Goal: Task Accomplishment & Management: Manage account settings

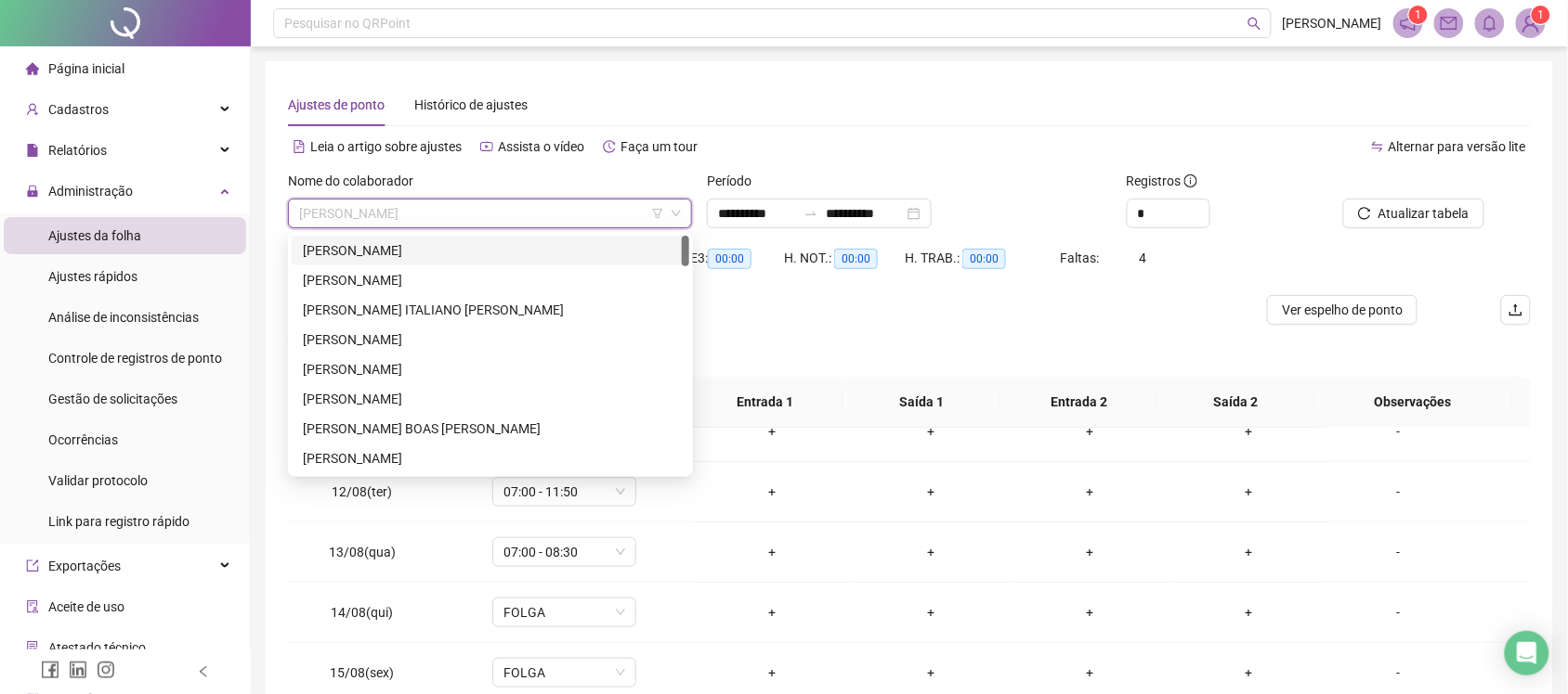
click at [423, 232] on div "267167 266637 ALAEDE DOS SANTOS MENDES ALESSANDRA SERPA DA SILVA AMANDA TEIXEIR…" at bounding box center [490, 354] width 405 height 245
click at [420, 243] on div "[PERSON_NAME]" at bounding box center [490, 250] width 375 height 21
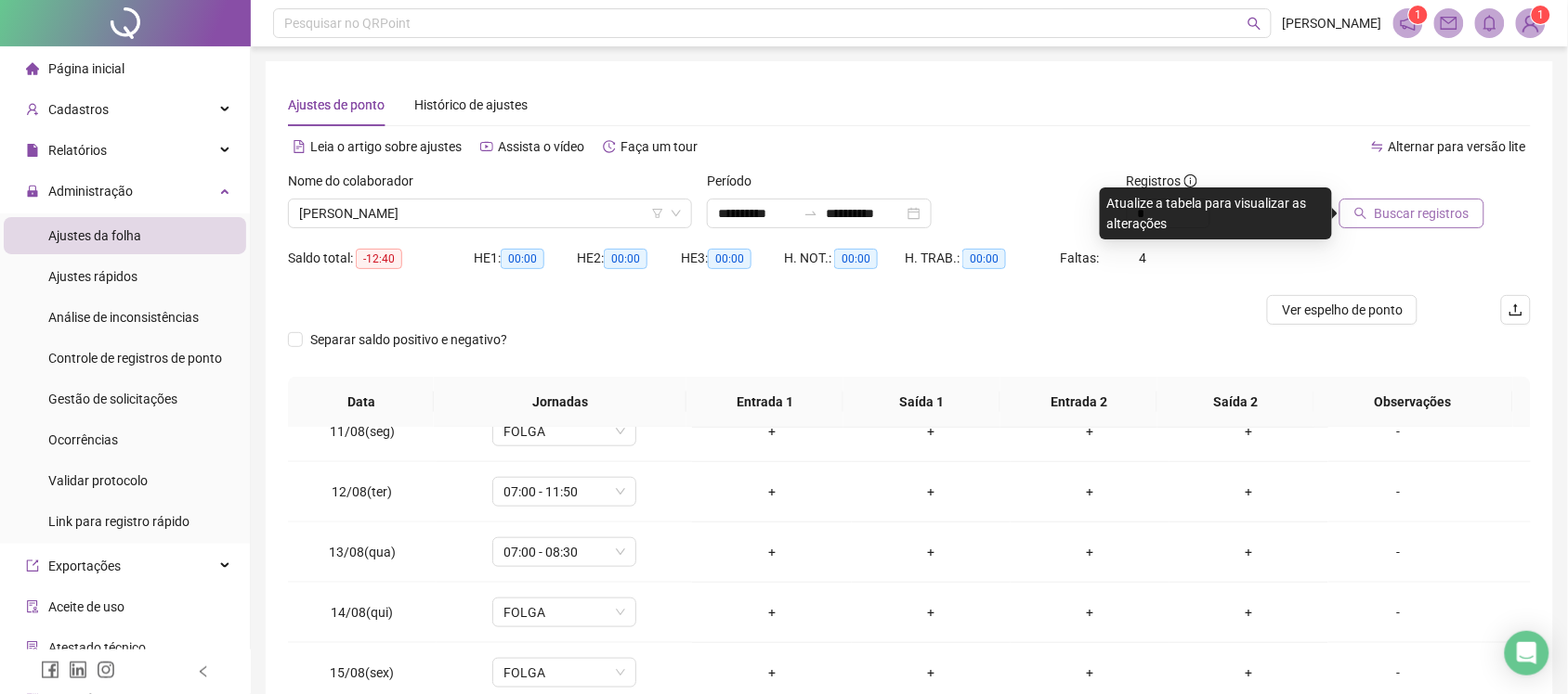
click at [1375, 222] on button "Buscar registros" at bounding box center [1411, 214] width 145 height 30
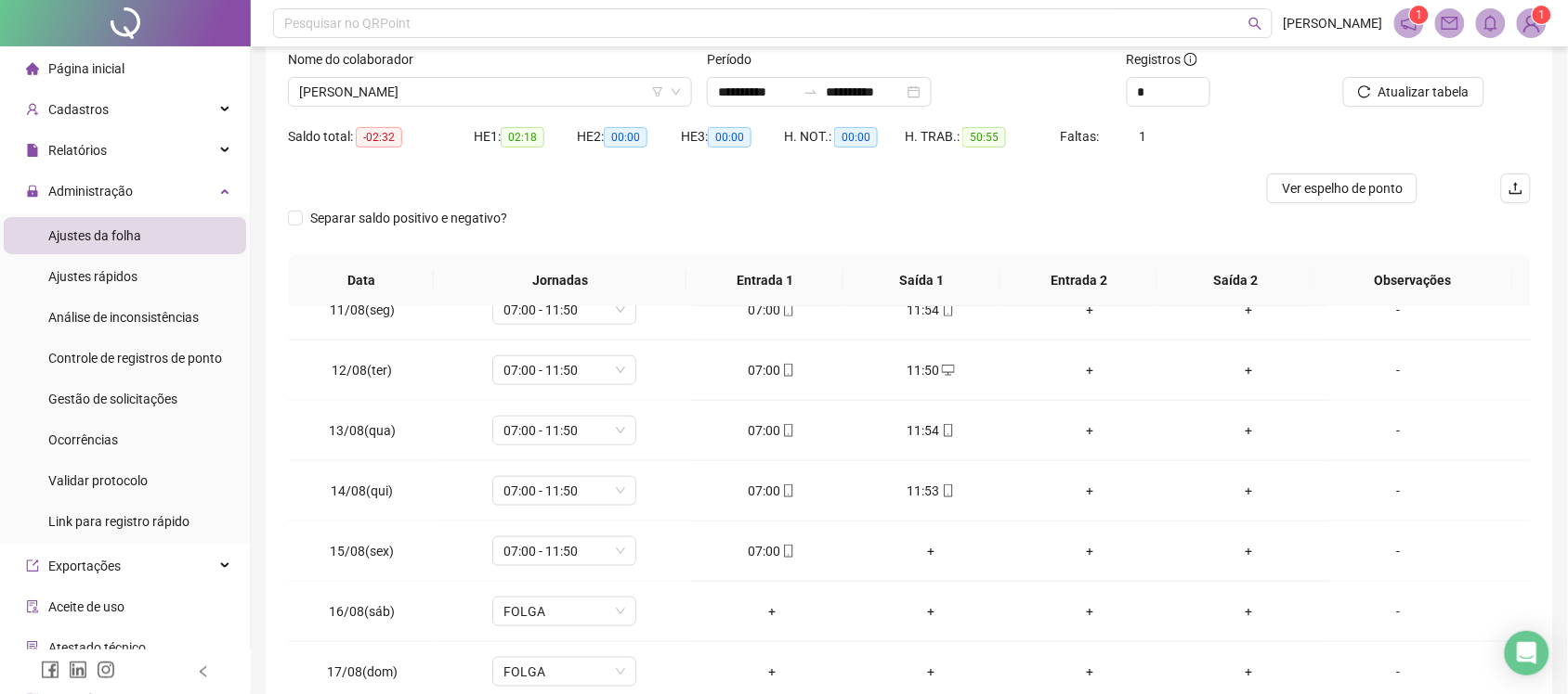
scroll to position [125, 0]
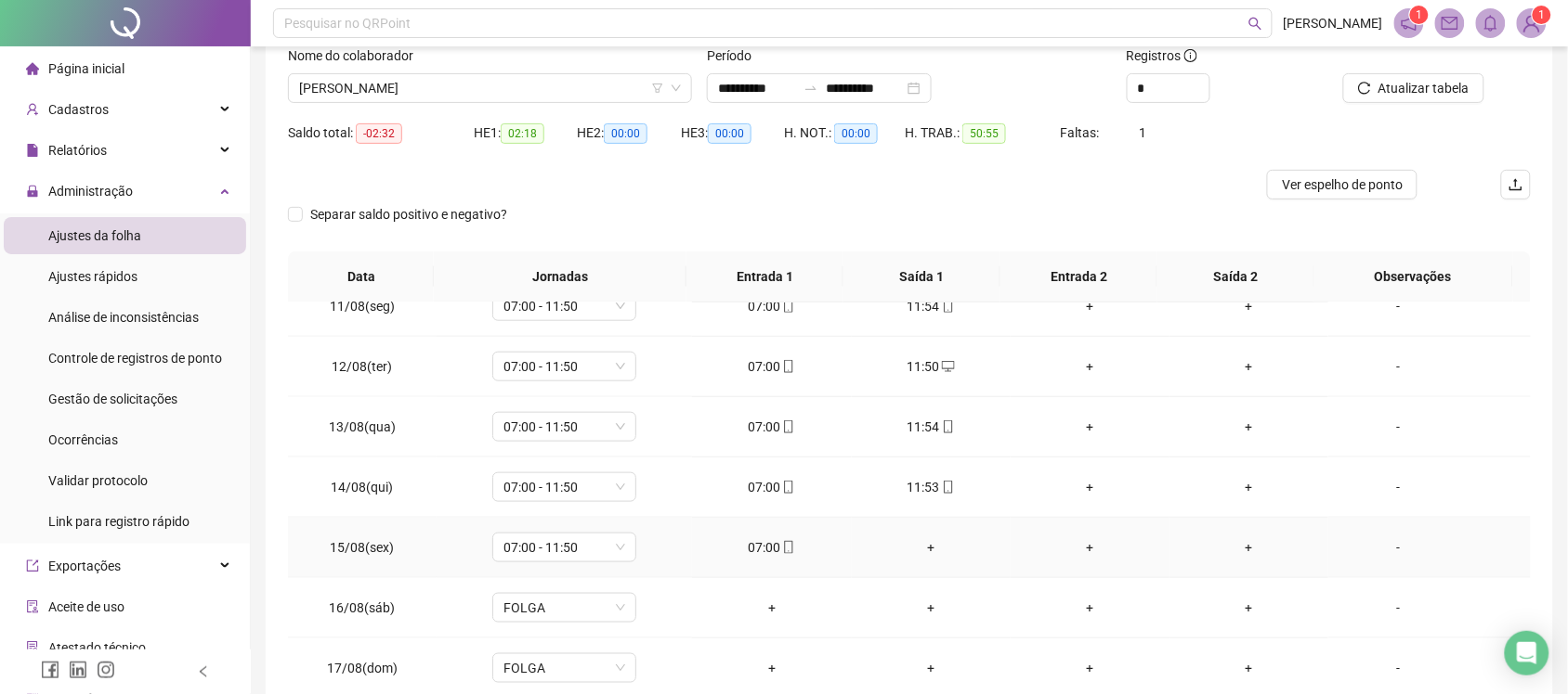
click at [921, 549] on div "+" at bounding box center [931, 547] width 129 height 21
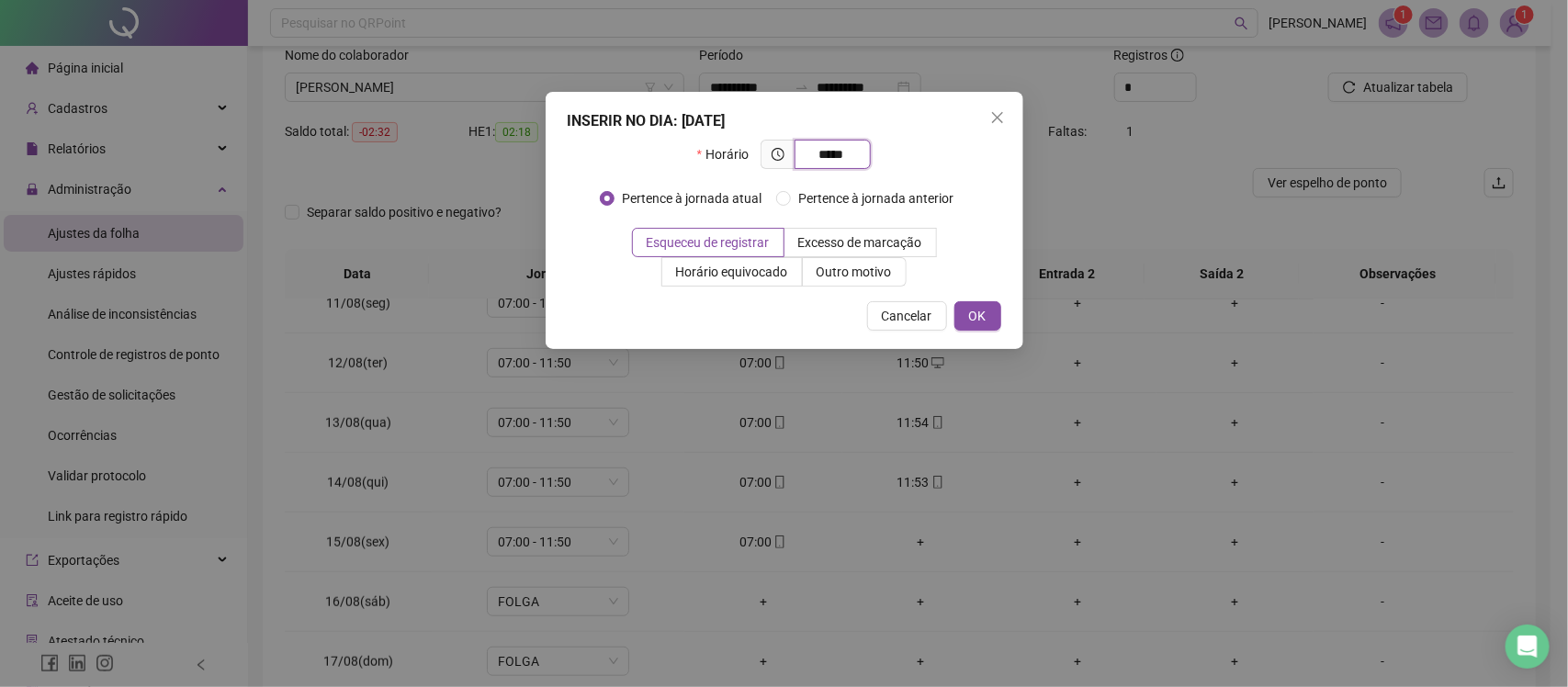
type input "*****"
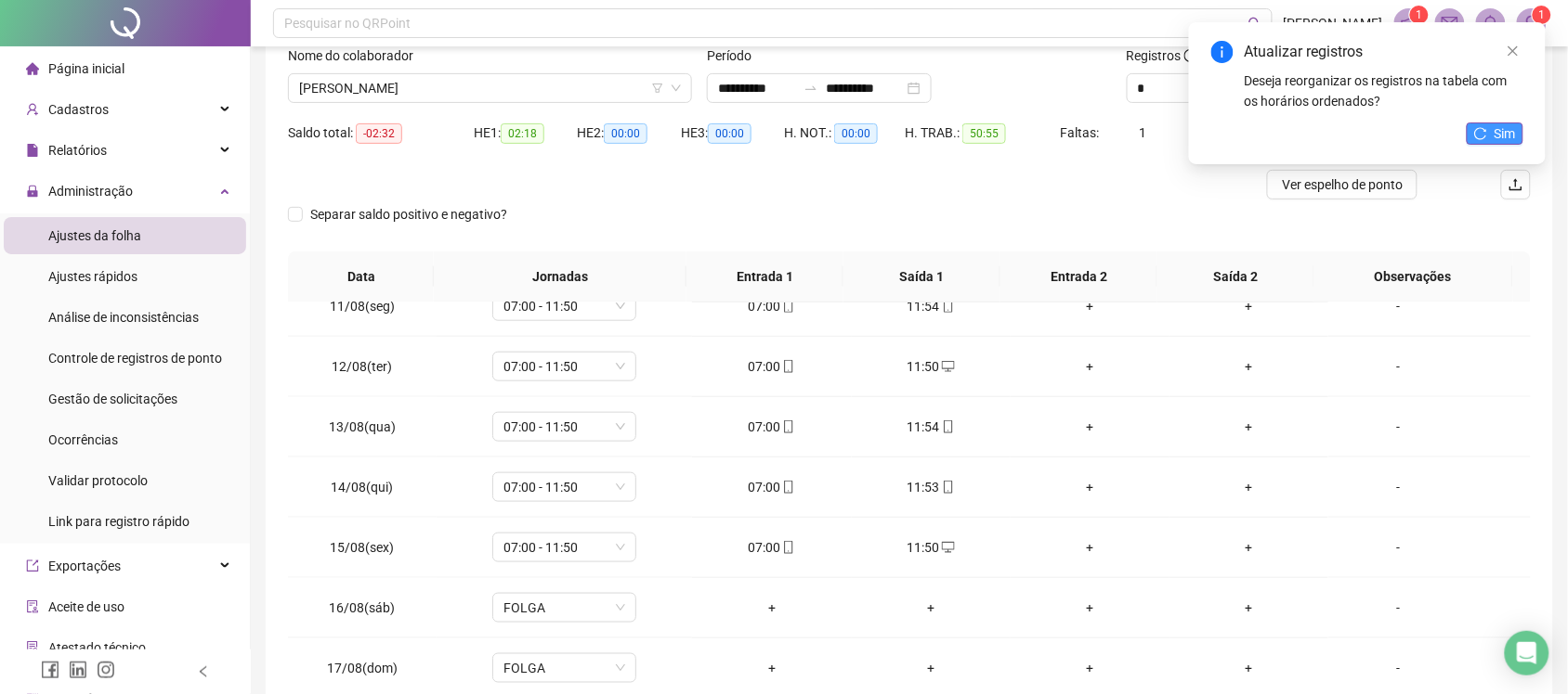
click at [1507, 139] on span "Sim" at bounding box center [1505, 133] width 22 height 21
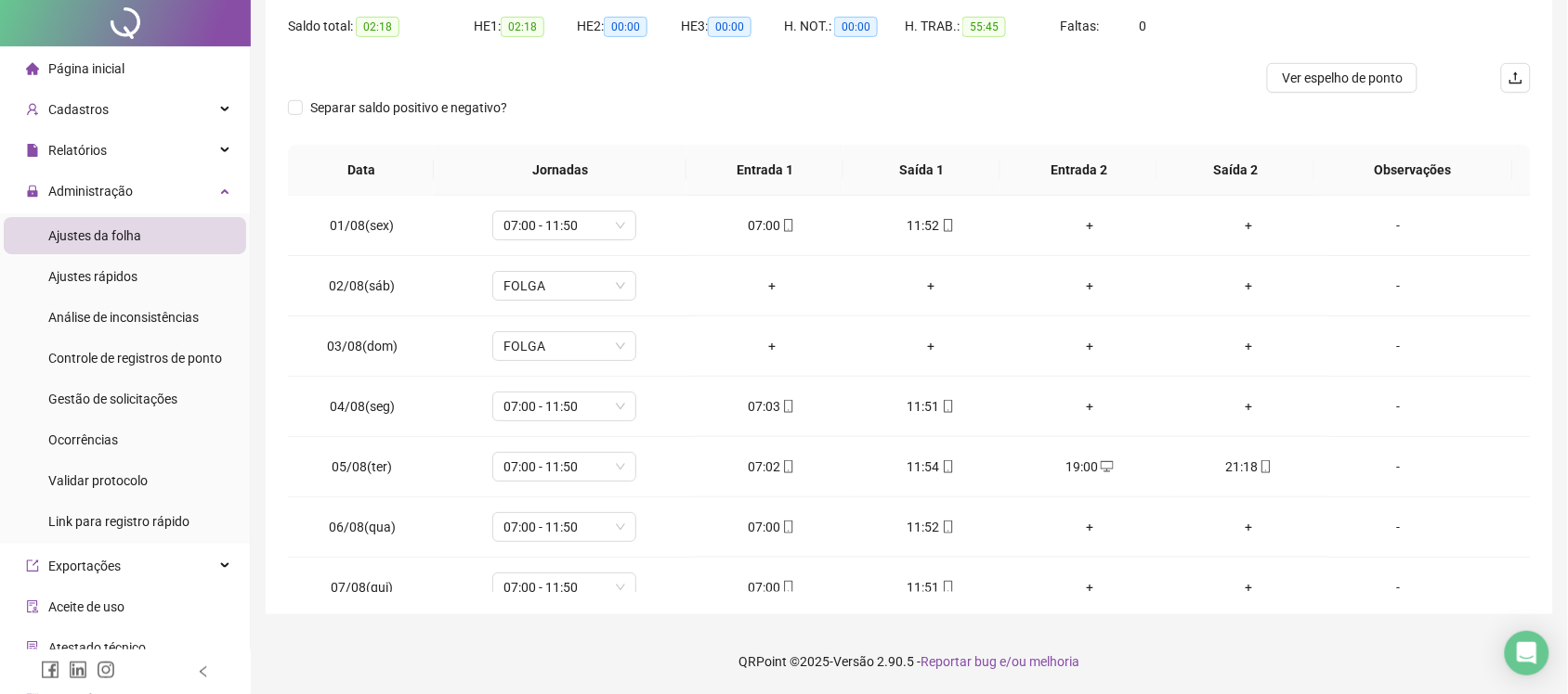
scroll to position [0, 0]
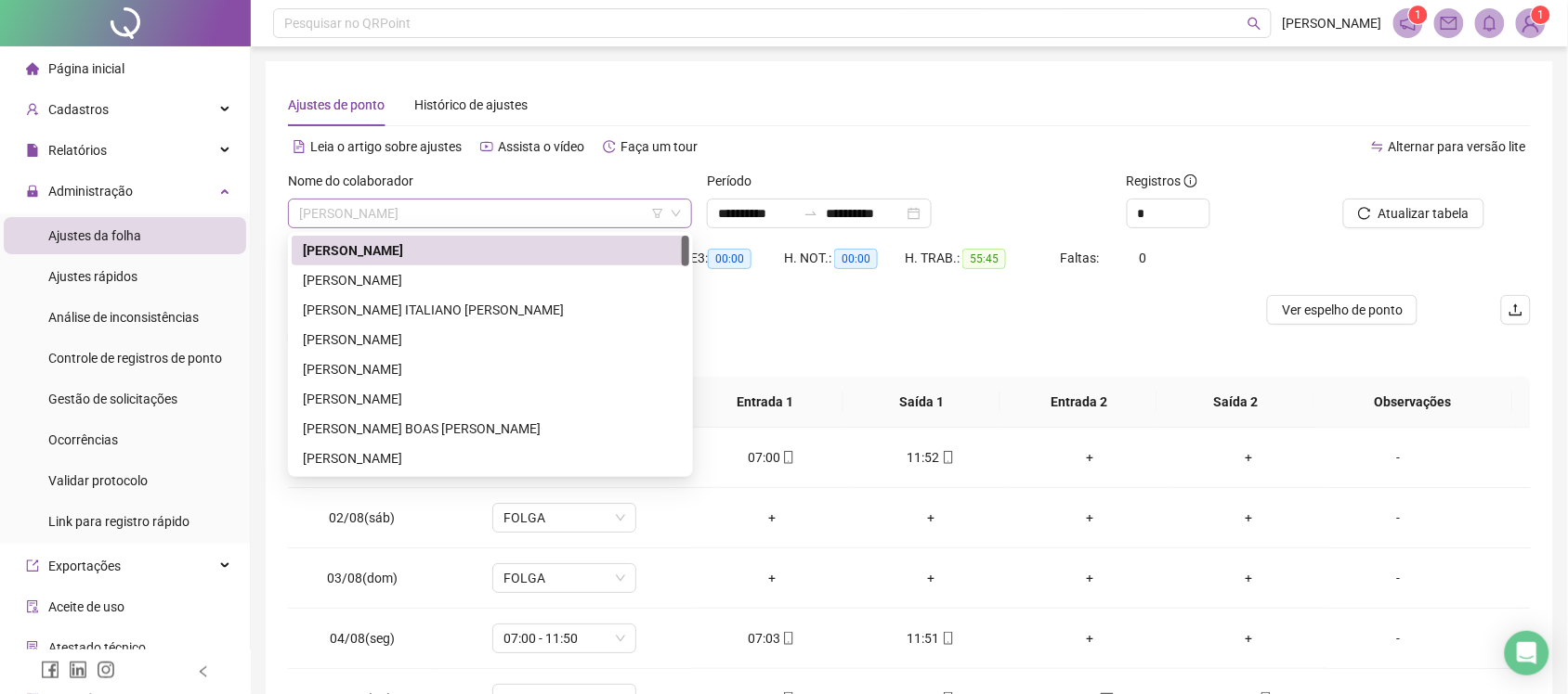
click at [539, 217] on span "[PERSON_NAME]" at bounding box center [490, 214] width 382 height 28
click at [507, 284] on div "[PERSON_NAME]" at bounding box center [490, 280] width 375 height 21
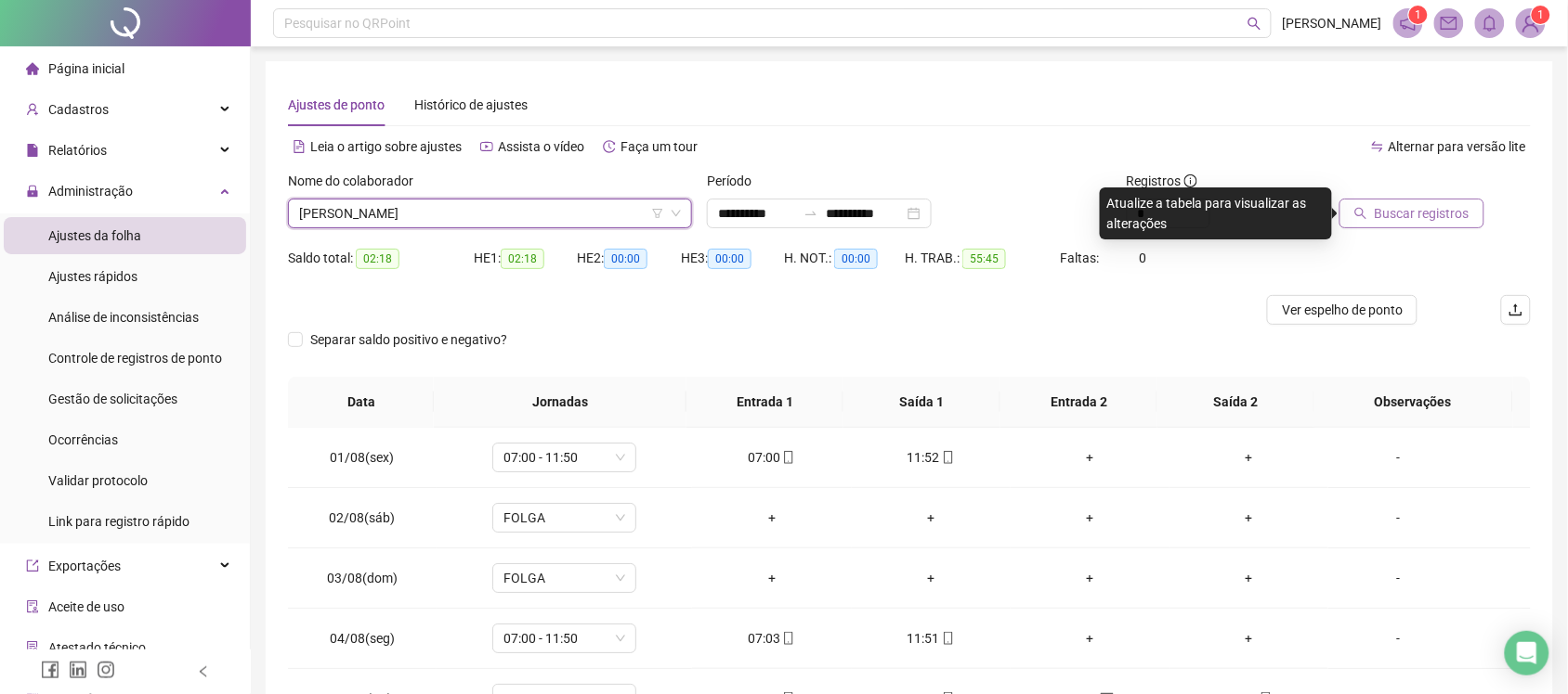
click at [1412, 214] on span "Buscar registros" at bounding box center [1422, 214] width 95 height 21
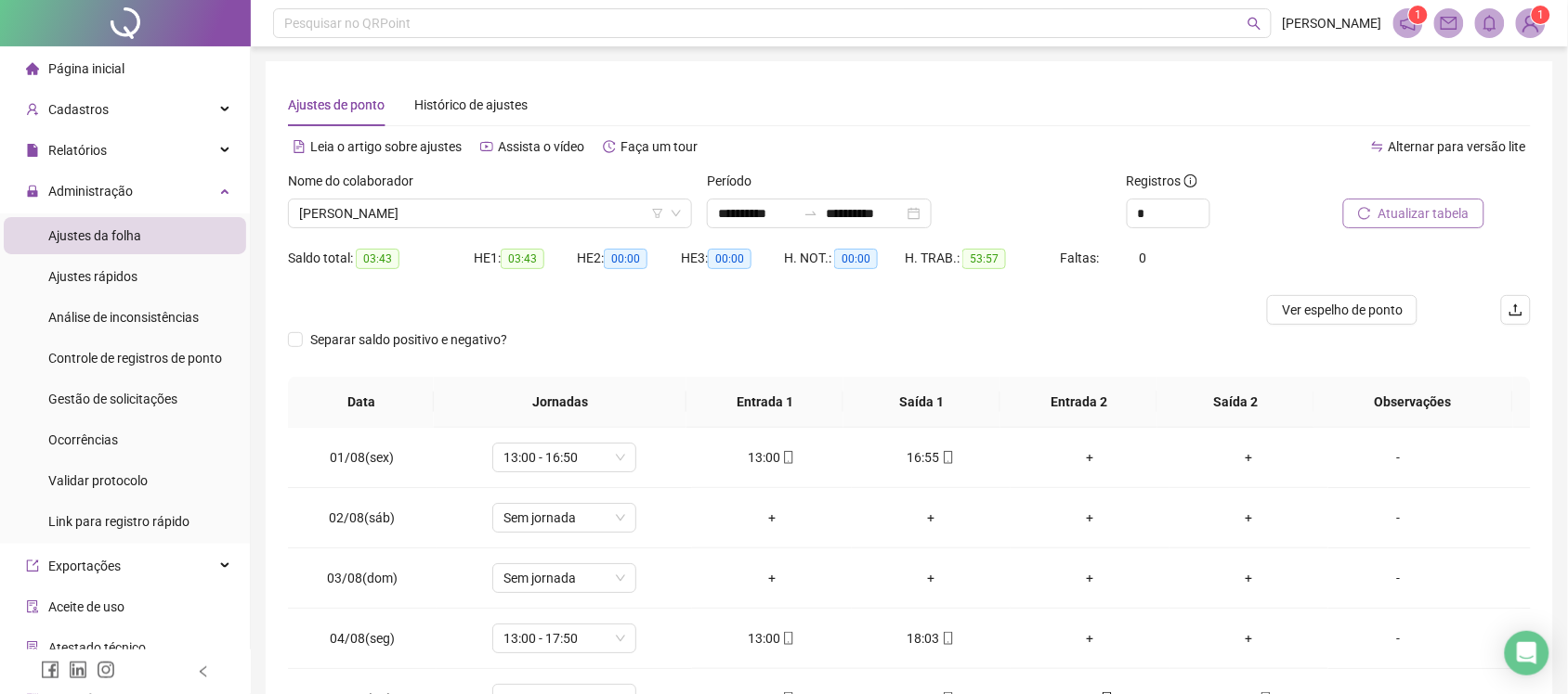
click at [546, 188] on div "Nome do colaborador" at bounding box center [490, 185] width 404 height 28
click at [546, 217] on span "[PERSON_NAME]" at bounding box center [490, 214] width 382 height 28
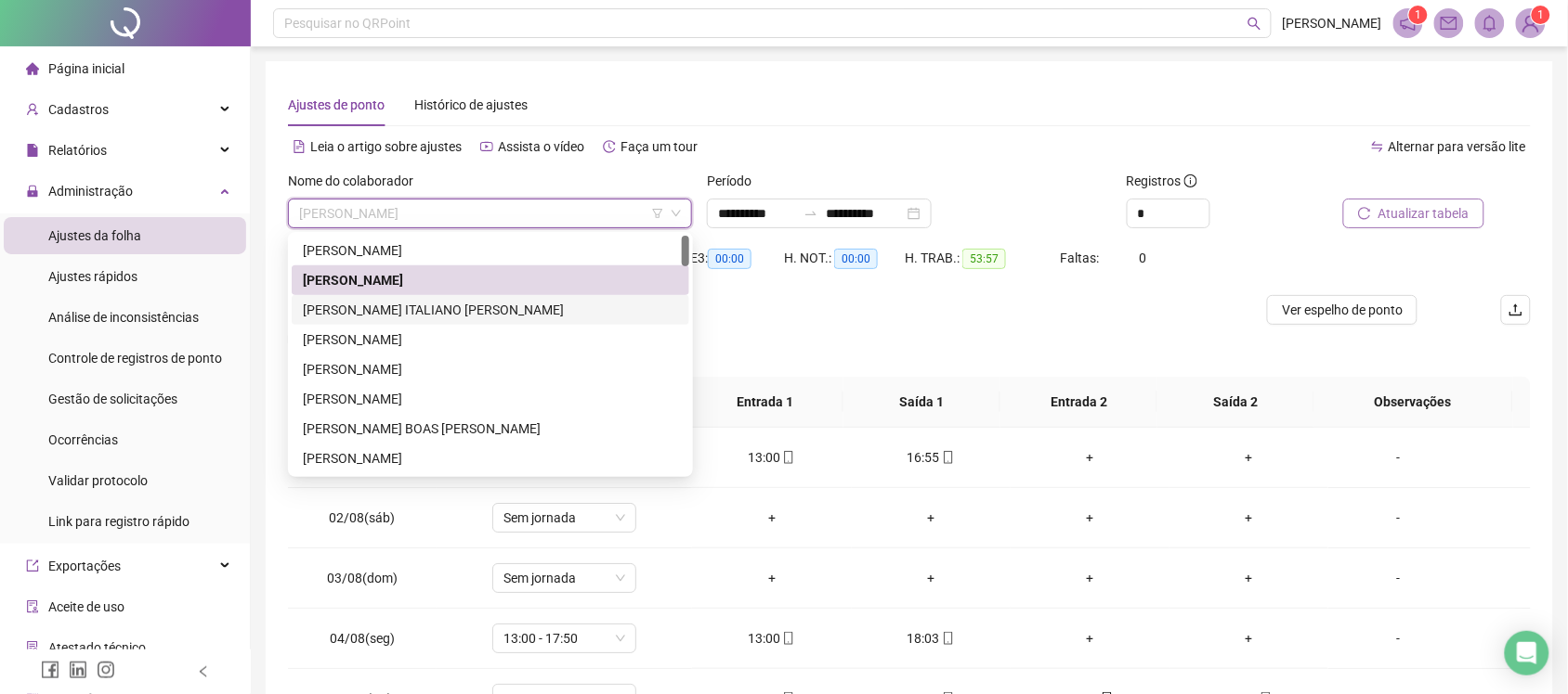
click at [501, 311] on div "[PERSON_NAME] ITALIANO [PERSON_NAME]" at bounding box center [490, 310] width 375 height 21
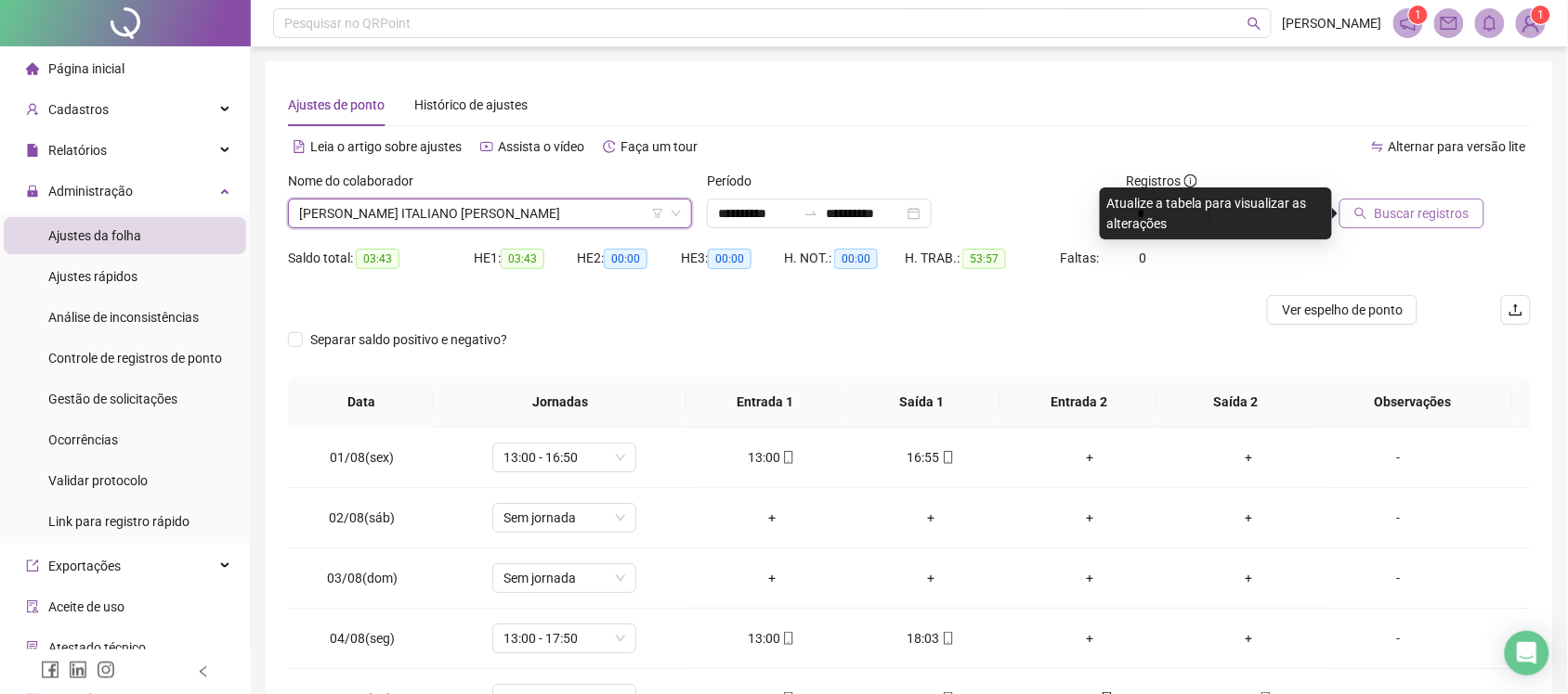
click at [1432, 211] on span "Buscar registros" at bounding box center [1422, 214] width 95 height 21
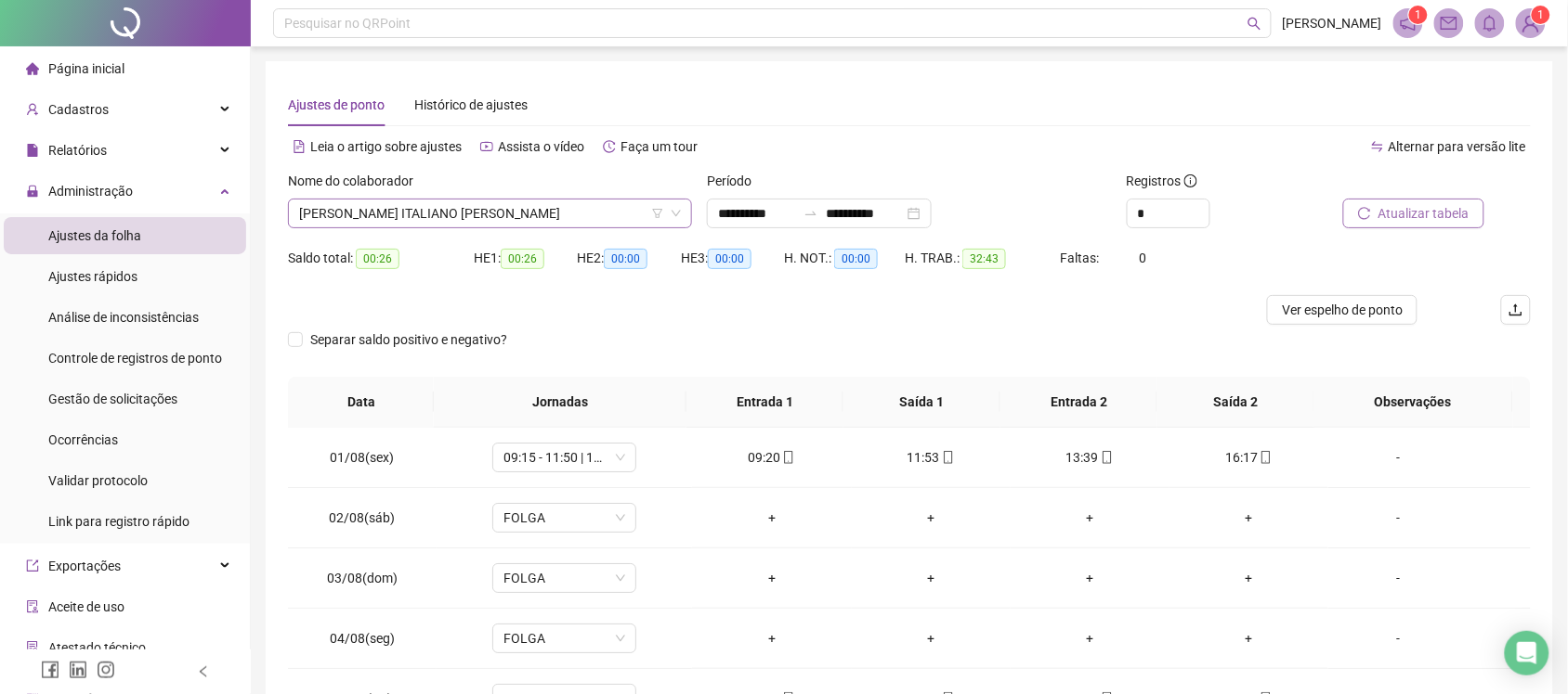
click at [555, 203] on span "[PERSON_NAME] ITALIANO [PERSON_NAME]" at bounding box center [490, 214] width 382 height 28
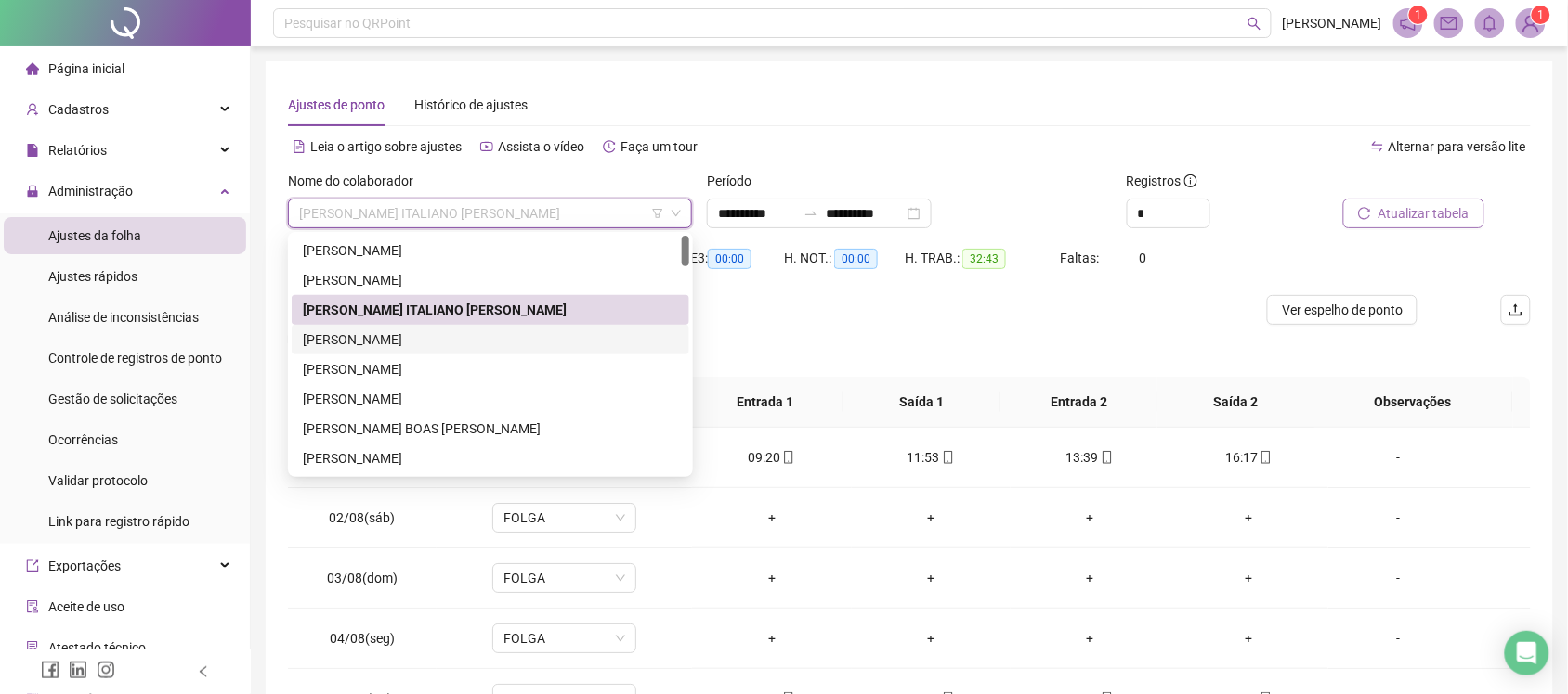
drag, startPoint x: 480, startPoint y: 344, endPoint x: 490, endPoint y: 317, distance: 28.8
click at [480, 341] on div "[PERSON_NAME]" at bounding box center [490, 340] width 375 height 21
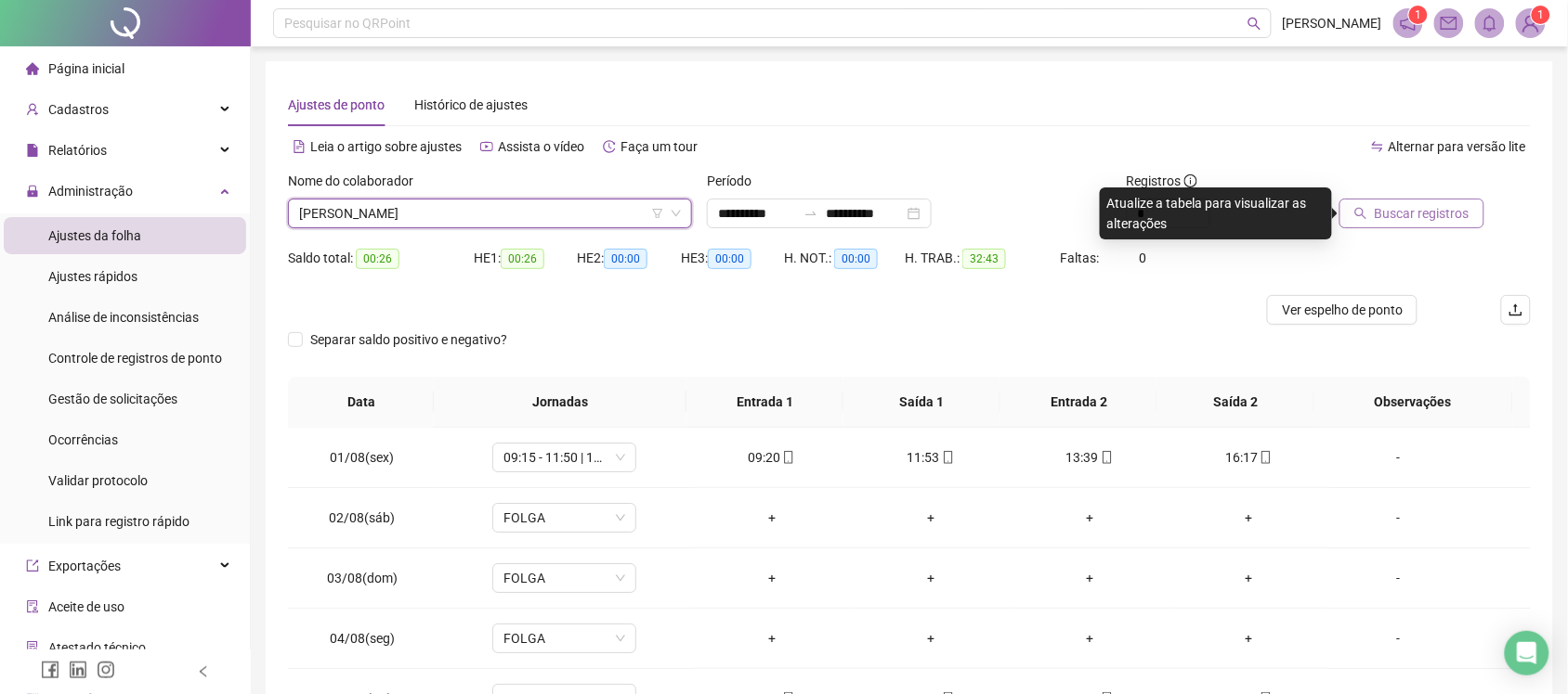
click at [1418, 232] on div "Buscar registros" at bounding box center [1432, 208] width 210 height 73
click at [1419, 214] on span "Buscar registros" at bounding box center [1422, 214] width 95 height 21
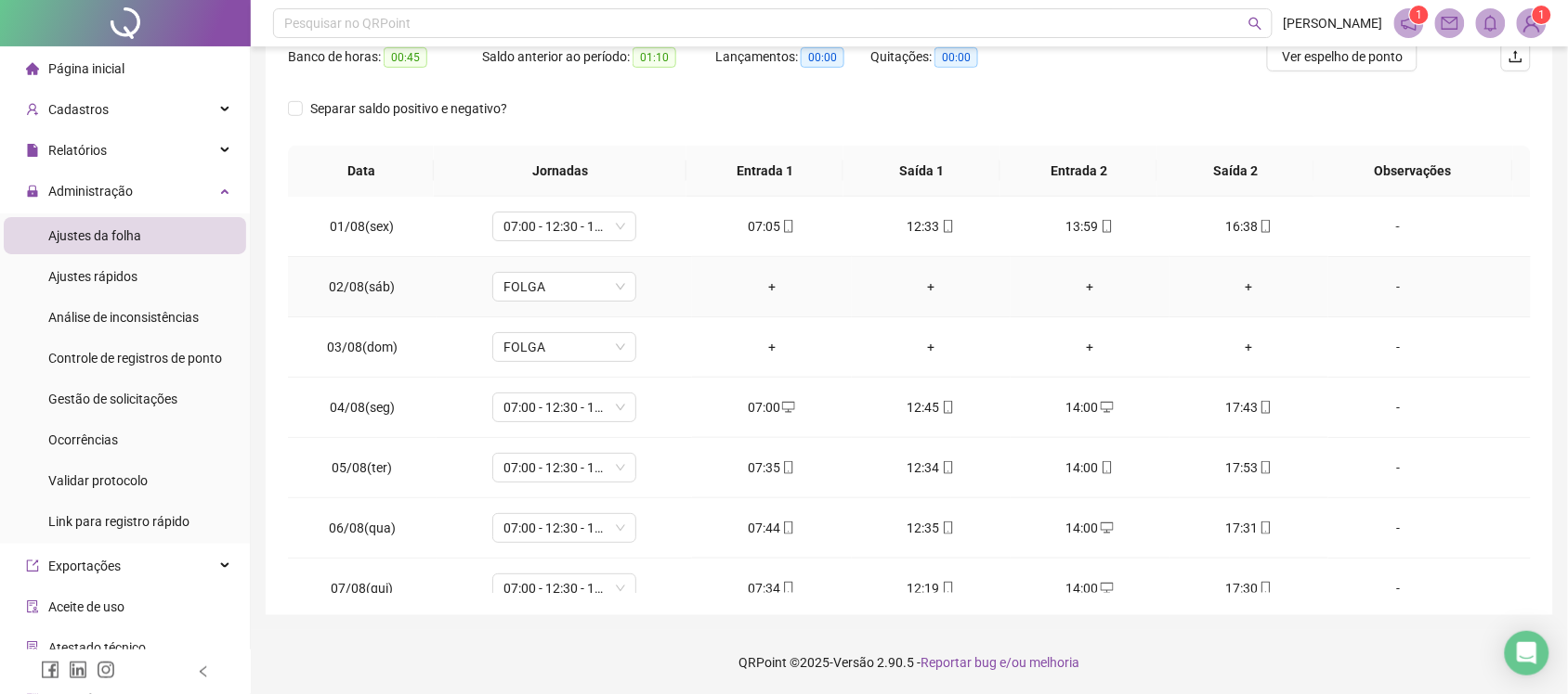
scroll to position [22, 0]
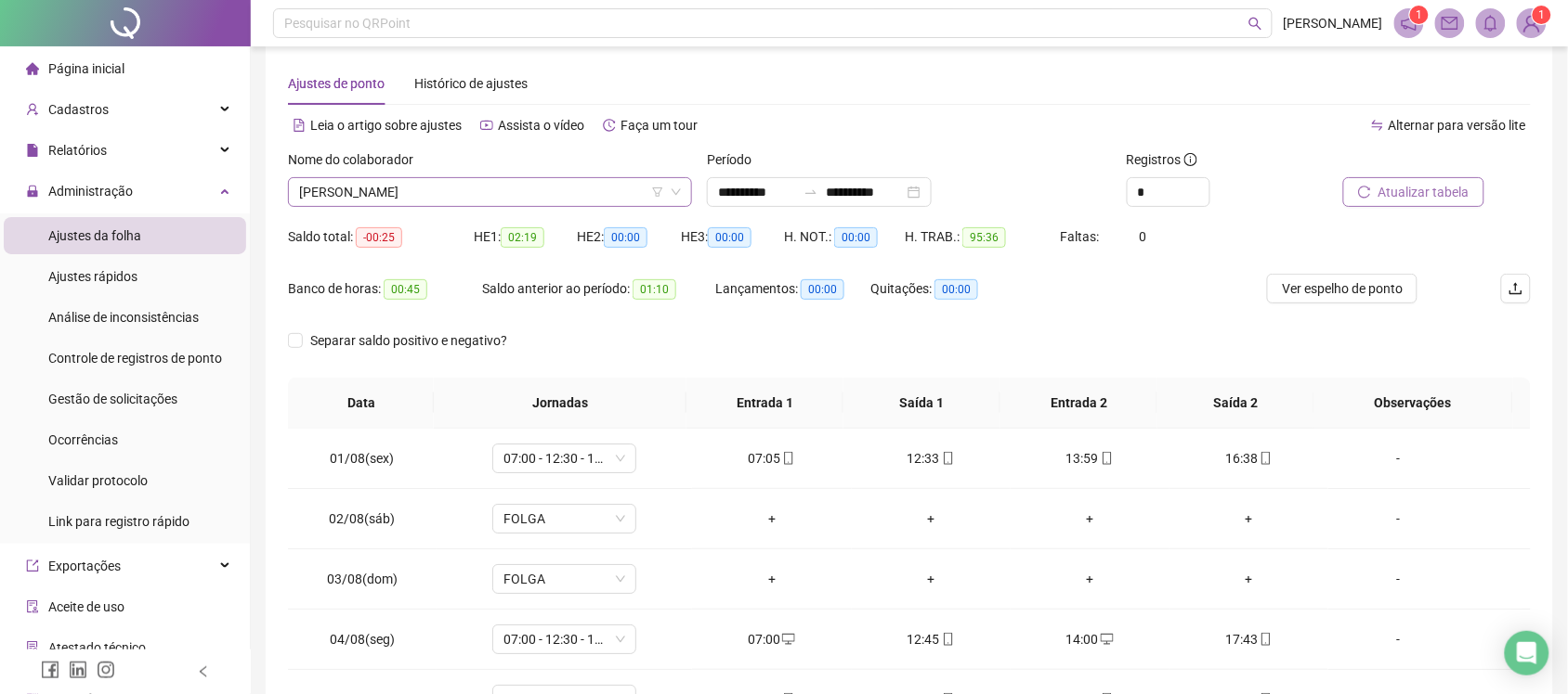
click at [526, 190] on span "[PERSON_NAME]" at bounding box center [490, 192] width 382 height 28
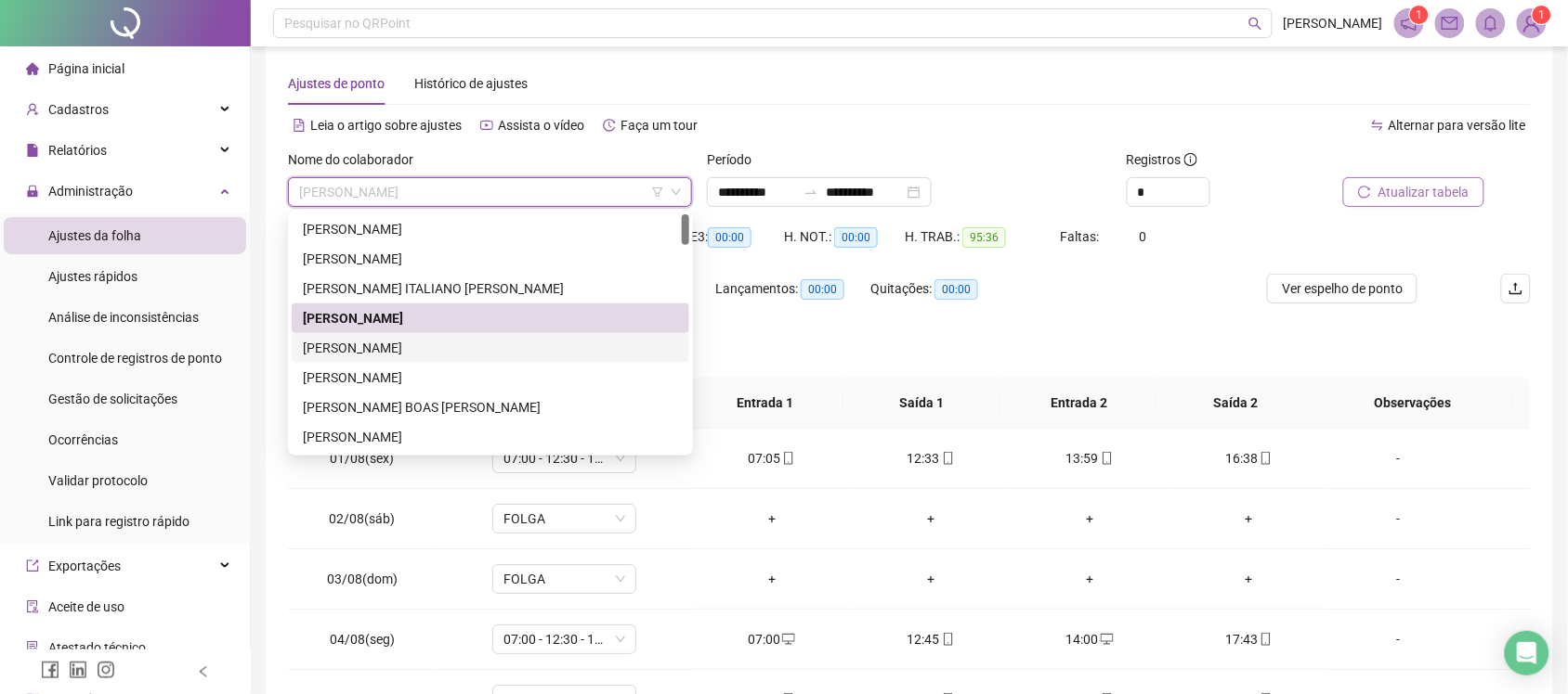
click at [475, 350] on div "[PERSON_NAME]" at bounding box center [490, 347] width 375 height 21
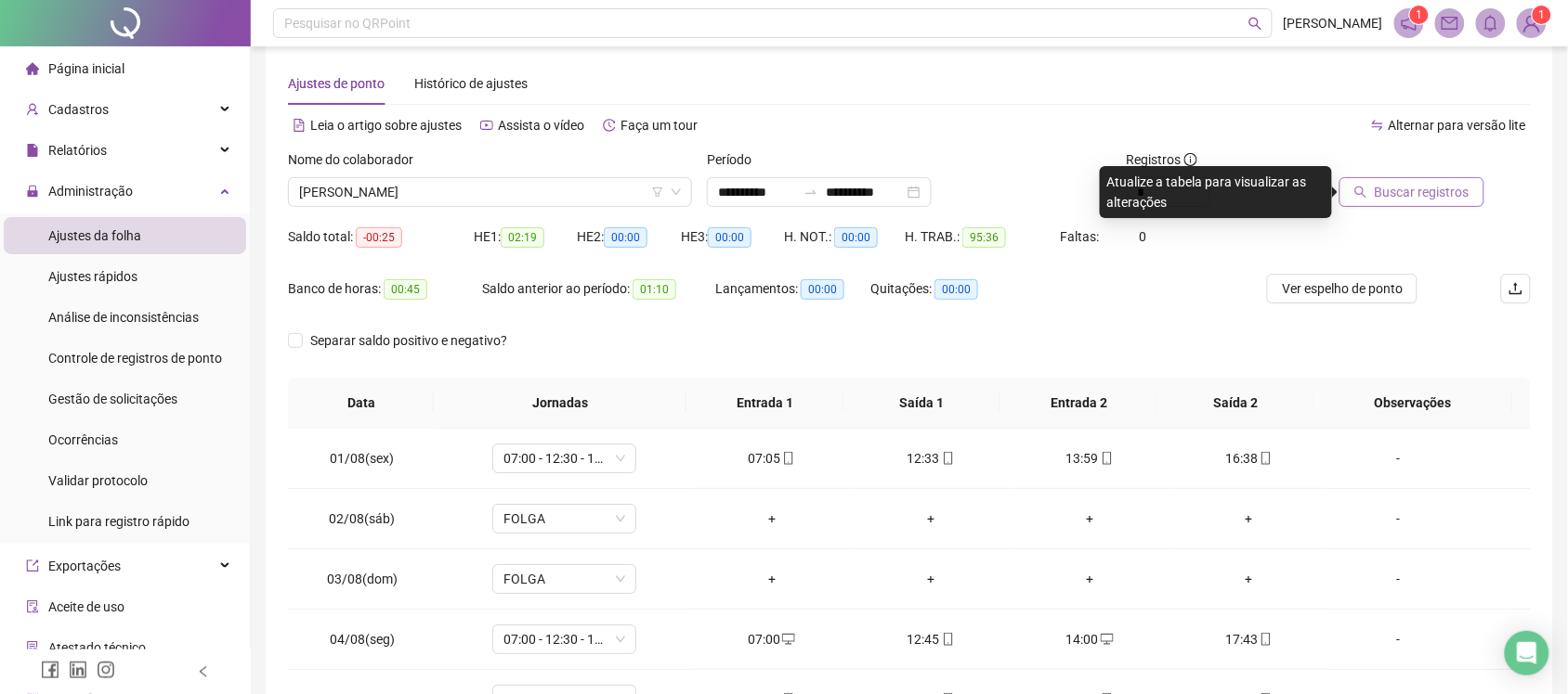
click at [1399, 187] on span "Buscar registros" at bounding box center [1422, 192] width 95 height 21
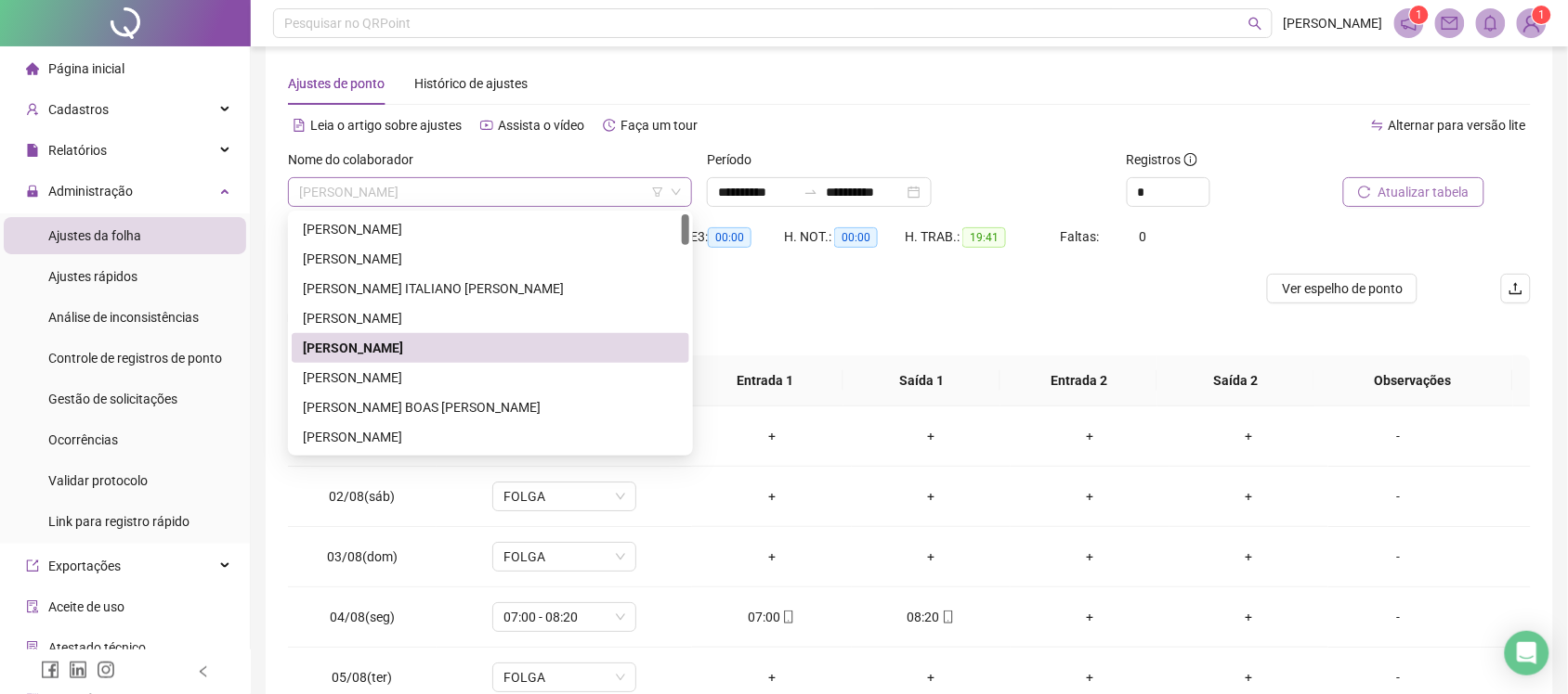
click at [535, 193] on span "[PERSON_NAME]" at bounding box center [490, 192] width 382 height 28
click at [475, 379] on div "[PERSON_NAME]" at bounding box center [490, 377] width 375 height 21
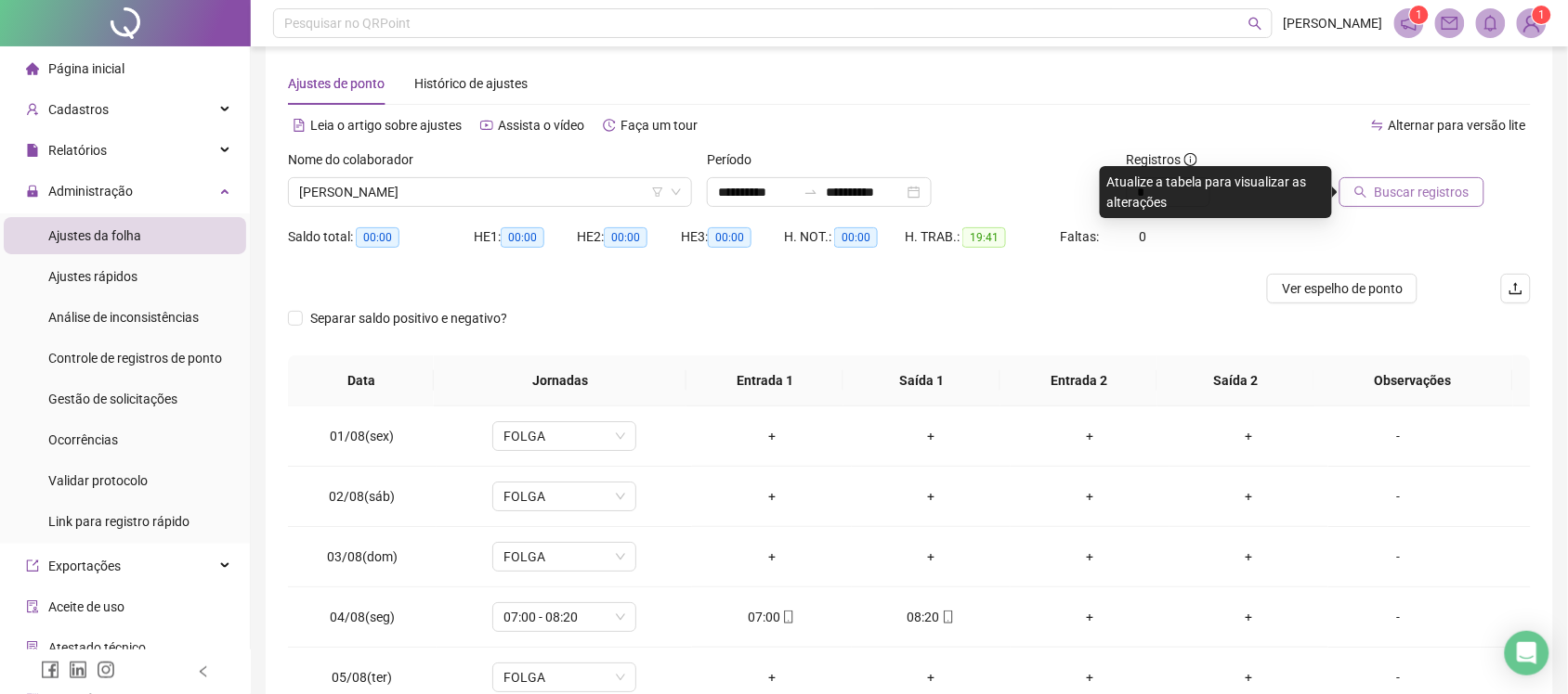
click at [1401, 203] on button "Buscar registros" at bounding box center [1411, 192] width 145 height 30
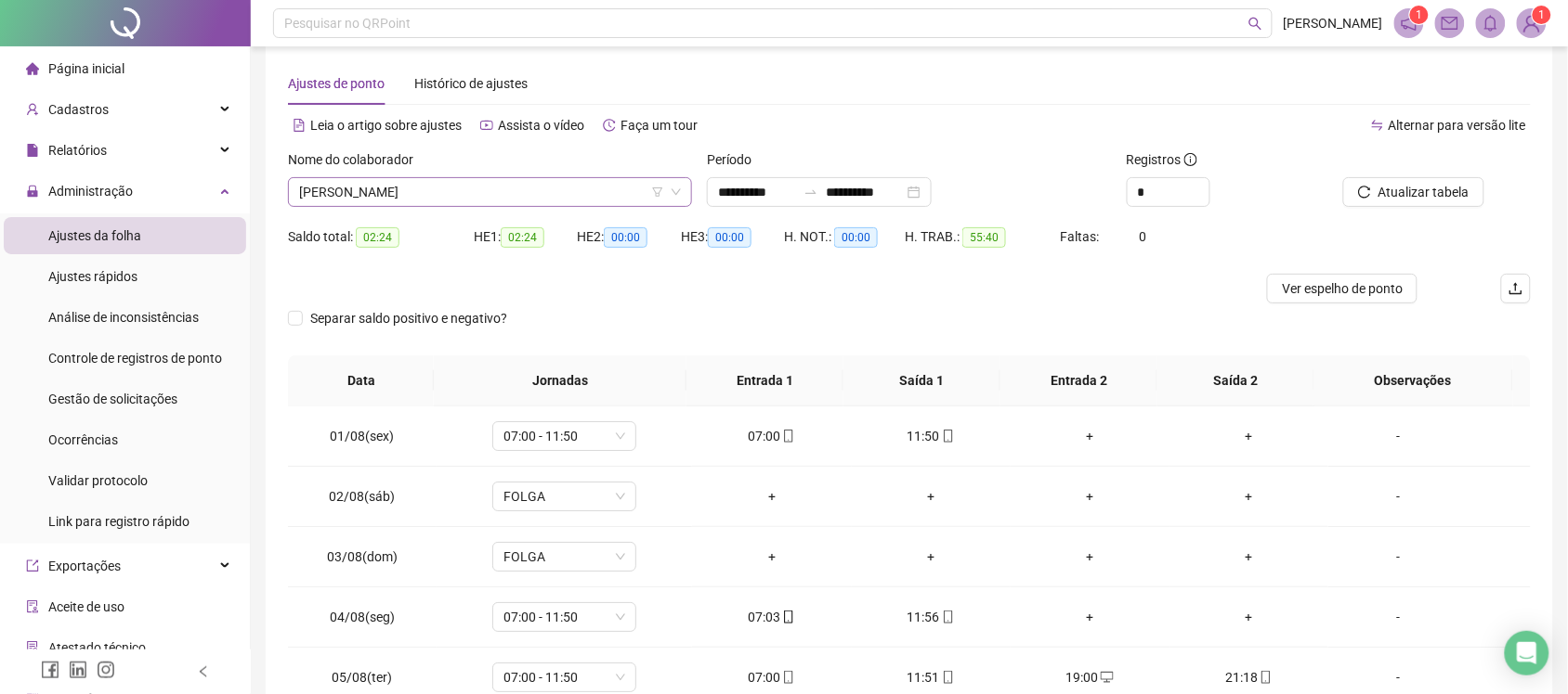
click at [610, 184] on span "[PERSON_NAME]" at bounding box center [490, 192] width 382 height 28
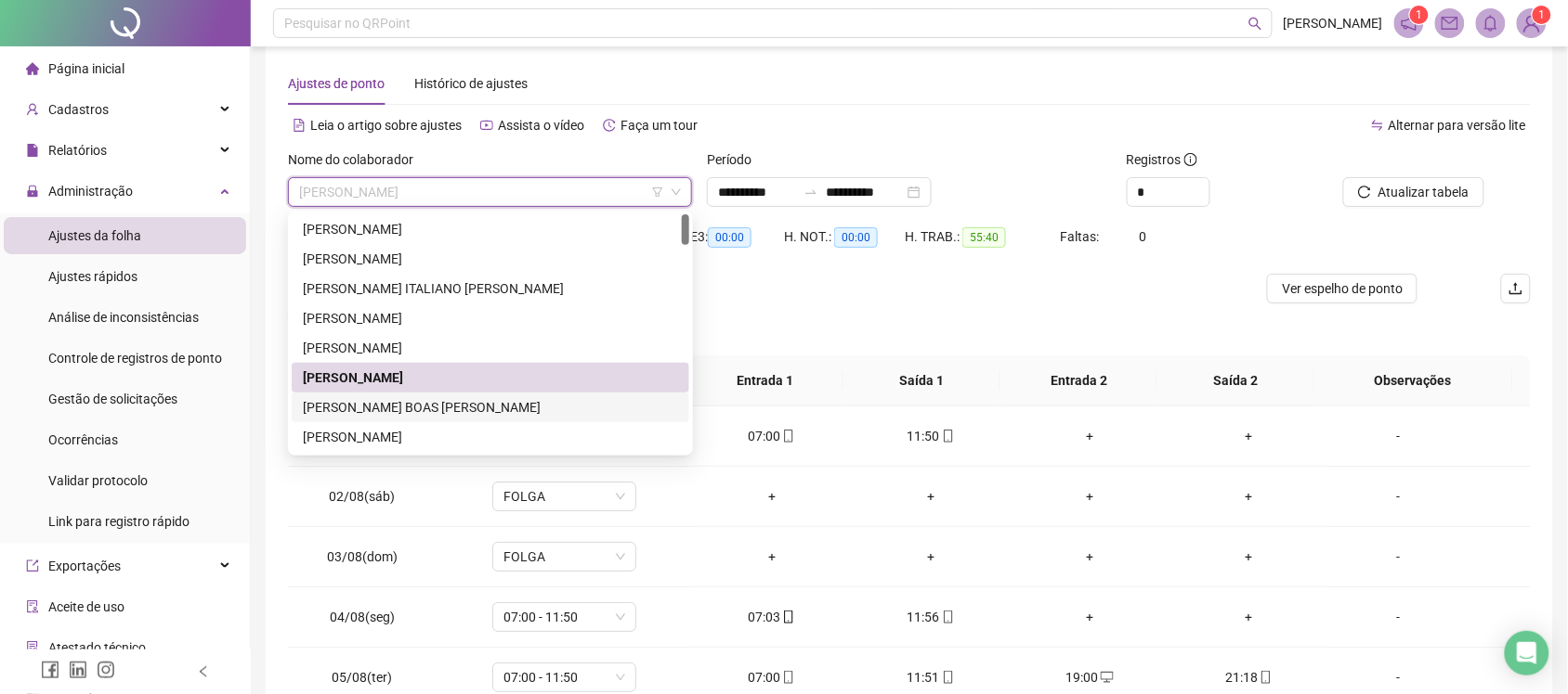
click at [464, 407] on div "[PERSON_NAME] BOAS [PERSON_NAME]" at bounding box center [490, 408] width 375 height 21
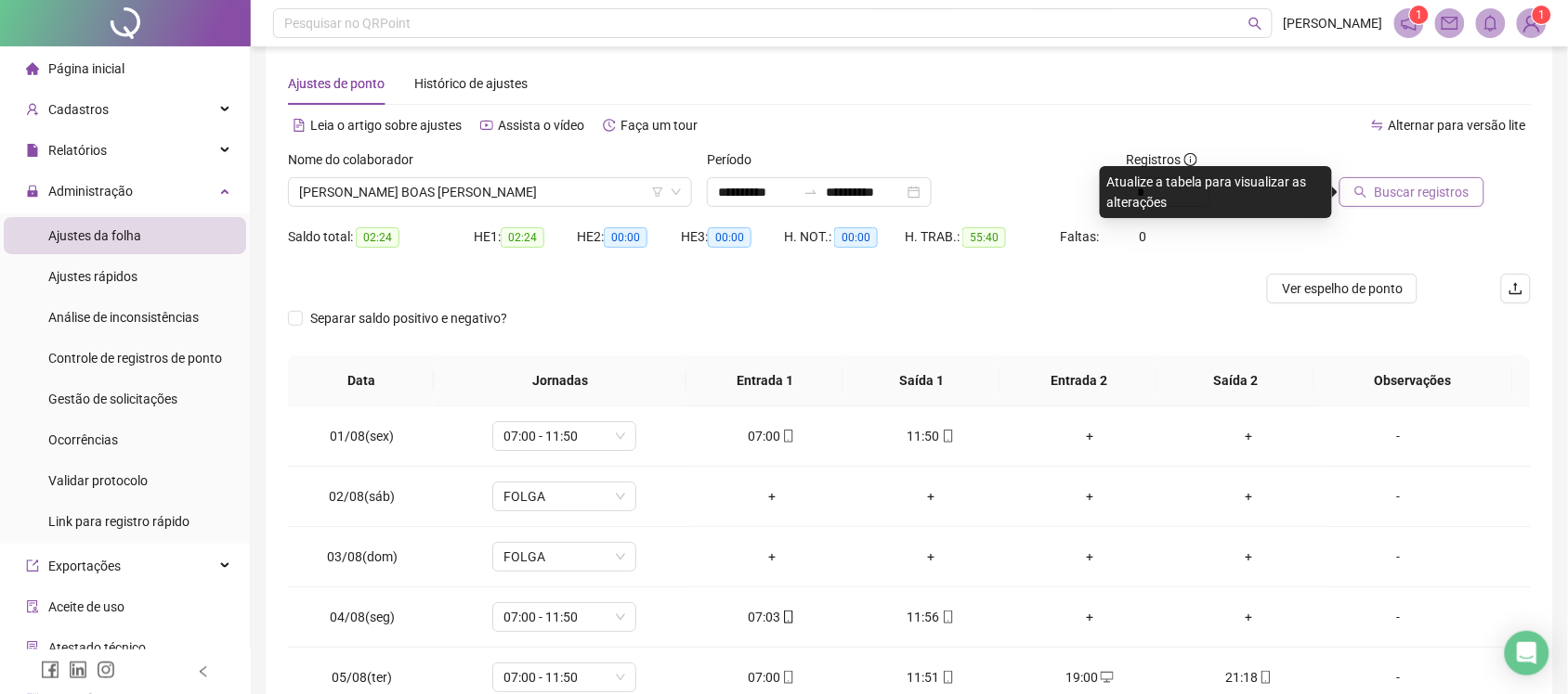
click at [1401, 187] on span "Buscar registros" at bounding box center [1422, 192] width 95 height 21
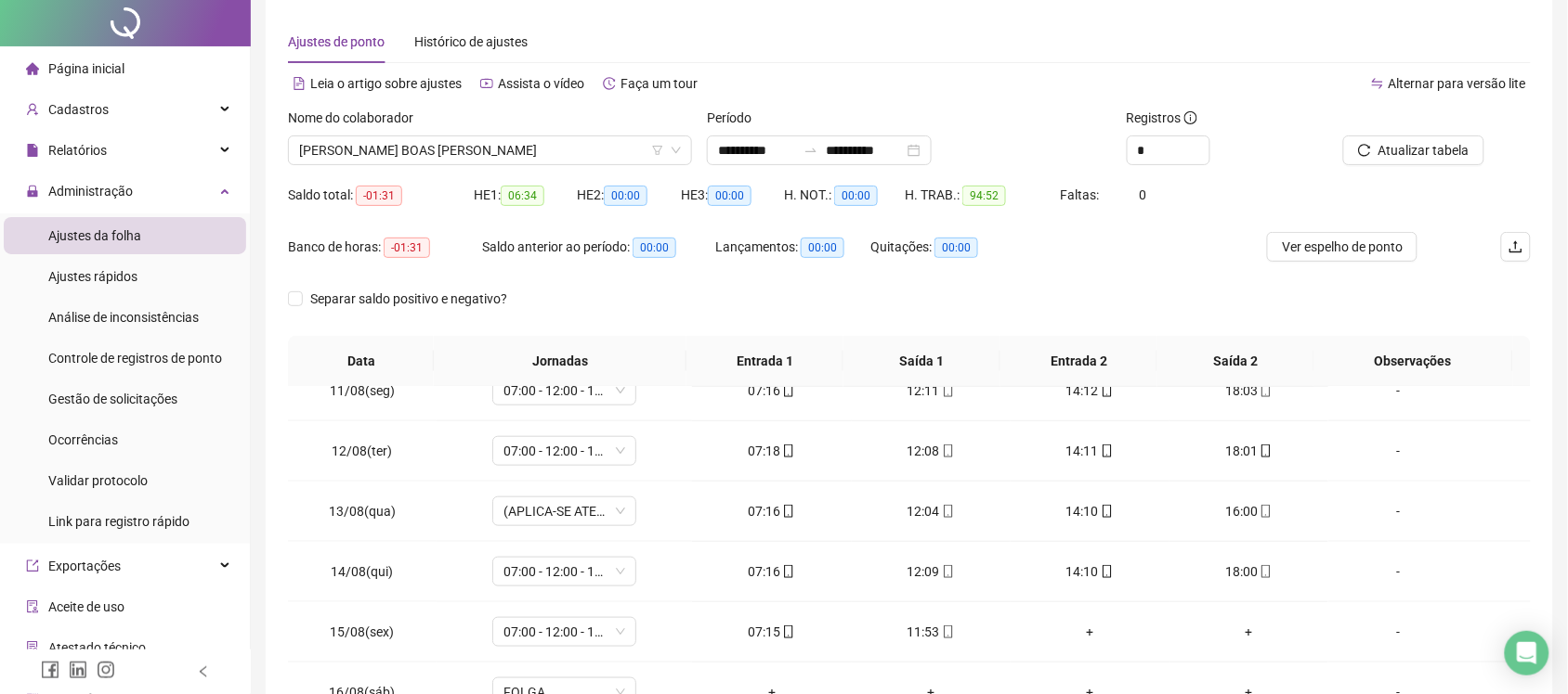
scroll to position [0, 0]
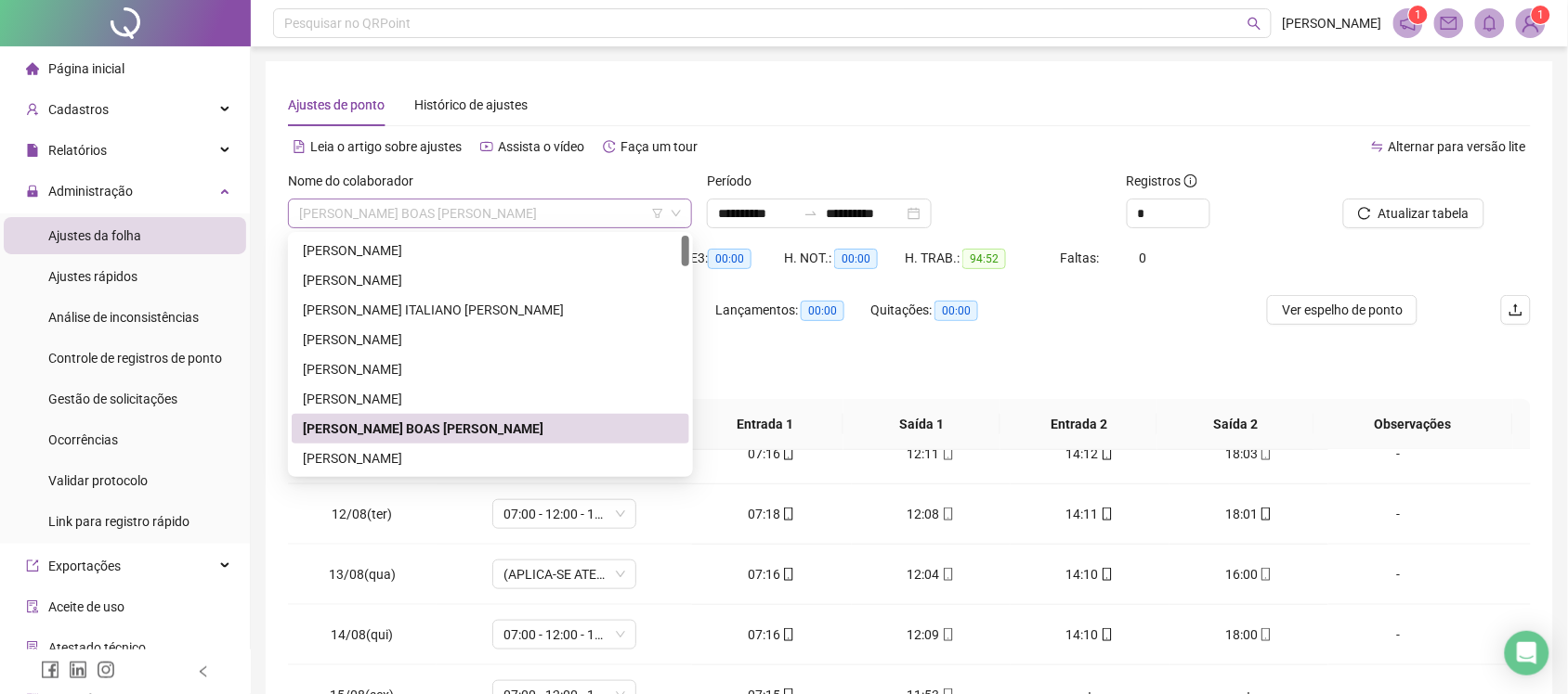
click at [574, 212] on span "[PERSON_NAME] BOAS [PERSON_NAME]" at bounding box center [490, 214] width 382 height 28
click at [423, 453] on div "[PERSON_NAME]" at bounding box center [490, 458] width 375 height 21
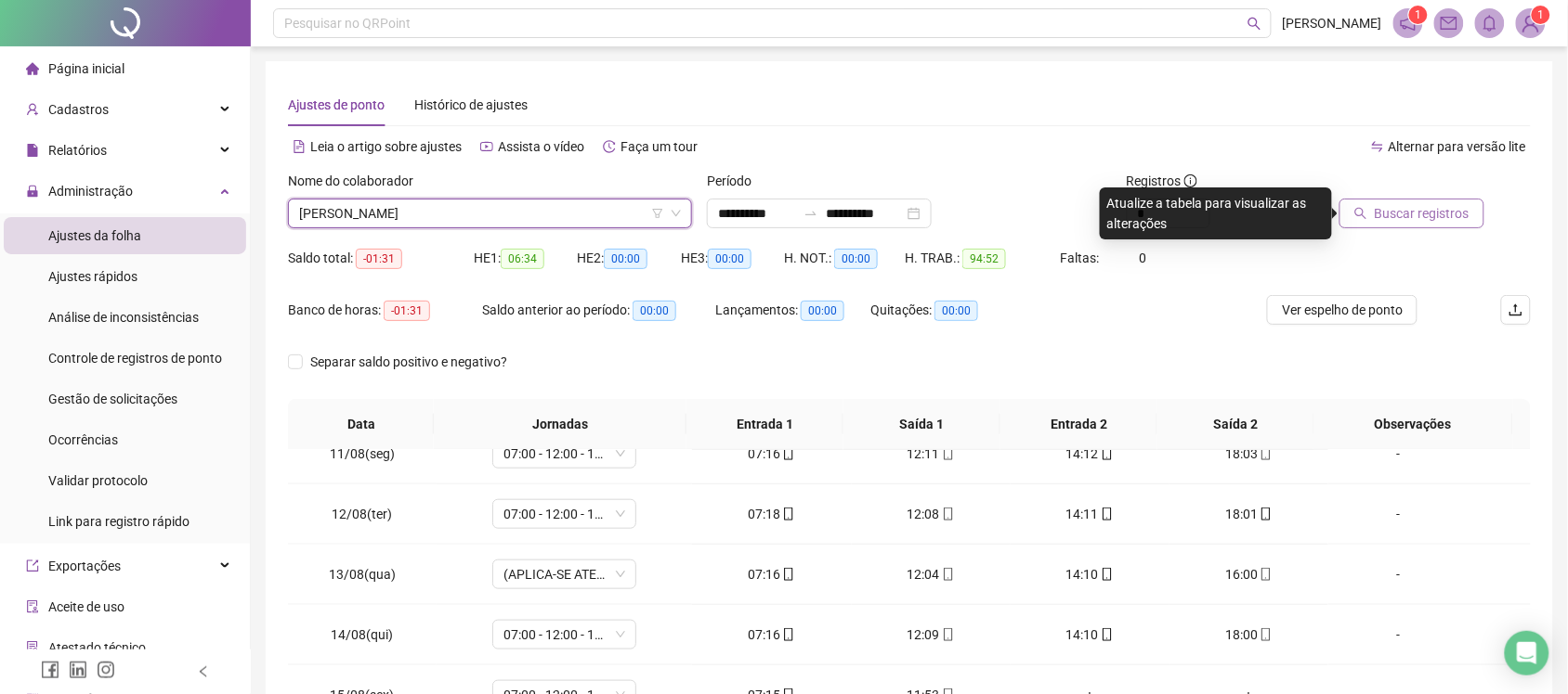
click at [1449, 215] on span "Buscar registros" at bounding box center [1422, 214] width 95 height 21
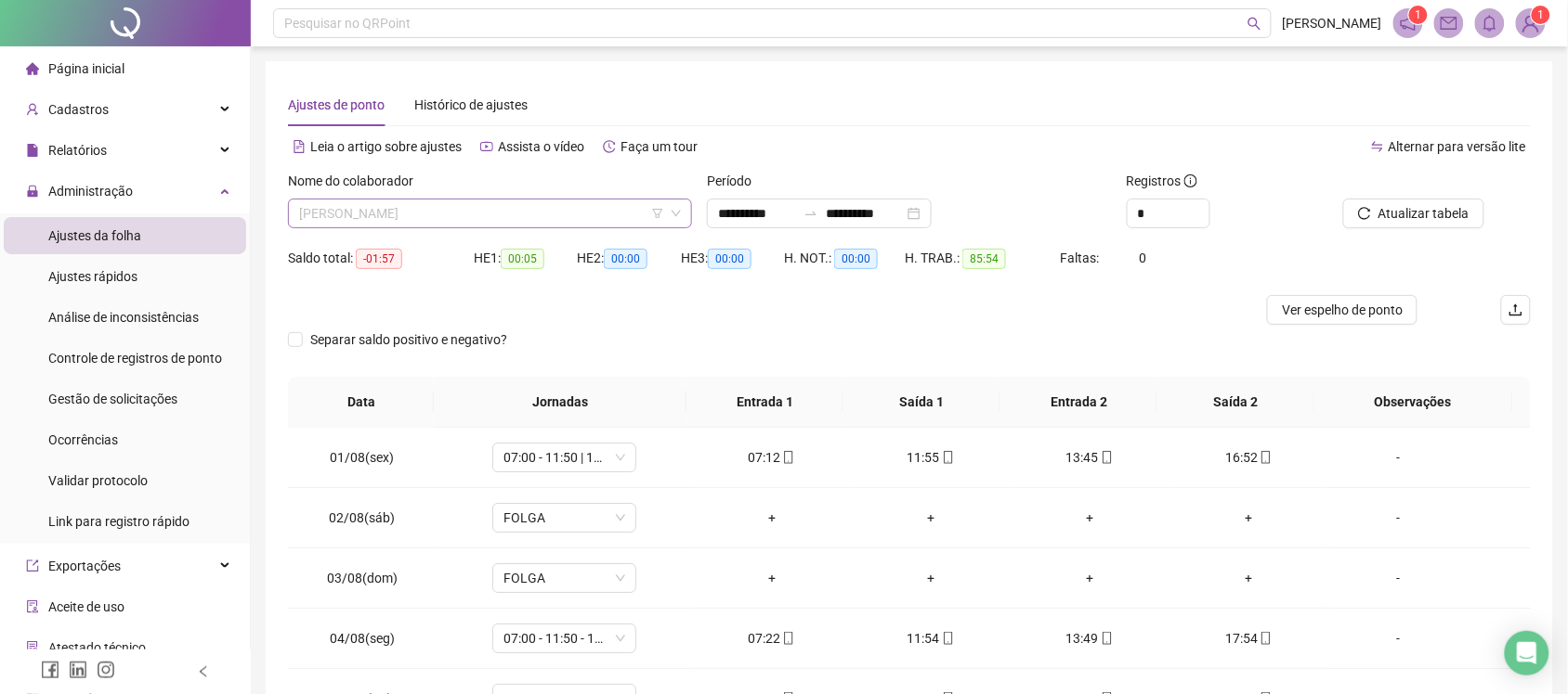
click at [545, 215] on span "[PERSON_NAME]" at bounding box center [490, 214] width 382 height 28
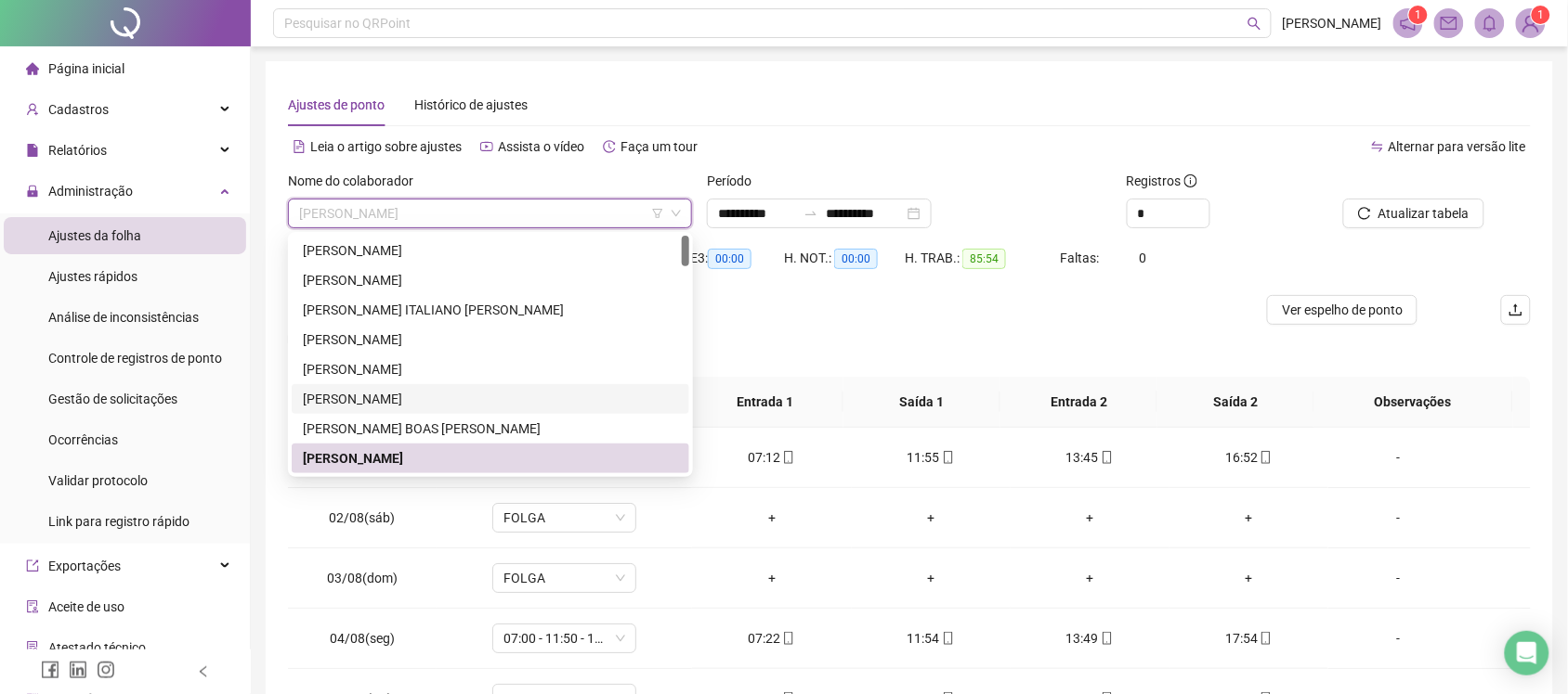
scroll to position [116, 0]
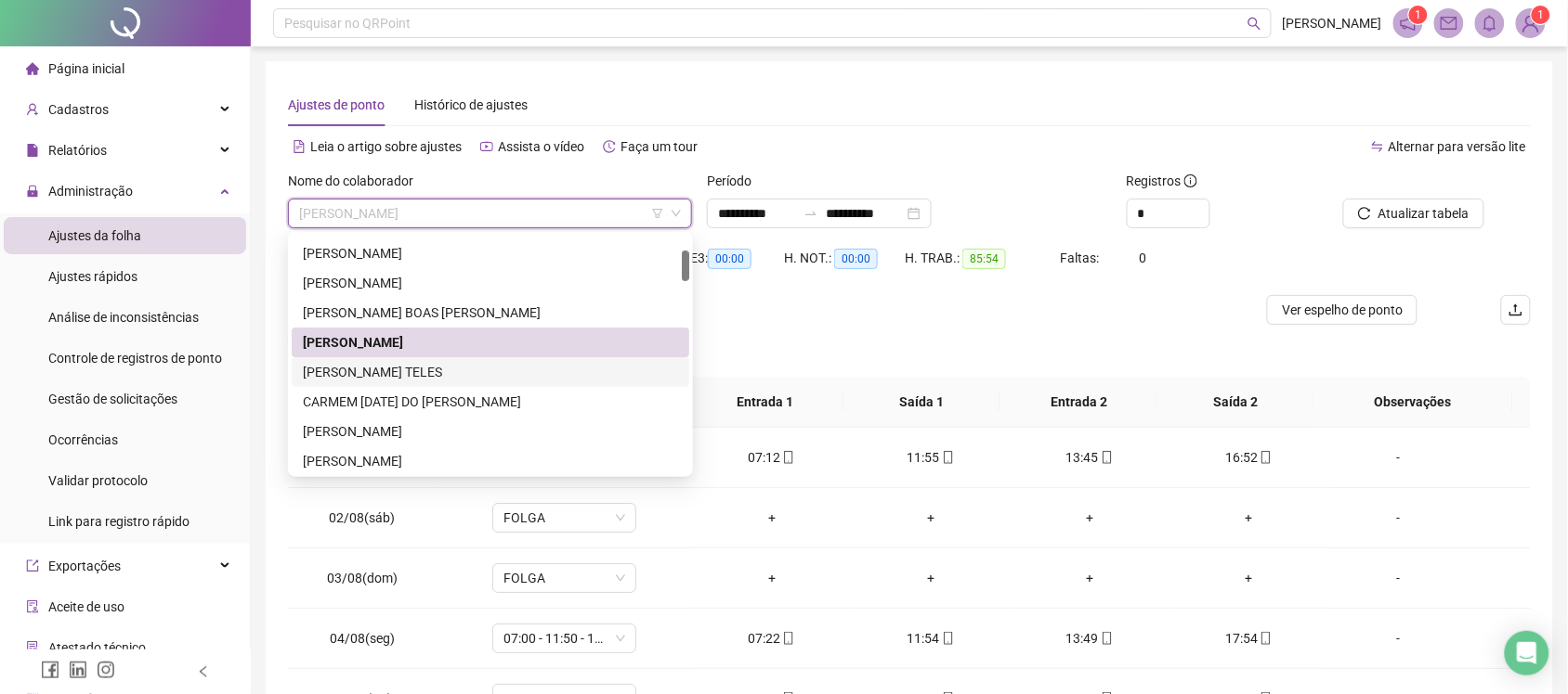
click at [430, 381] on div "[PERSON_NAME] TELES" at bounding box center [490, 372] width 375 height 21
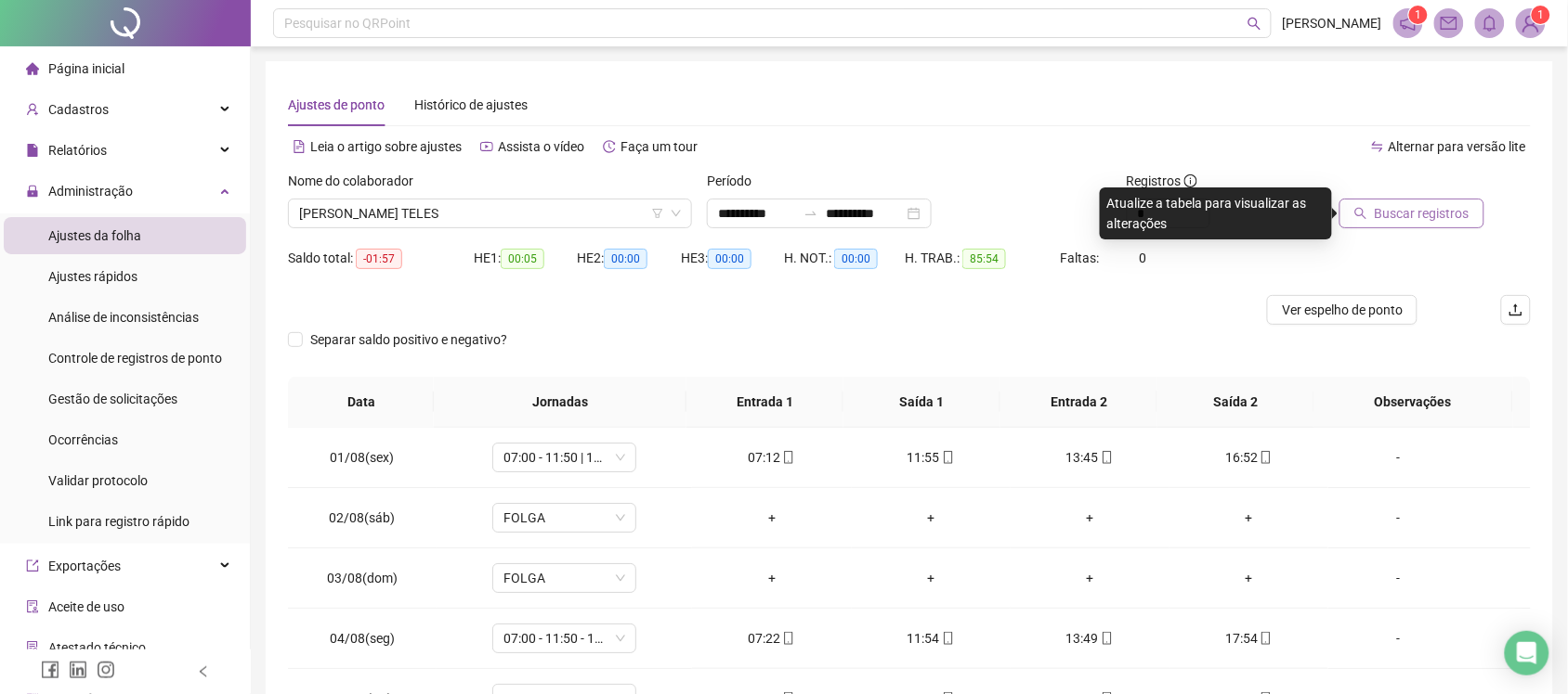
click at [1379, 221] on span "Buscar registros" at bounding box center [1422, 214] width 95 height 21
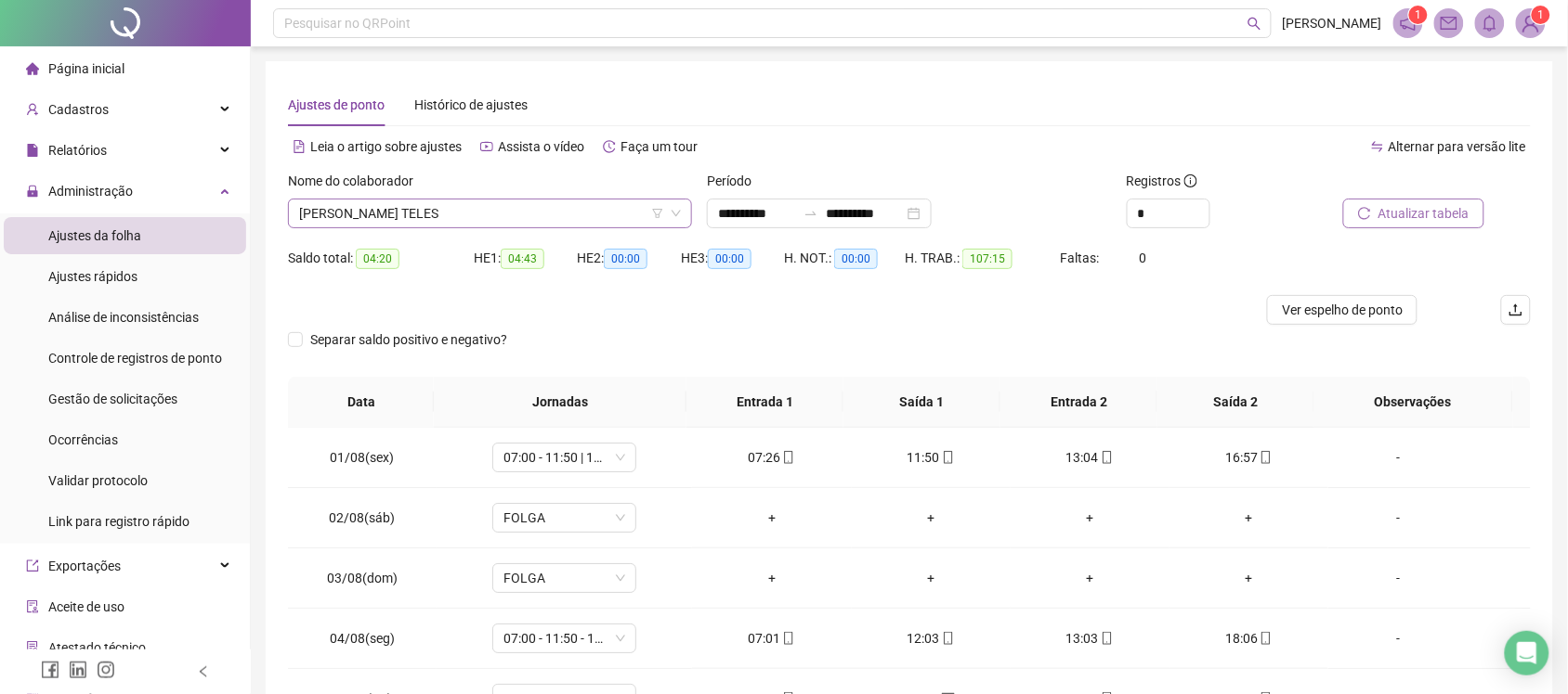
click at [541, 217] on span "[PERSON_NAME] TELES" at bounding box center [490, 214] width 382 height 28
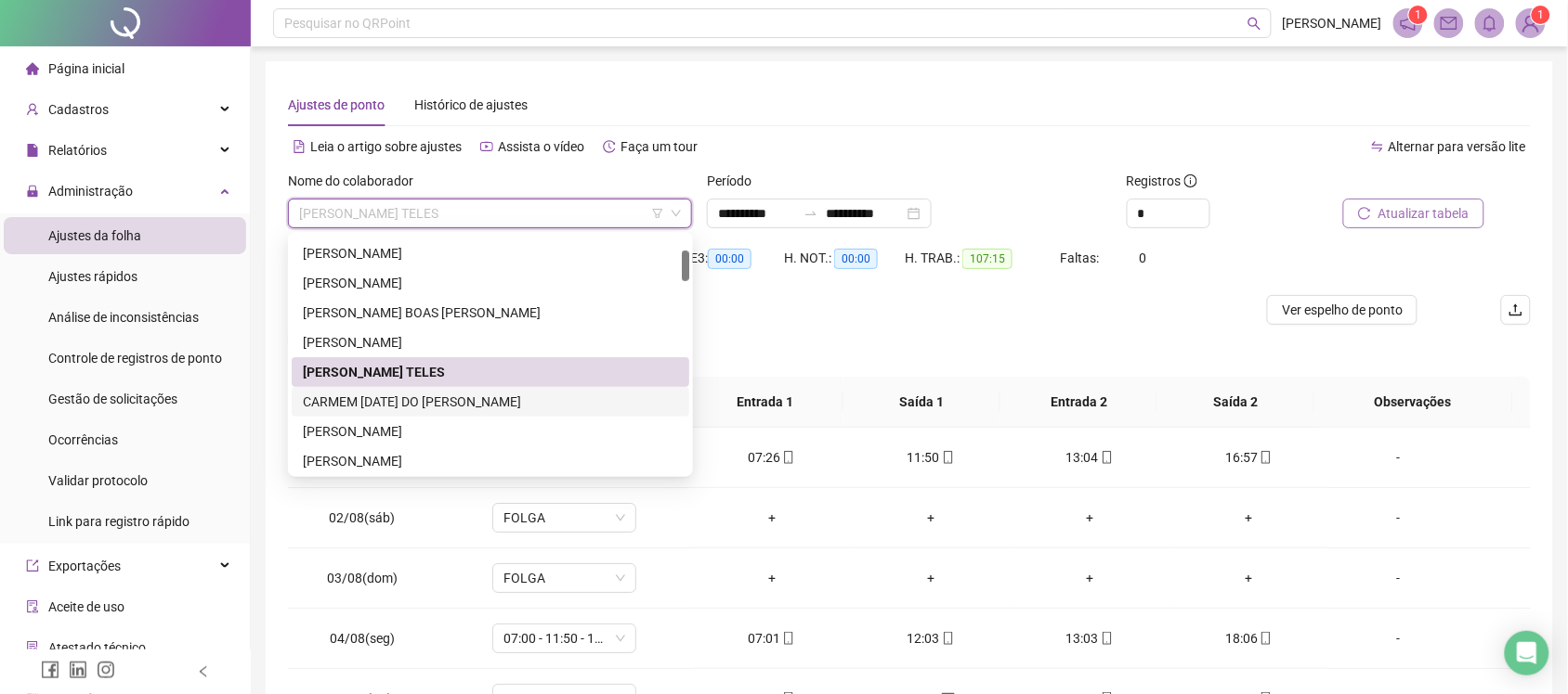
click at [456, 404] on div "CARMEM [DATE] DO [PERSON_NAME]" at bounding box center [490, 402] width 375 height 21
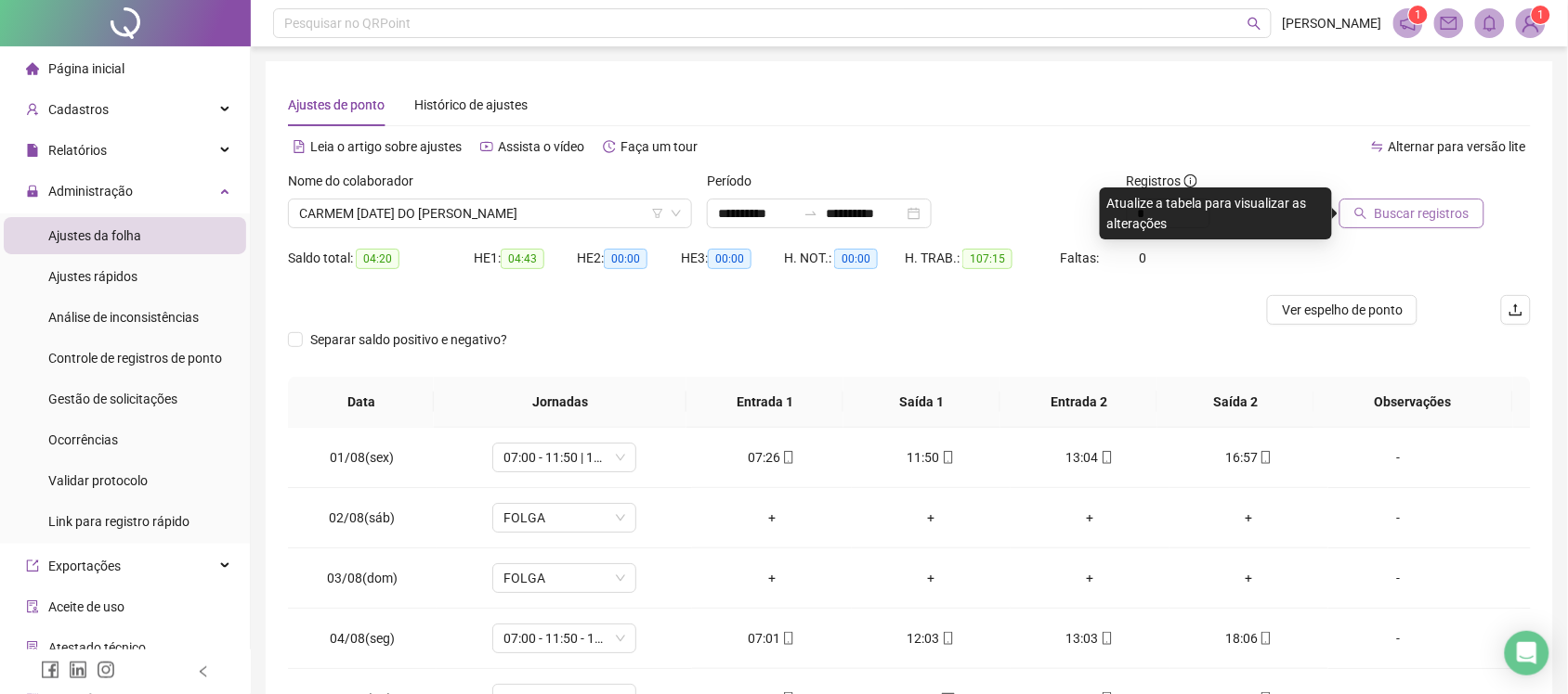
click at [1392, 217] on span "Buscar registros" at bounding box center [1422, 214] width 95 height 21
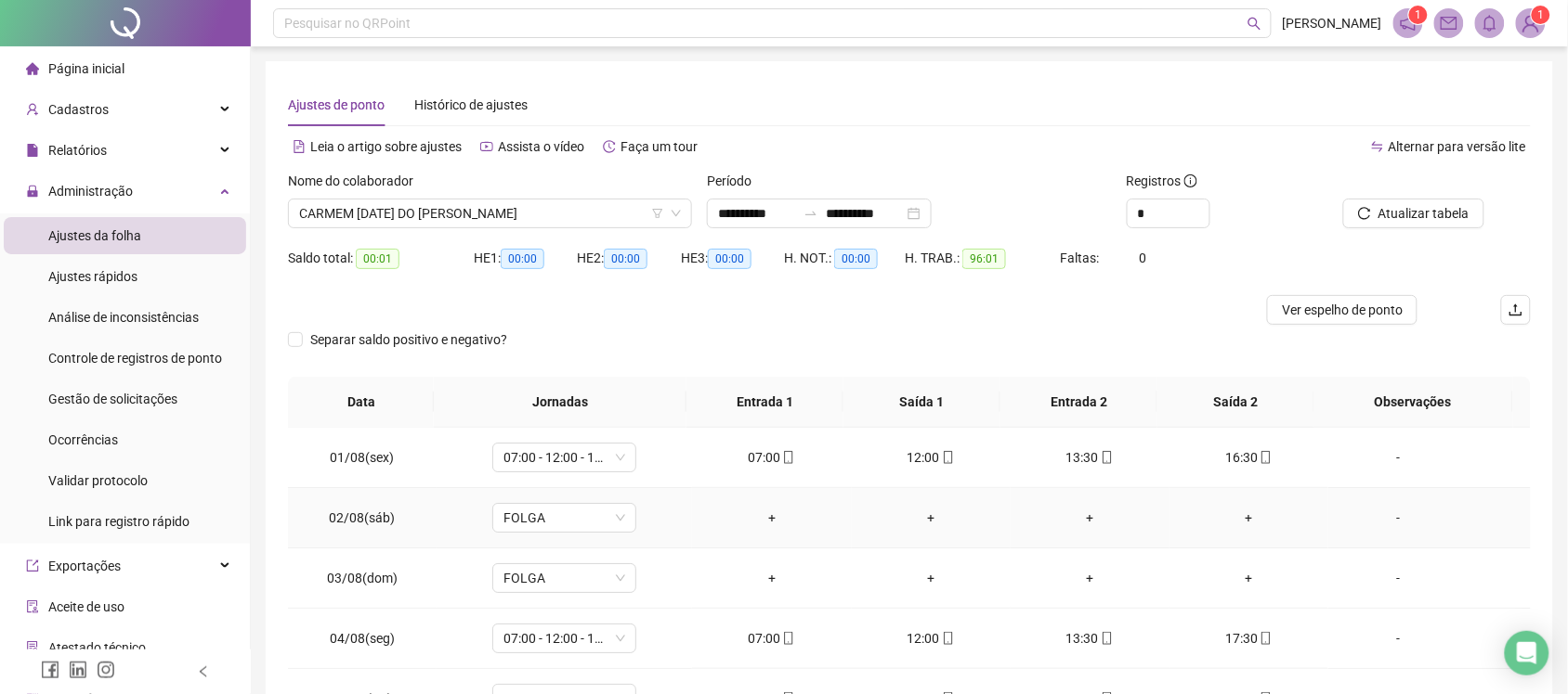
scroll to position [348, 0]
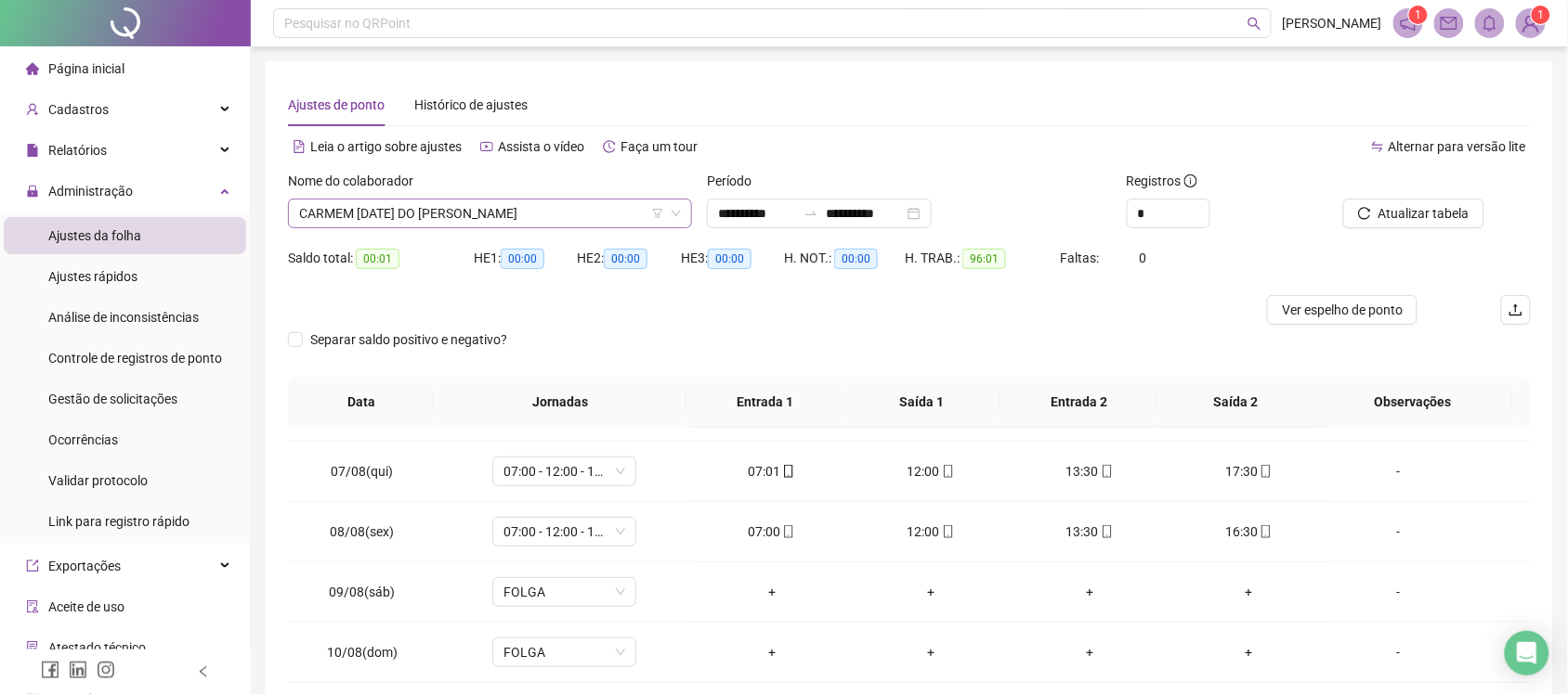
click at [518, 215] on span "CARMEM [DATE] DO [PERSON_NAME]" at bounding box center [490, 214] width 382 height 28
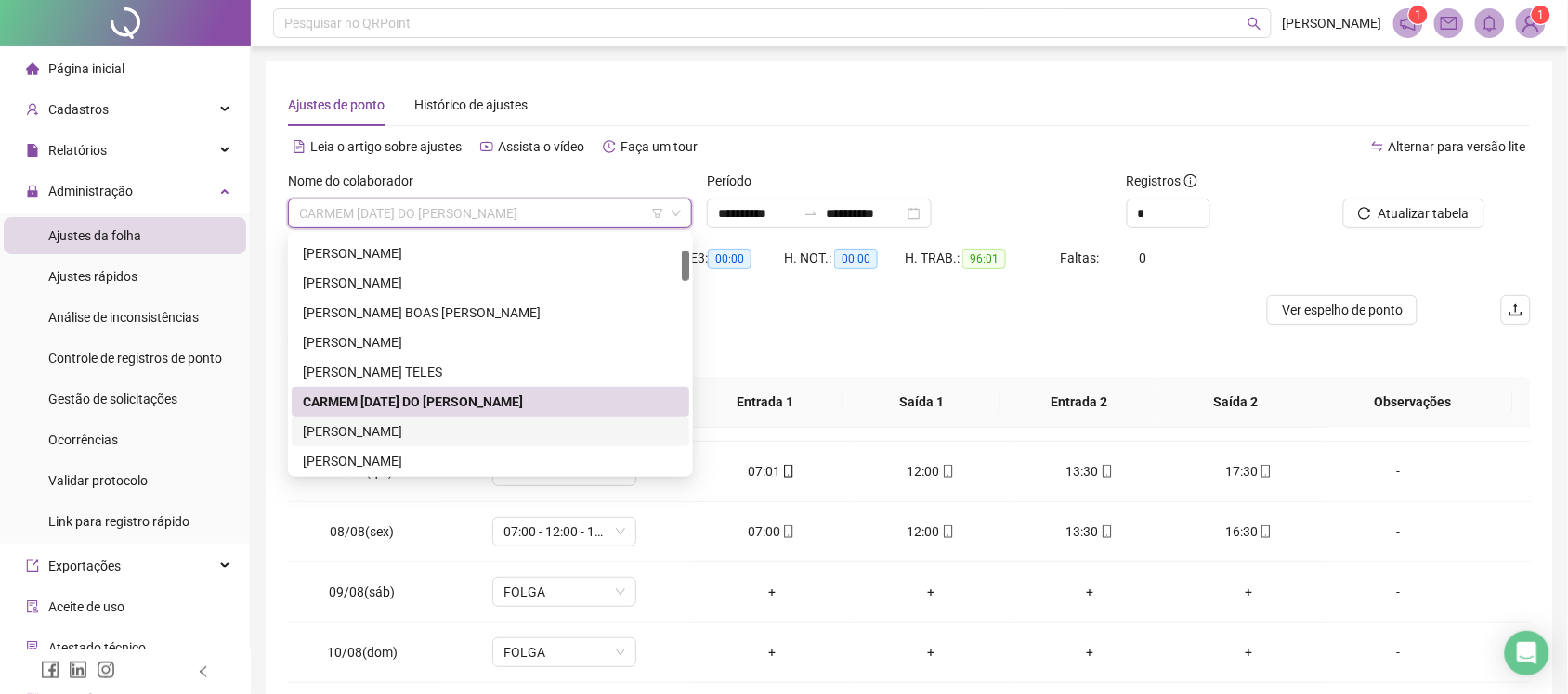
click at [382, 432] on div "CÁTIA RAISSA PEREIRA OLIVEIRA" at bounding box center [490, 431] width 375 height 21
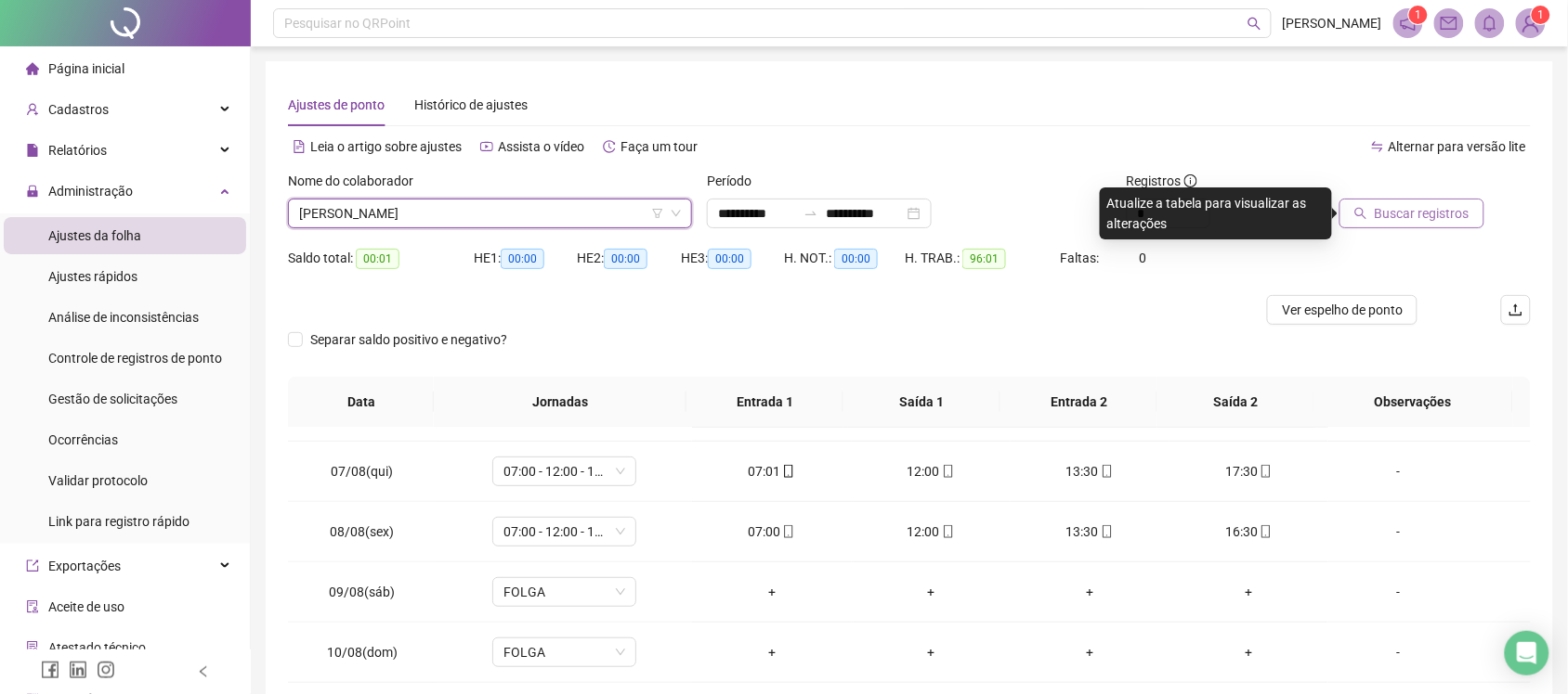
click at [1392, 220] on span "Buscar registros" at bounding box center [1422, 214] width 95 height 21
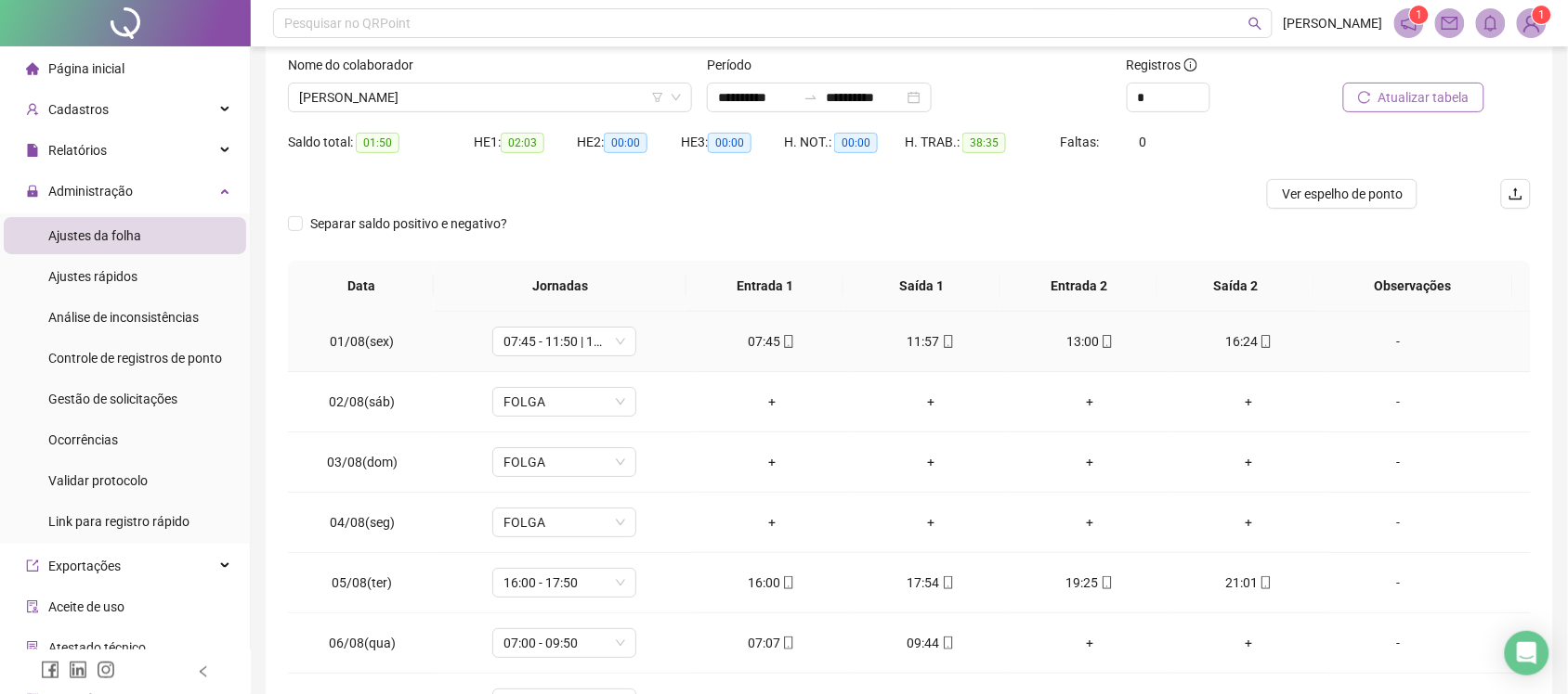
scroll to position [0, 0]
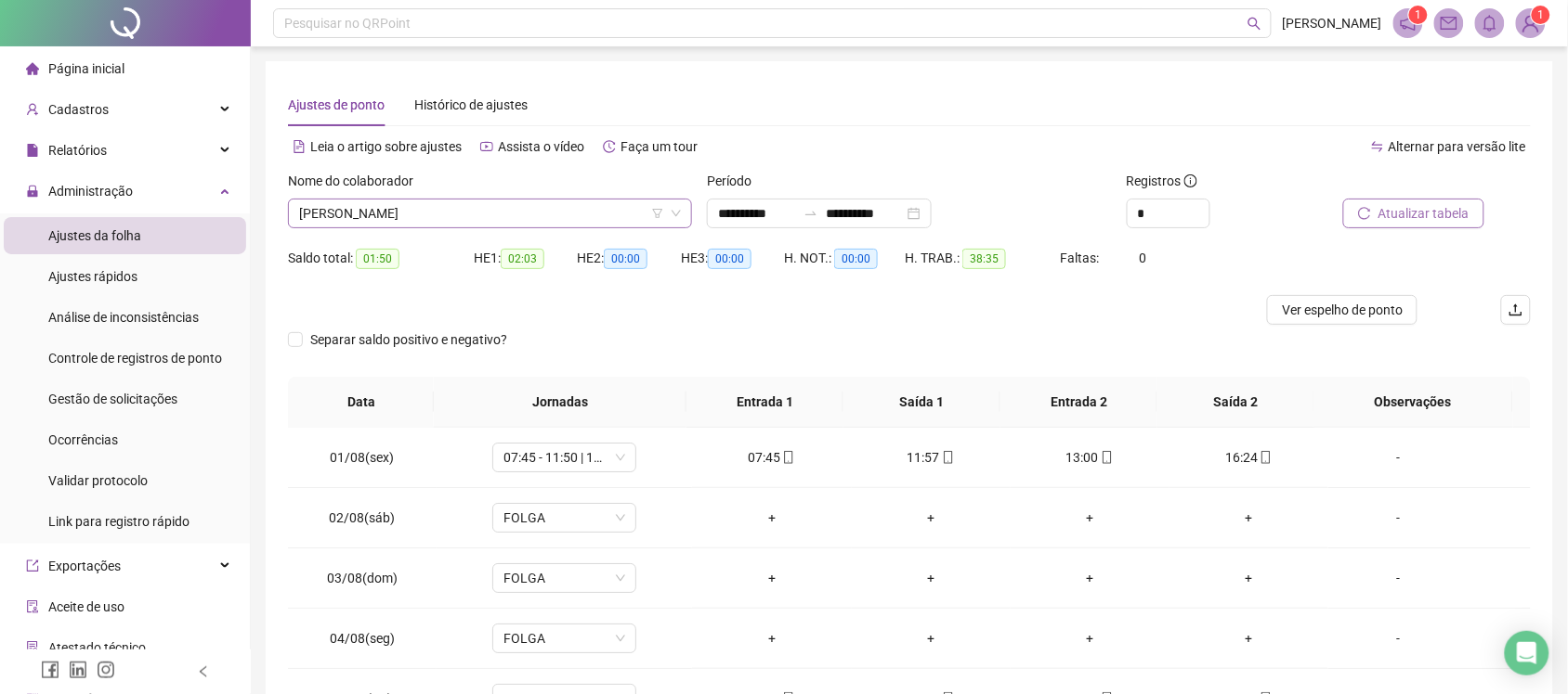
drag, startPoint x: 594, startPoint y: 188, endPoint x: 587, endPoint y: 200, distance: 13.9
click at [592, 192] on div "Nome do colaborador" at bounding box center [490, 185] width 404 height 28
click at [574, 228] on div "Nome do colaborador CÁTIA RAISSA PEREIRA OLIVEIRA" at bounding box center [490, 208] width 419 height 73
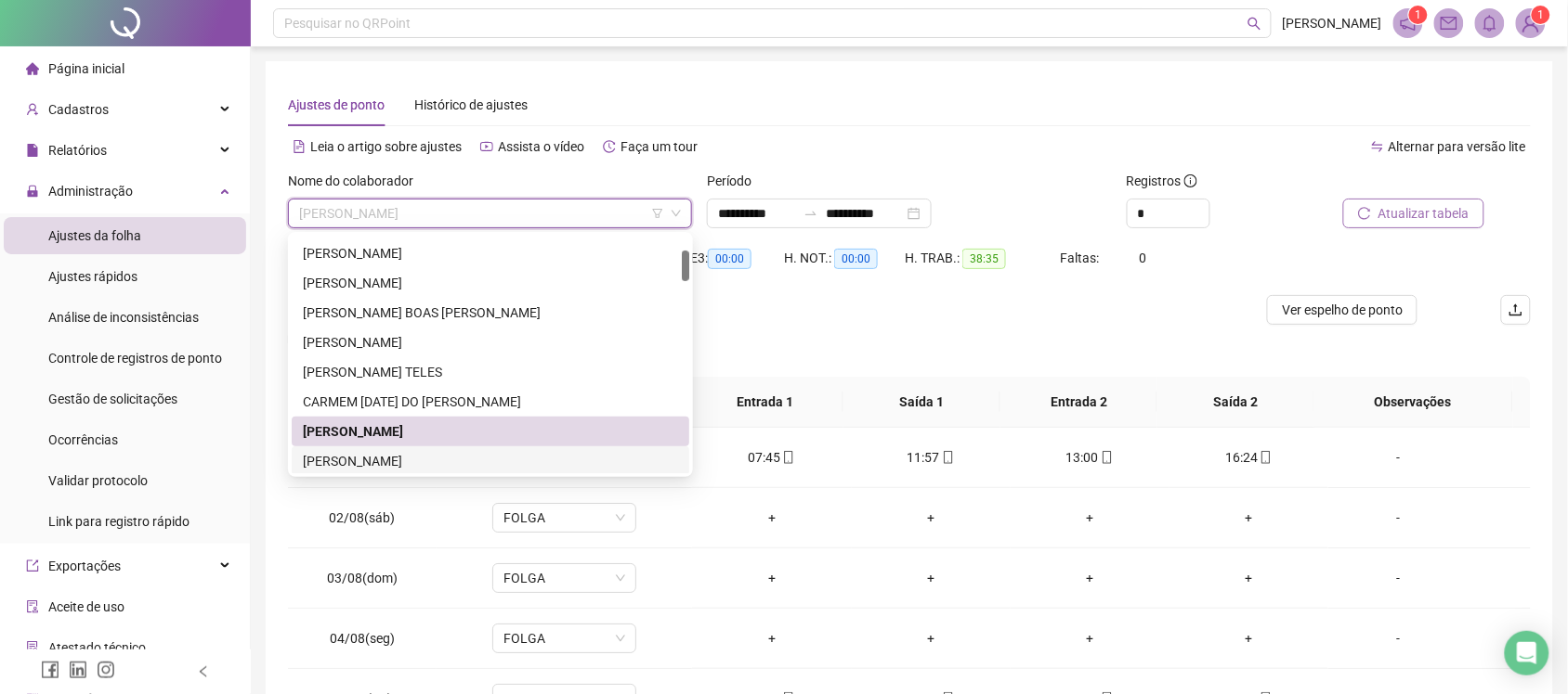
click at [415, 462] on div "CLAUDEISE OLIVEIRA DA SILVA" at bounding box center [490, 461] width 375 height 21
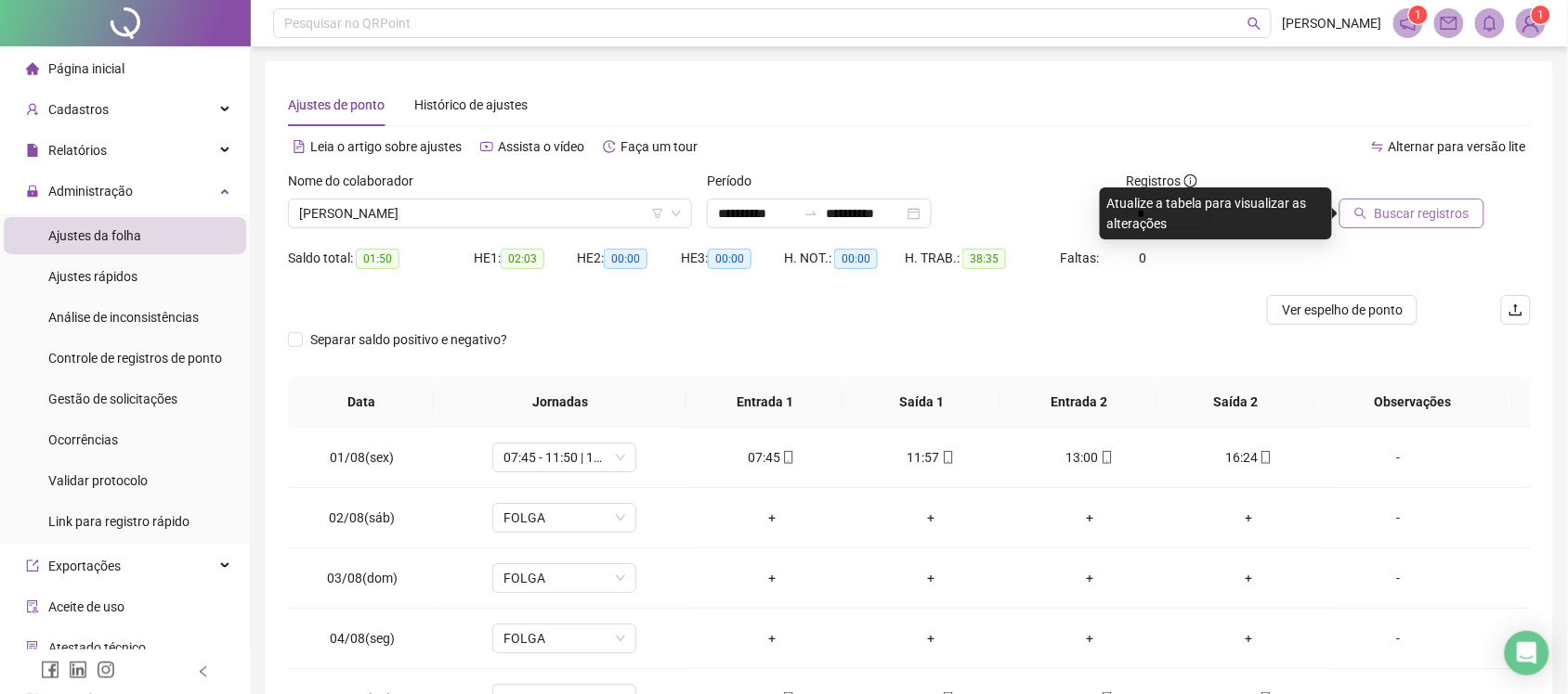
click at [1409, 220] on span "Buscar registros" at bounding box center [1422, 214] width 95 height 21
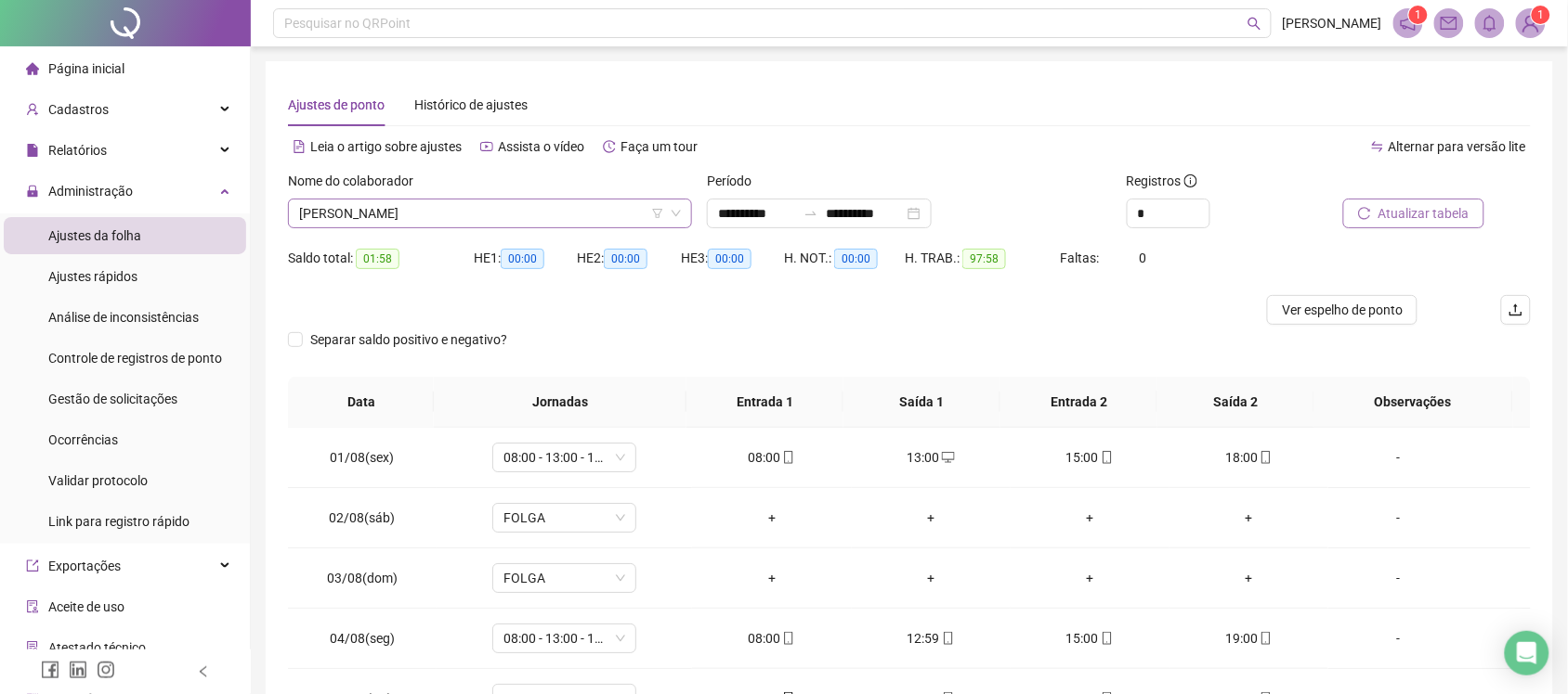
click at [490, 223] on span "CLAUDEISE OLIVEIRA DA SILVA" at bounding box center [490, 214] width 382 height 28
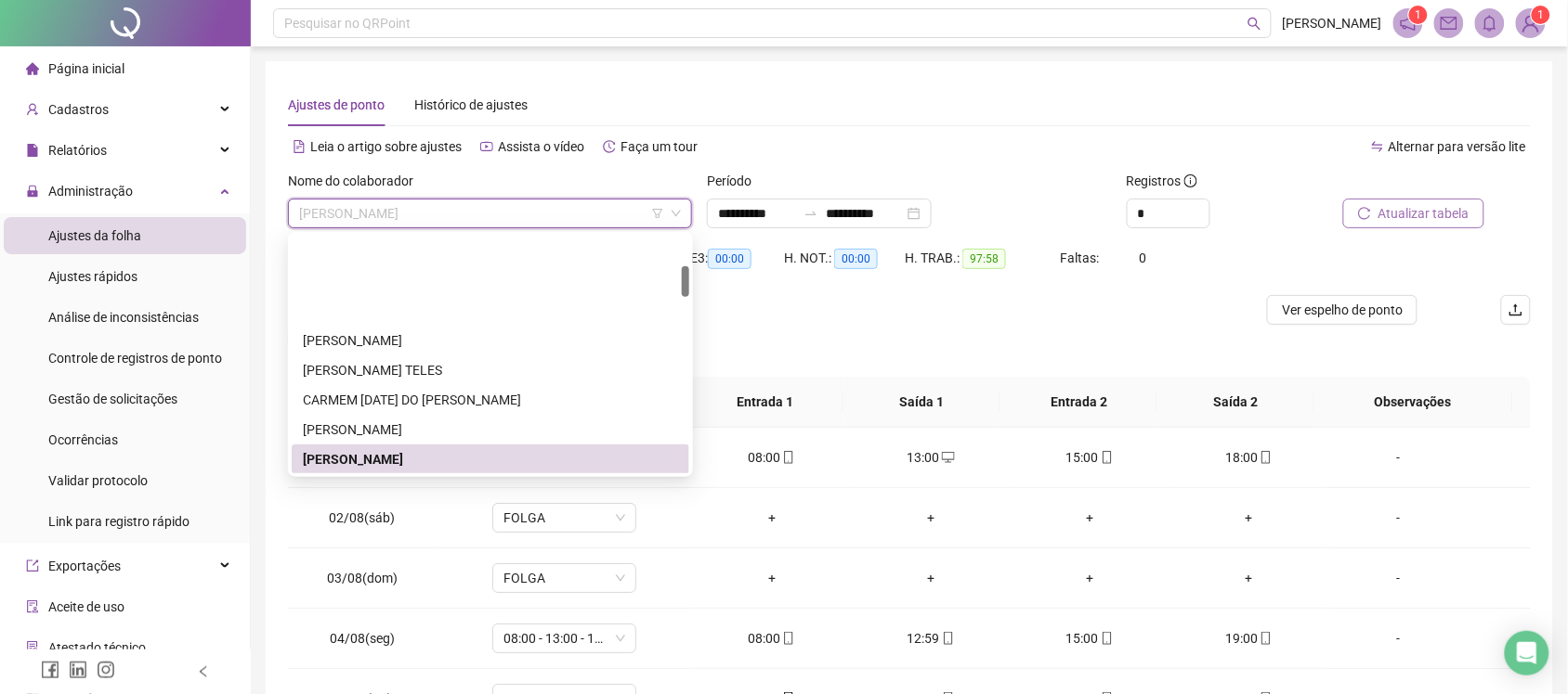
scroll to position [234, 0]
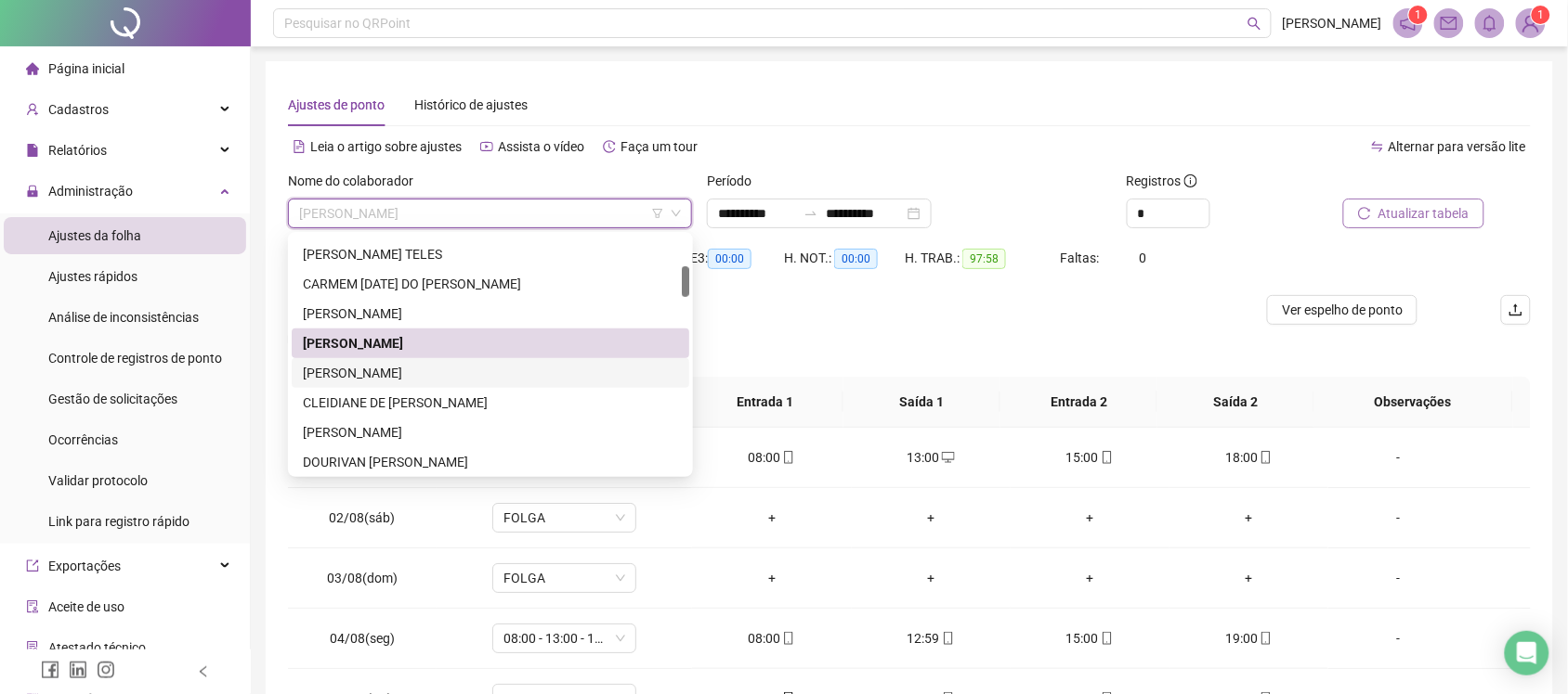
click at [469, 372] on div "CLAUDINEIDE ULISSES DE ANDRADE" at bounding box center [490, 373] width 375 height 21
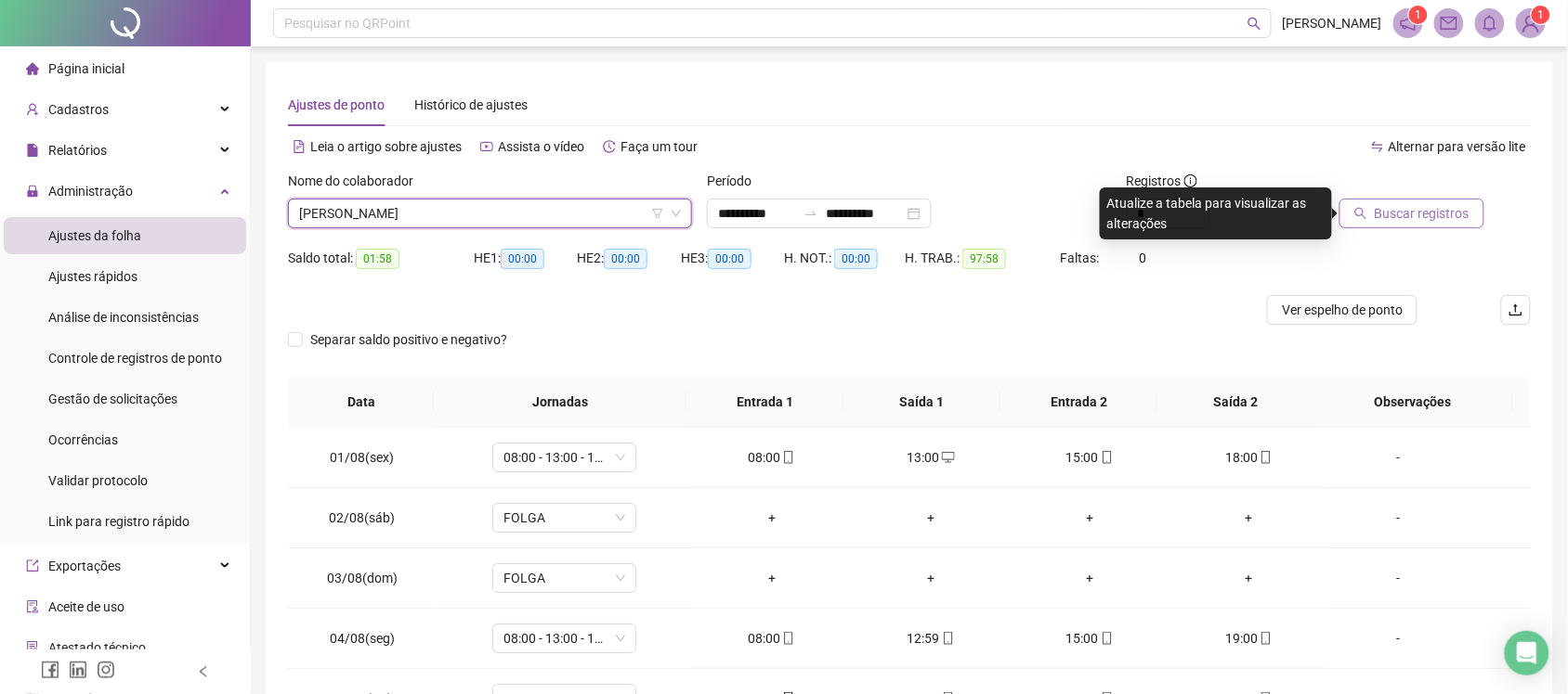
drag, startPoint x: 1399, startPoint y: 212, endPoint x: 1403, endPoint y: 222, distance: 10.8
click at [1401, 220] on span "Buscar registros" at bounding box center [1422, 214] width 95 height 21
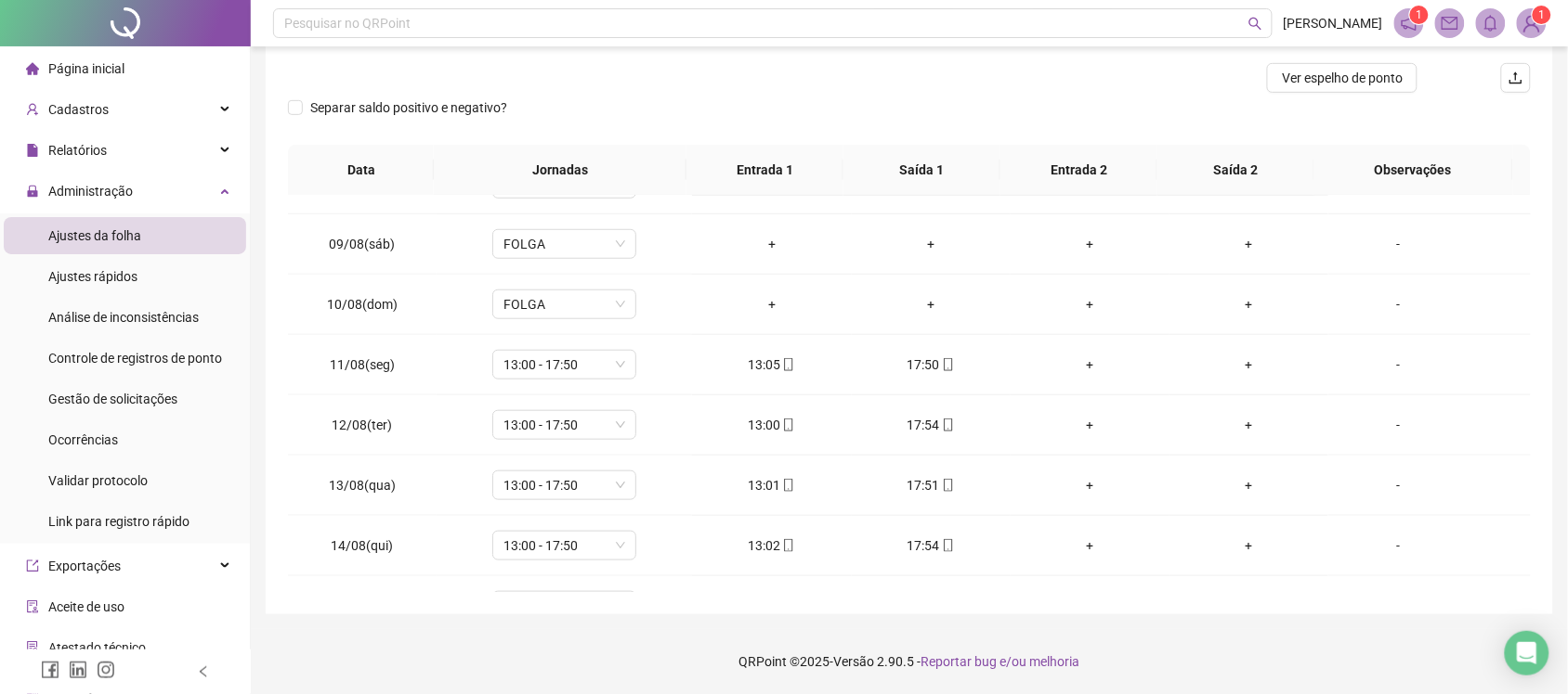
scroll to position [632, 0]
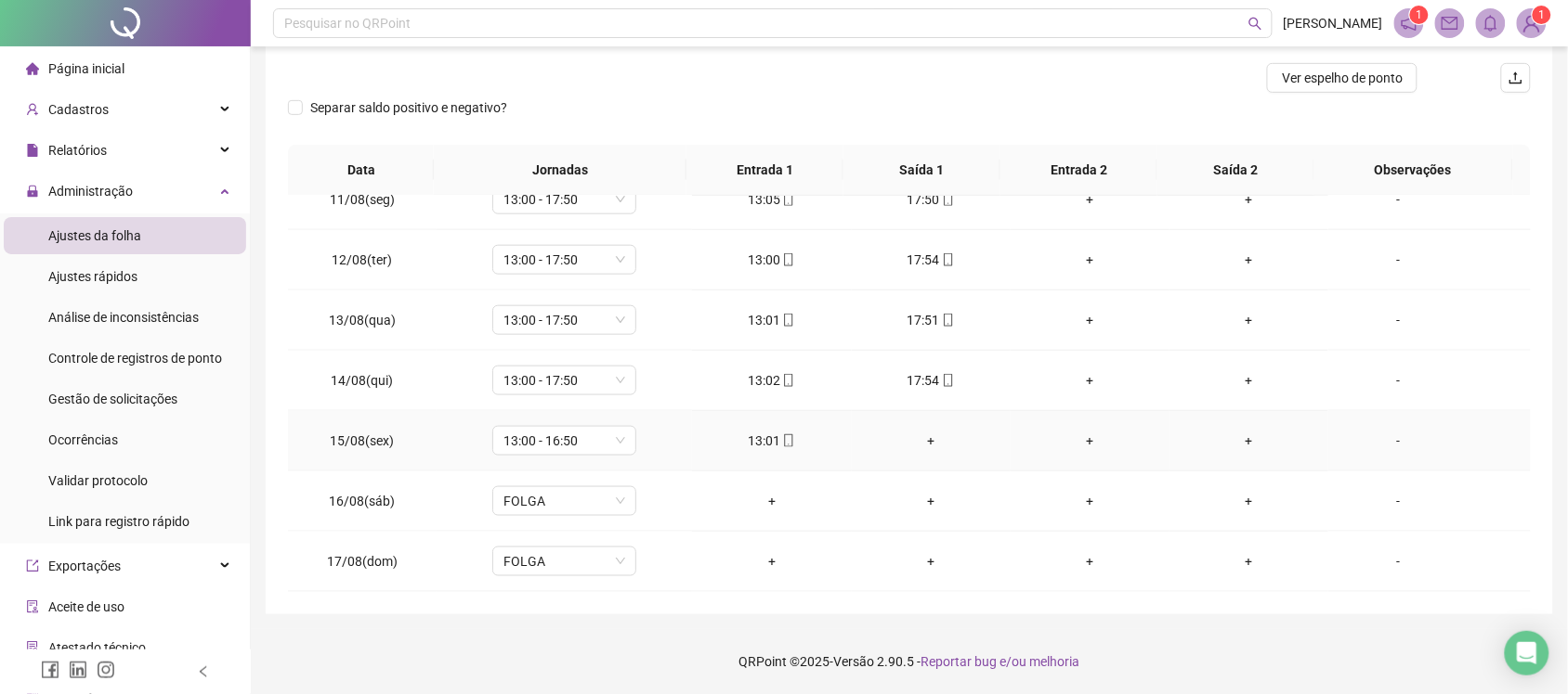
click at [924, 447] on div "+" at bounding box center [931, 441] width 129 height 21
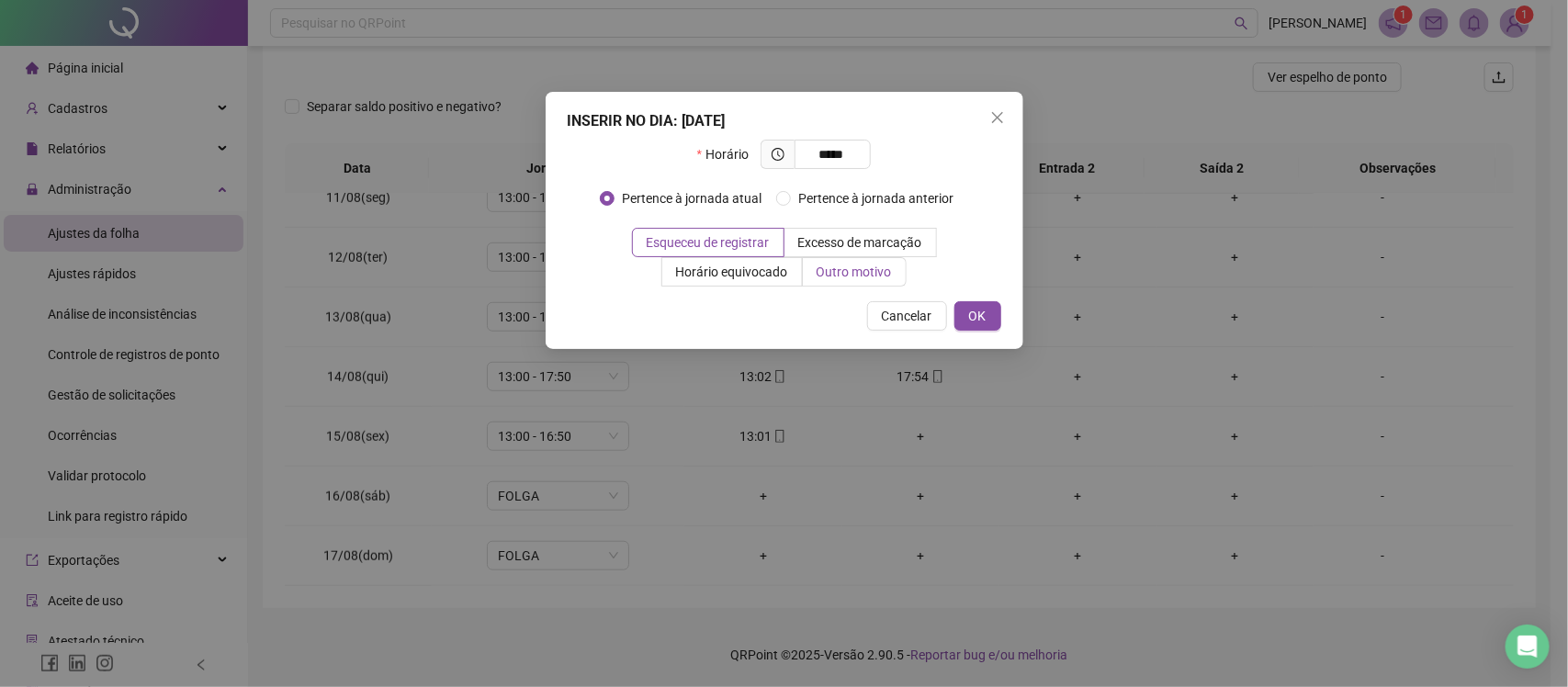
type input "*****"
click at [825, 279] on span "Outro motivo" at bounding box center [853, 272] width 75 height 15
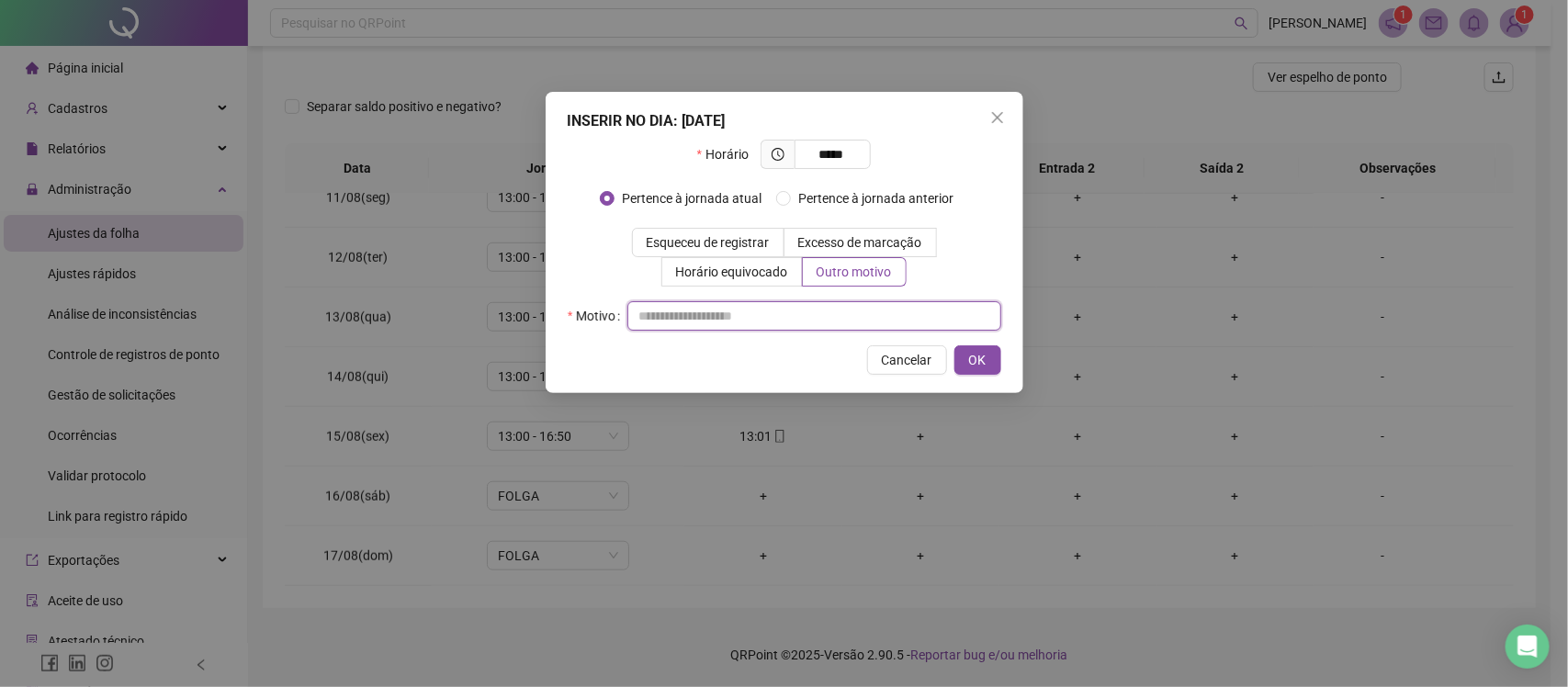
click at [838, 319] on input "text" at bounding box center [814, 316] width 374 height 29
type input "*"
click at [974, 363] on span "OK" at bounding box center [978, 360] width 18 height 20
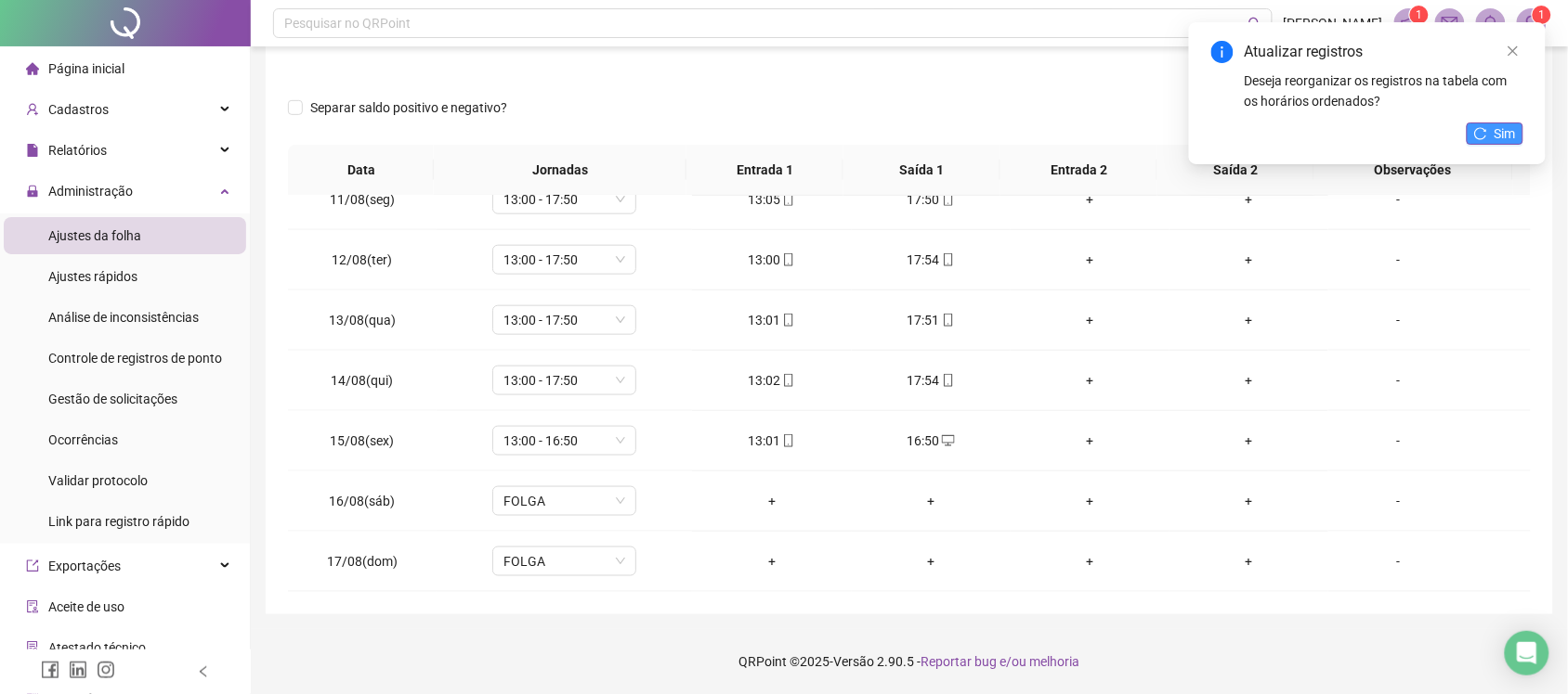
click at [1484, 131] on icon "reload" at bounding box center [1479, 133] width 13 height 13
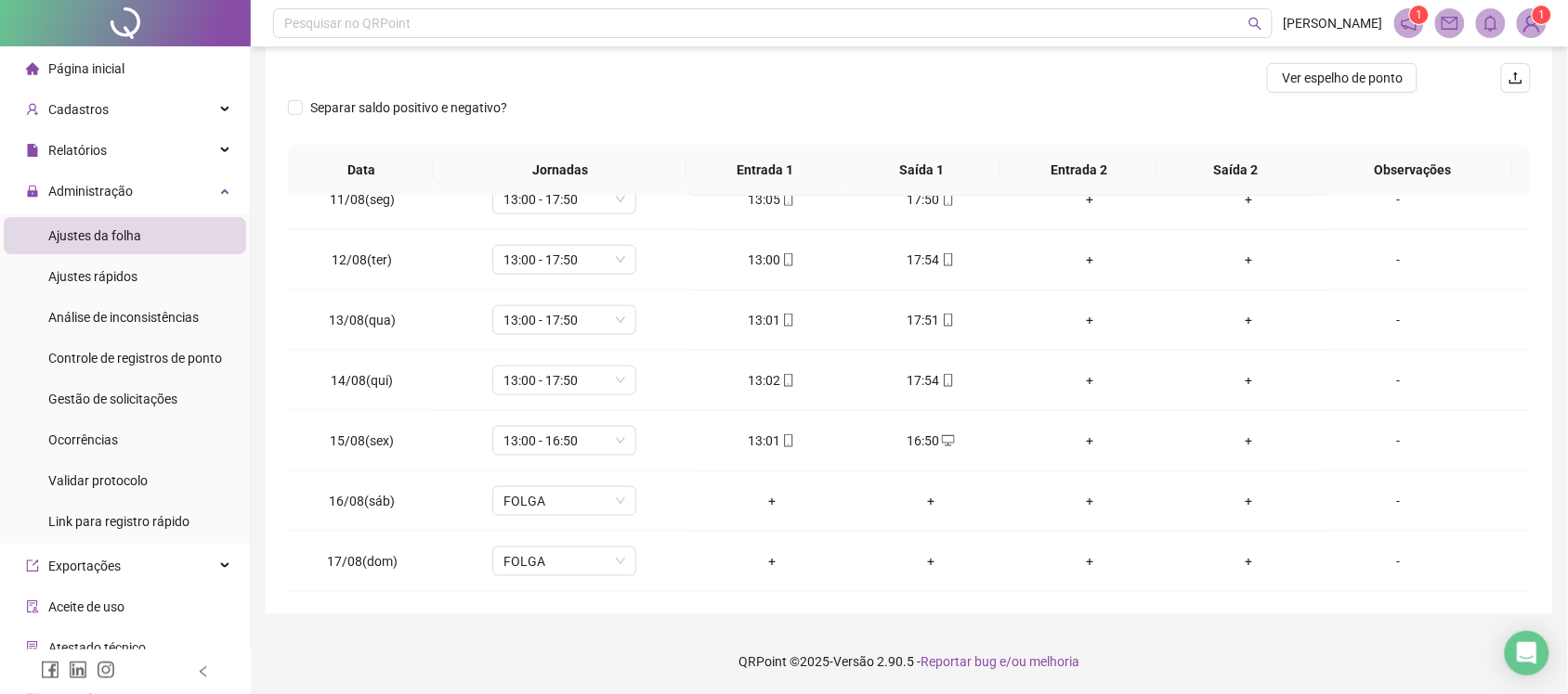
scroll to position [0, 0]
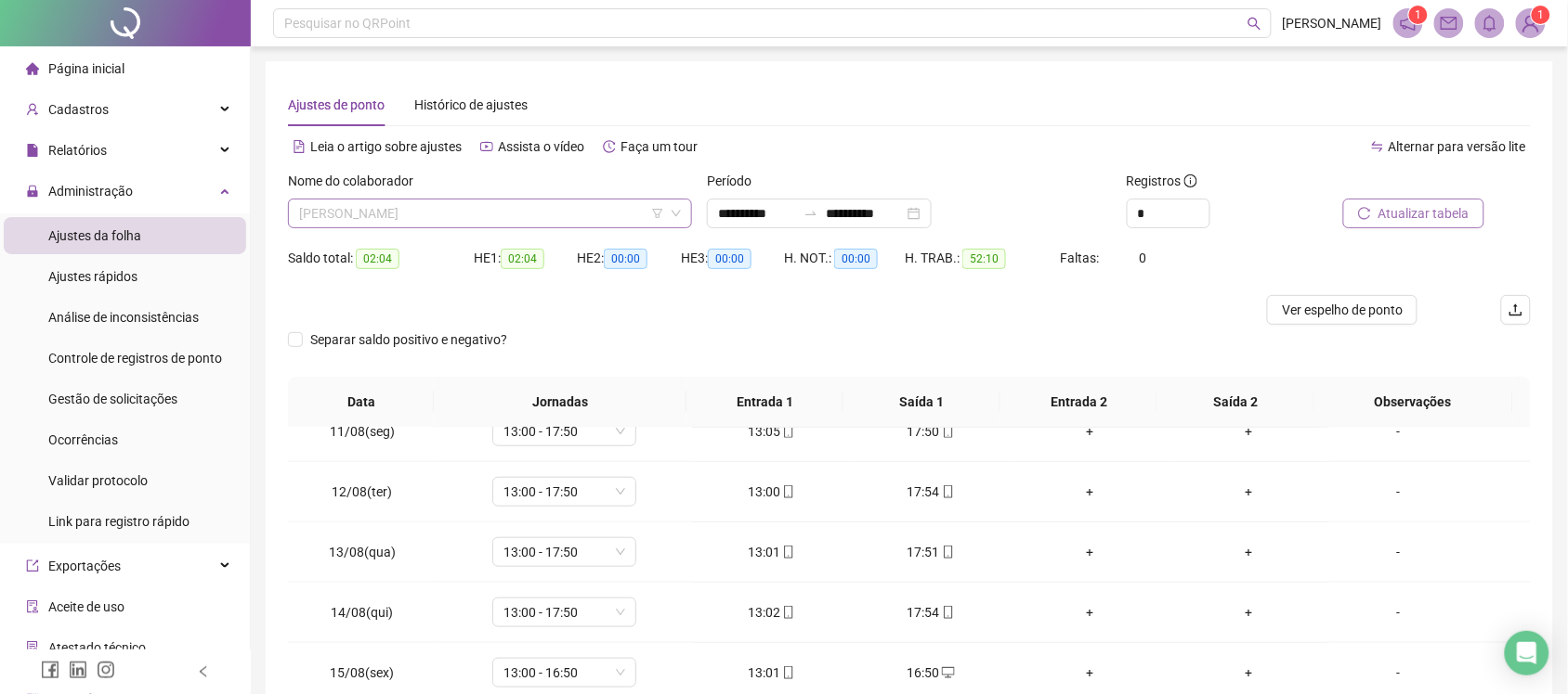
click at [526, 215] on span "CLAUDINEIDE ULISSES DE ANDRADE" at bounding box center [490, 214] width 382 height 28
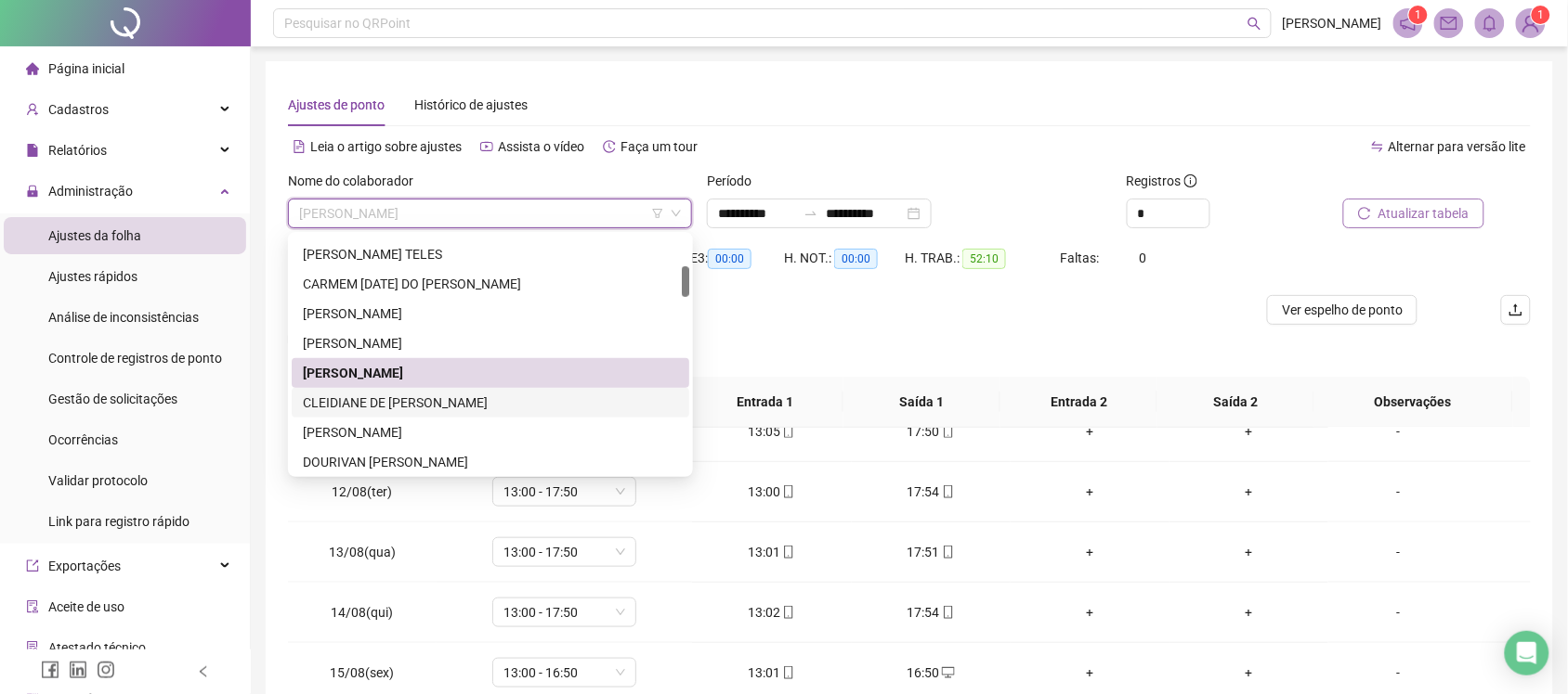
click at [399, 396] on div "CLEIDIANE DE MATOS OLIVEIRA" at bounding box center [490, 403] width 375 height 21
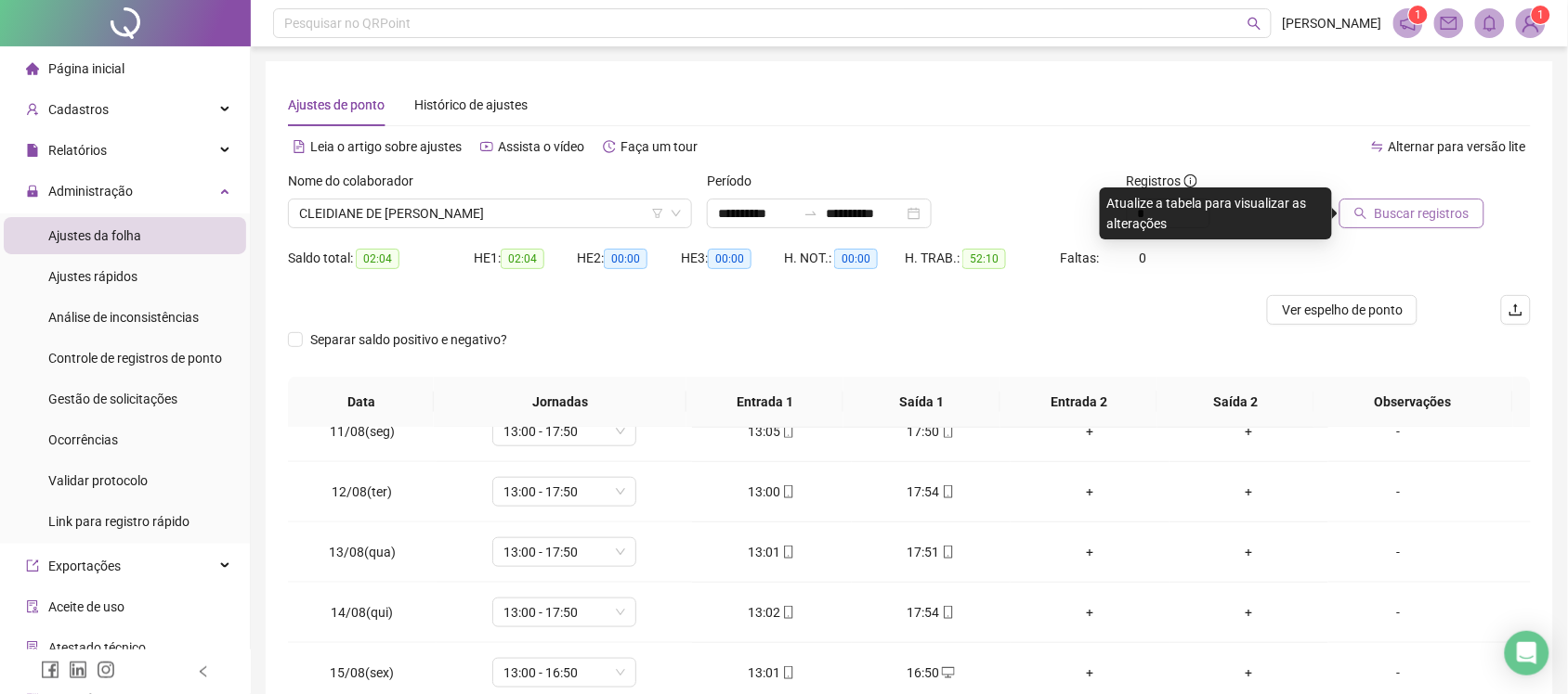
click at [1412, 220] on span "Buscar registros" at bounding box center [1422, 214] width 95 height 21
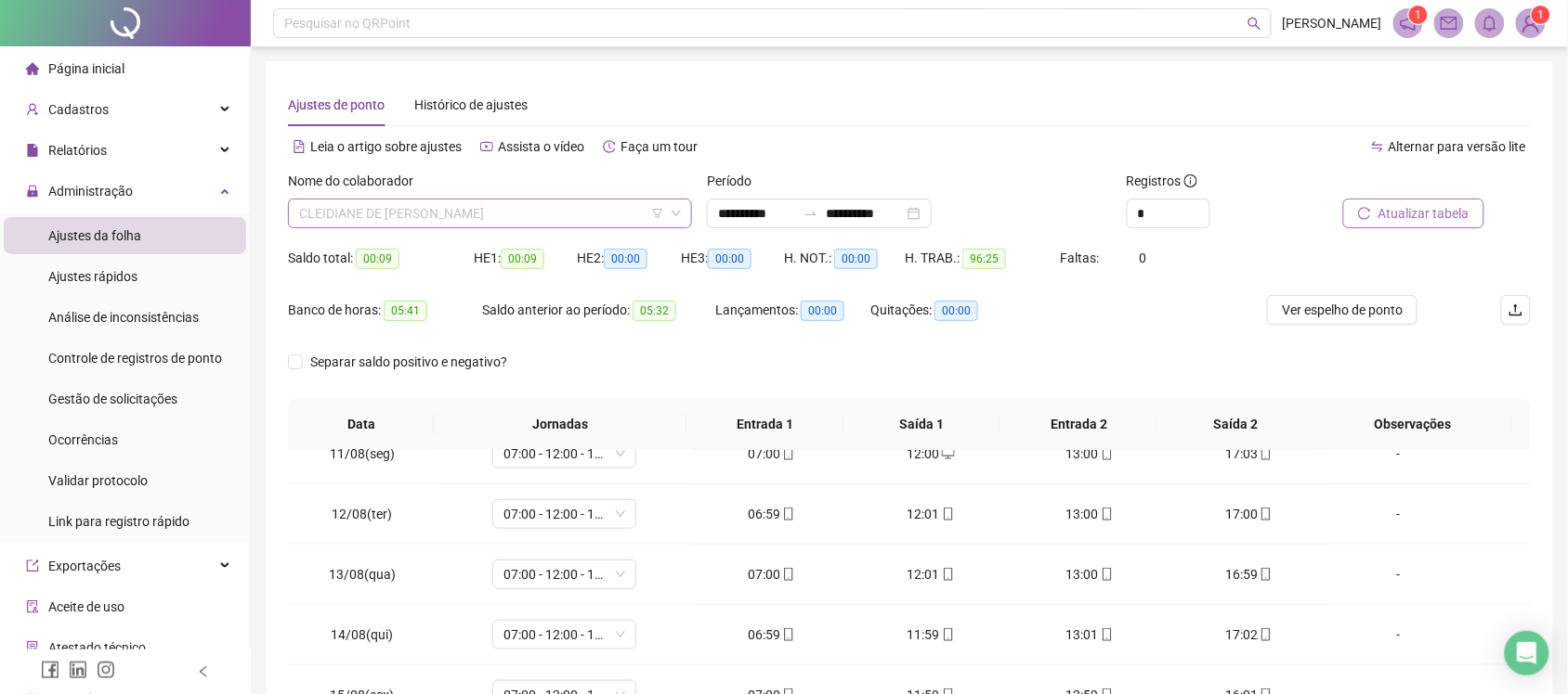
click at [486, 217] on span "CLEIDIANE DE MATOS OLIVEIRA" at bounding box center [490, 214] width 382 height 28
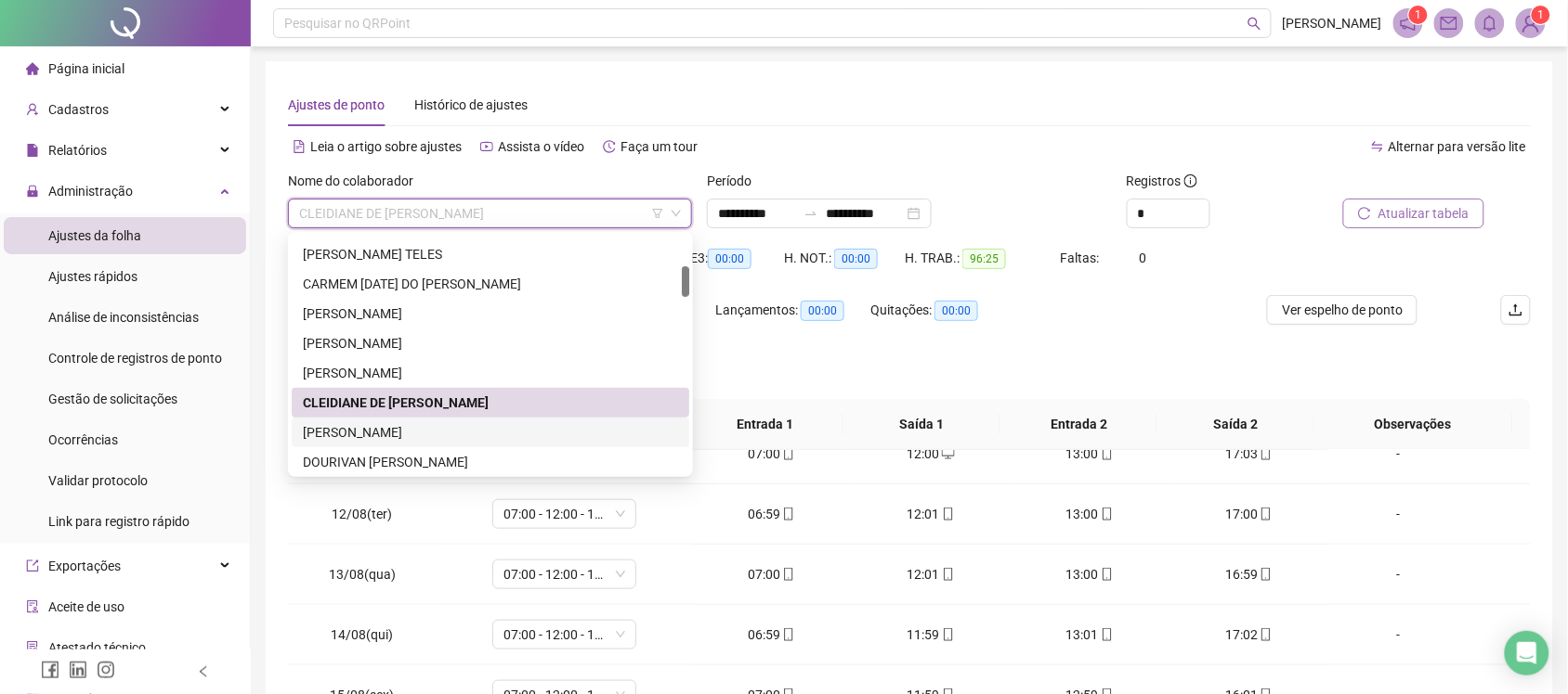
click at [434, 429] on div "[PERSON_NAME]" at bounding box center [490, 432] width 375 height 21
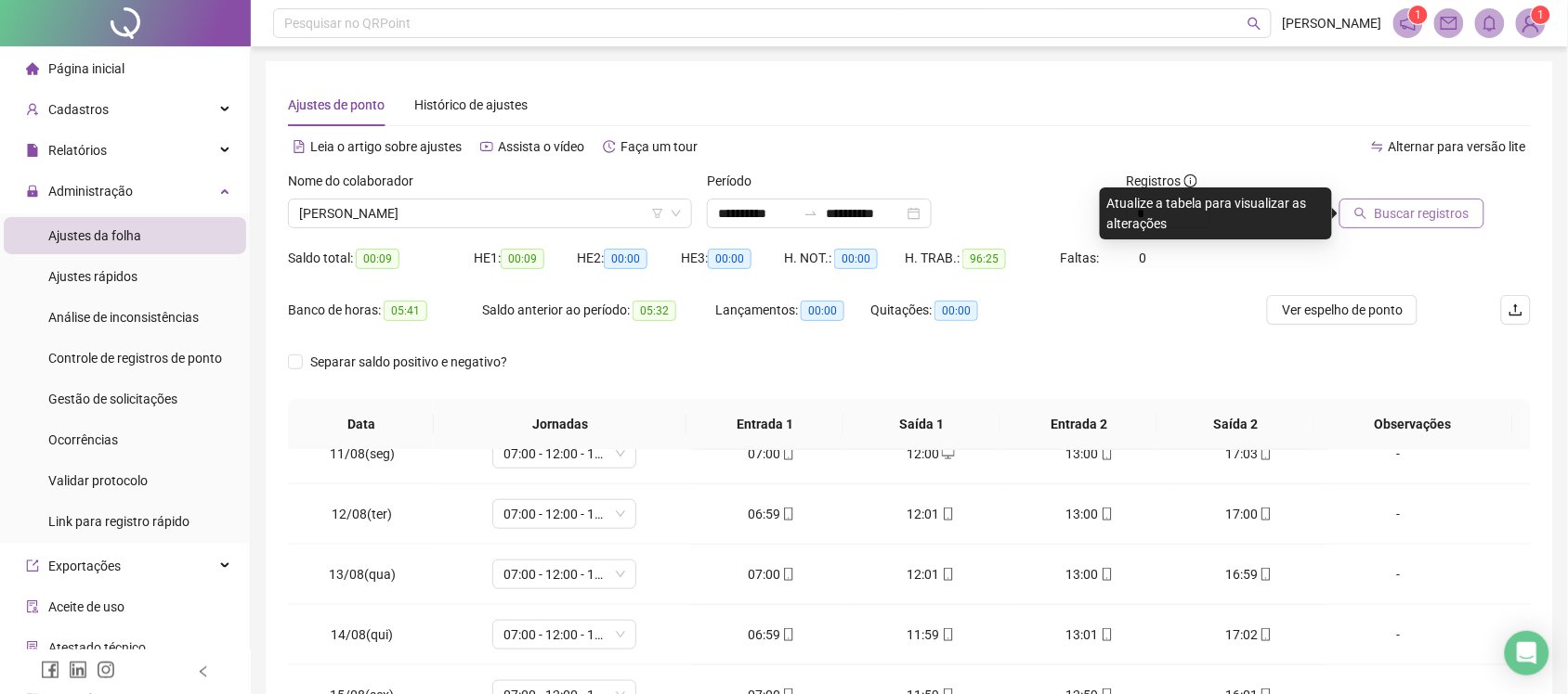
click at [1419, 220] on span "Buscar registros" at bounding box center [1422, 214] width 95 height 21
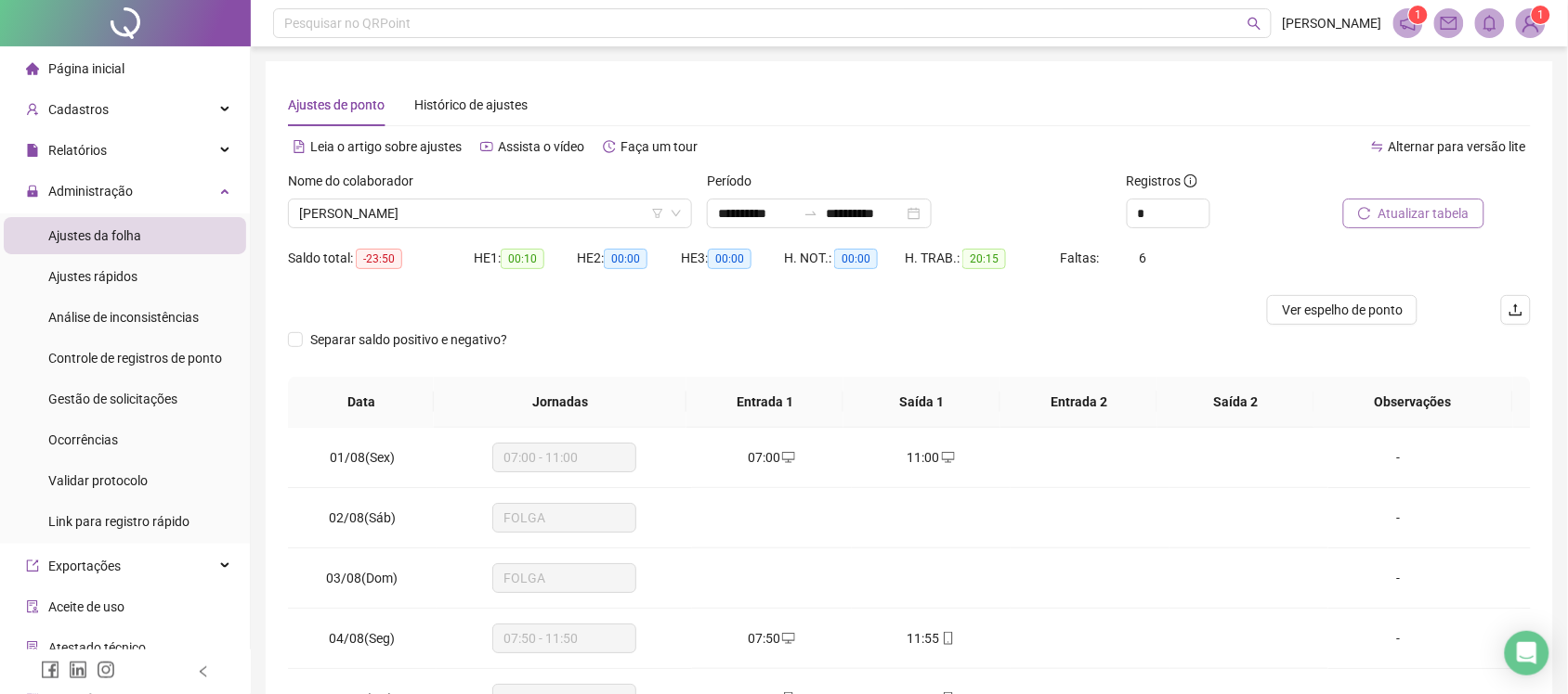
click at [562, 196] on div "Nome do colaborador" at bounding box center [490, 185] width 404 height 28
click at [562, 210] on span "[PERSON_NAME]" at bounding box center [490, 214] width 382 height 28
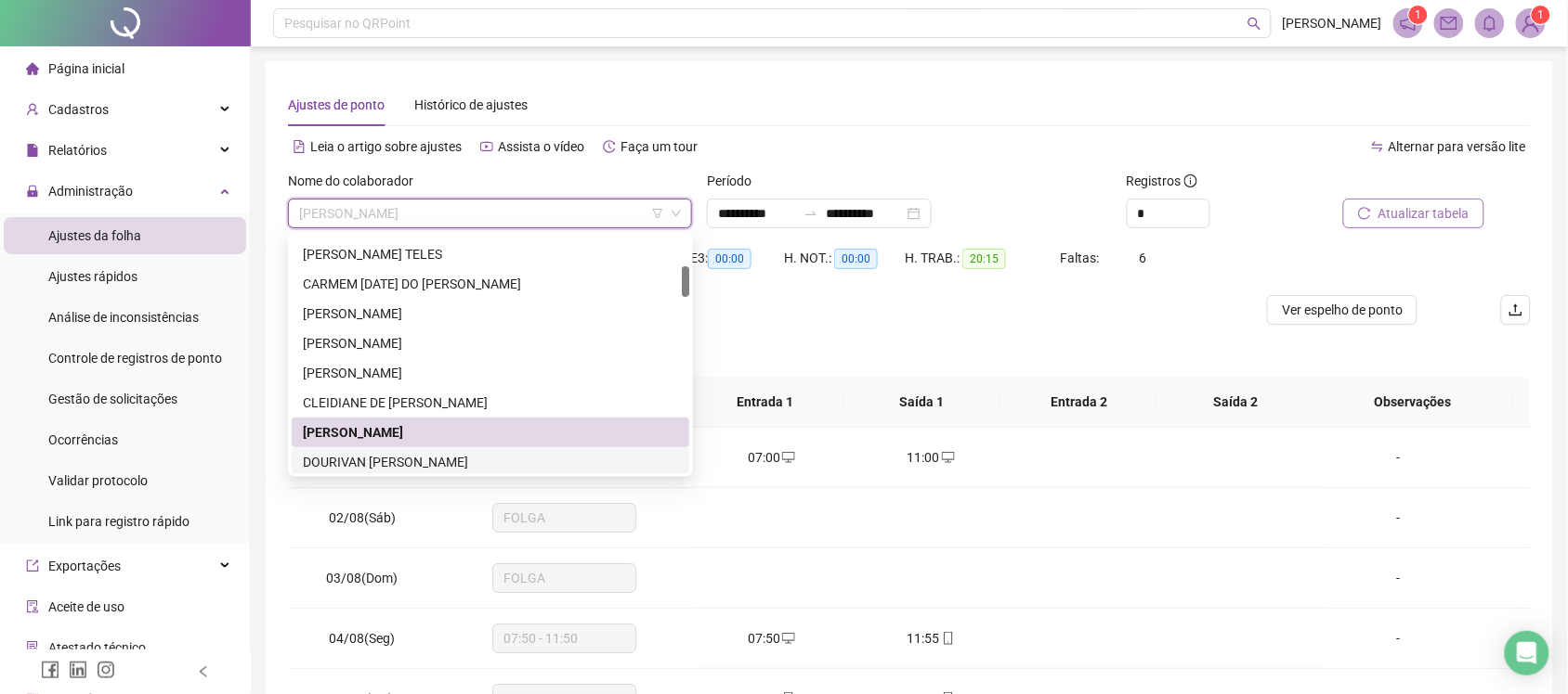
click at [374, 465] on div "DOURIVAN ARAÚJO DA SILVA" at bounding box center [490, 462] width 375 height 21
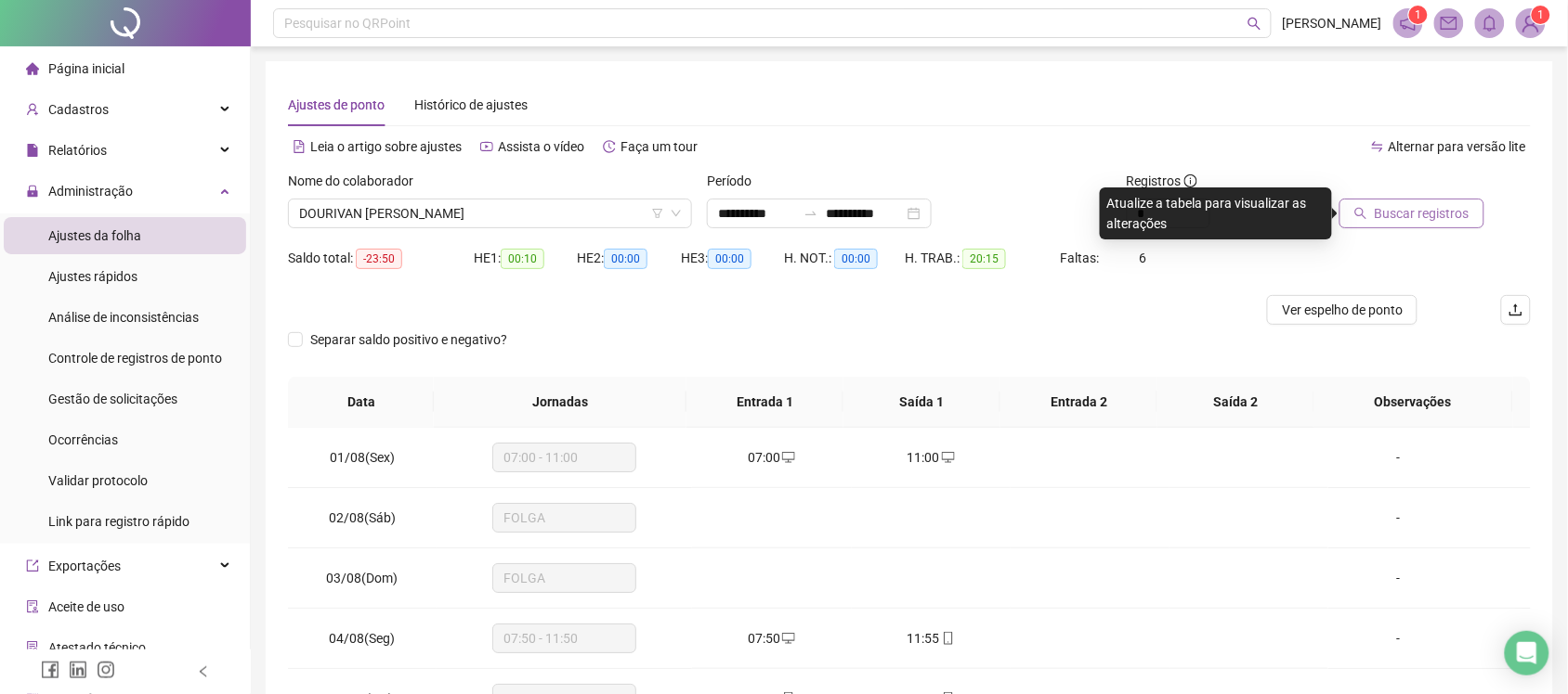
click at [1384, 220] on span "Buscar registros" at bounding box center [1422, 214] width 95 height 21
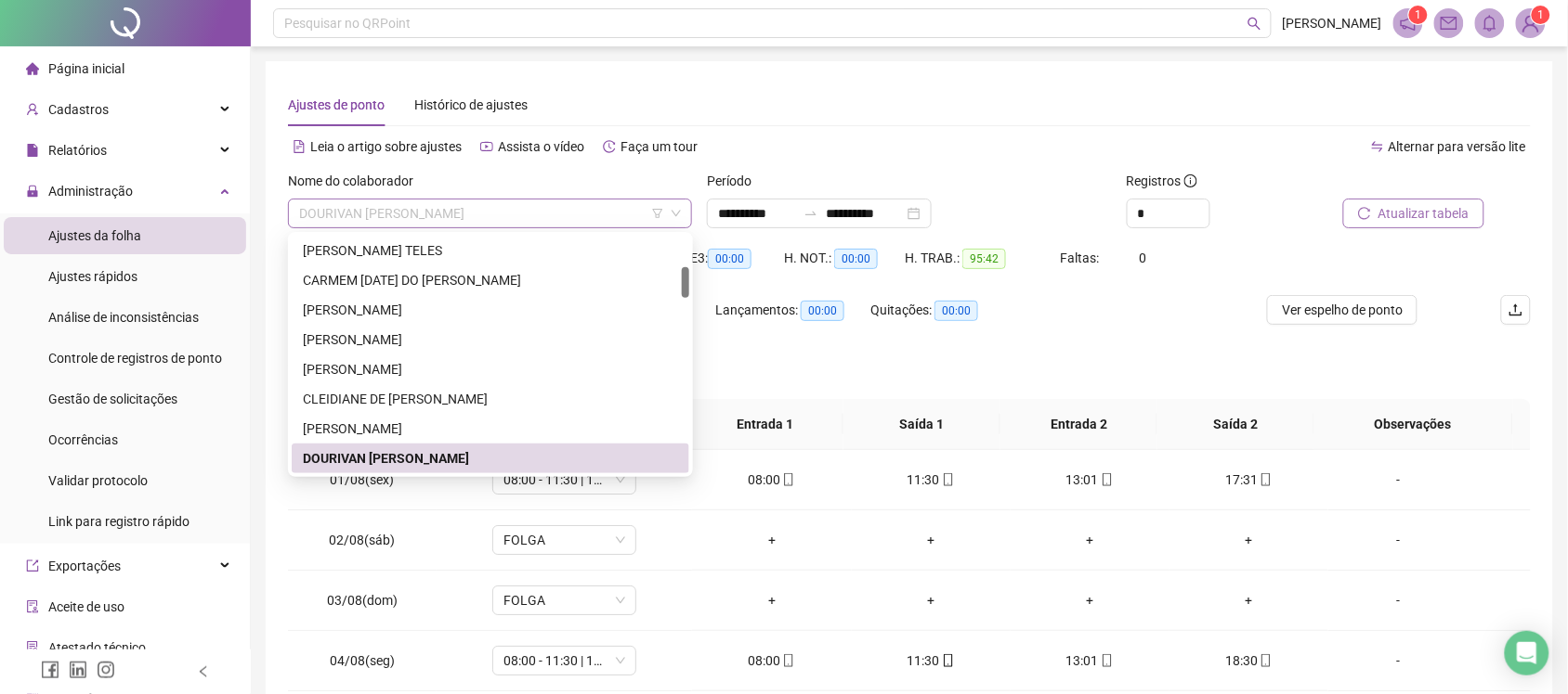
click at [545, 216] on span "DOURIVAN ARAÚJO DA SILVA" at bounding box center [490, 214] width 382 height 28
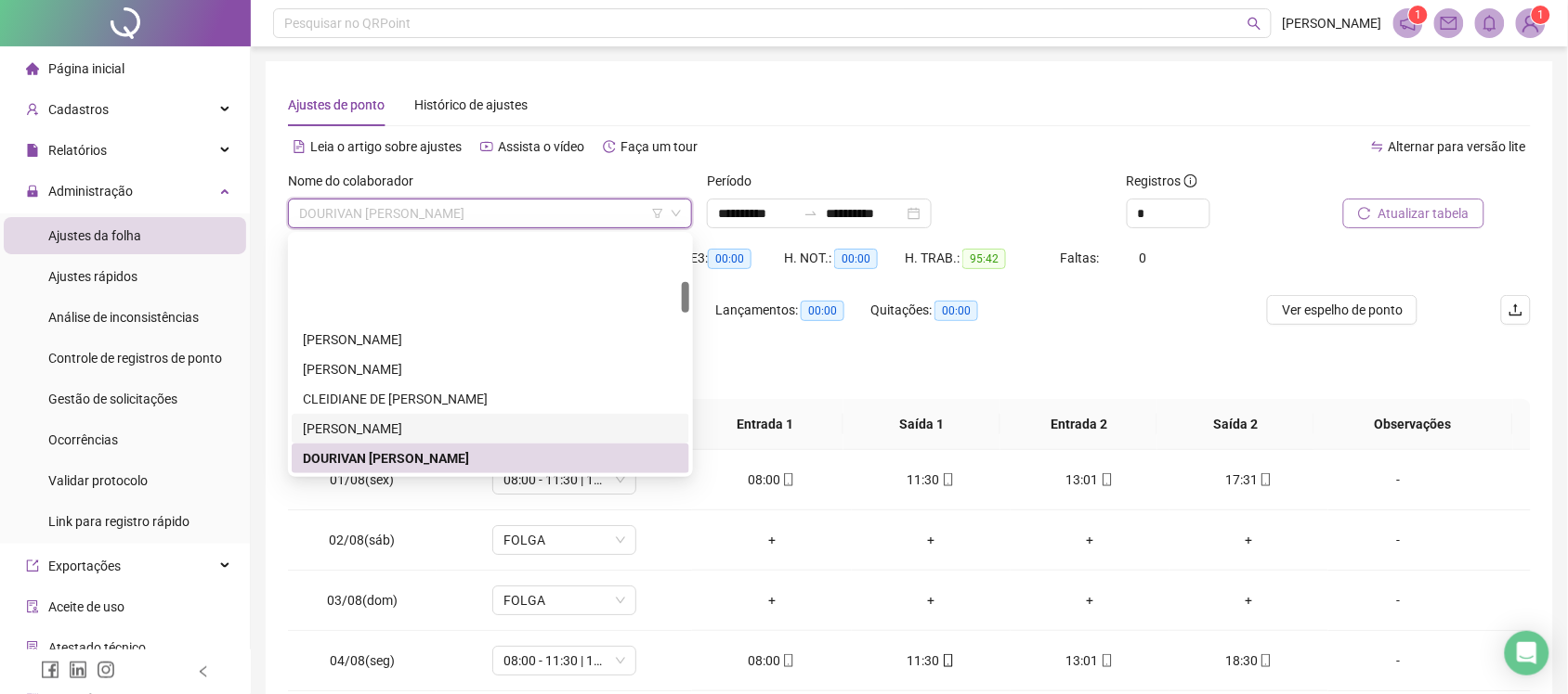
scroll to position [353, 0]
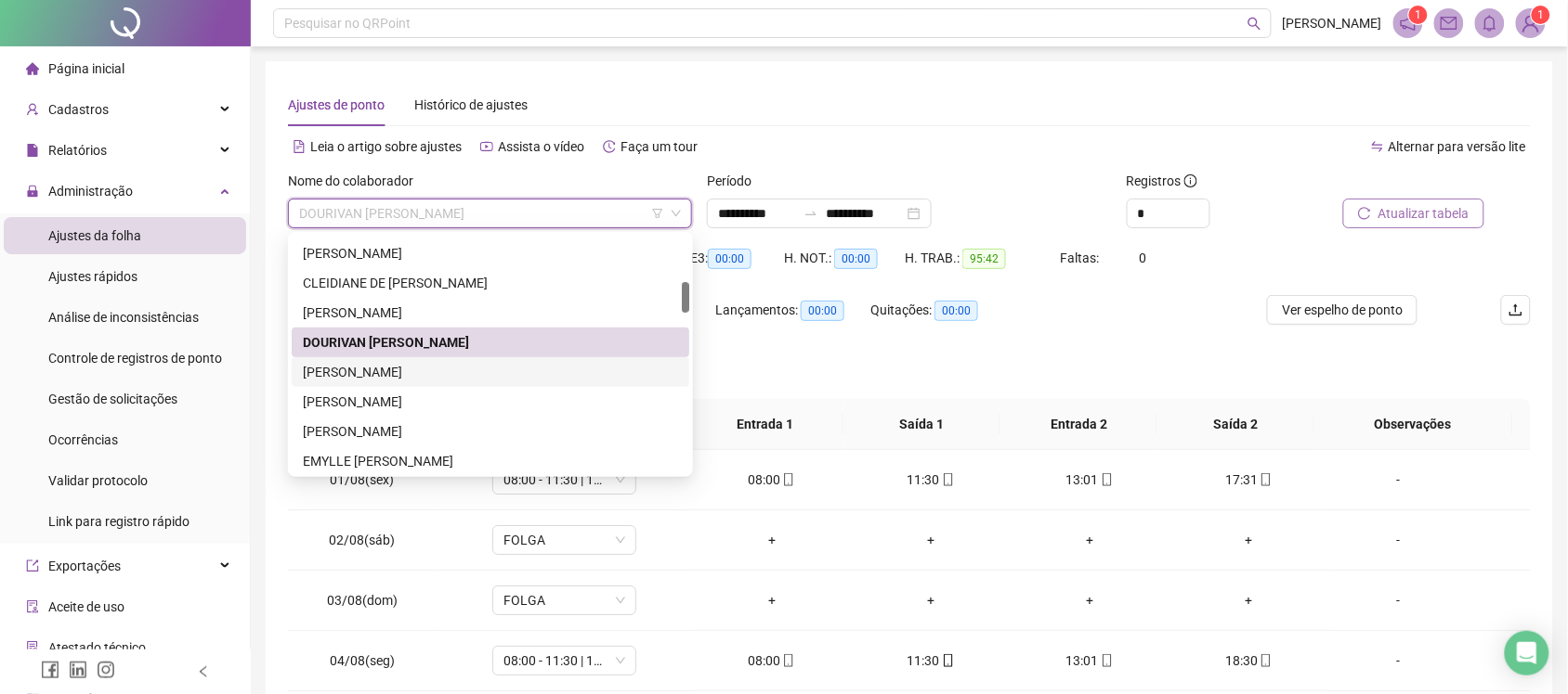
click at [434, 365] on div "EDLEUZA BARBOSA DA SILVA" at bounding box center [490, 372] width 375 height 21
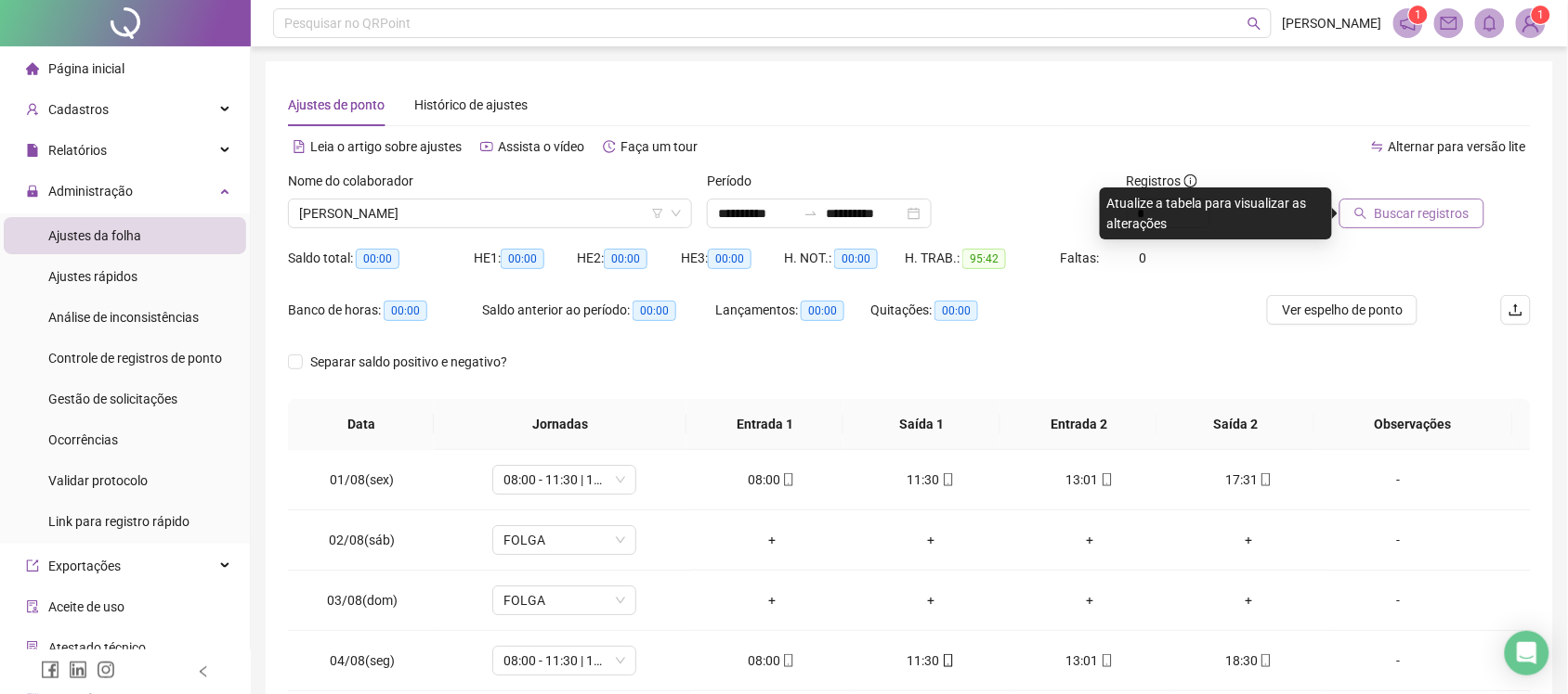
click at [1390, 204] on span "Buscar registros" at bounding box center [1422, 214] width 95 height 21
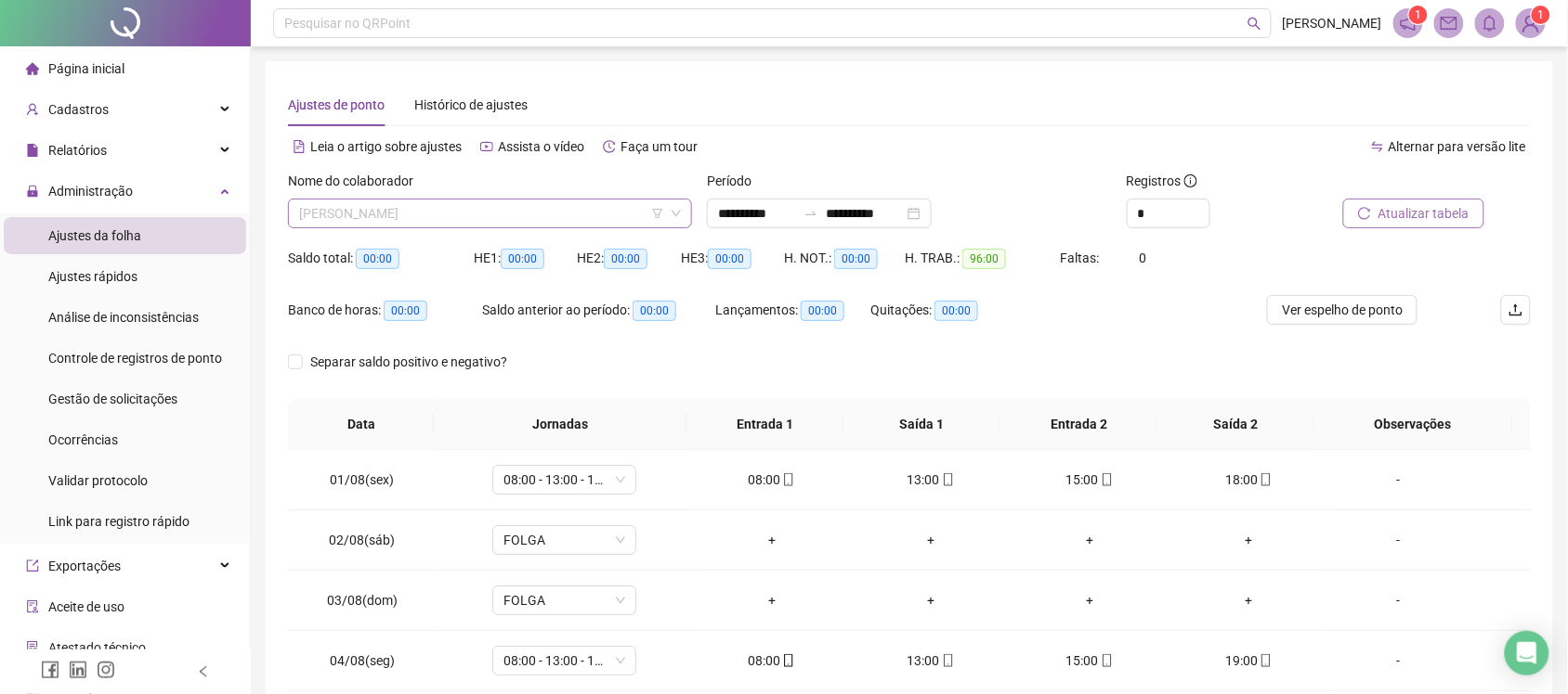
click at [559, 225] on span "EDLEUZA BARBOSA DA SILVA" at bounding box center [490, 214] width 382 height 28
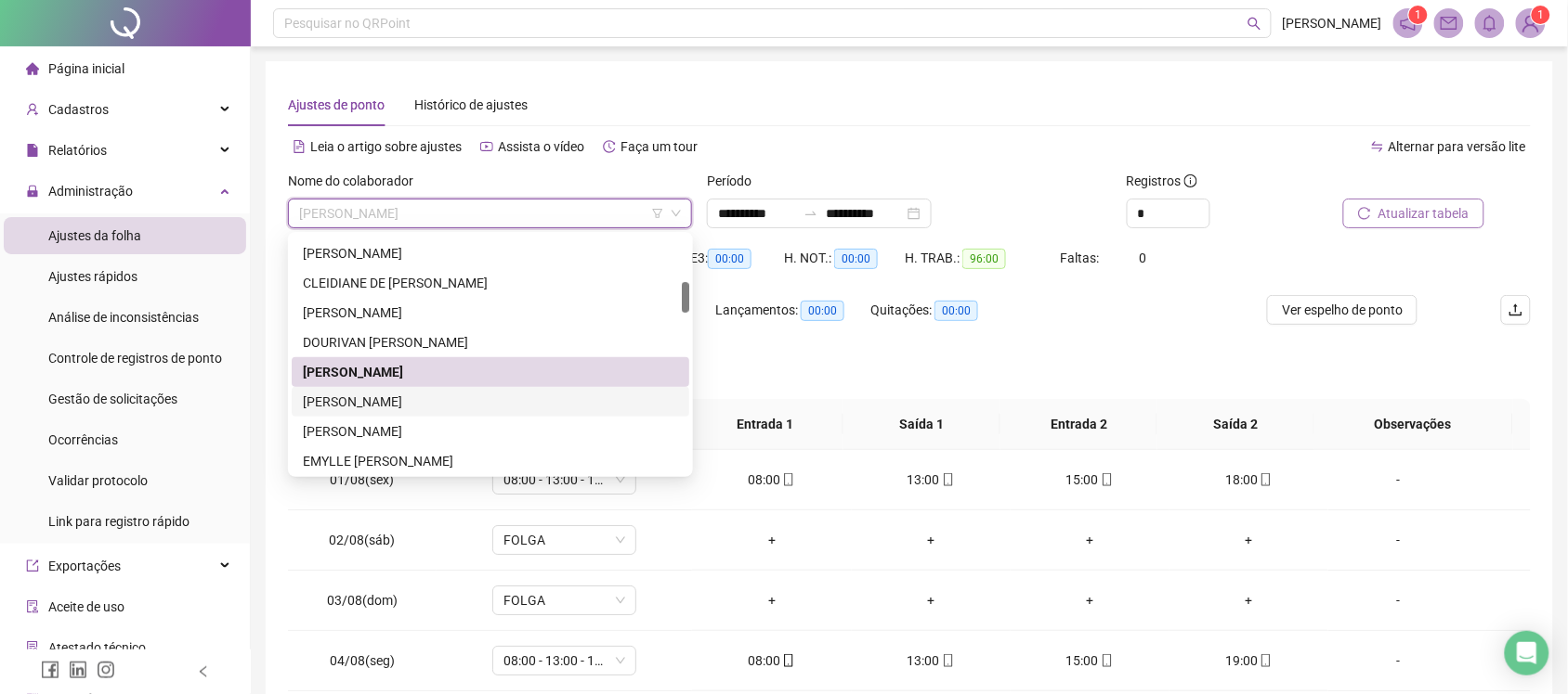
click at [433, 390] on div "EDUARDA FERNANDES BITENCOURT" at bounding box center [490, 402] width 398 height 30
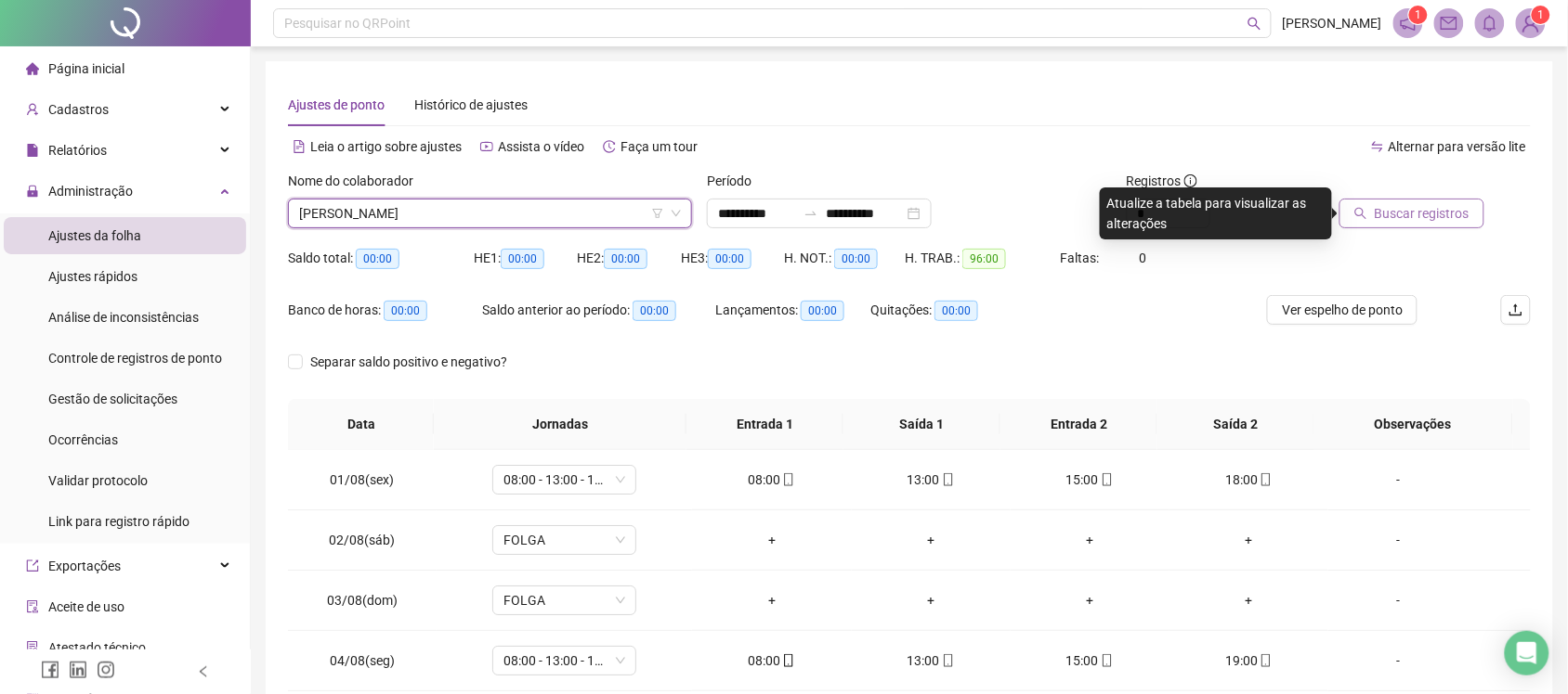
click at [1454, 222] on span "Buscar registros" at bounding box center [1422, 214] width 95 height 21
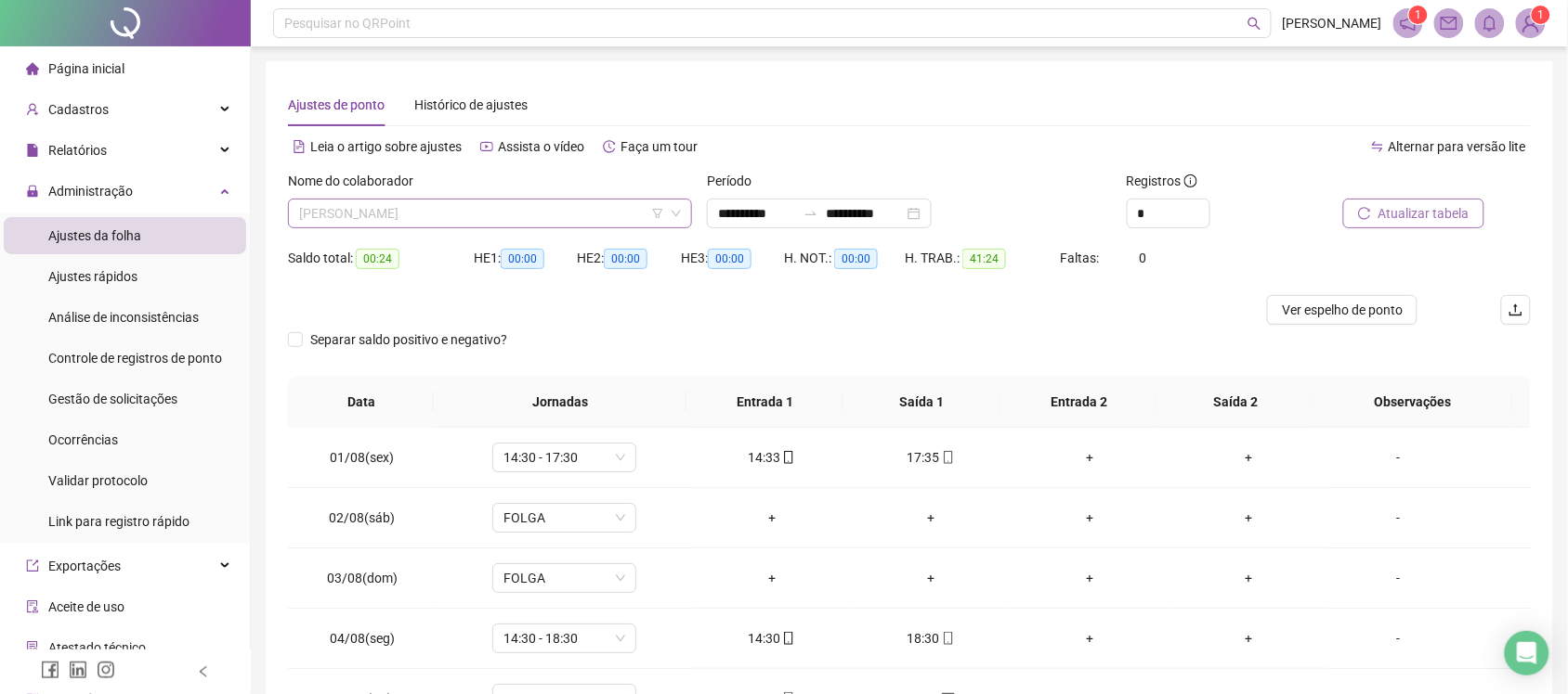
click at [474, 210] on span "EDUARDA FERNANDES BITENCOURT" at bounding box center [490, 214] width 382 height 28
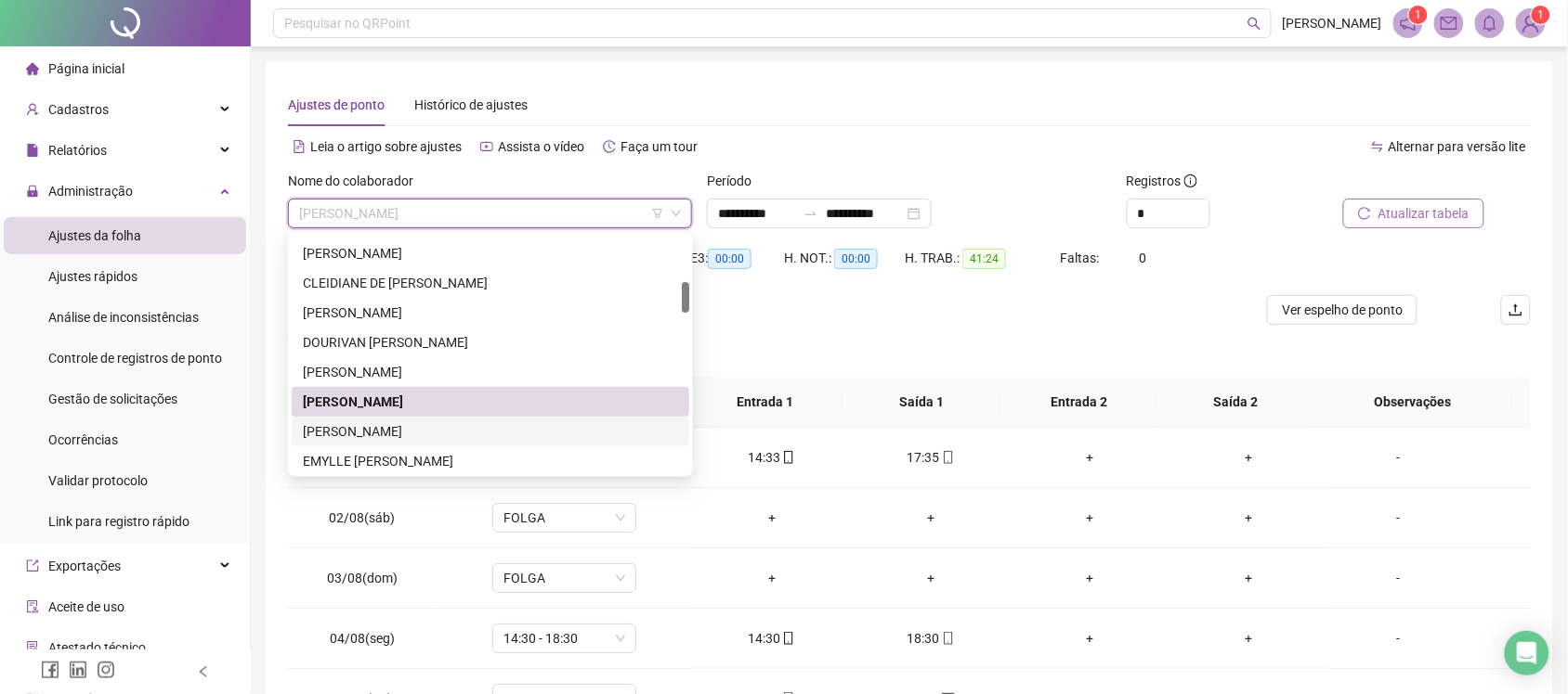
click at [400, 428] on div "EDUARDO RIBEIRO LOPES" at bounding box center [490, 431] width 375 height 21
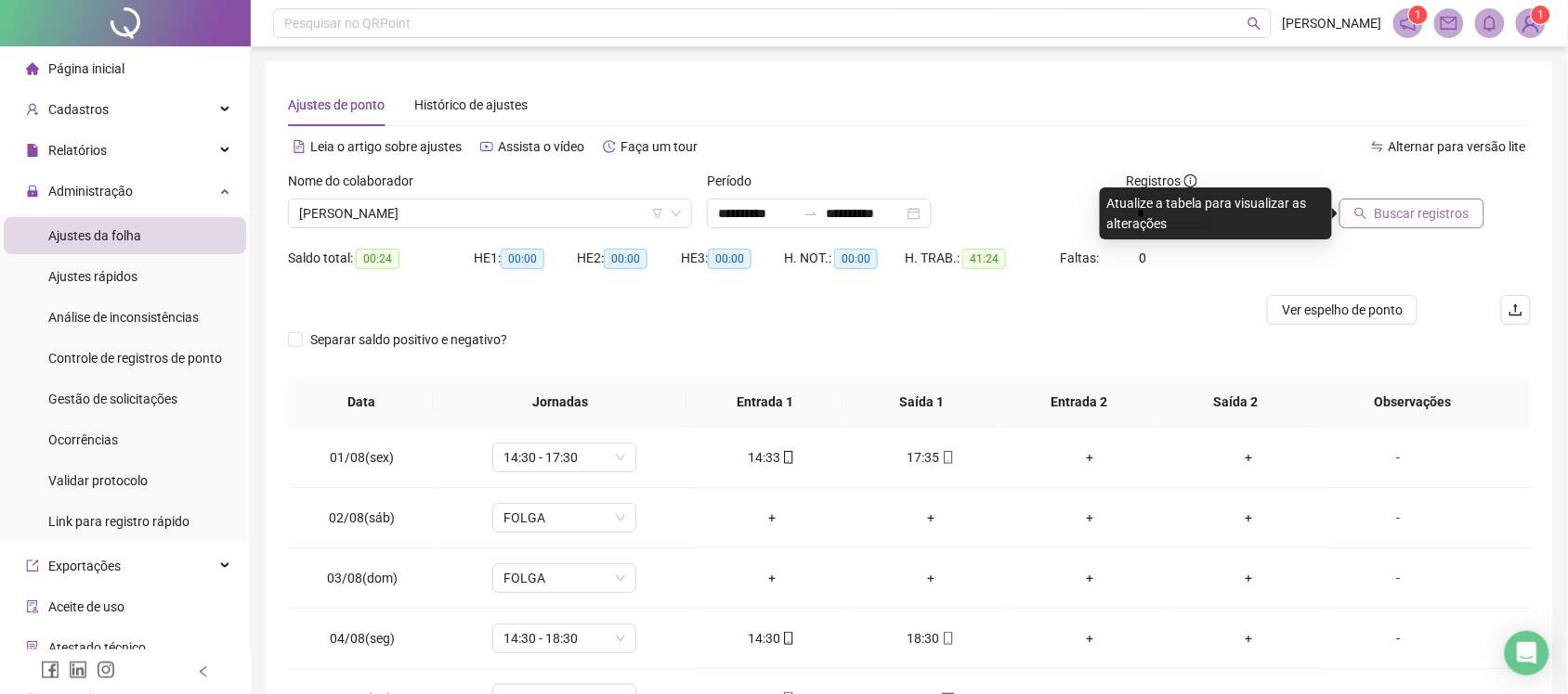
click at [1405, 219] on span "Buscar registros" at bounding box center [1422, 214] width 95 height 21
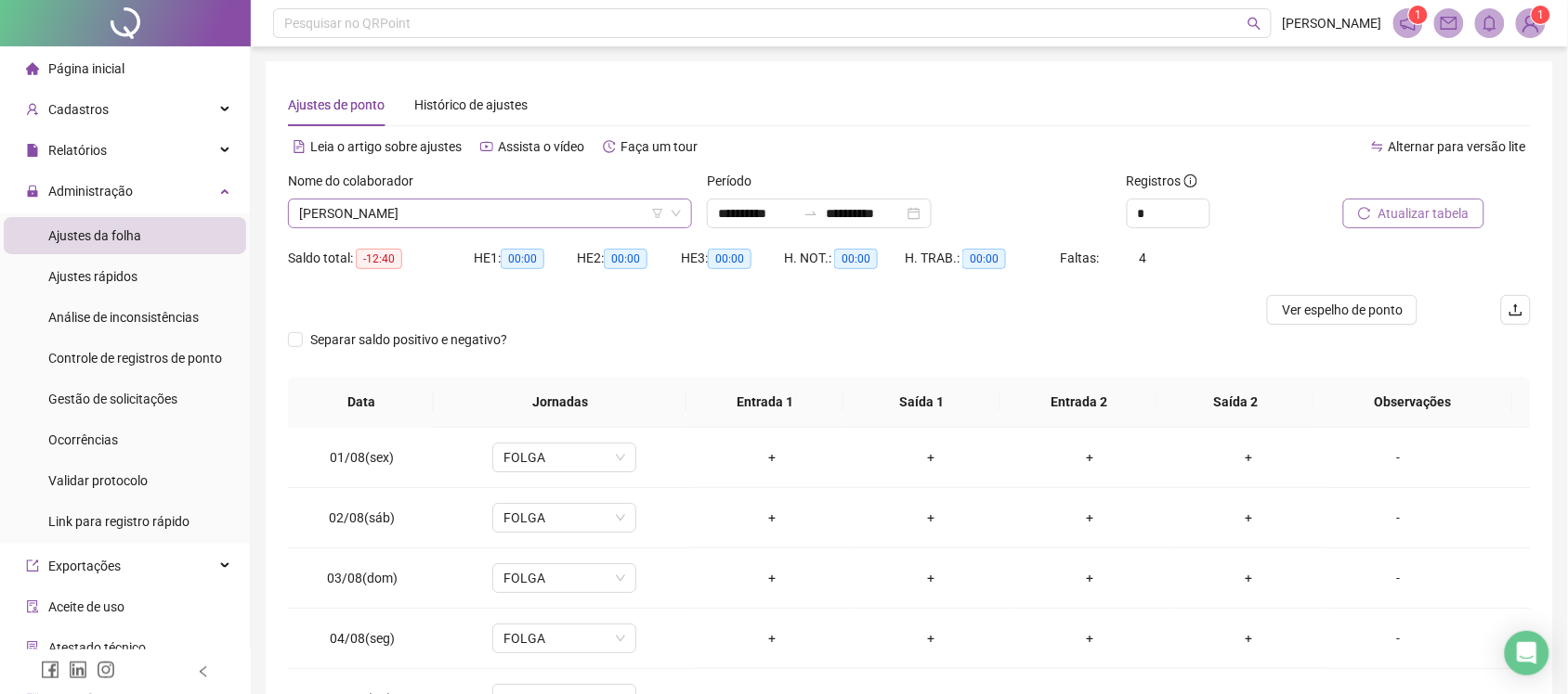
click at [462, 224] on span "EDUARDO RIBEIRO LOPES" at bounding box center [490, 214] width 382 height 28
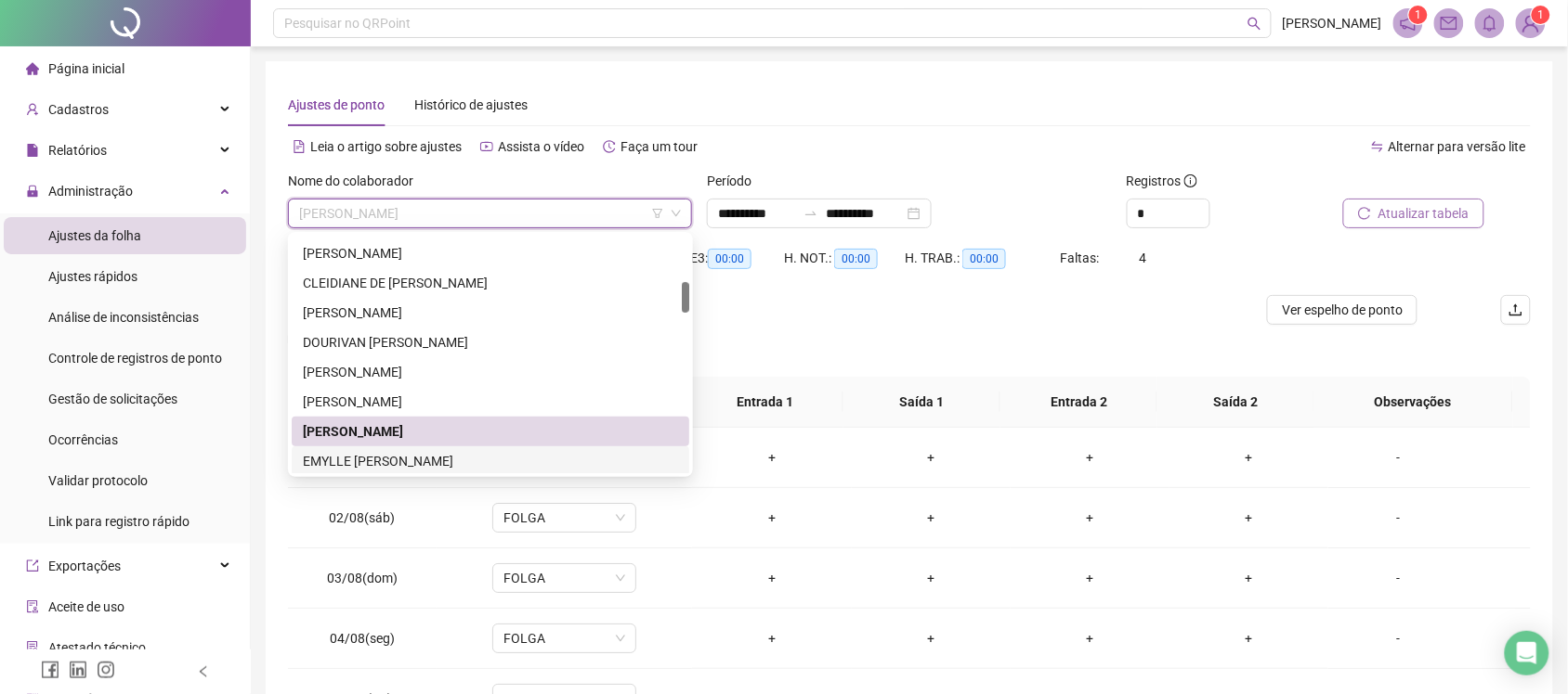
click at [406, 461] on div "EMYLLE BATISTA DE SANTANA" at bounding box center [490, 461] width 375 height 21
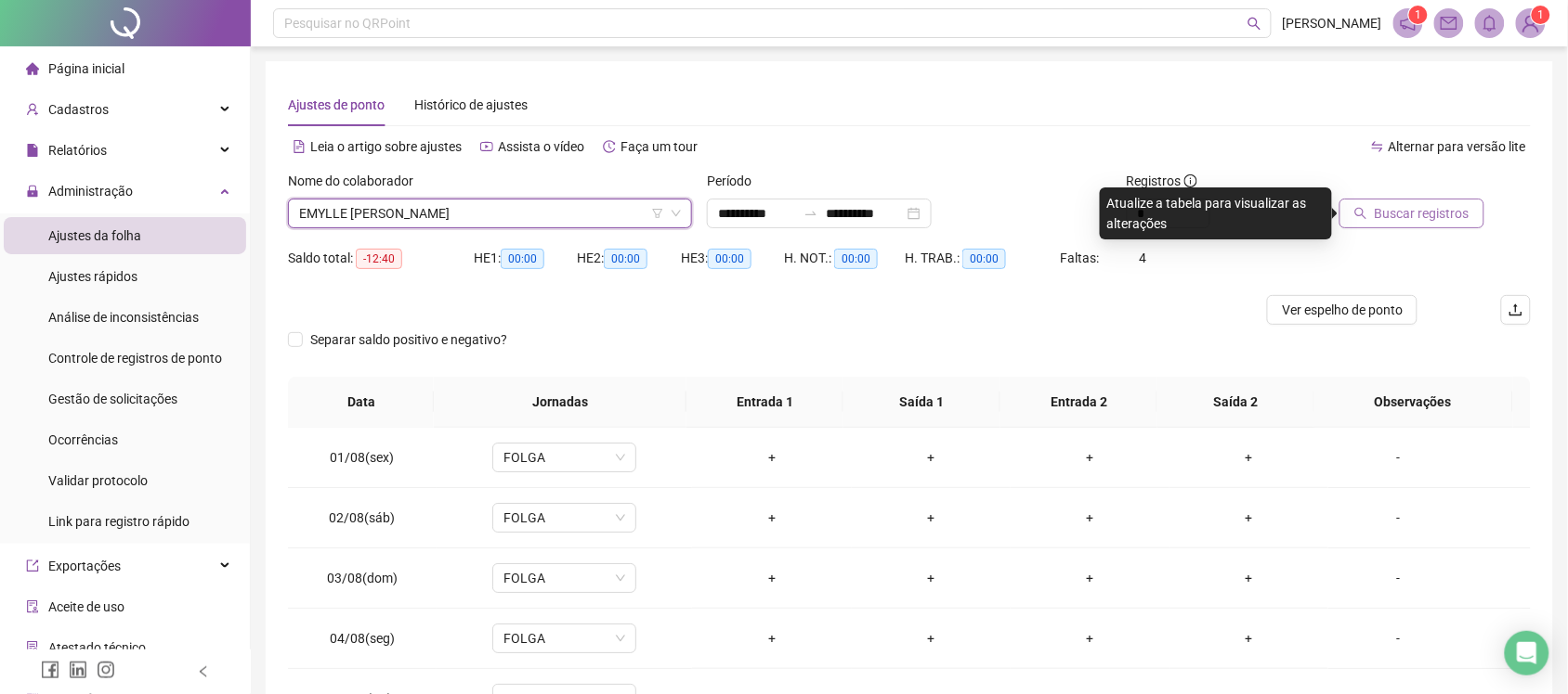
click at [1435, 220] on span "Buscar registros" at bounding box center [1422, 214] width 95 height 21
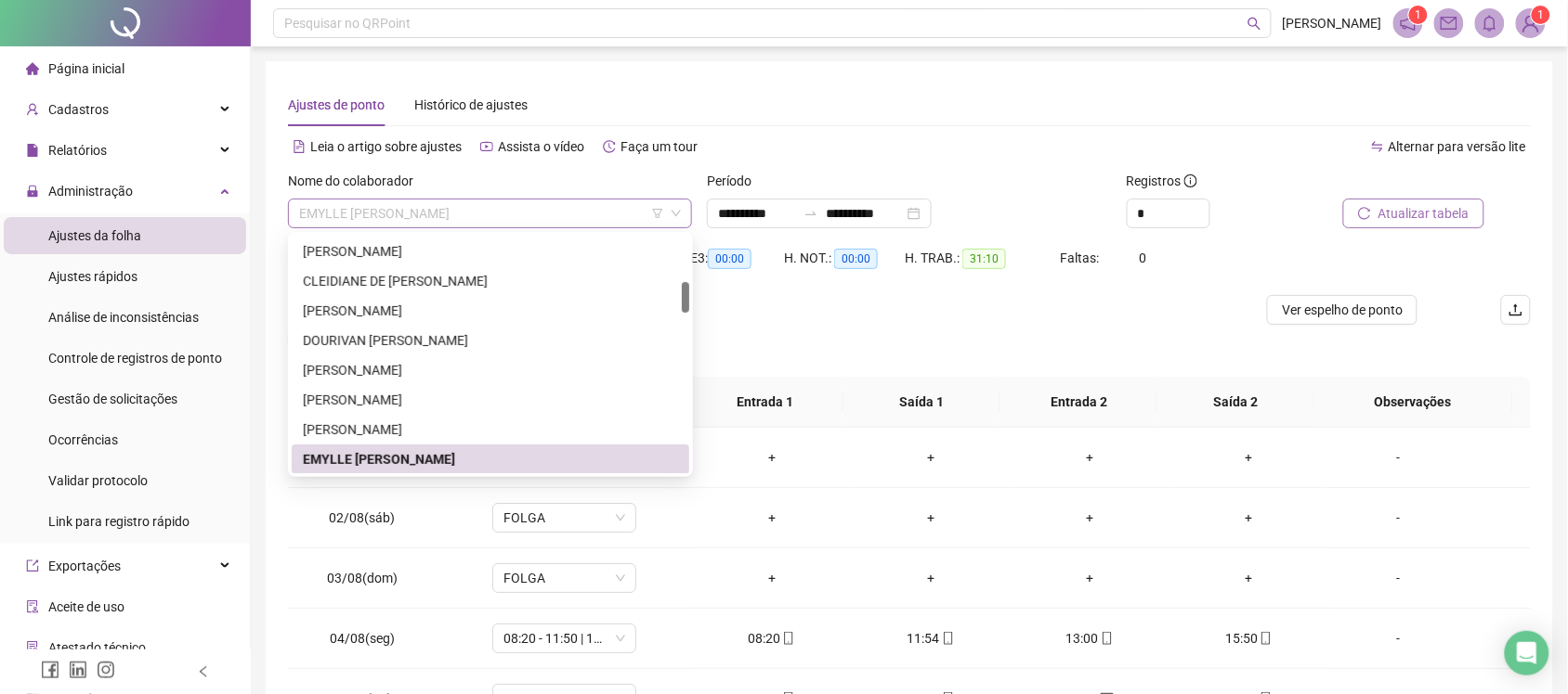
drag, startPoint x: 522, startPoint y: 222, endPoint x: 496, endPoint y: 268, distance: 52.8
click at [522, 223] on span "EMYLLE BATISTA DE SANTANA" at bounding box center [490, 214] width 382 height 28
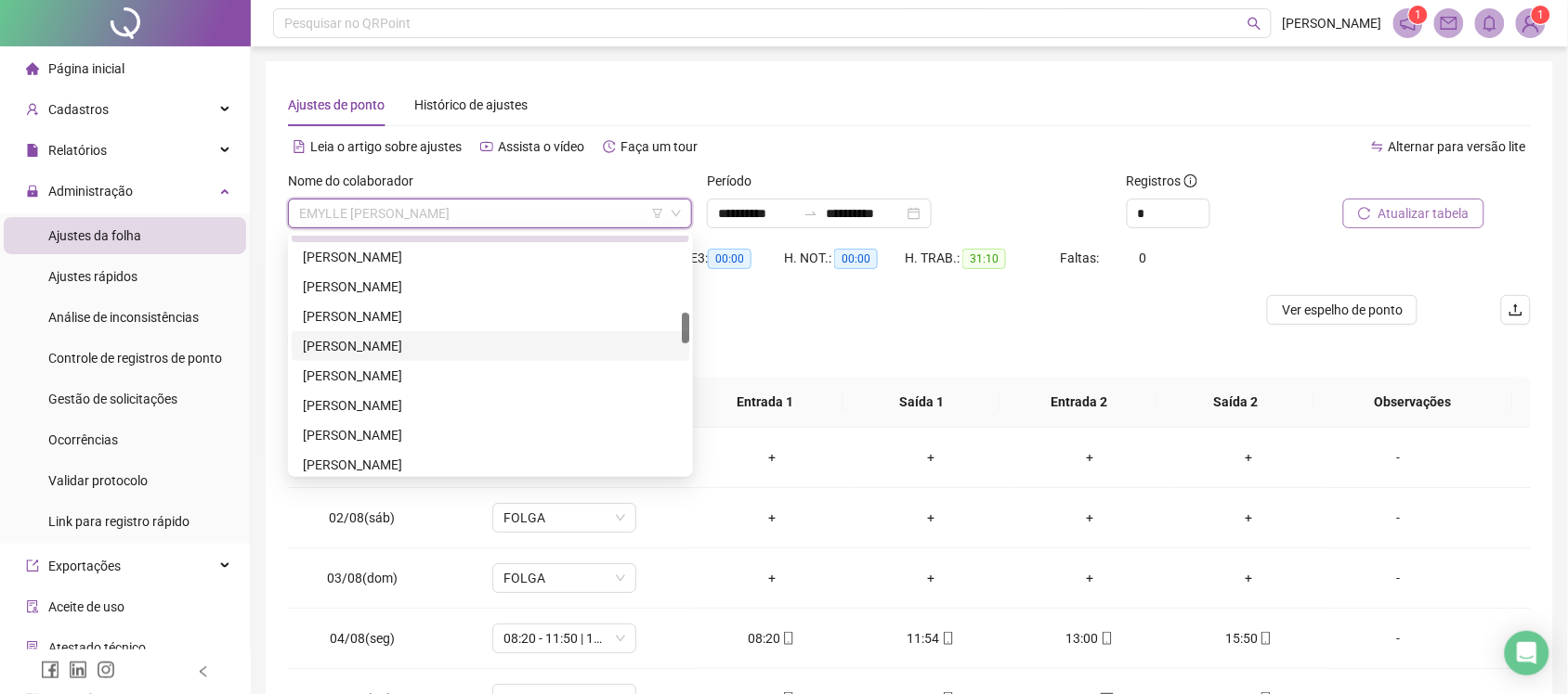
scroll to position [472, 0]
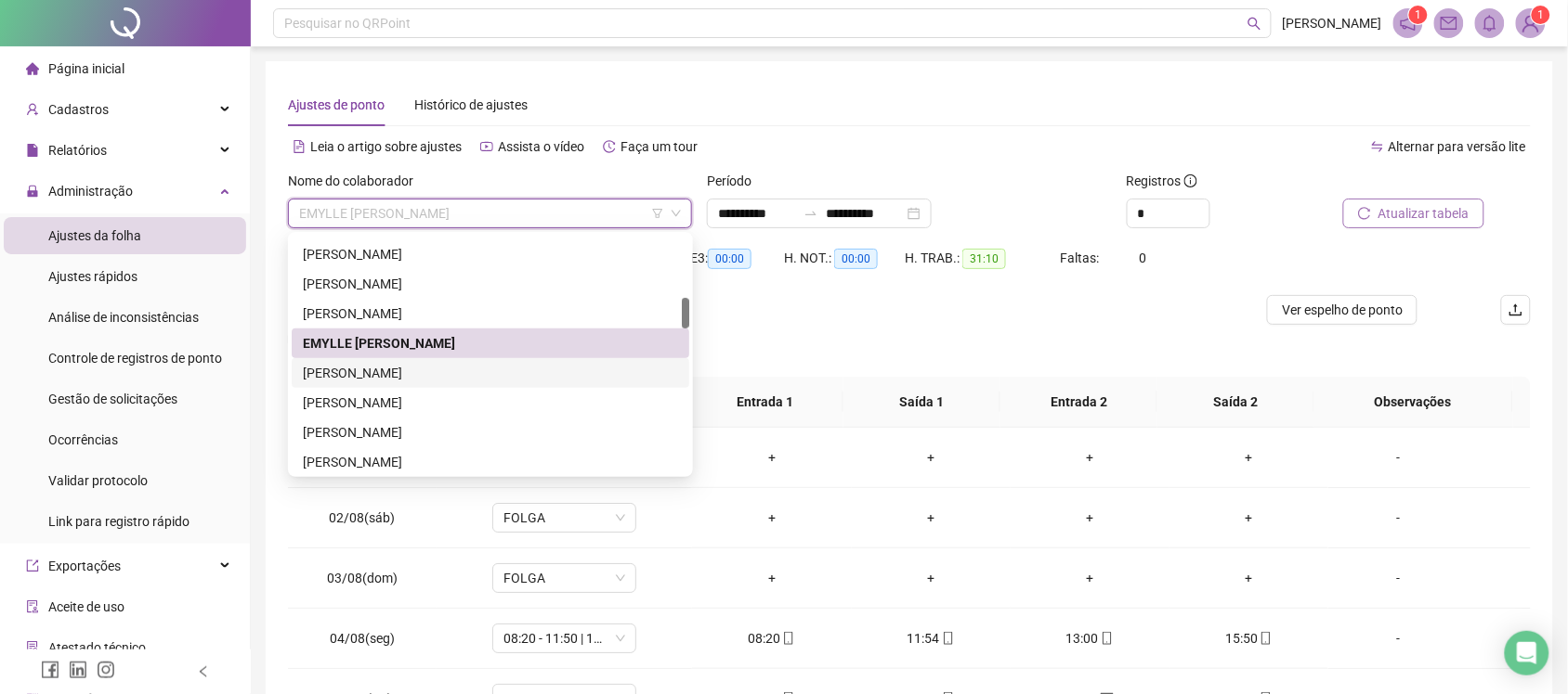
click at [402, 367] on div "ERICA JEANE GOMES RODRIGUES ALVES" at bounding box center [490, 373] width 375 height 21
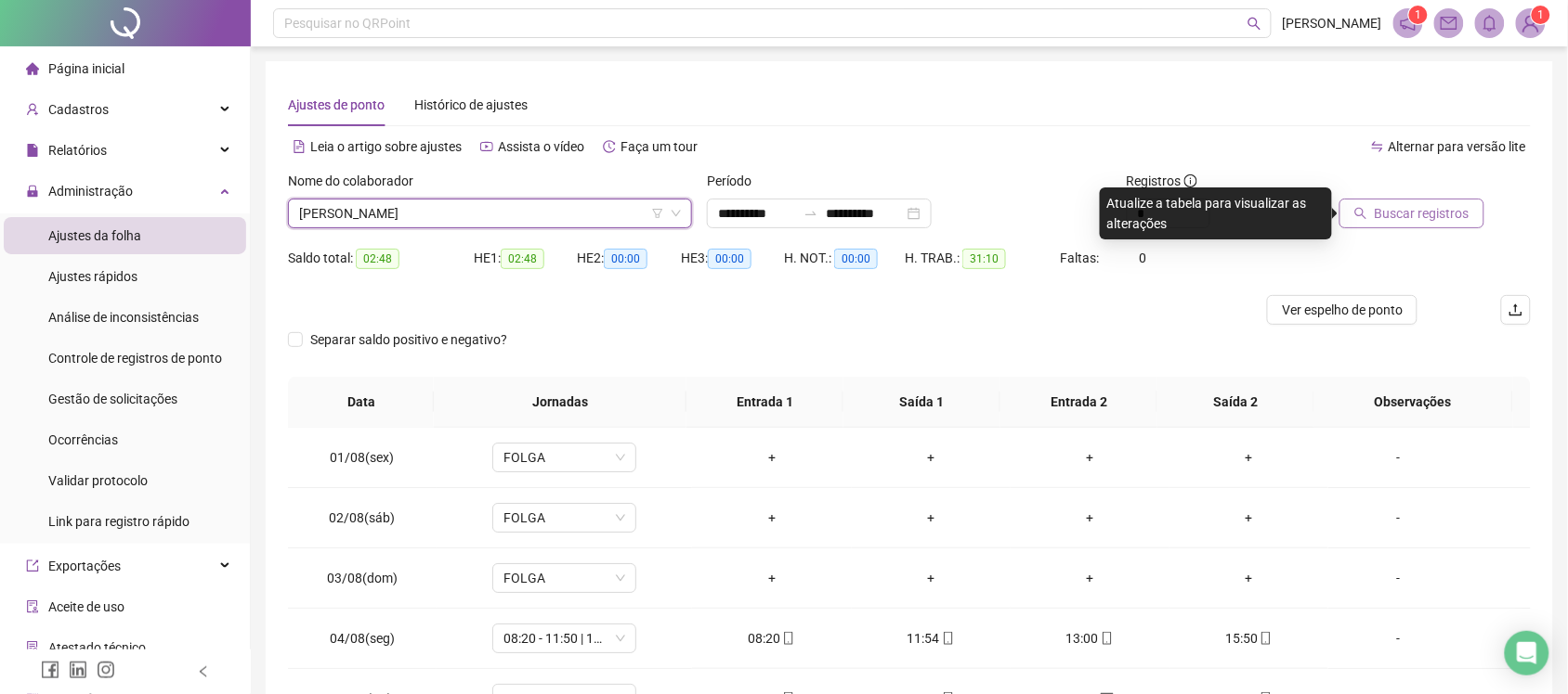
click at [1427, 219] on span "Buscar registros" at bounding box center [1422, 214] width 95 height 21
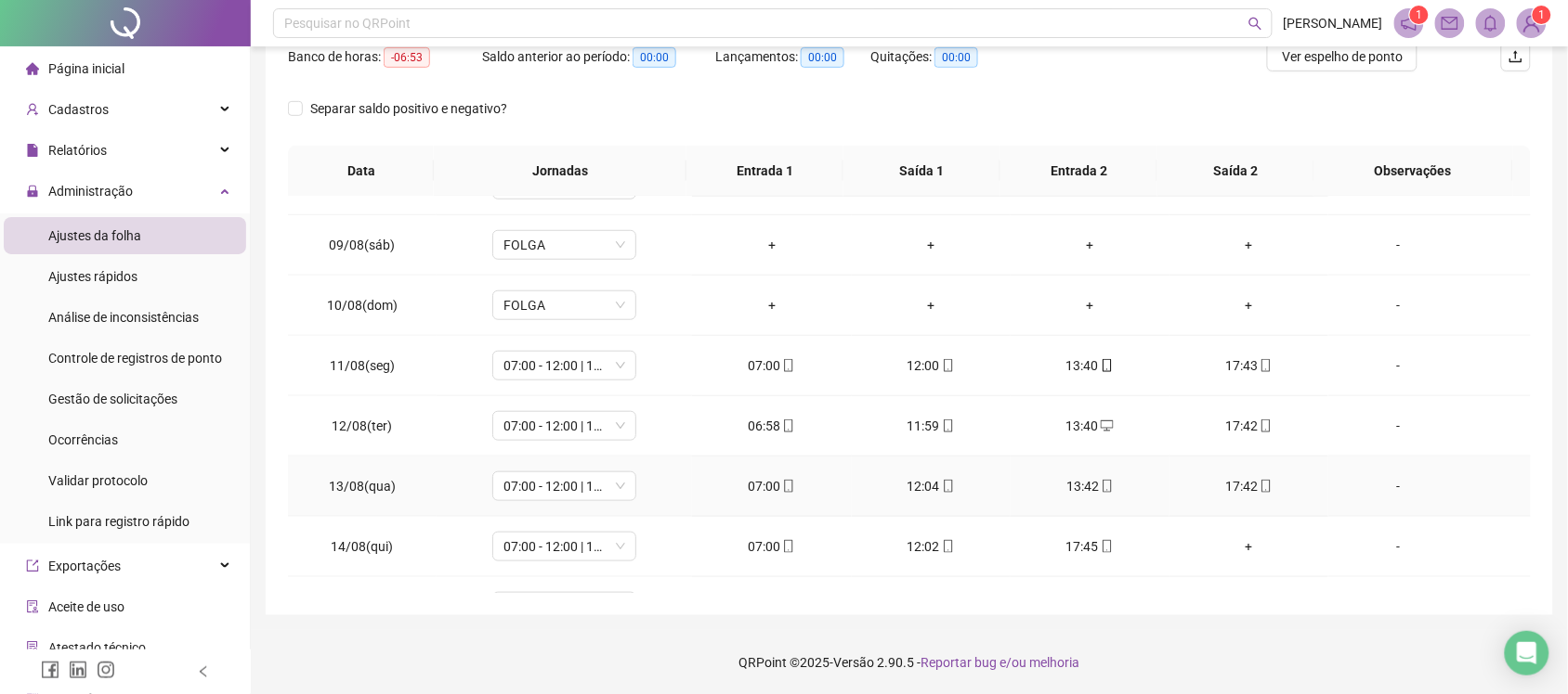
scroll to position [632, 0]
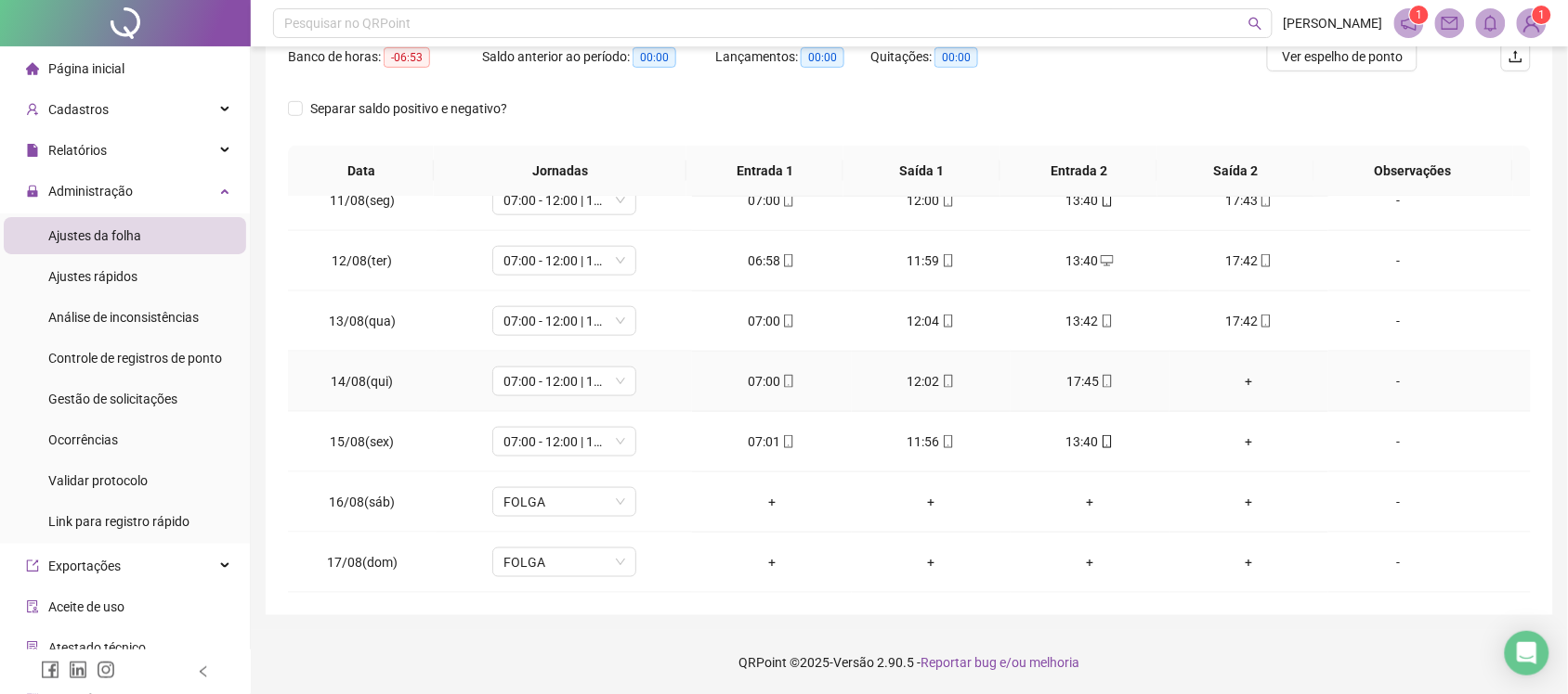
click at [1233, 382] on div "+" at bounding box center [1248, 381] width 129 height 21
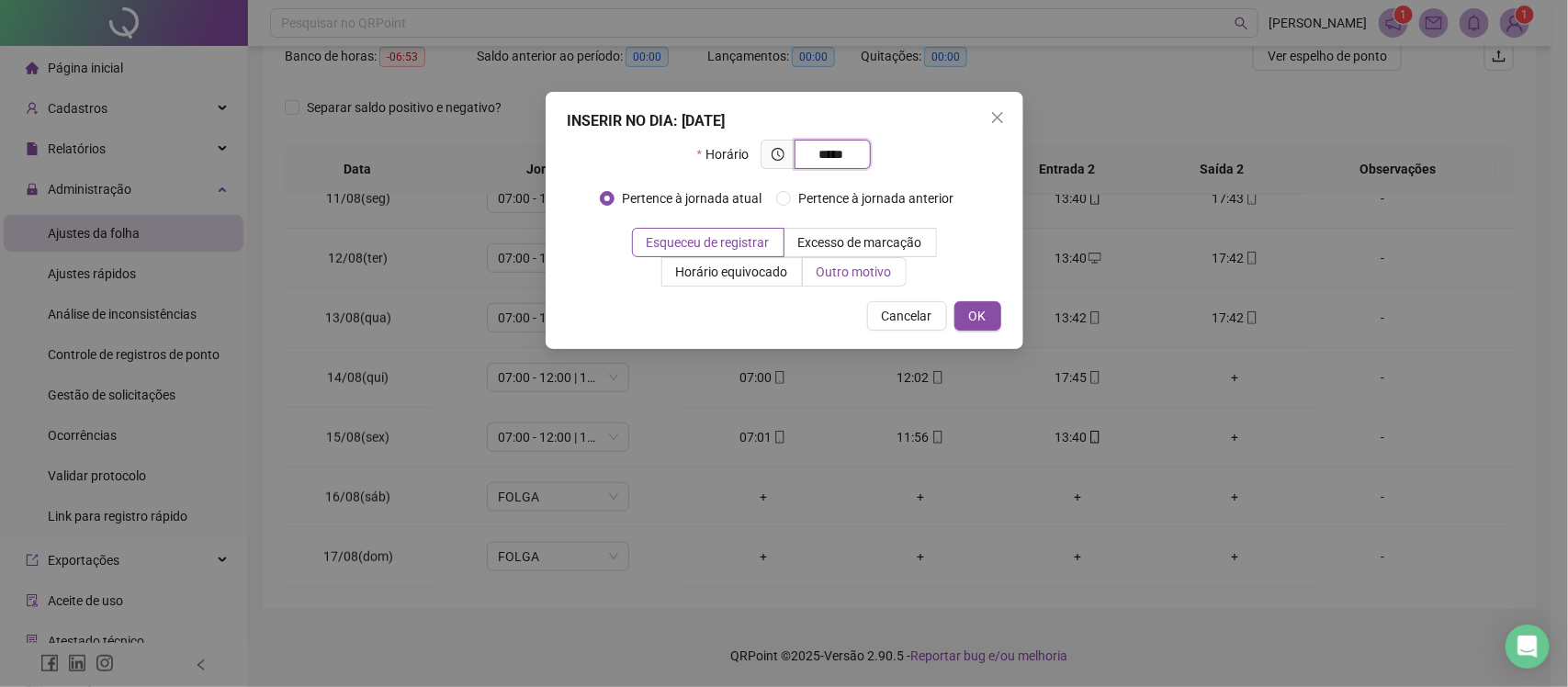
type input "*****"
click at [836, 278] on span "Outro motivo" at bounding box center [853, 272] width 75 height 15
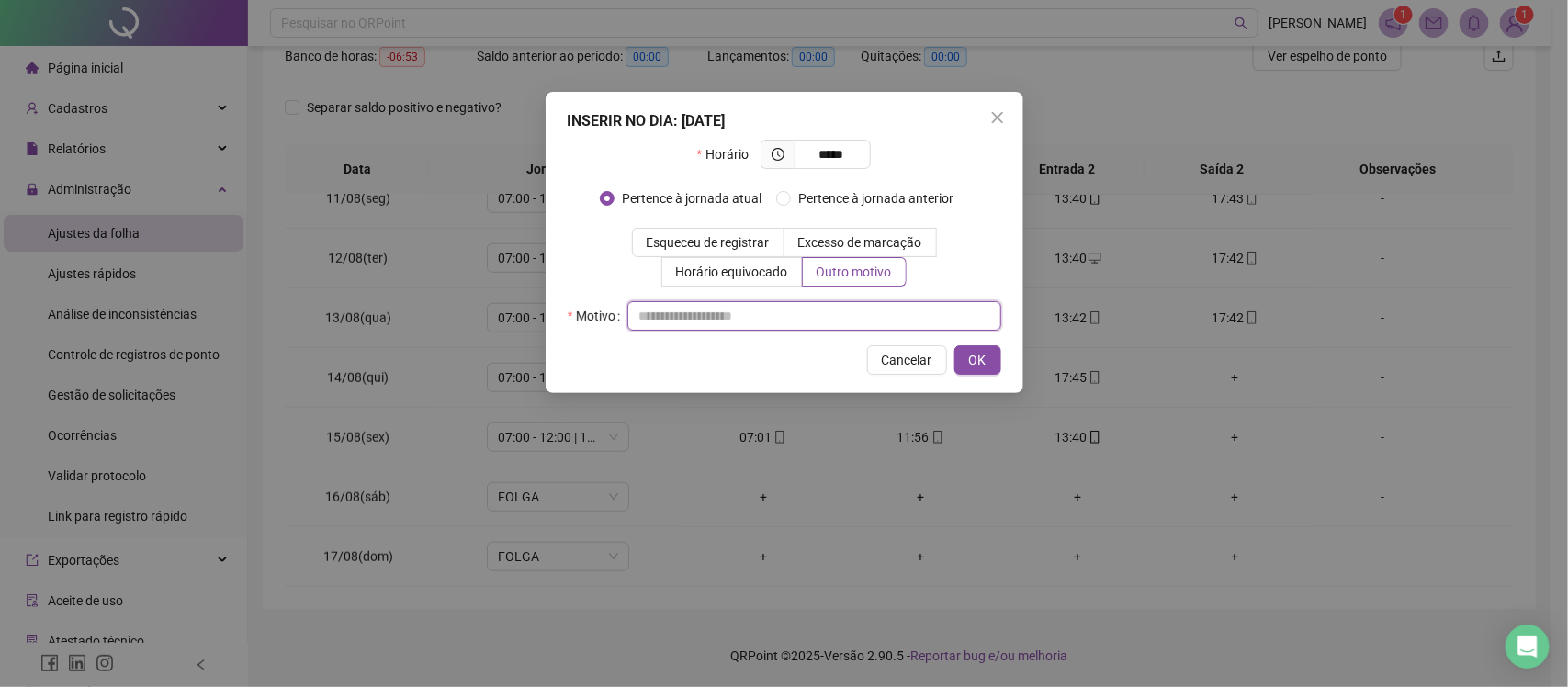
click at [812, 314] on input "text" at bounding box center [814, 316] width 374 height 29
type input "*"
click at [972, 359] on span "OK" at bounding box center [978, 360] width 18 height 20
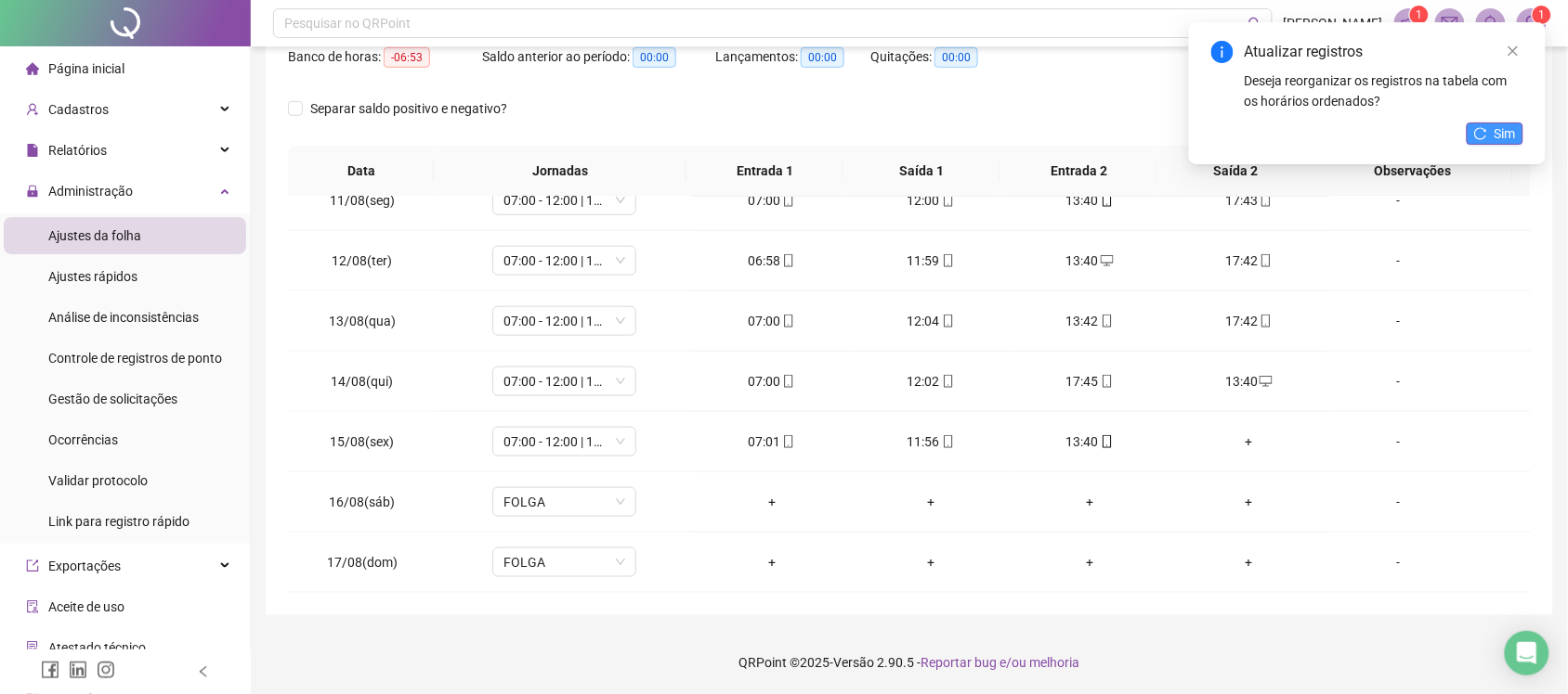
click at [1494, 126] on span "Sim" at bounding box center [1505, 133] width 22 height 21
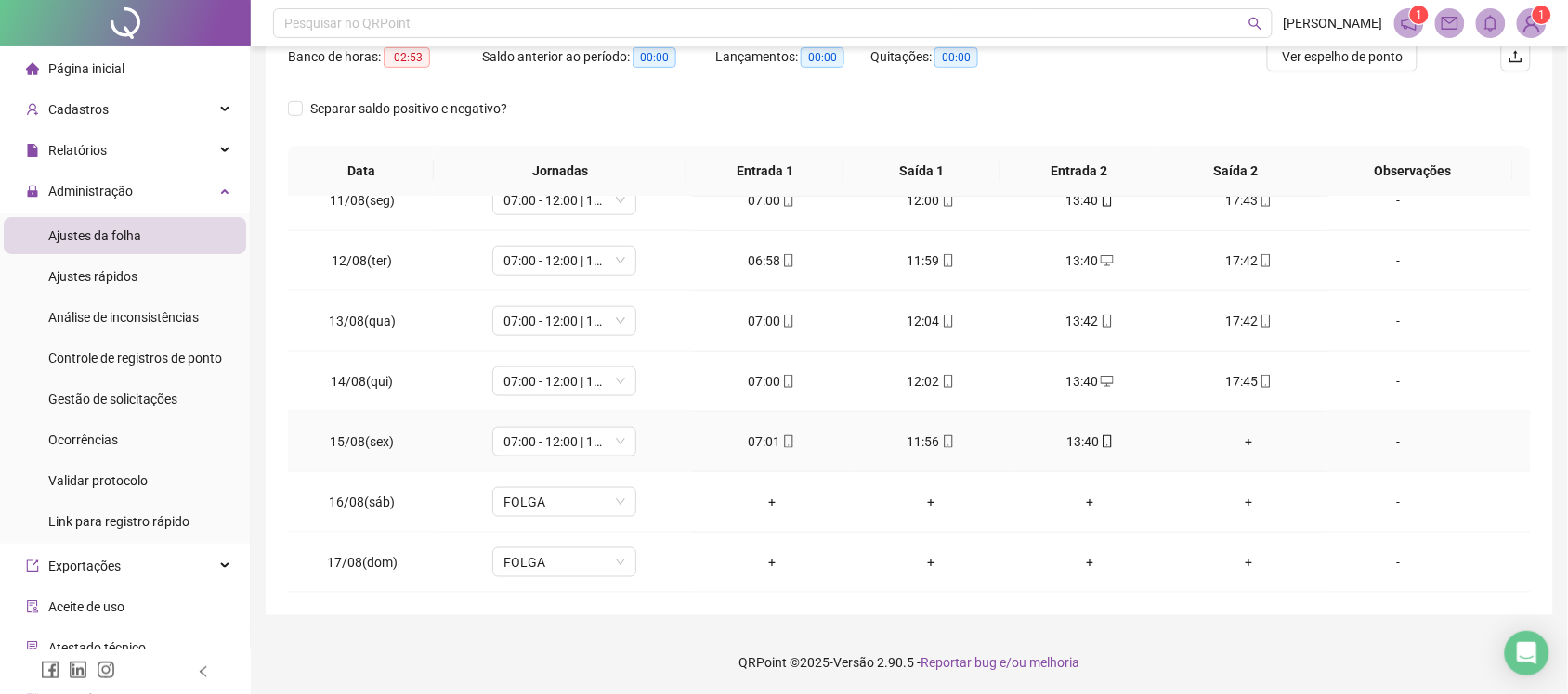
click at [1230, 441] on div "+" at bounding box center [1248, 441] width 129 height 21
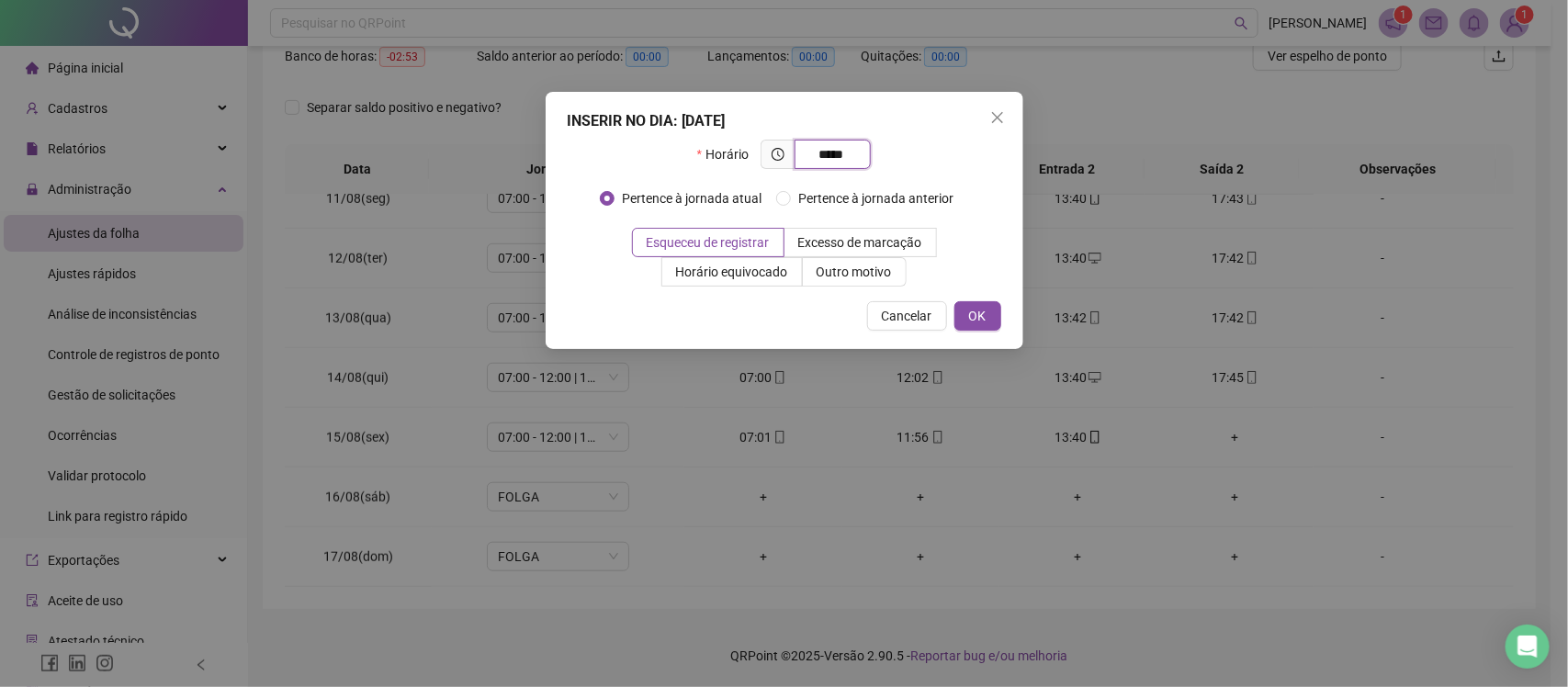
type input "*****"
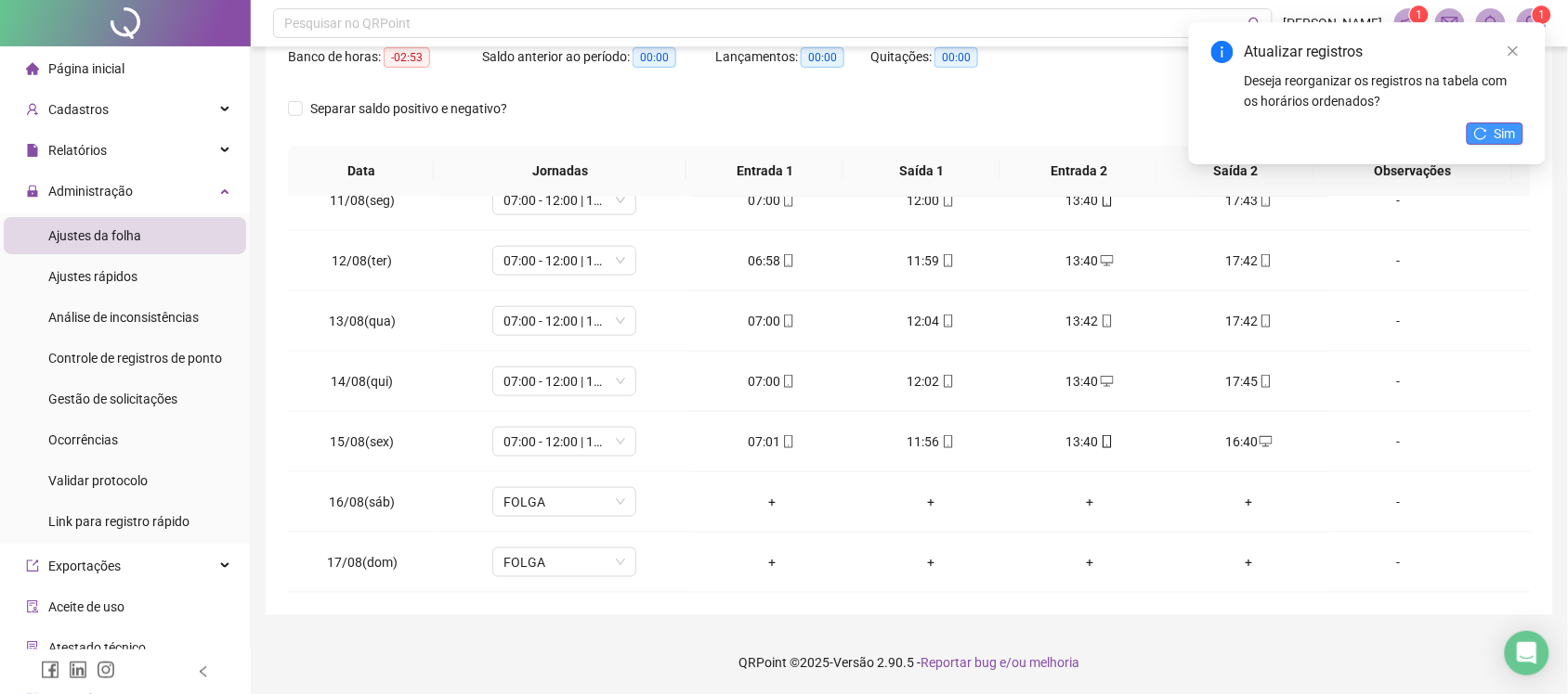
click at [1493, 122] on button "Sim" at bounding box center [1495, 133] width 57 height 23
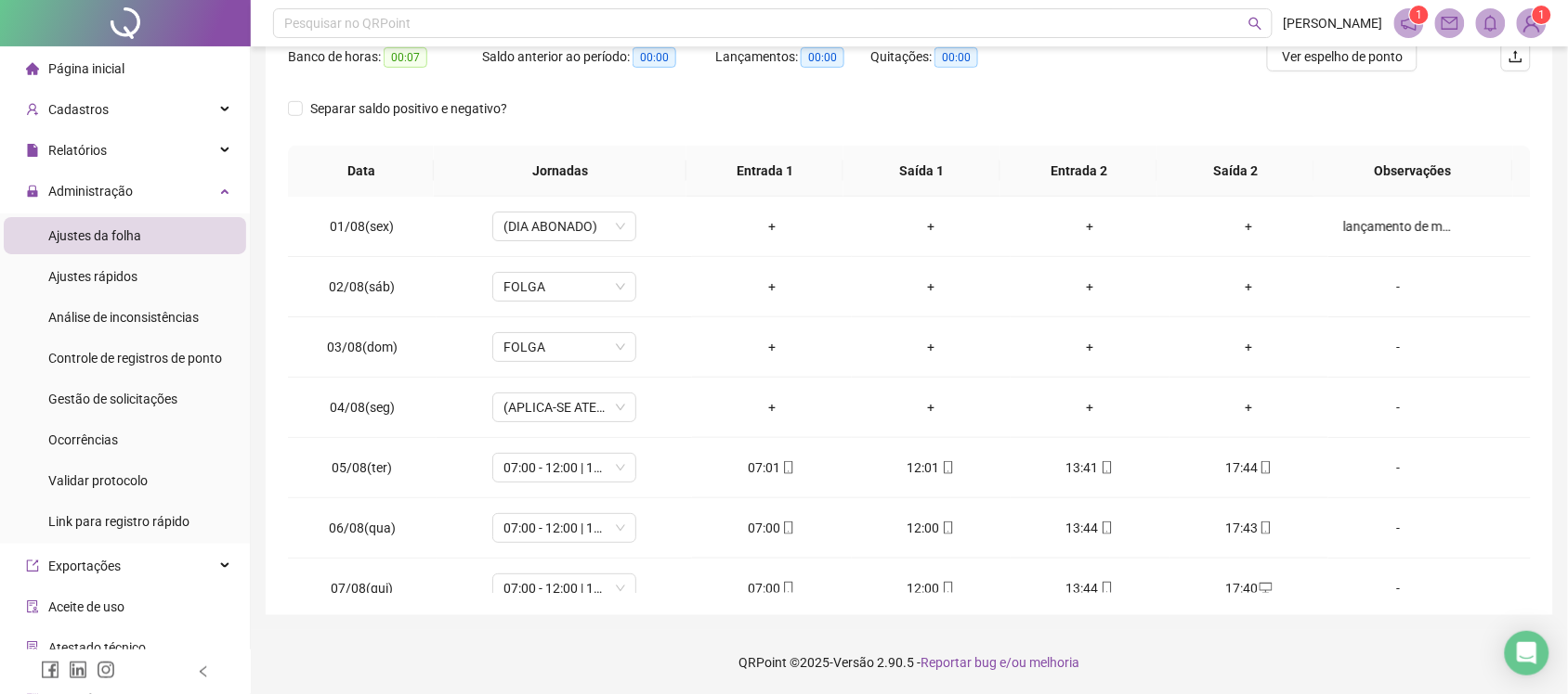
scroll to position [0, 0]
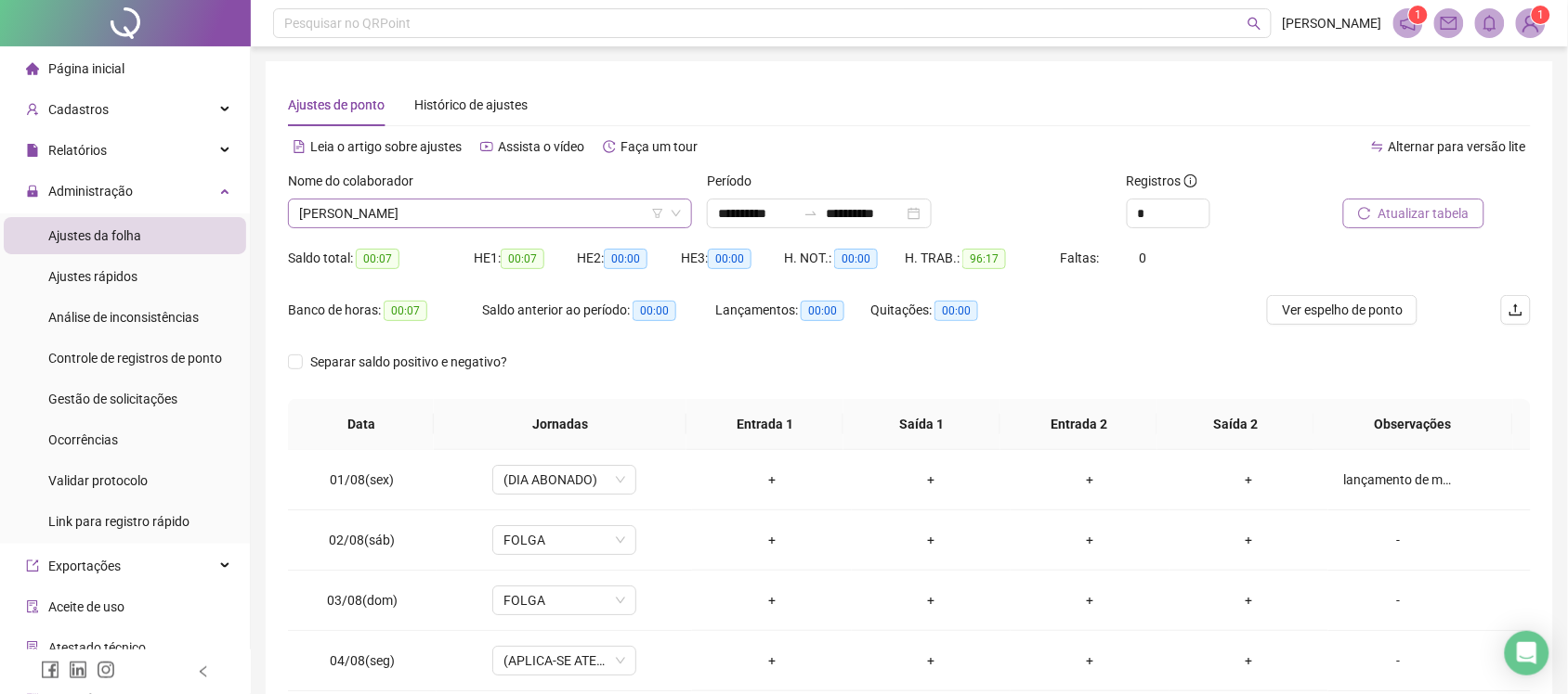
click at [529, 220] on span "ERICA JEANE GOMES RODRIGUES ALVES" at bounding box center [490, 214] width 382 height 28
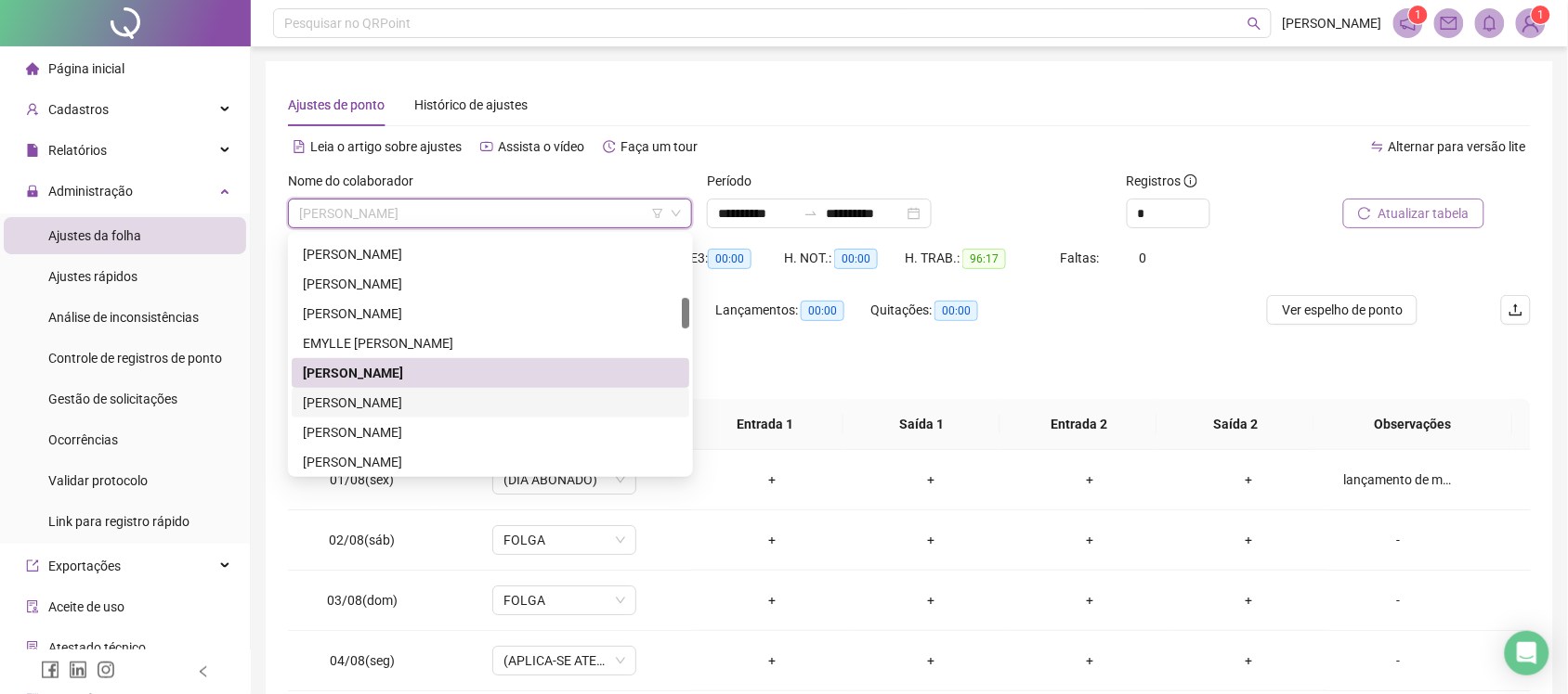
click at [421, 409] on div "FABIOLA VIAN DE ABREU BOMFIM" at bounding box center [490, 403] width 375 height 21
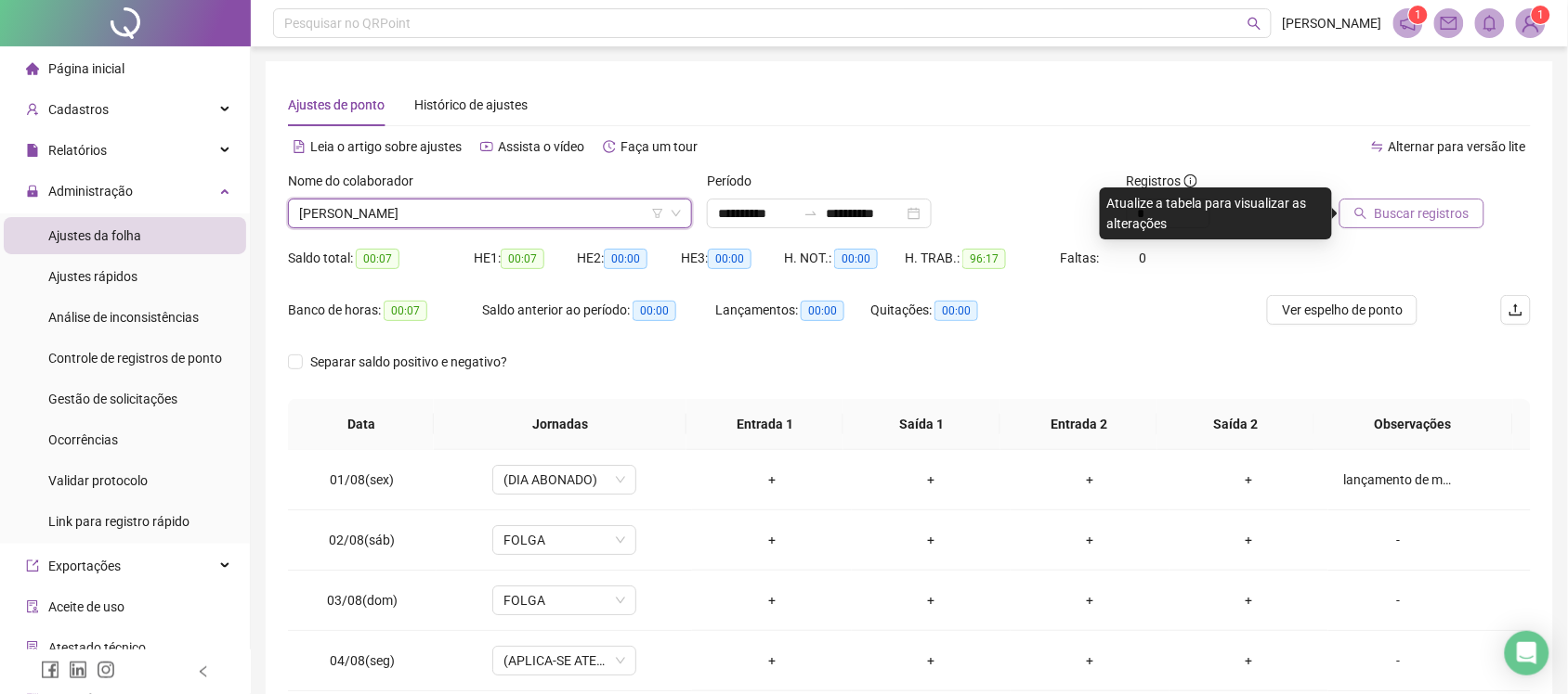
click at [1418, 207] on span "Buscar registros" at bounding box center [1422, 214] width 95 height 21
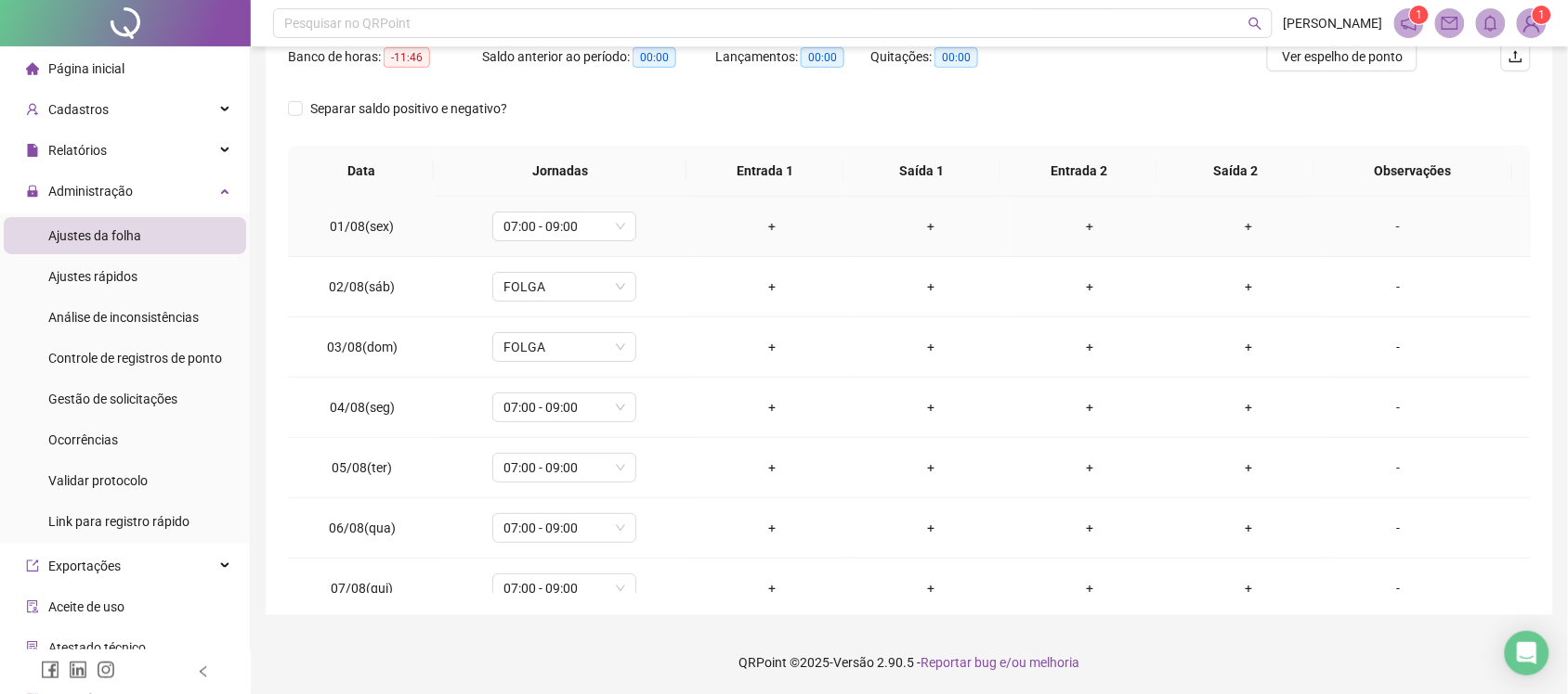
click at [1381, 222] on div "-" at bounding box center [1397, 226] width 109 height 21
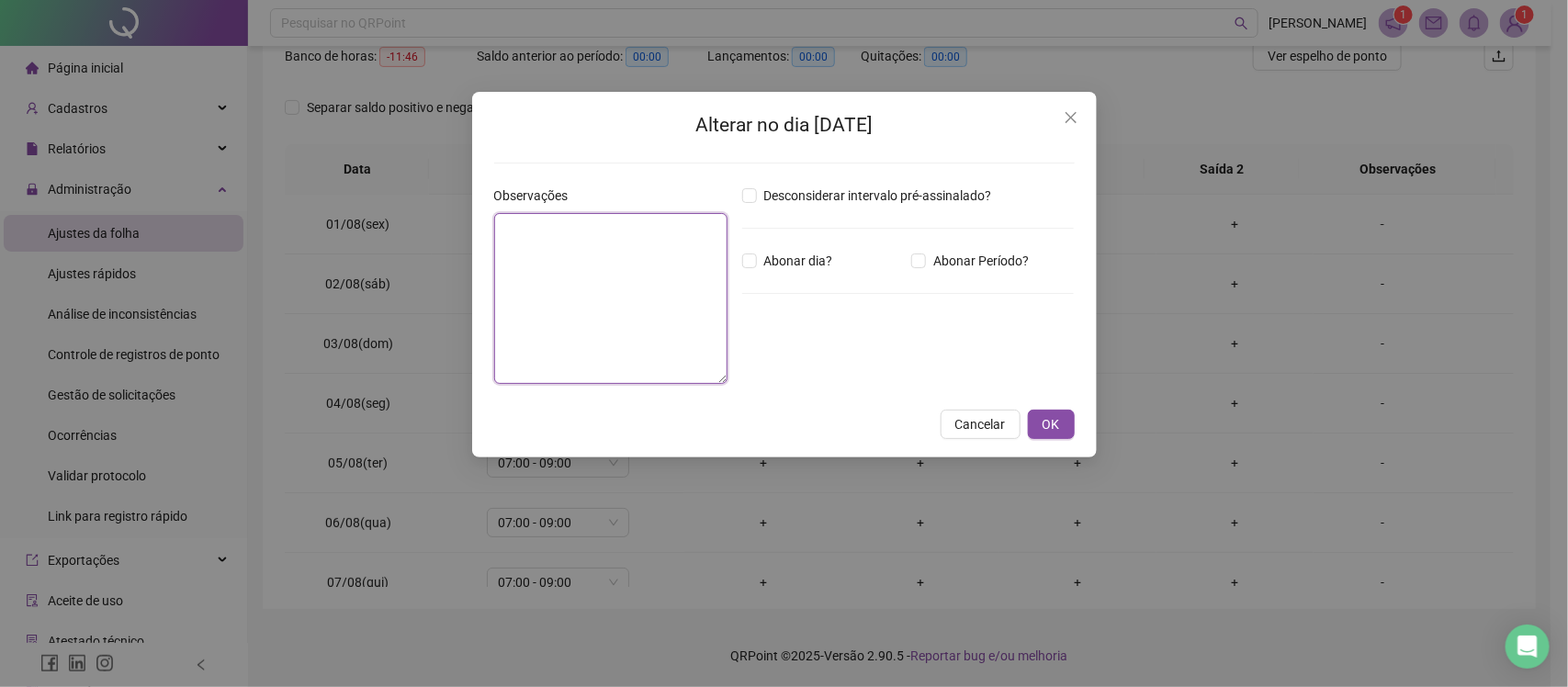
click at [704, 290] on textarea at bounding box center [611, 298] width 234 height 171
type textarea "**********"
click at [819, 262] on span "Abonar dia?" at bounding box center [799, 260] width 84 height 20
click at [1054, 427] on span "OK" at bounding box center [1051, 424] width 18 height 20
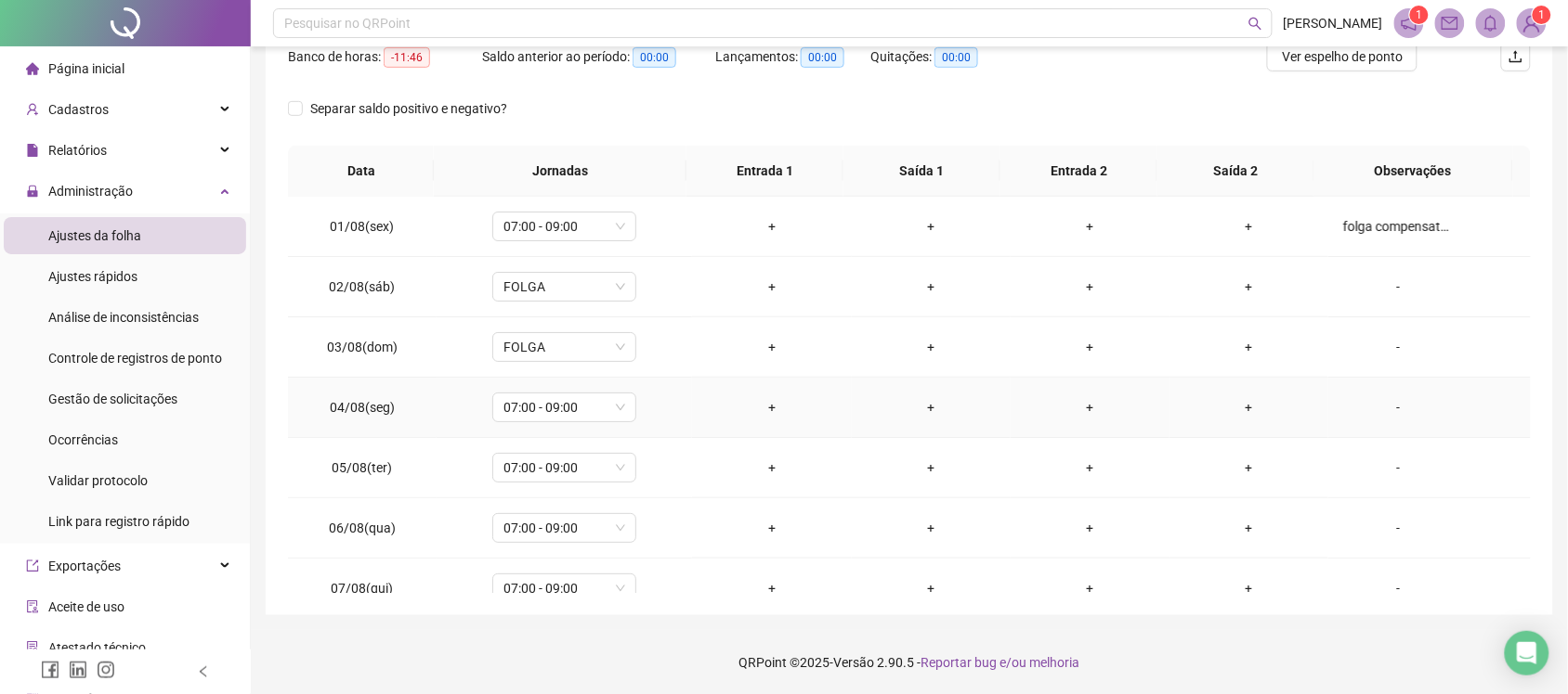
click at [1385, 410] on div "-" at bounding box center [1397, 408] width 109 height 21
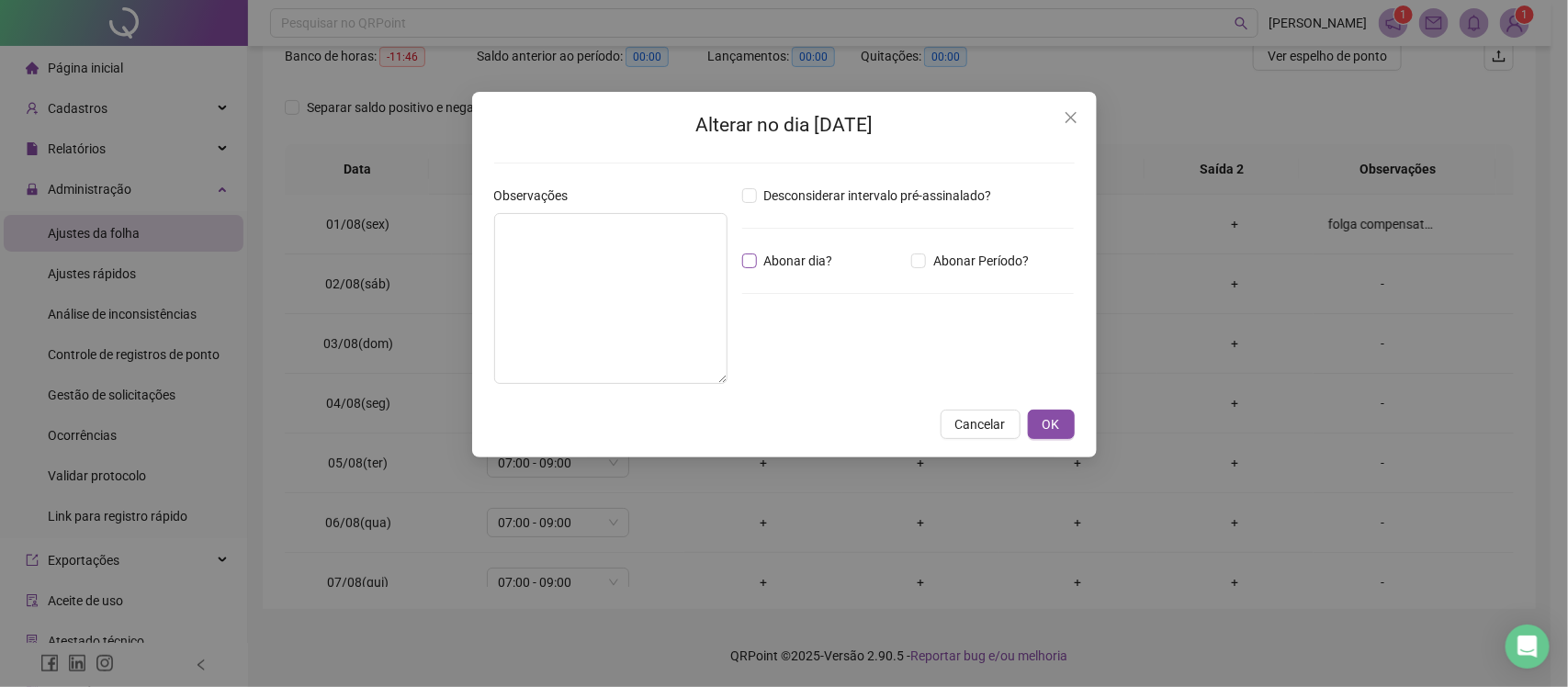
click at [814, 264] on span "Abonar dia?" at bounding box center [799, 260] width 84 height 20
click at [654, 335] on textarea at bounding box center [611, 298] width 234 height 171
paste textarea "**********"
type textarea "**********"
click at [1053, 423] on span "OK" at bounding box center [1051, 424] width 18 height 20
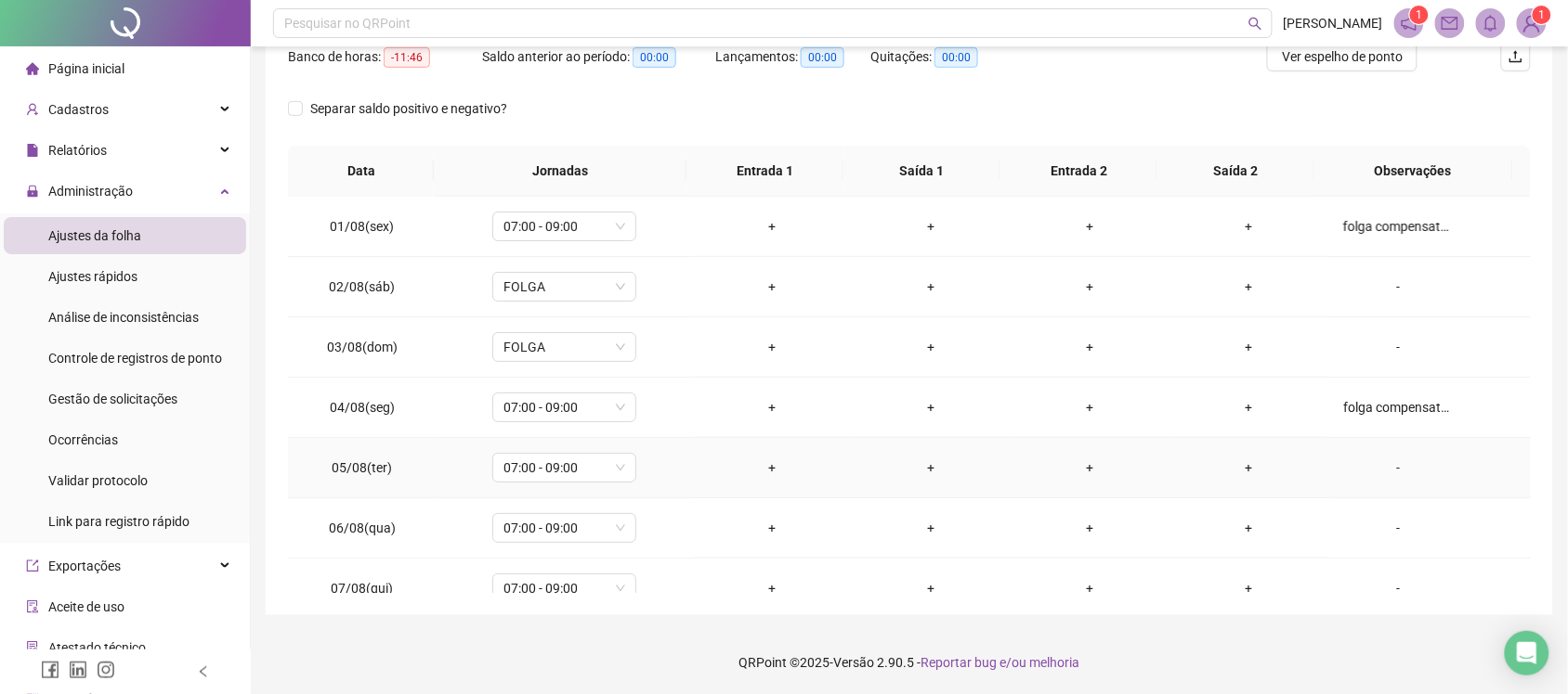
click at [1389, 466] on div "-" at bounding box center [1397, 468] width 109 height 21
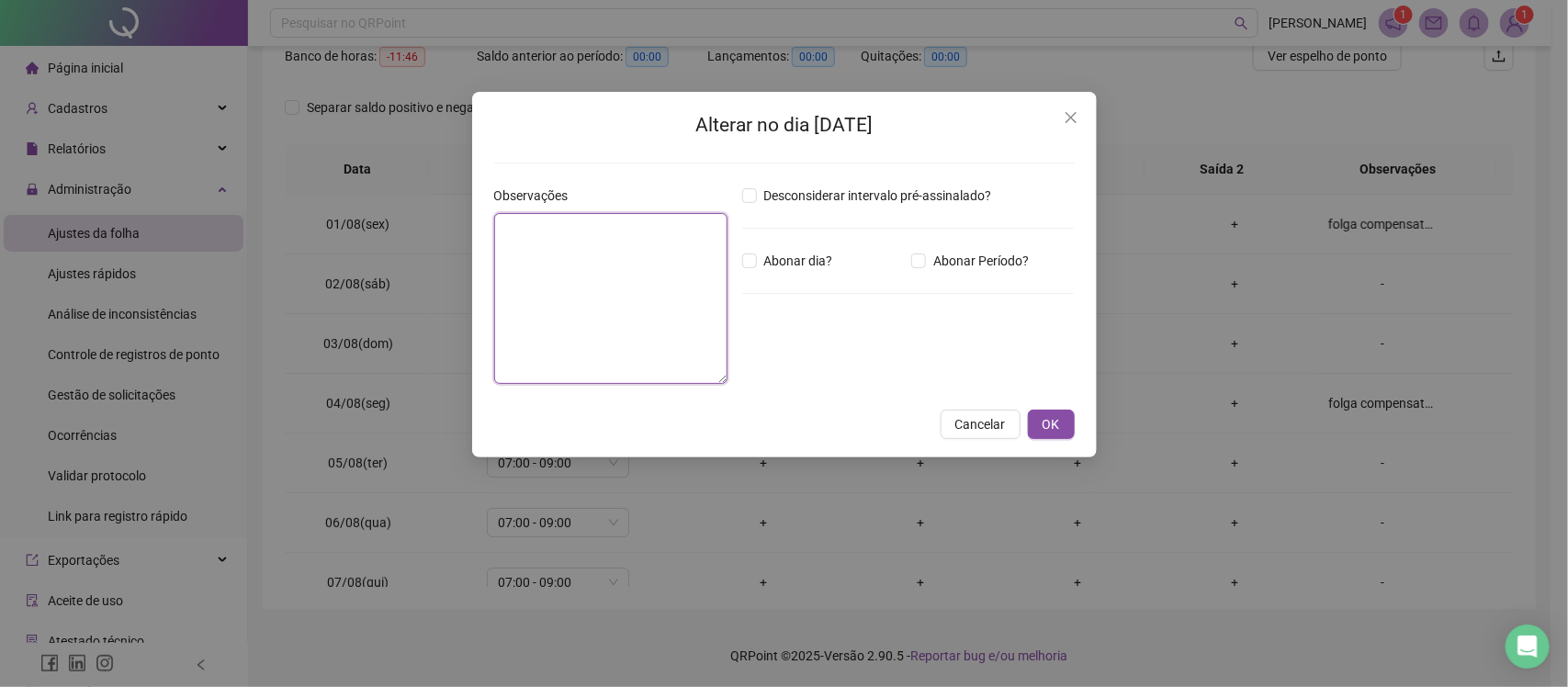
click at [584, 279] on textarea at bounding box center [611, 298] width 234 height 171
paste textarea "**********"
drag, startPoint x: 585, startPoint y: 234, endPoint x: 585, endPoint y: 203, distance: 31.0
drag, startPoint x: 585, startPoint y: 203, endPoint x: 560, endPoint y: 225, distance: 33.3
type textarea "**********"
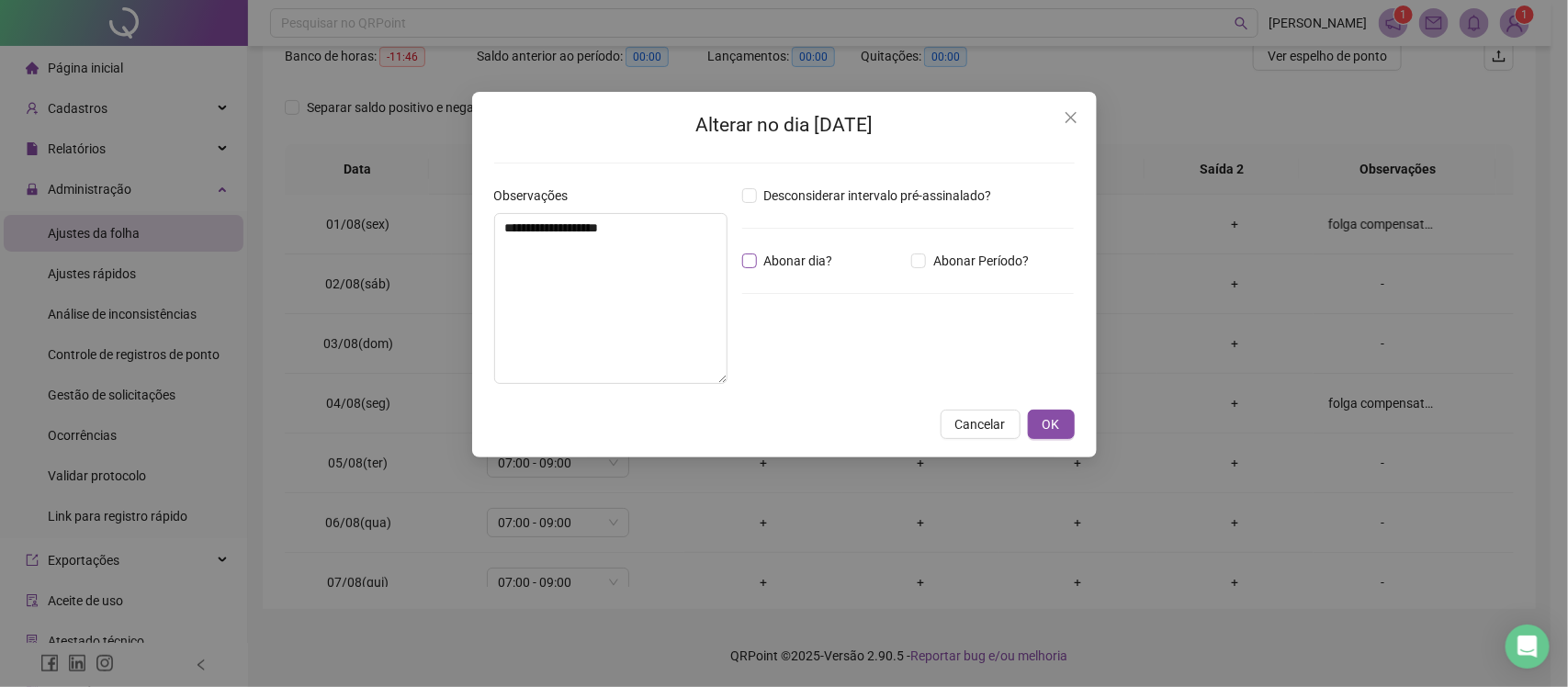
click at [797, 258] on span "Abonar dia?" at bounding box center [799, 260] width 84 height 20
click at [1057, 429] on span "OK" at bounding box center [1051, 424] width 18 height 20
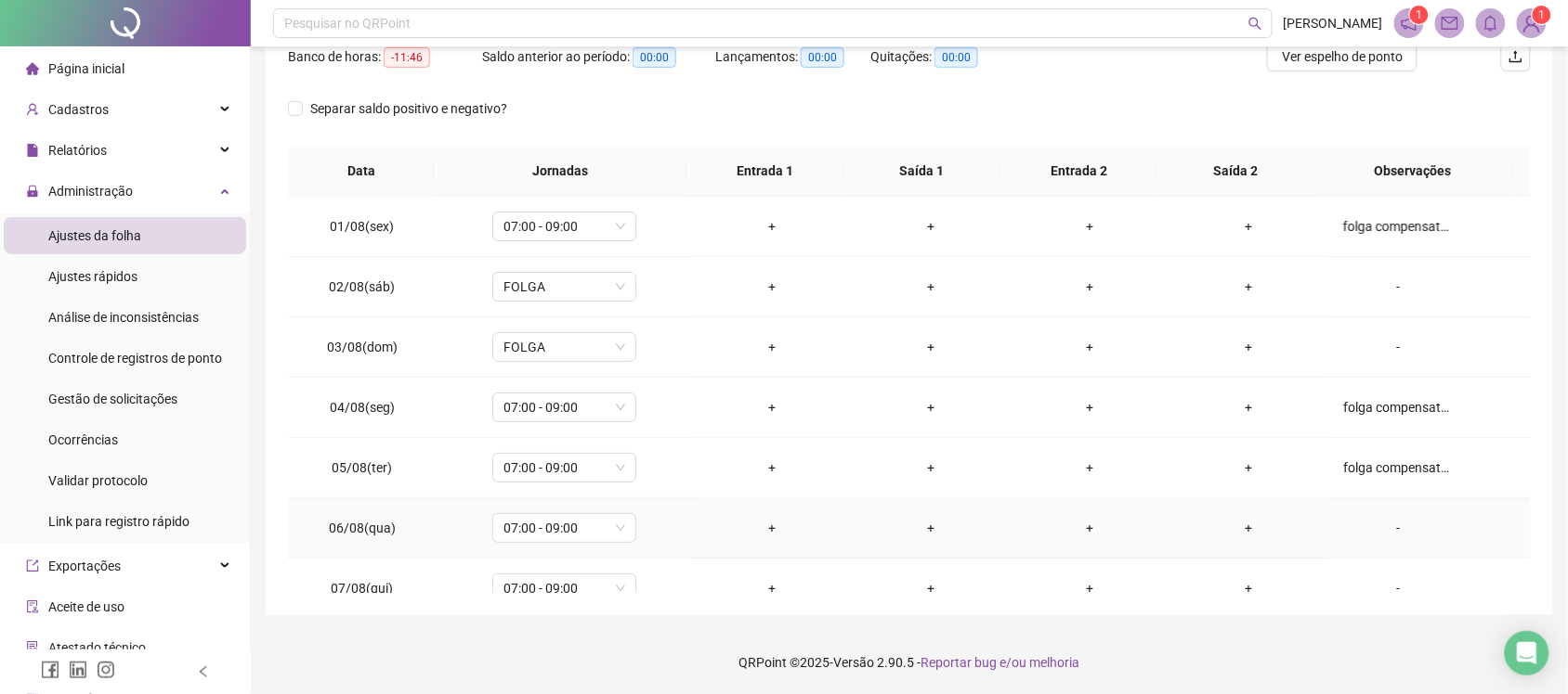
click at [1380, 525] on div "-" at bounding box center [1397, 528] width 109 height 21
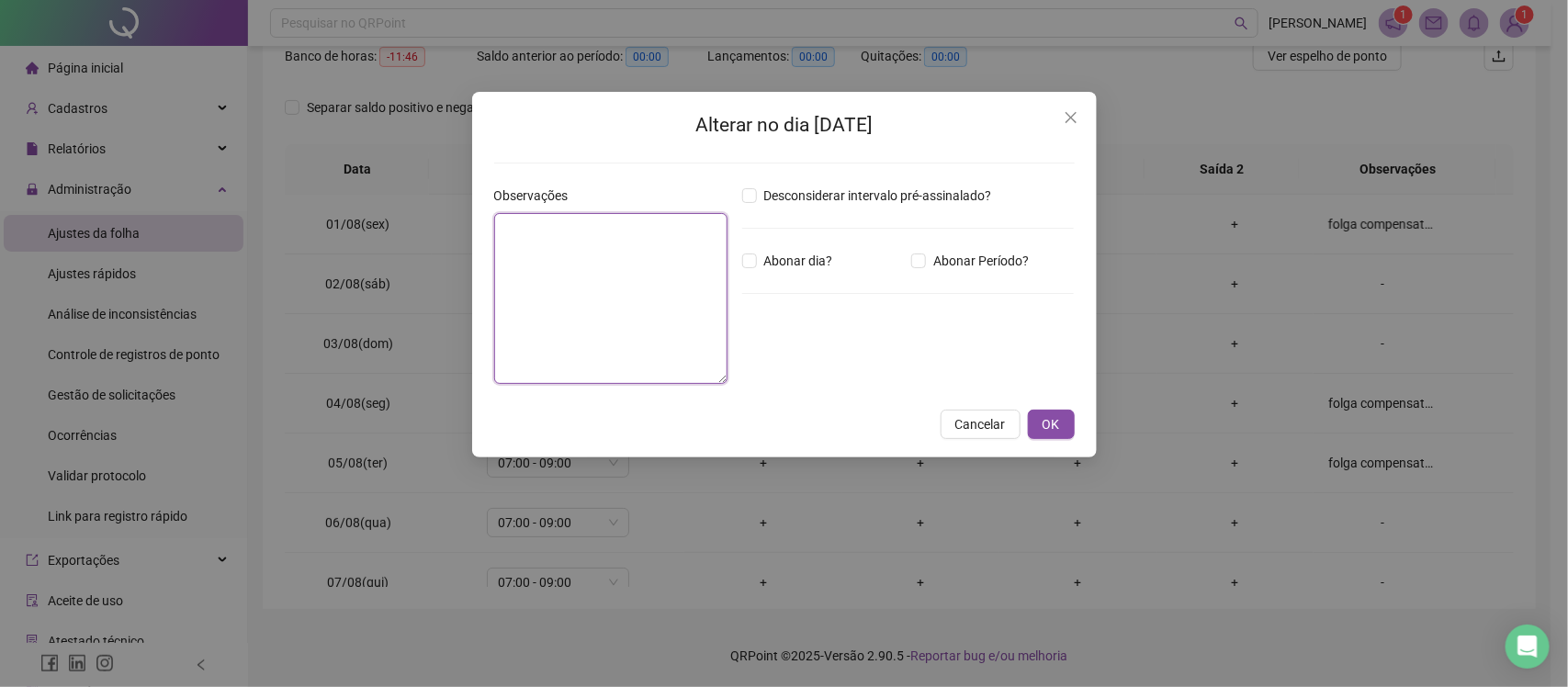
click at [579, 317] on textarea at bounding box center [611, 298] width 234 height 171
paste textarea "**********"
type textarea "**********"
click at [817, 250] on span "Abonar dia?" at bounding box center [799, 260] width 84 height 20
click at [782, 257] on span "Abonar dia?" at bounding box center [799, 260] width 84 height 20
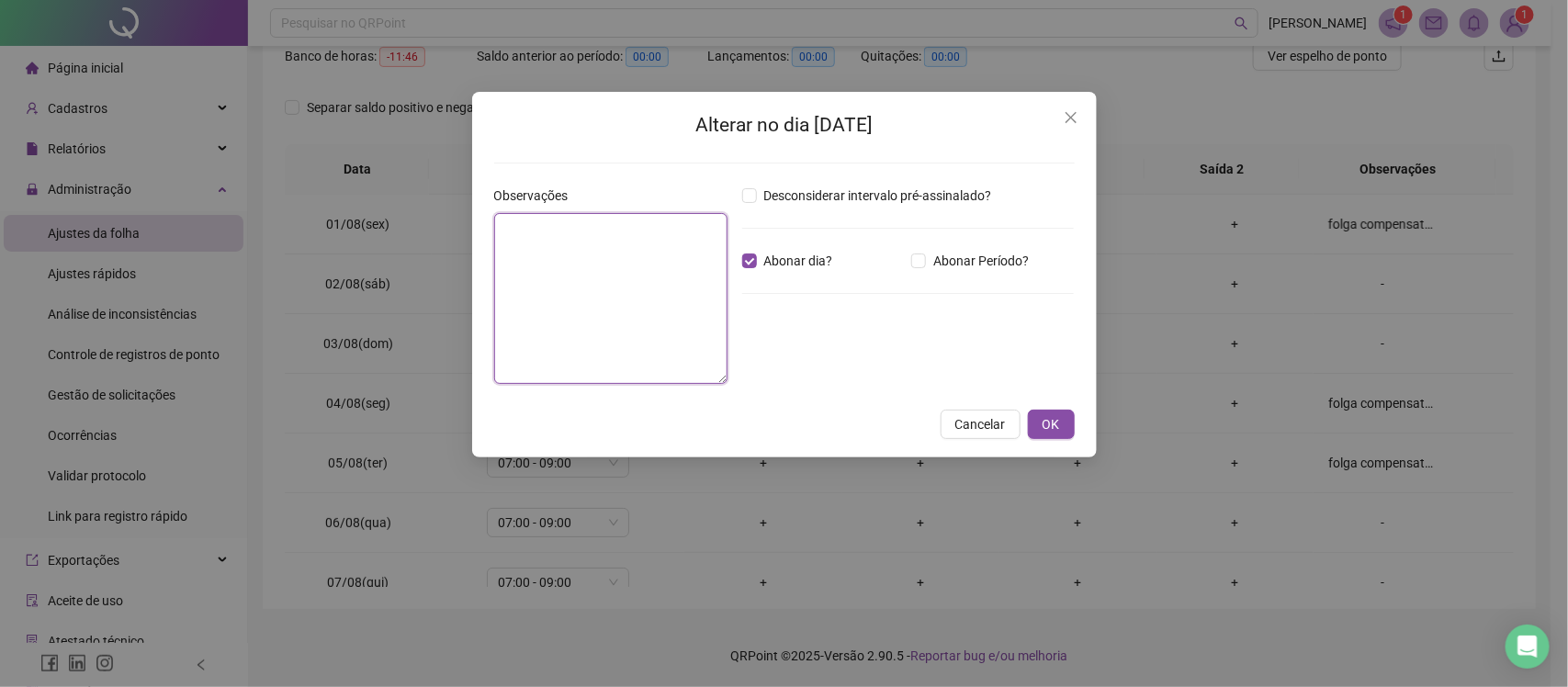
click at [654, 265] on textarea at bounding box center [611, 298] width 234 height 171
paste textarea "**********"
type textarea "**********"
click at [1049, 429] on span "OK" at bounding box center [1051, 424] width 18 height 20
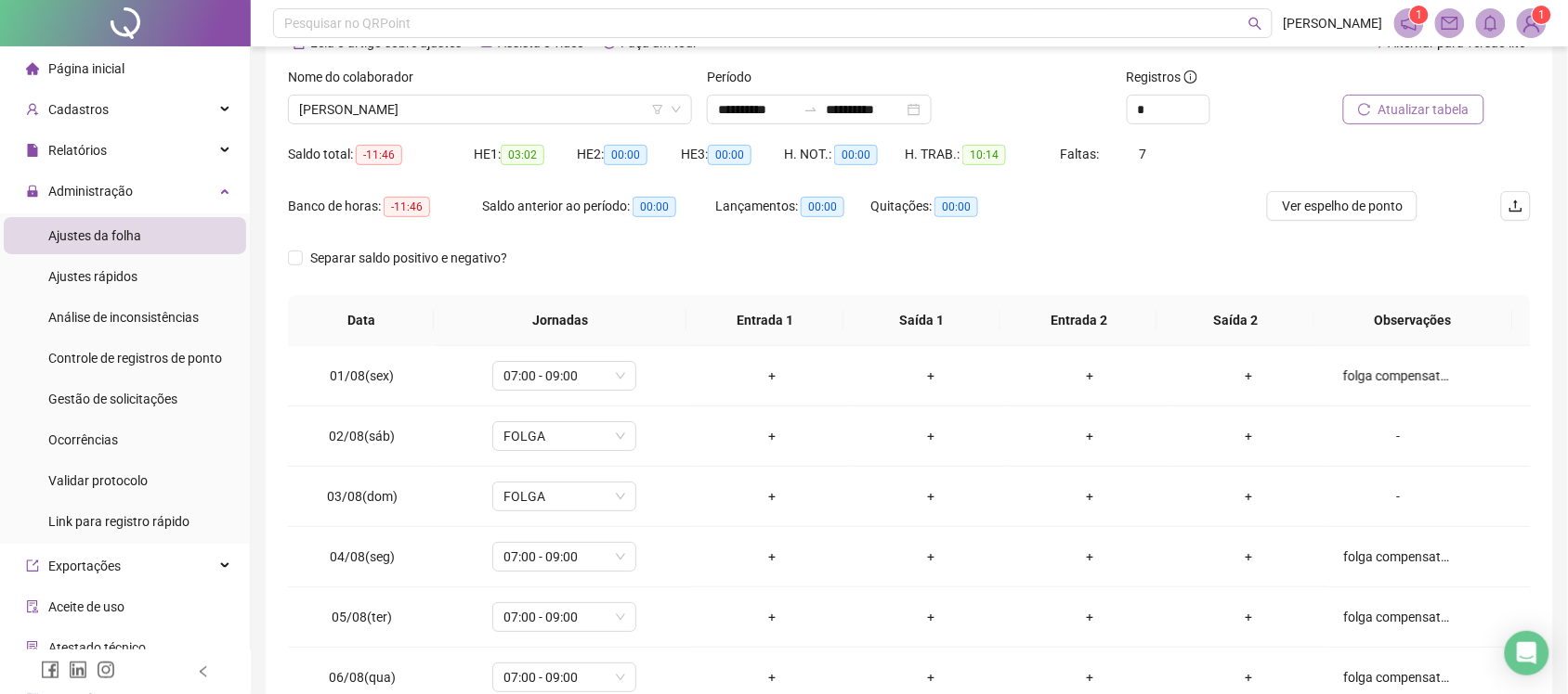
scroll to position [100, 0]
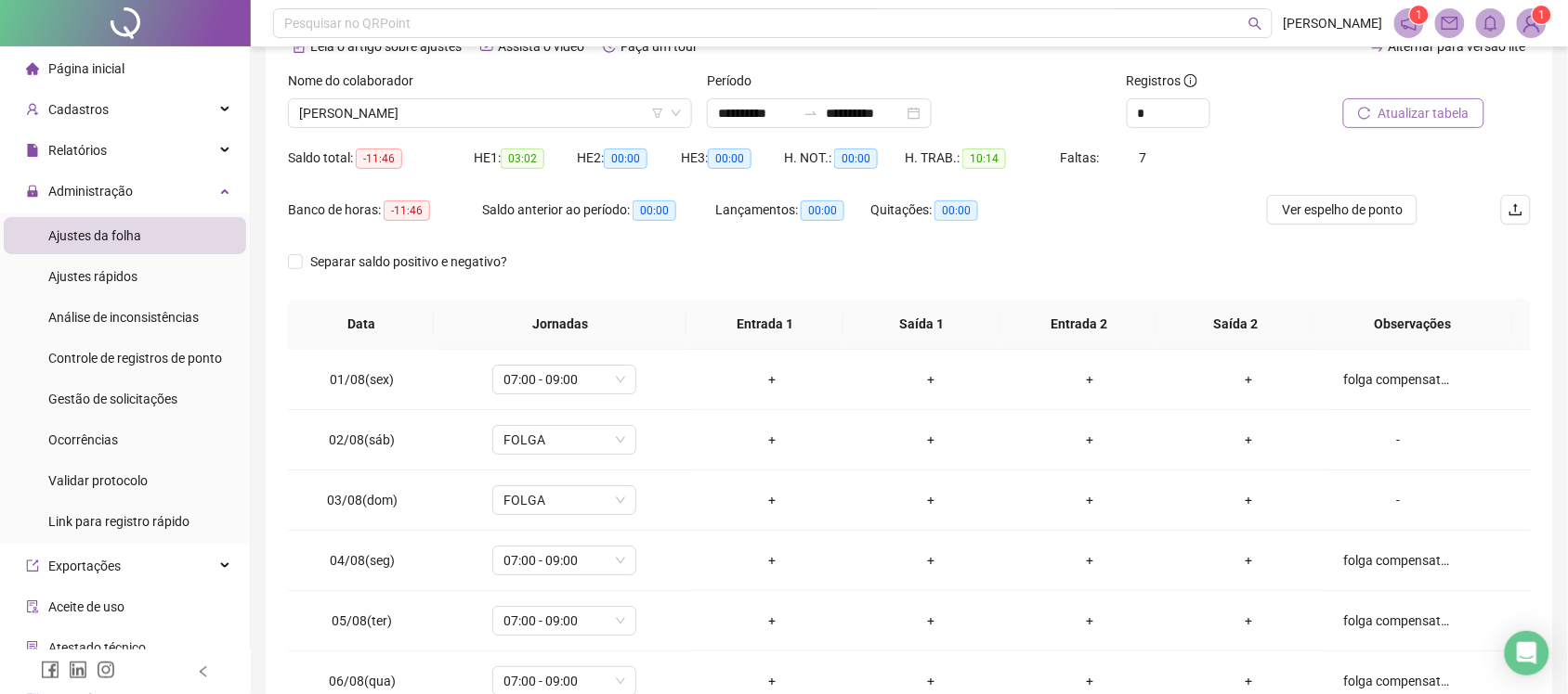
click at [1385, 114] on span "Atualizar tabela" at bounding box center [1423, 113] width 91 height 21
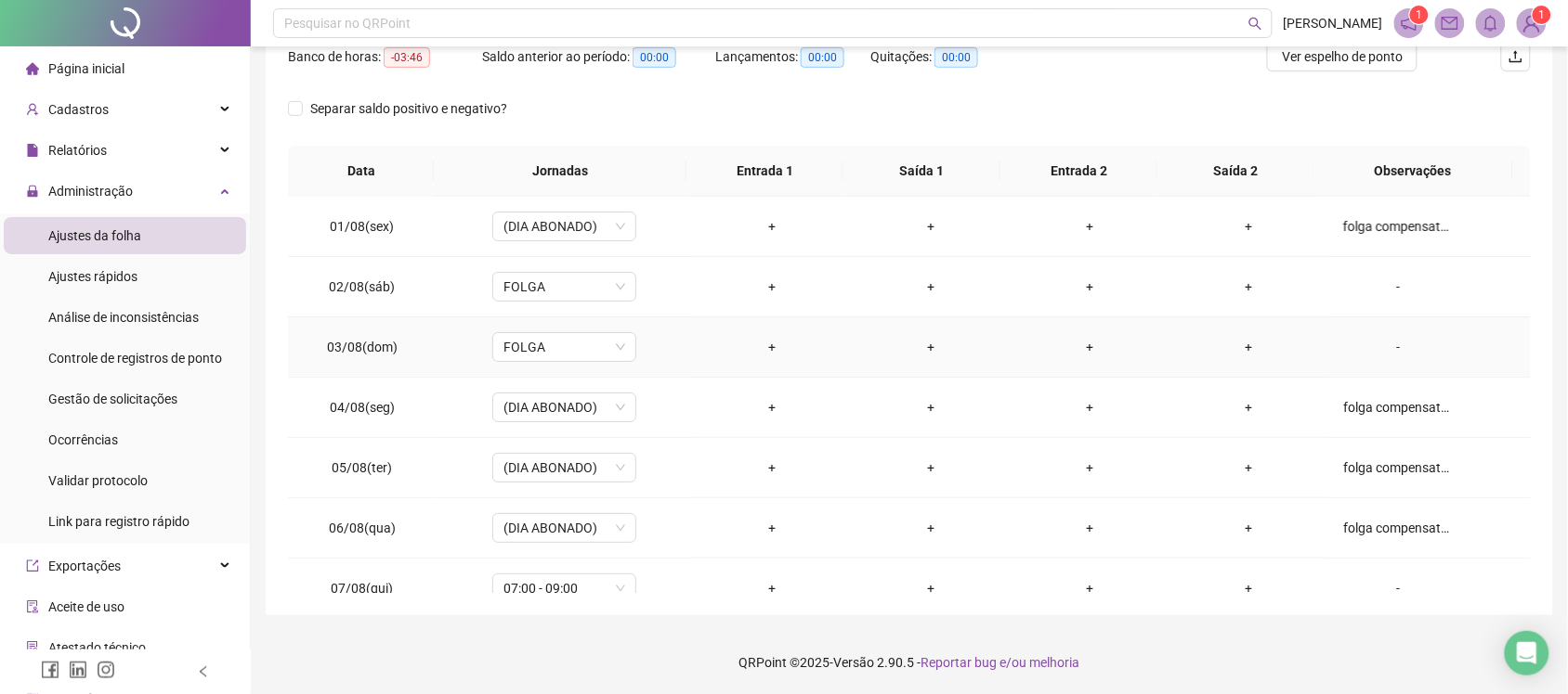
scroll to position [232, 0]
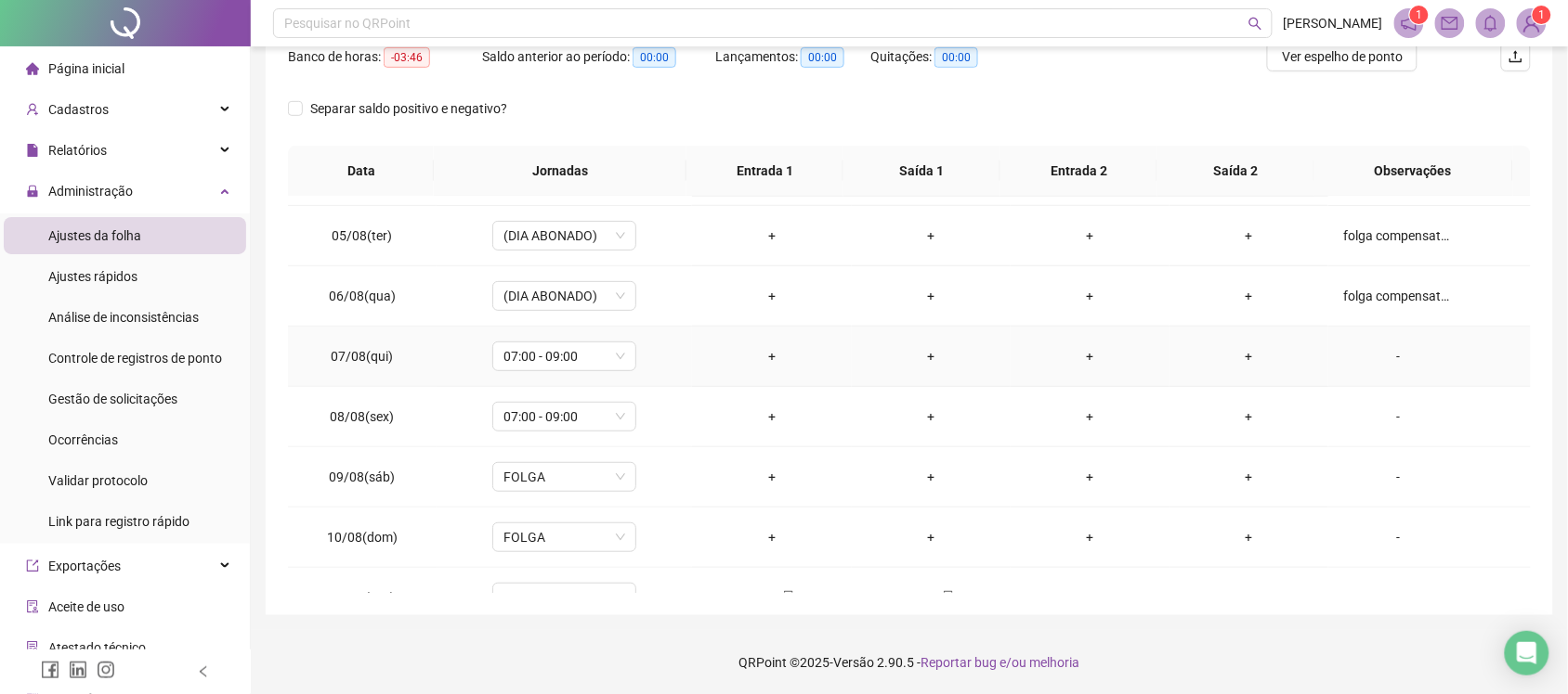
click at [1387, 354] on div "-" at bounding box center [1397, 356] width 109 height 21
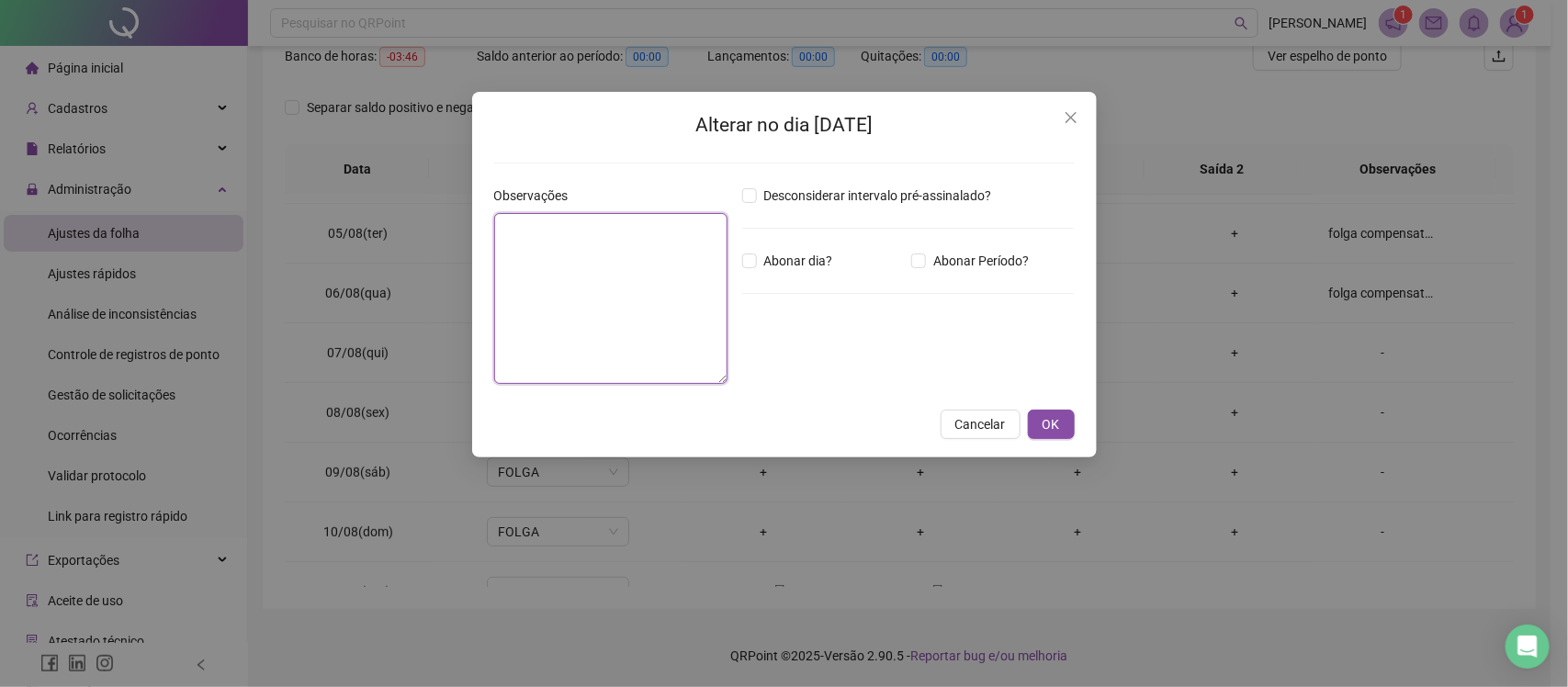
click at [627, 300] on textarea at bounding box center [611, 298] width 234 height 171
paste textarea "**********"
type textarea "**********"
click at [787, 262] on span "Abonar dia?" at bounding box center [799, 260] width 84 height 20
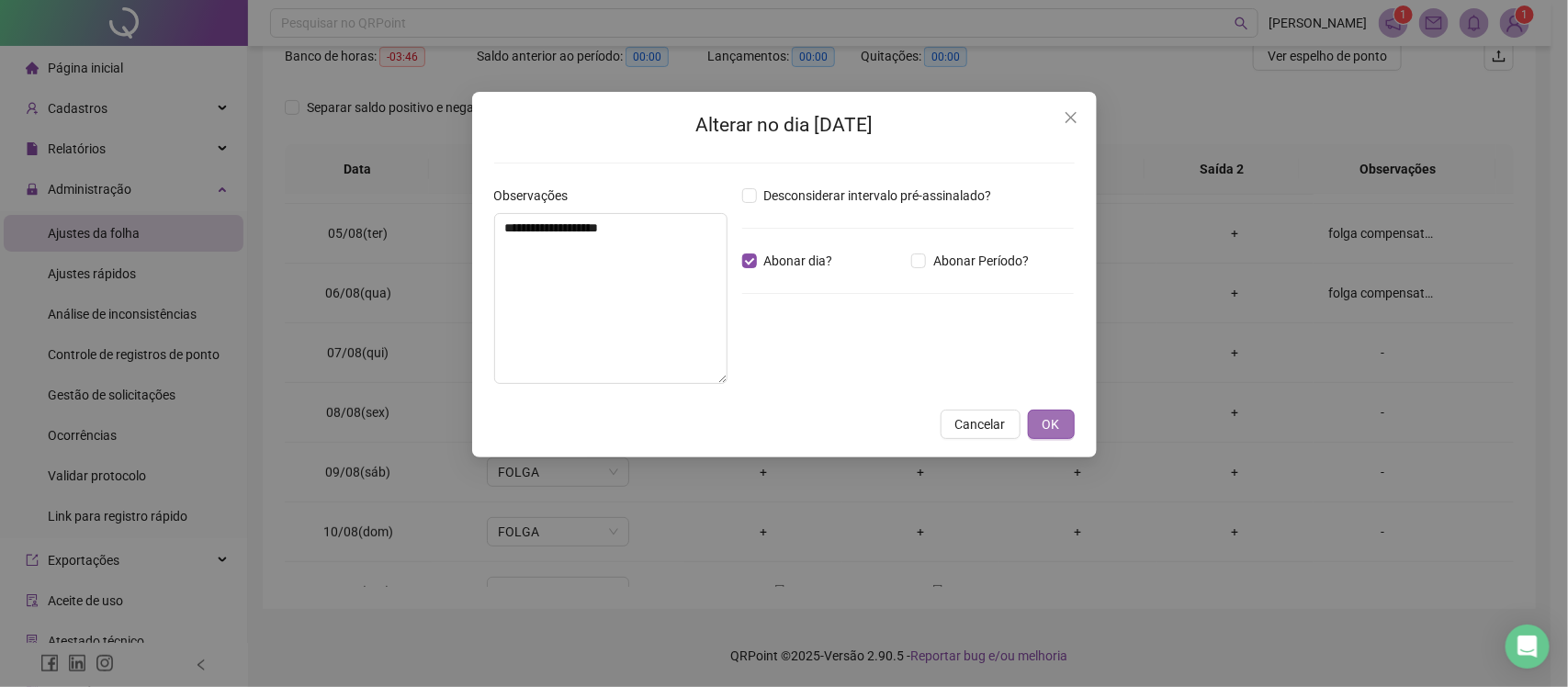
click at [1048, 430] on span "OK" at bounding box center [1051, 424] width 18 height 20
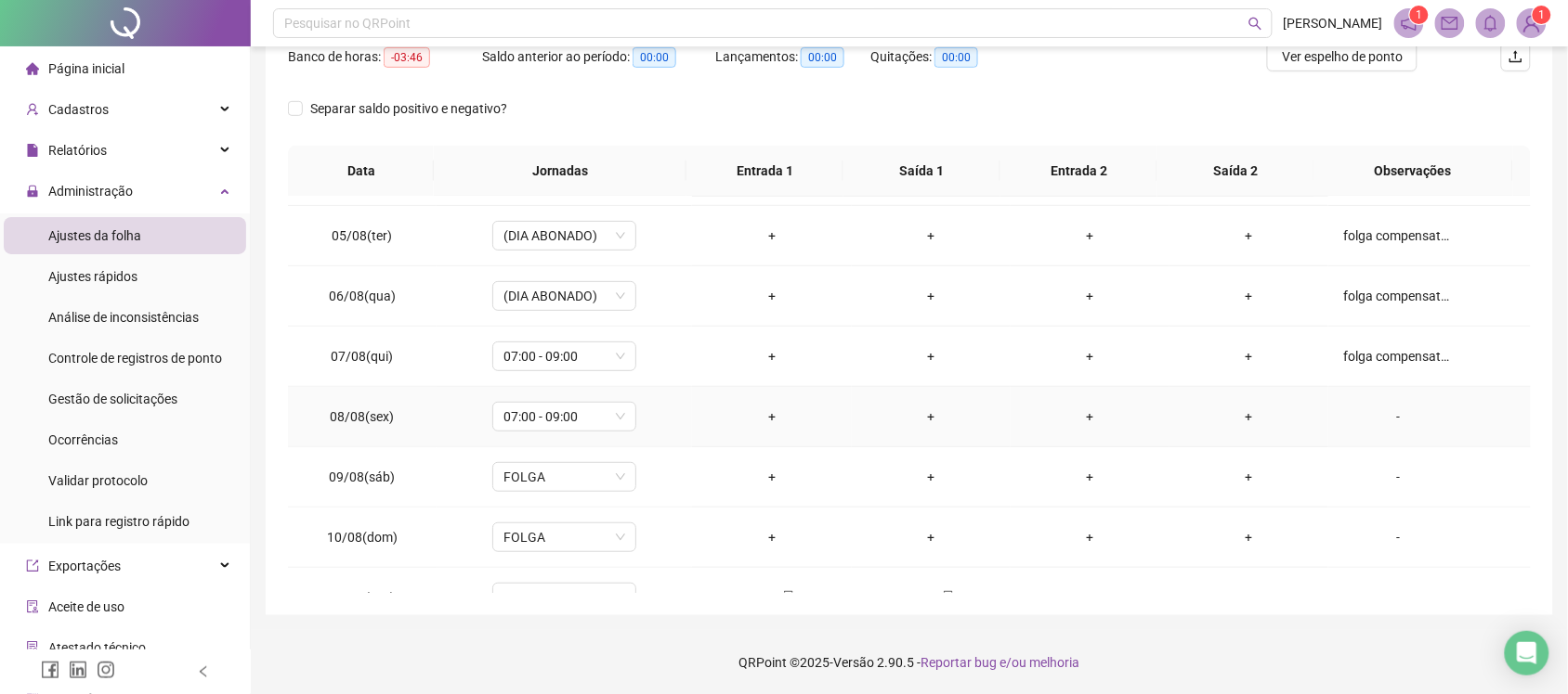
click at [1382, 423] on div "-" at bounding box center [1397, 416] width 109 height 21
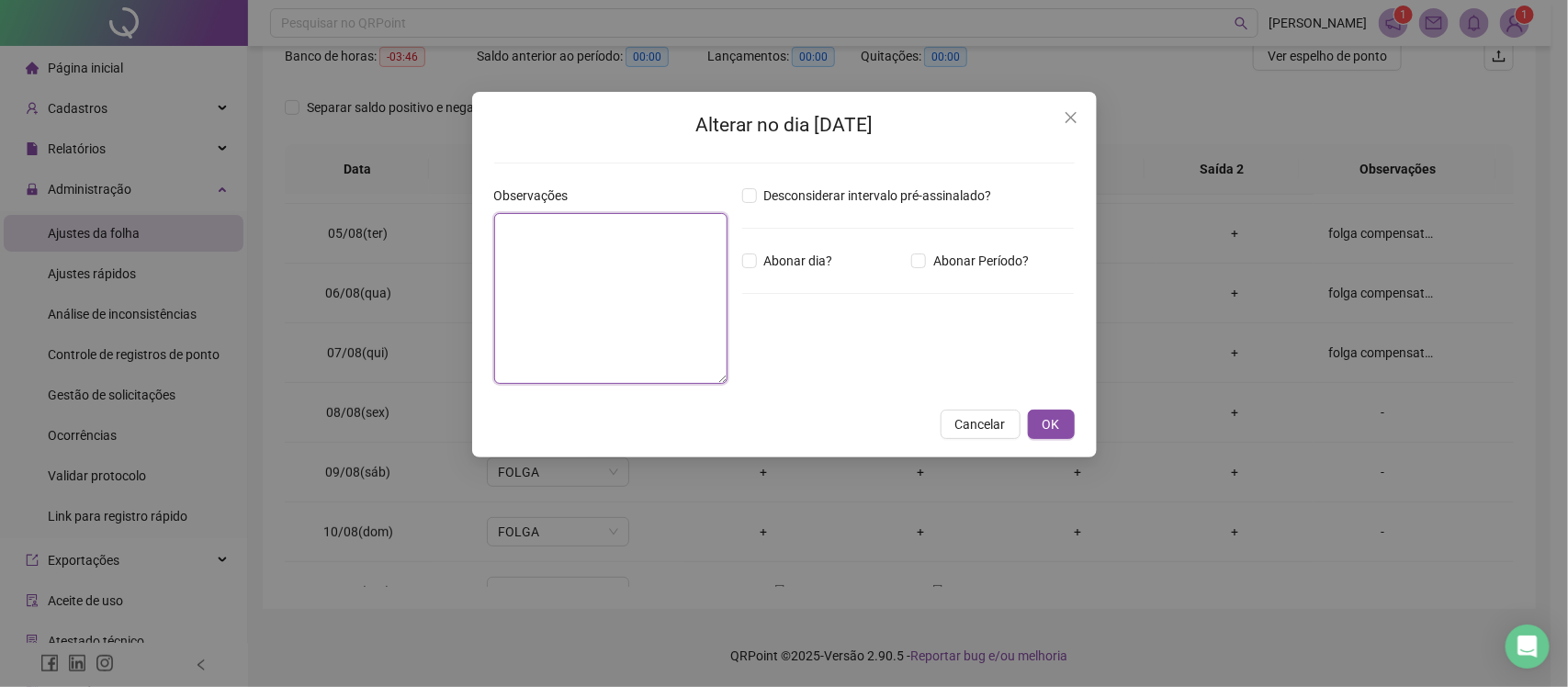
click at [640, 289] on textarea at bounding box center [611, 298] width 234 height 171
paste textarea "**********"
type textarea "**********"
click at [761, 258] on span "Abonar dia?" at bounding box center [799, 260] width 84 height 20
click at [1049, 415] on span "OK" at bounding box center [1051, 424] width 18 height 20
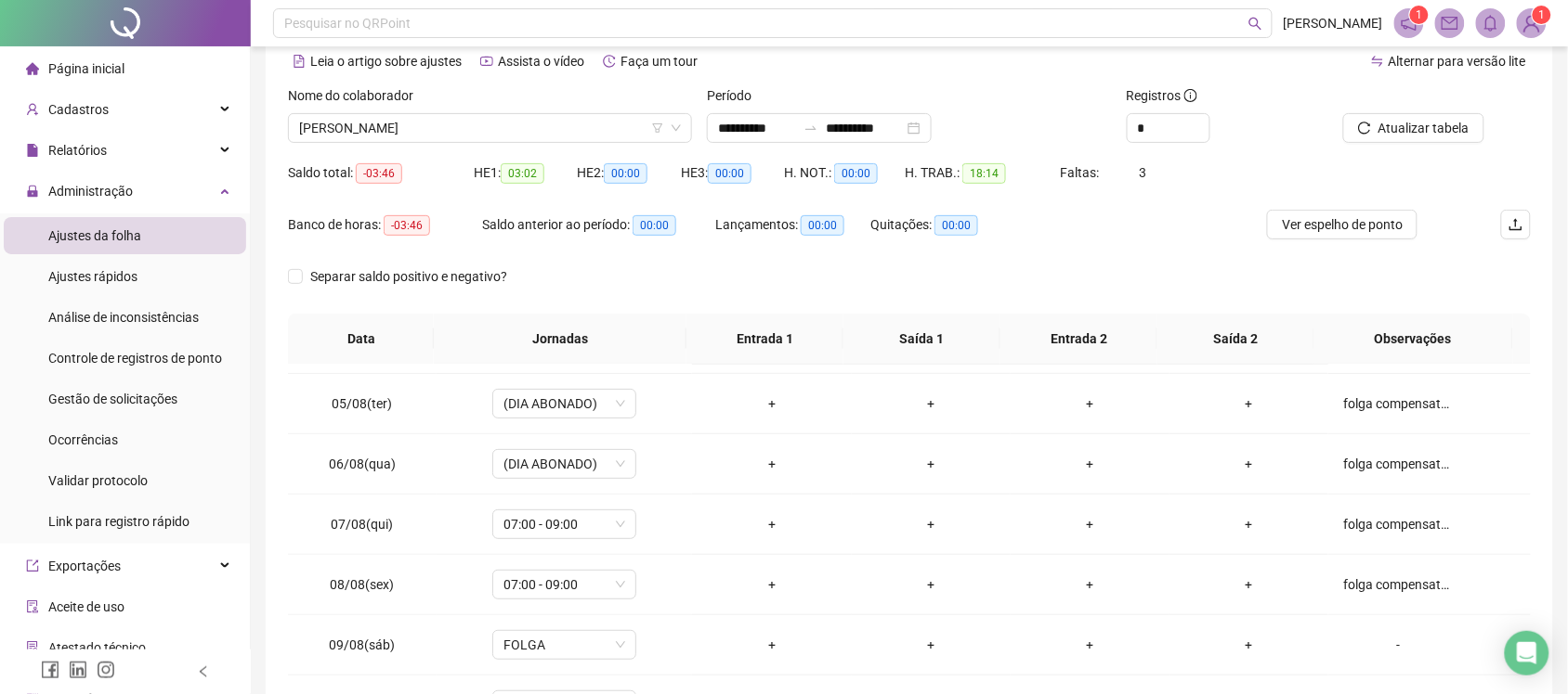
scroll to position [75, 0]
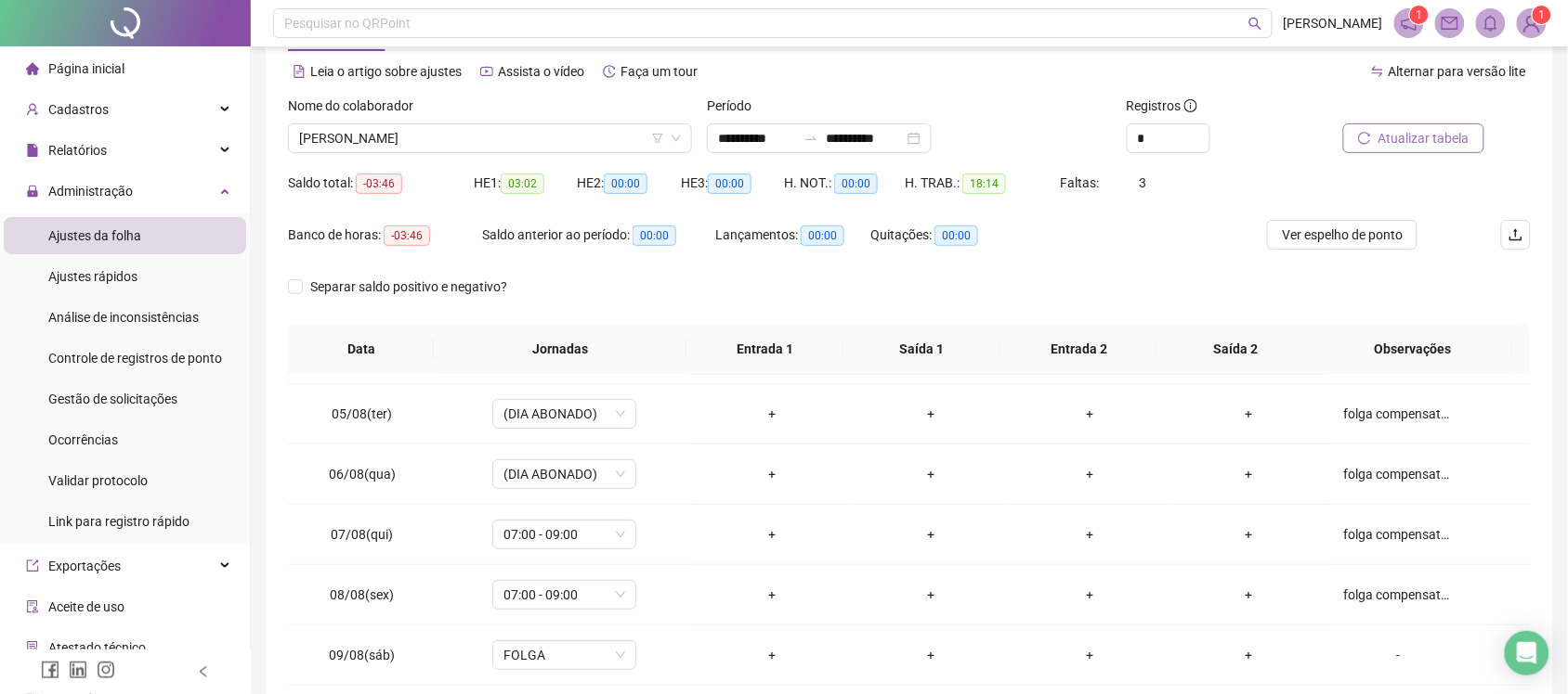
click at [1436, 145] on span "Atualizar tabela" at bounding box center [1423, 138] width 91 height 21
click at [536, 151] on span "FABIOLA VIAN DE ABREU BOMFIM" at bounding box center [490, 138] width 382 height 28
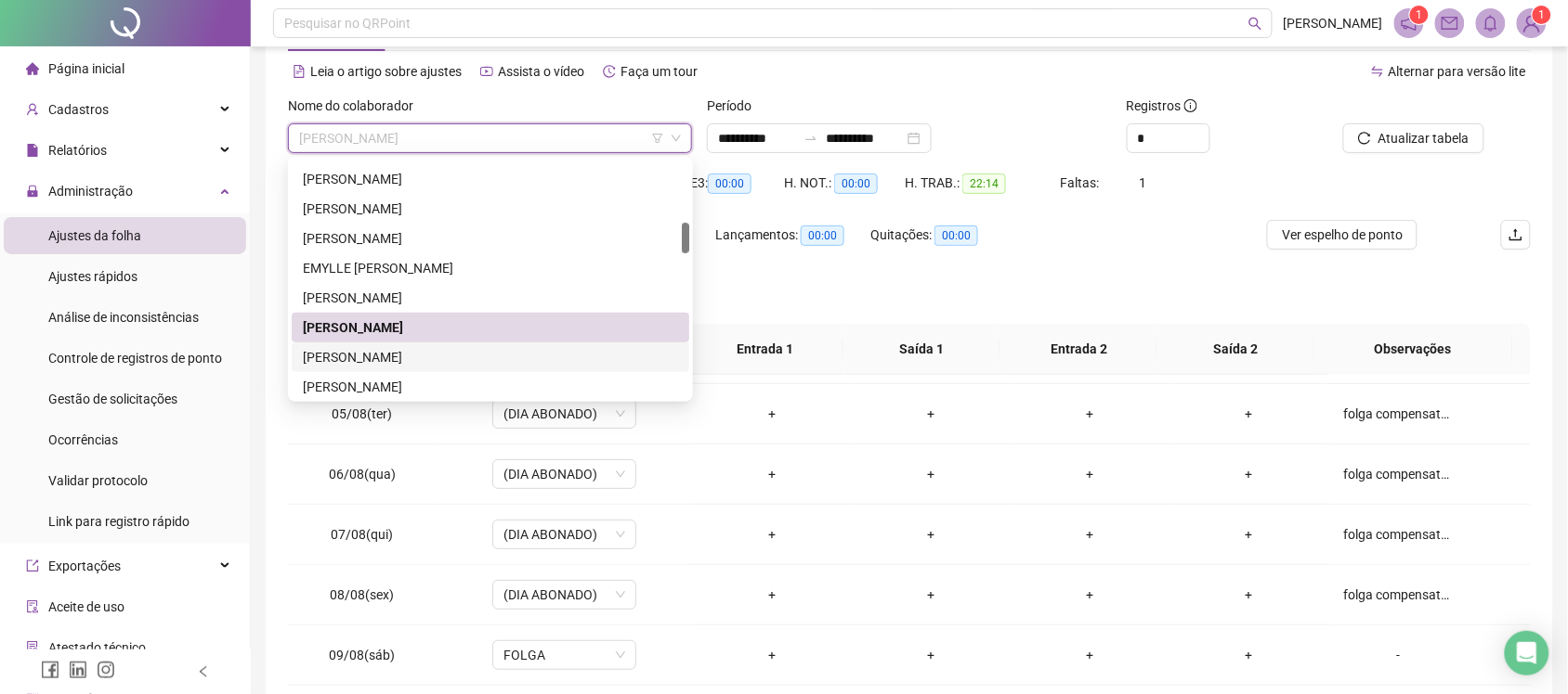
click at [456, 349] on div "GABRIEL SANTOS SOUZA" at bounding box center [490, 357] width 375 height 21
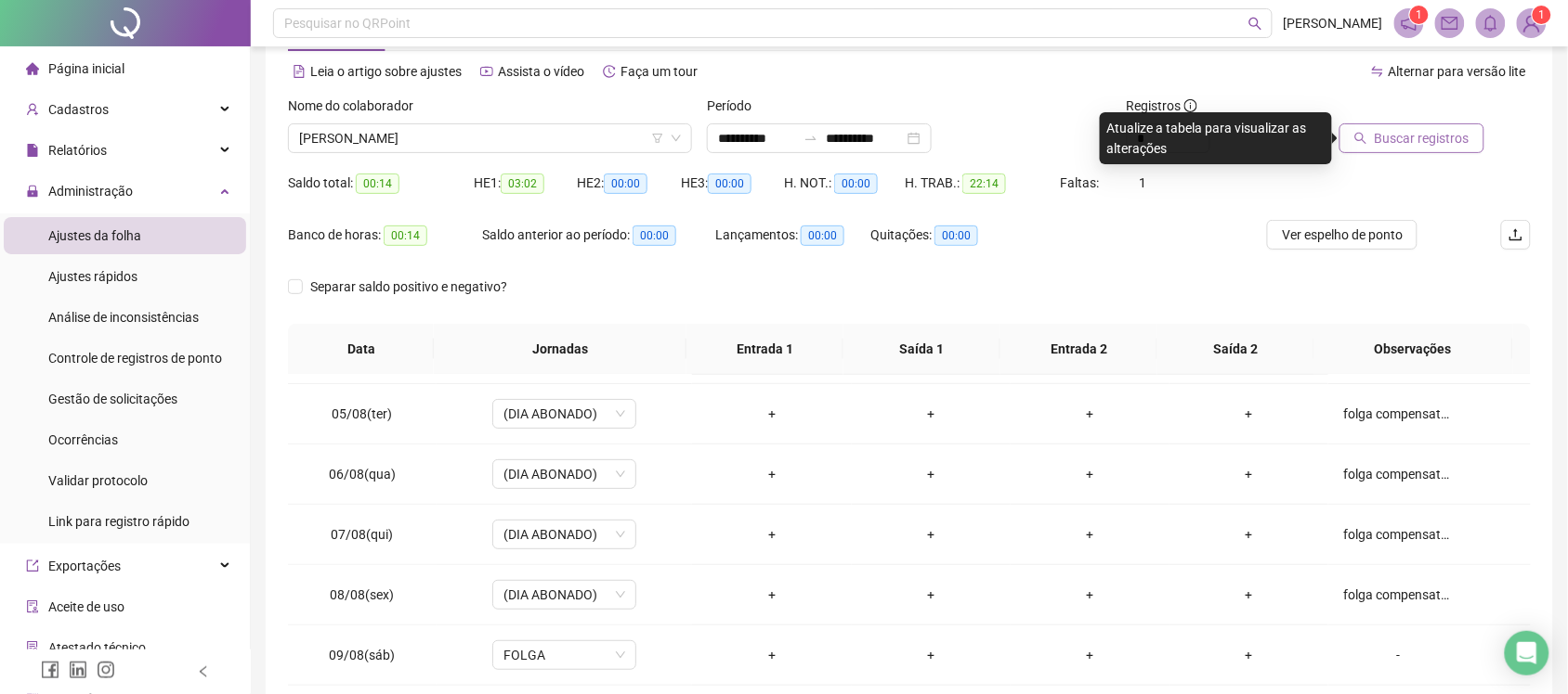
click at [1385, 135] on span "Buscar registros" at bounding box center [1422, 138] width 95 height 21
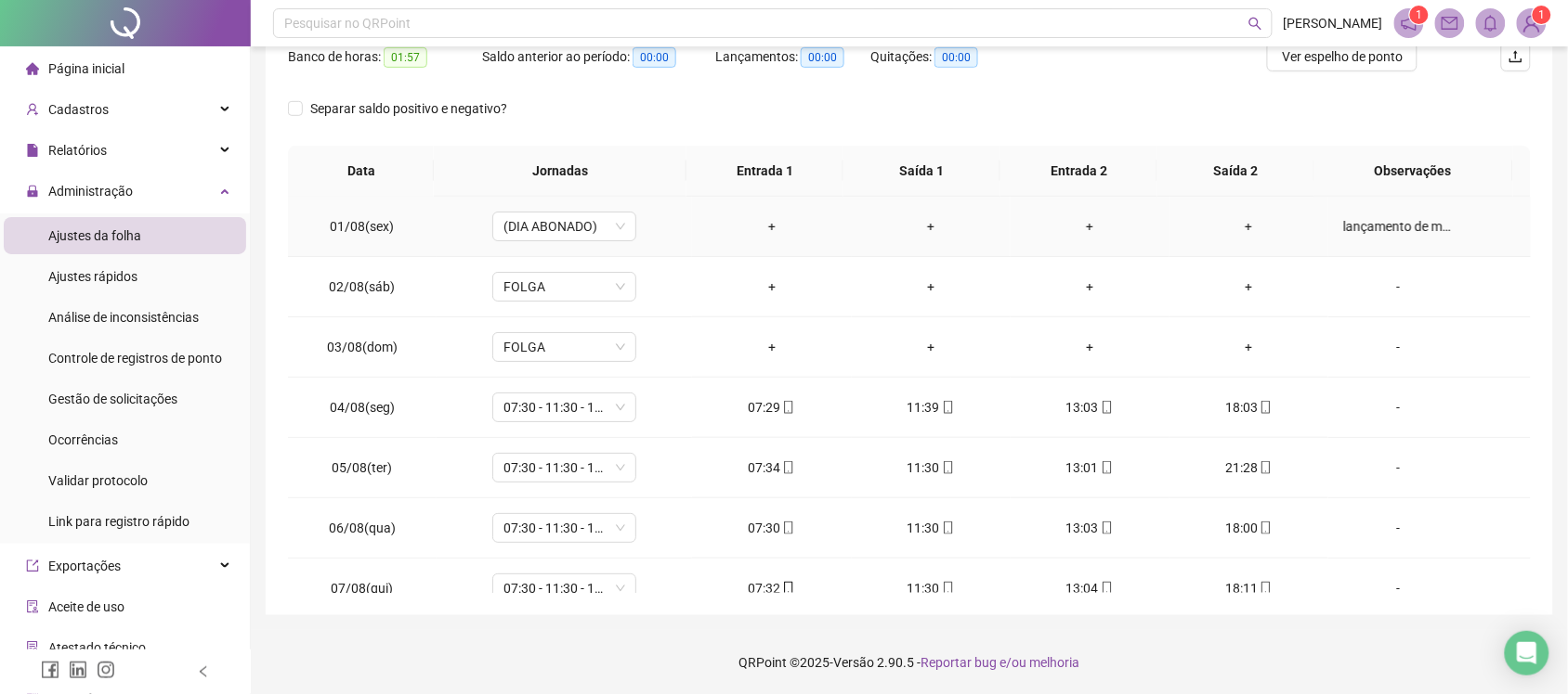
scroll to position [22, 0]
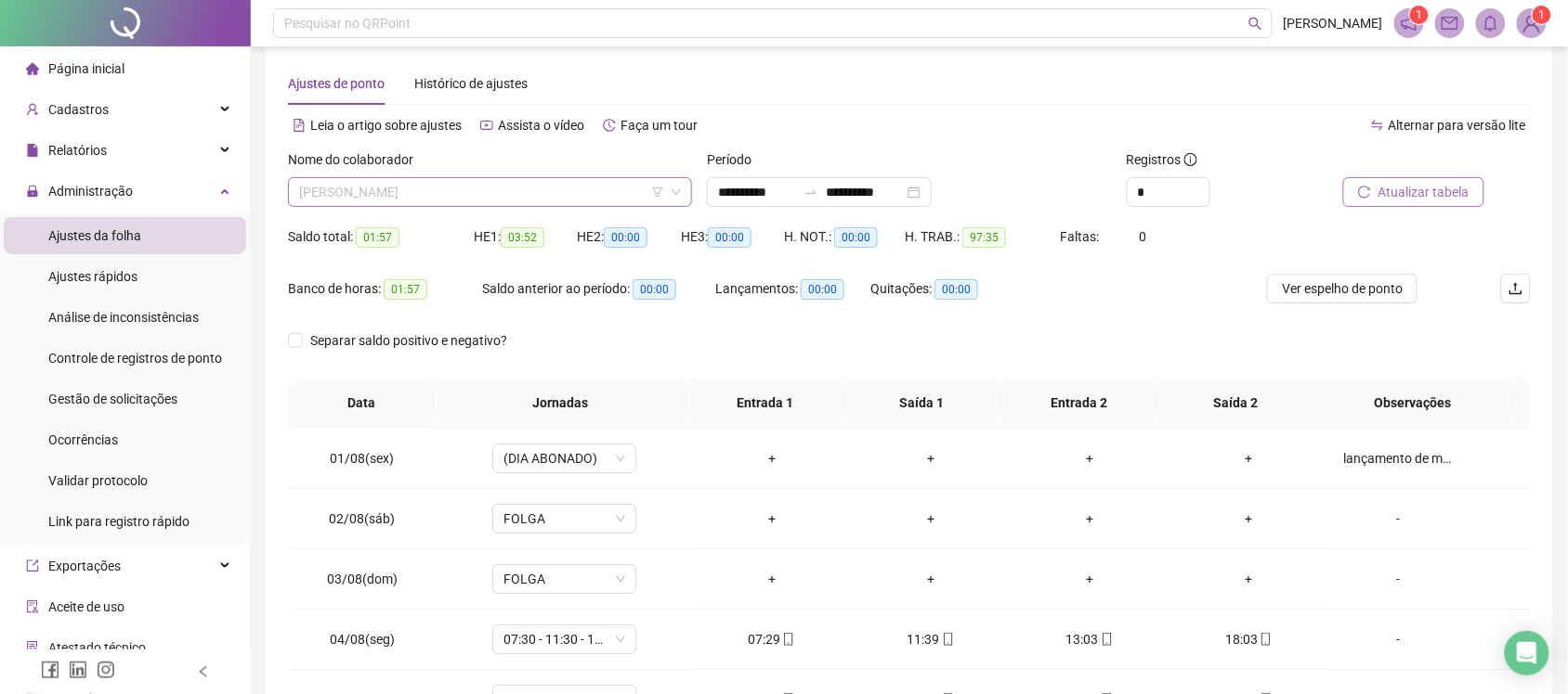
click at [488, 186] on span "GABRIEL SANTOS SOUZA" at bounding box center [490, 192] width 382 height 28
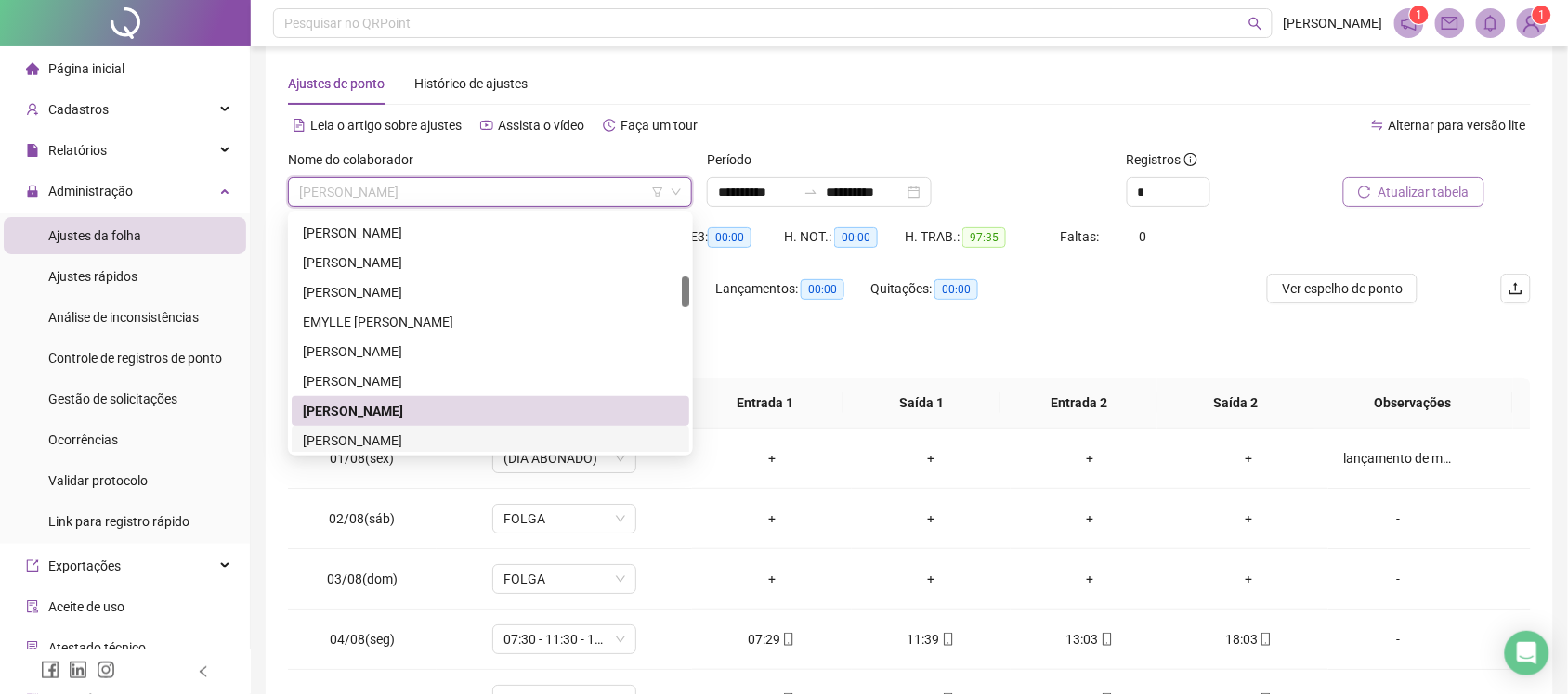
click at [414, 442] on div "GEISIANE PEREIRA DA SILVA" at bounding box center [490, 441] width 375 height 21
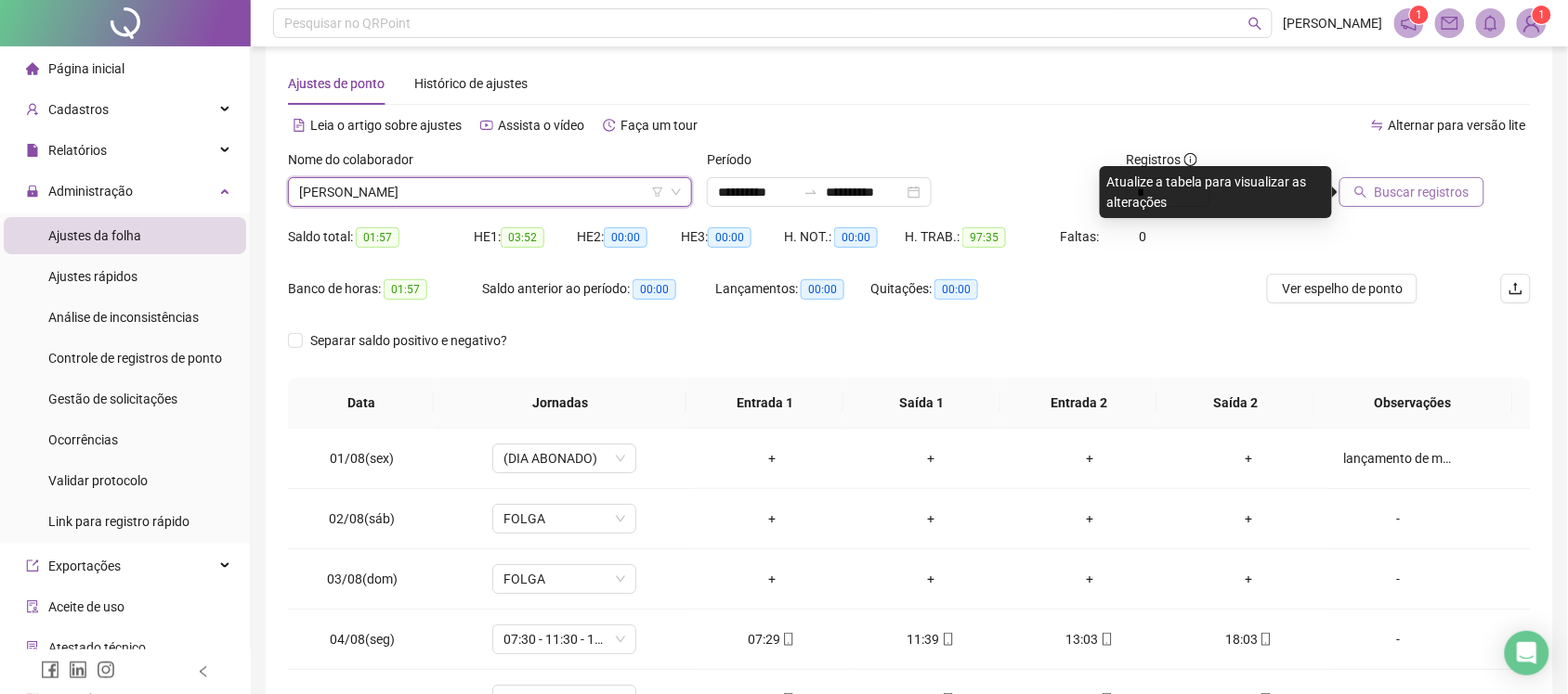
click at [1428, 190] on span "Buscar registros" at bounding box center [1422, 192] width 95 height 21
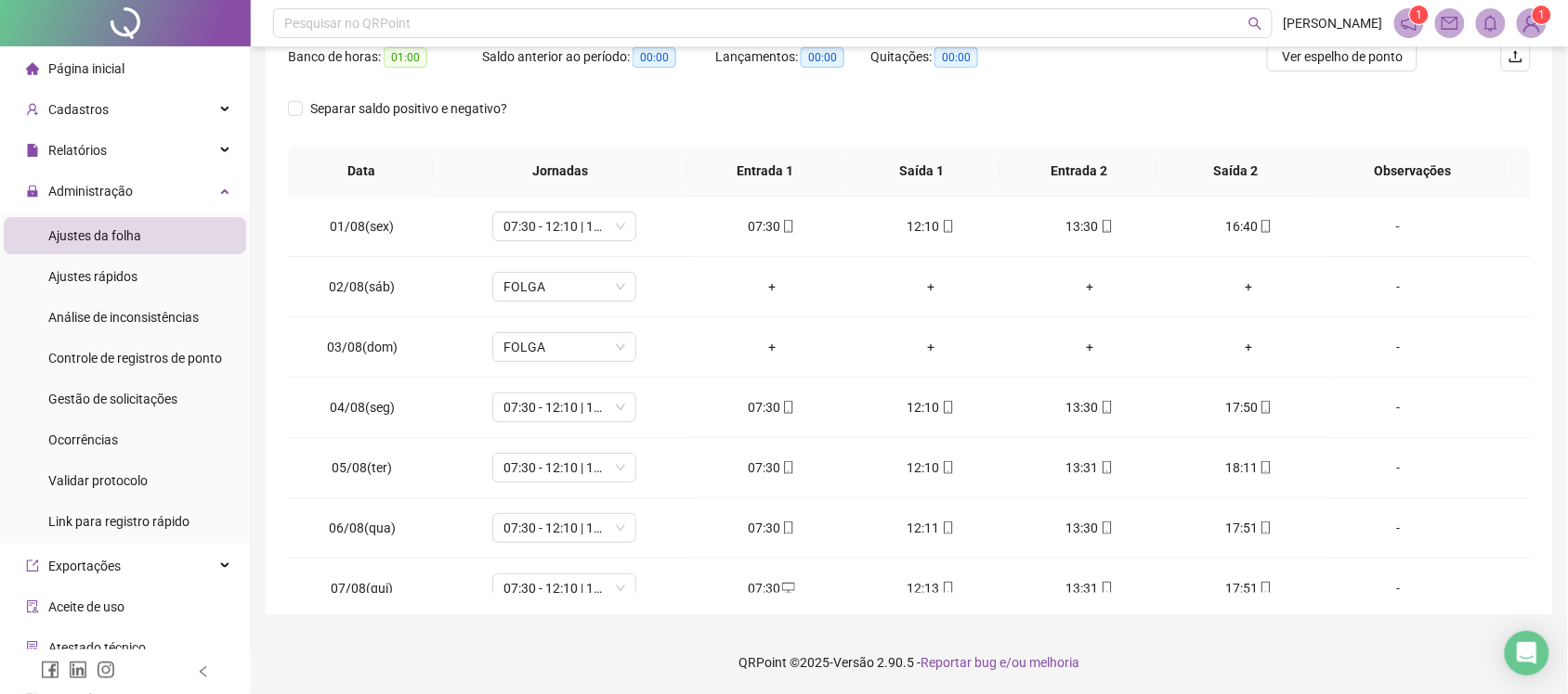
scroll to position [0, 0]
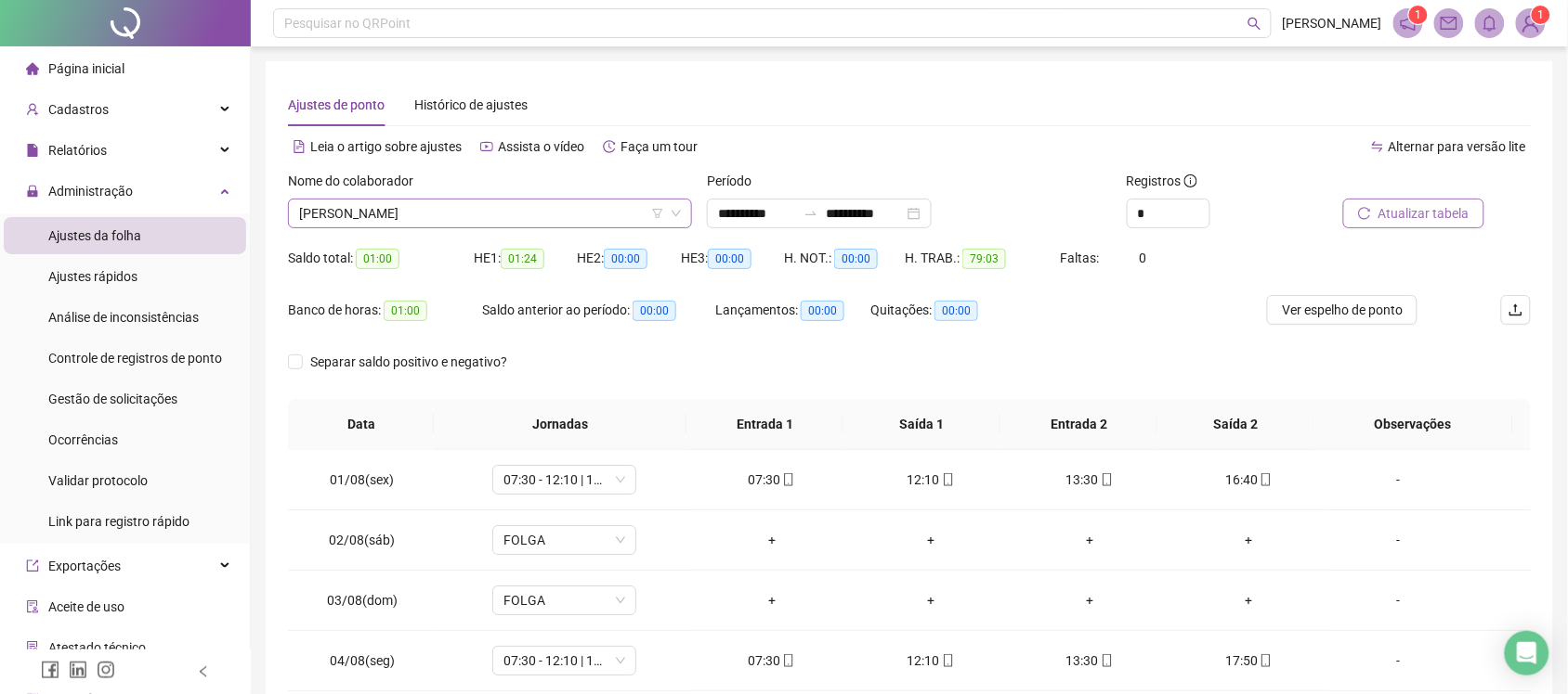
click at [513, 216] on span "GEISIANE PEREIRA DA SILVA" at bounding box center [490, 214] width 382 height 28
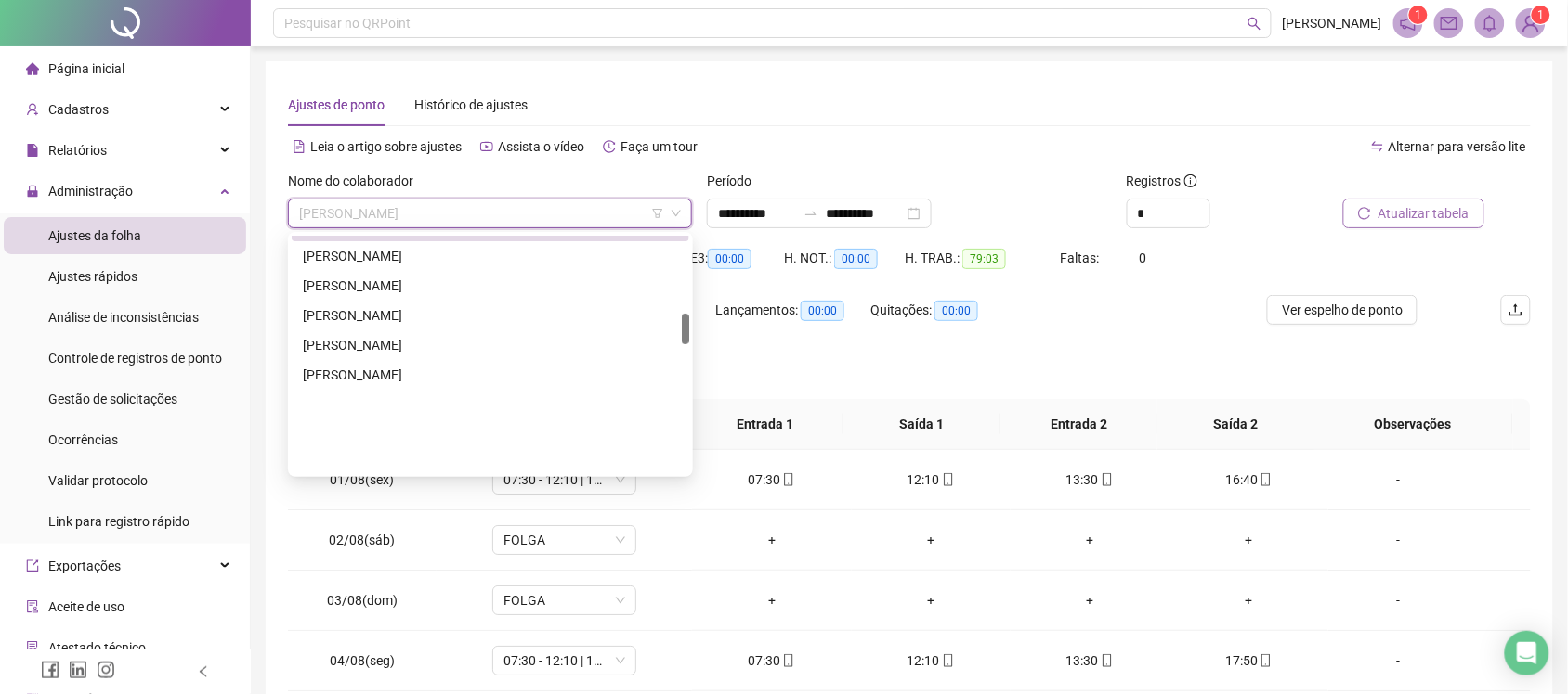
scroll to position [592, 0]
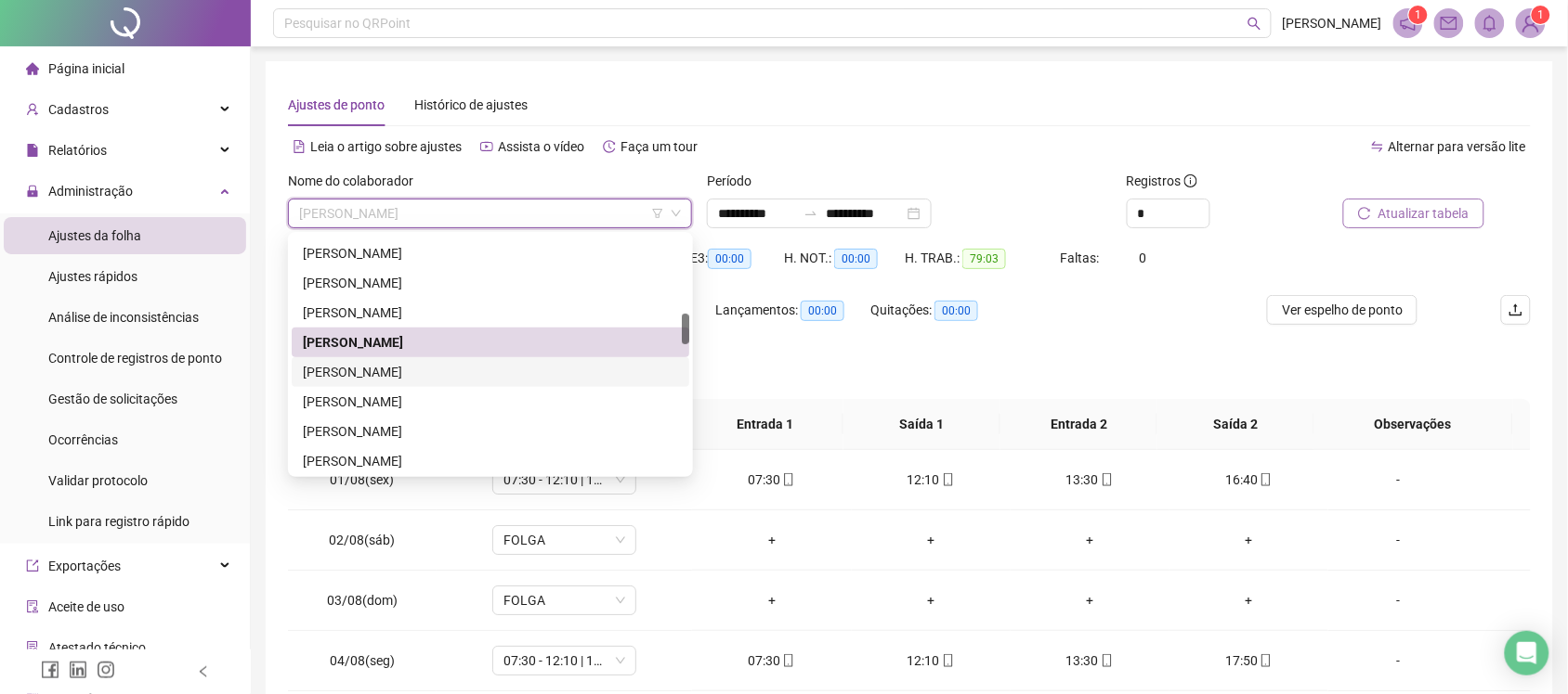
click at [421, 368] on div "GUILHERME MATHEUS CAMPOS DE SOUZA" at bounding box center [490, 372] width 375 height 21
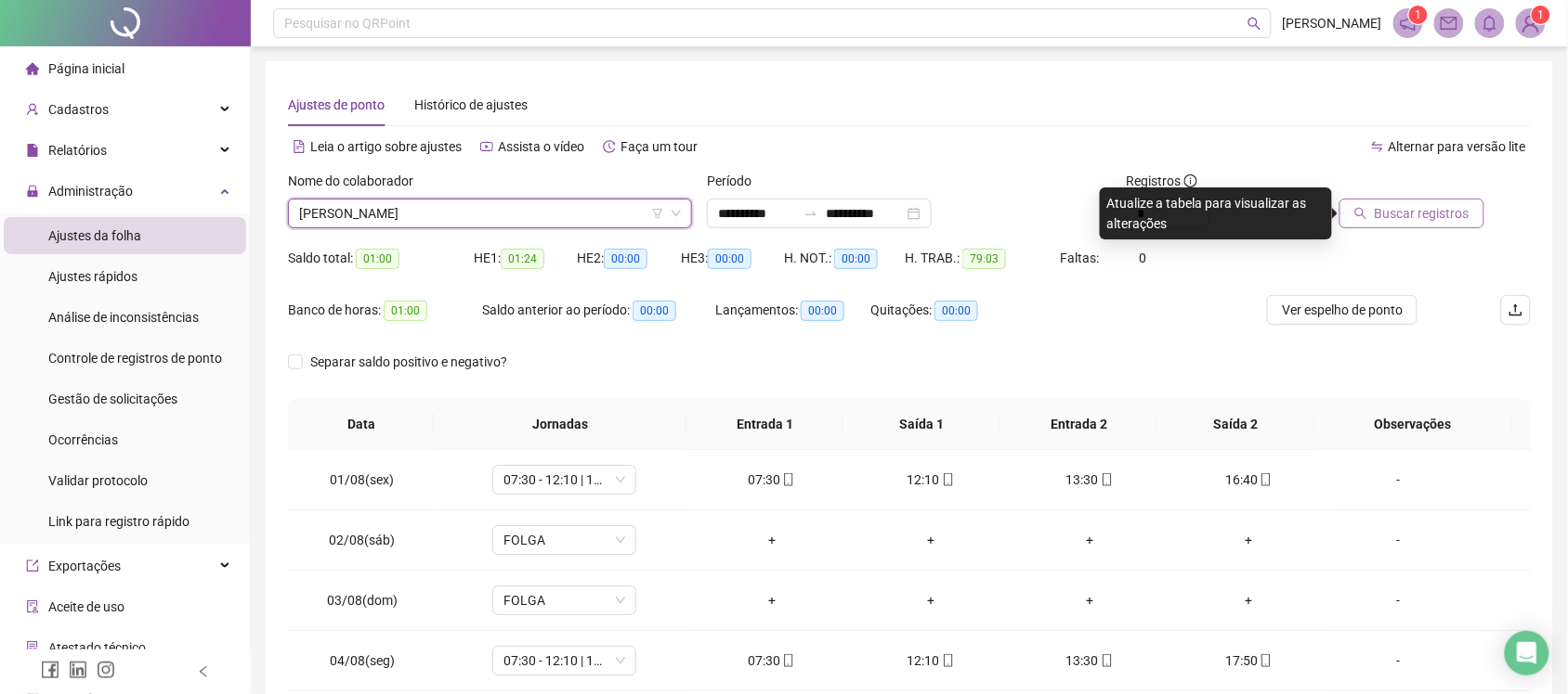
click at [1412, 214] on span "Buscar registros" at bounding box center [1422, 214] width 95 height 21
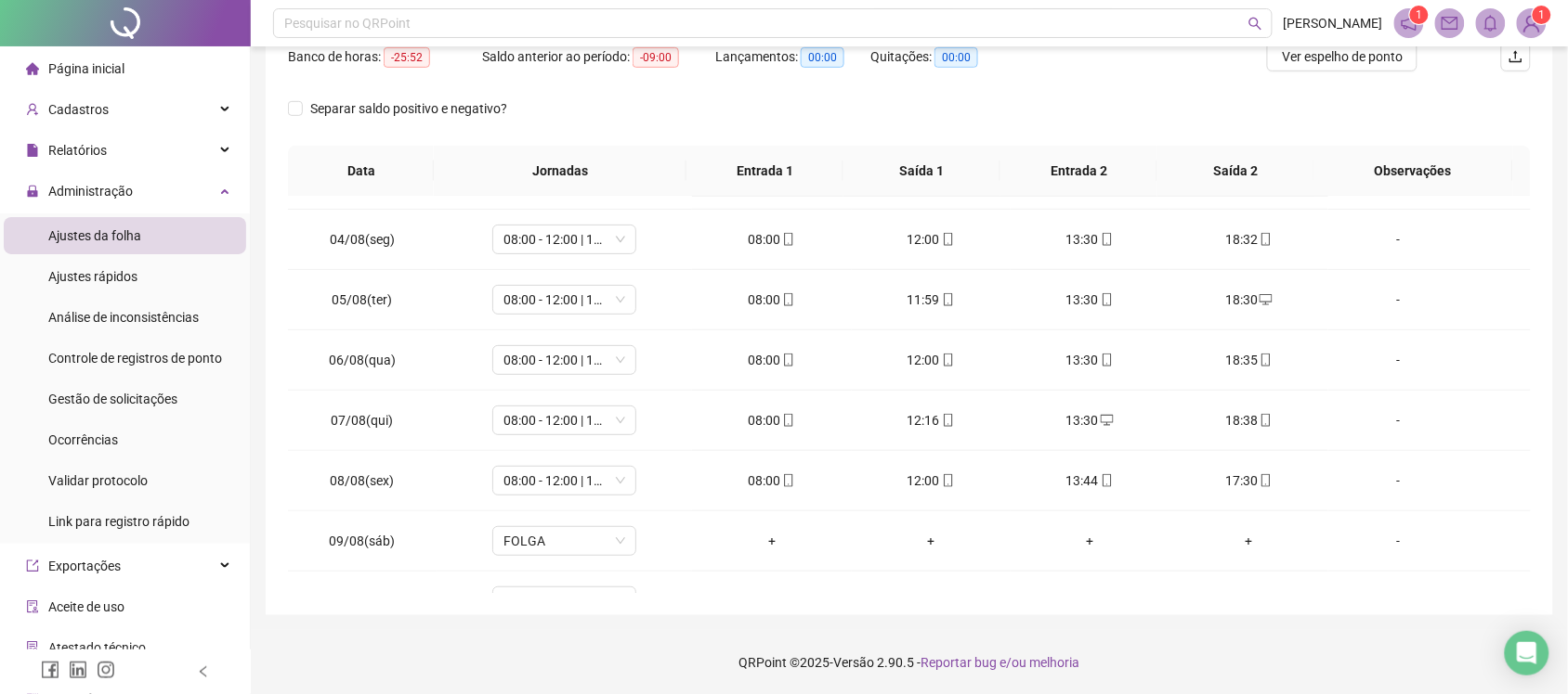
scroll to position [0, 0]
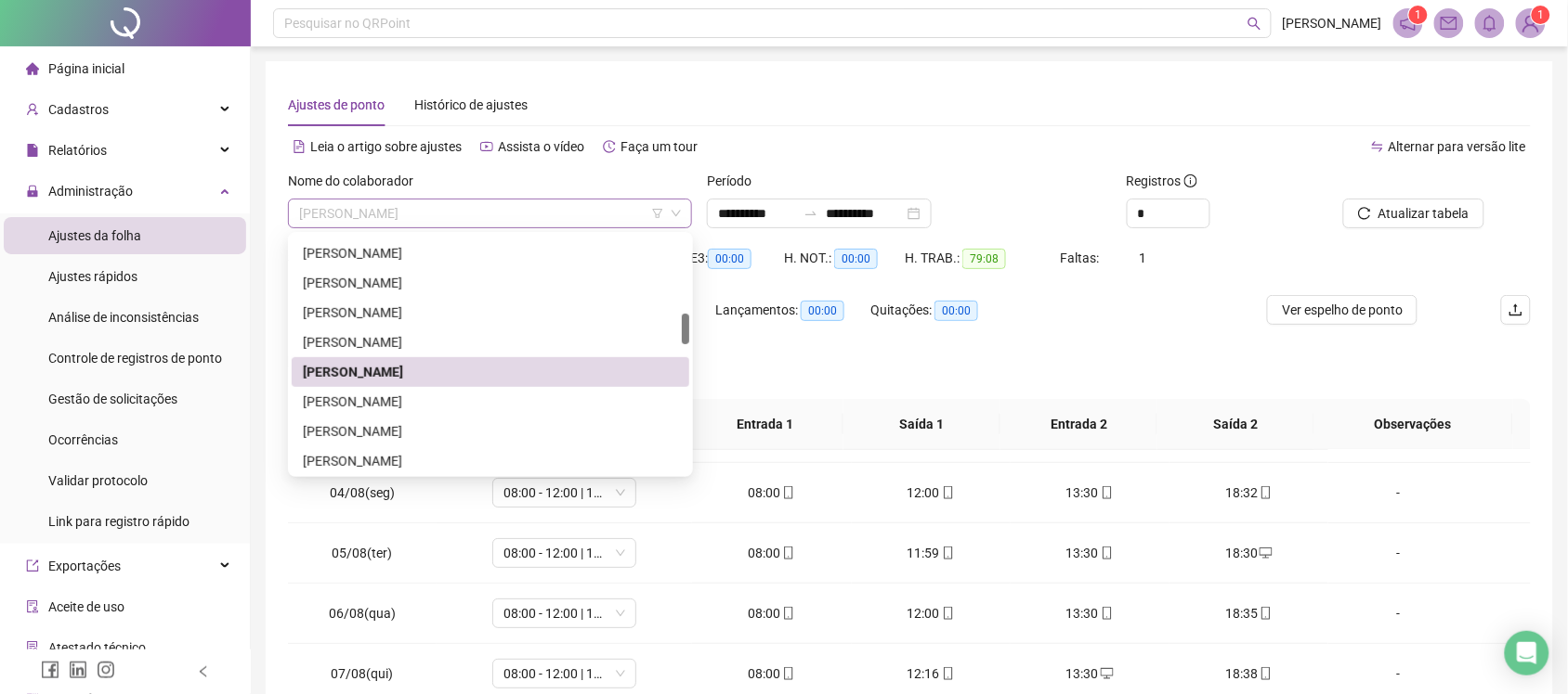
click at [582, 203] on span "GUILHERME MATHEUS CAMPOS DE SOUZA" at bounding box center [490, 214] width 382 height 28
click at [423, 405] on div "HELENO JOSE DA SILVA JUNIOR" at bounding box center [490, 402] width 375 height 21
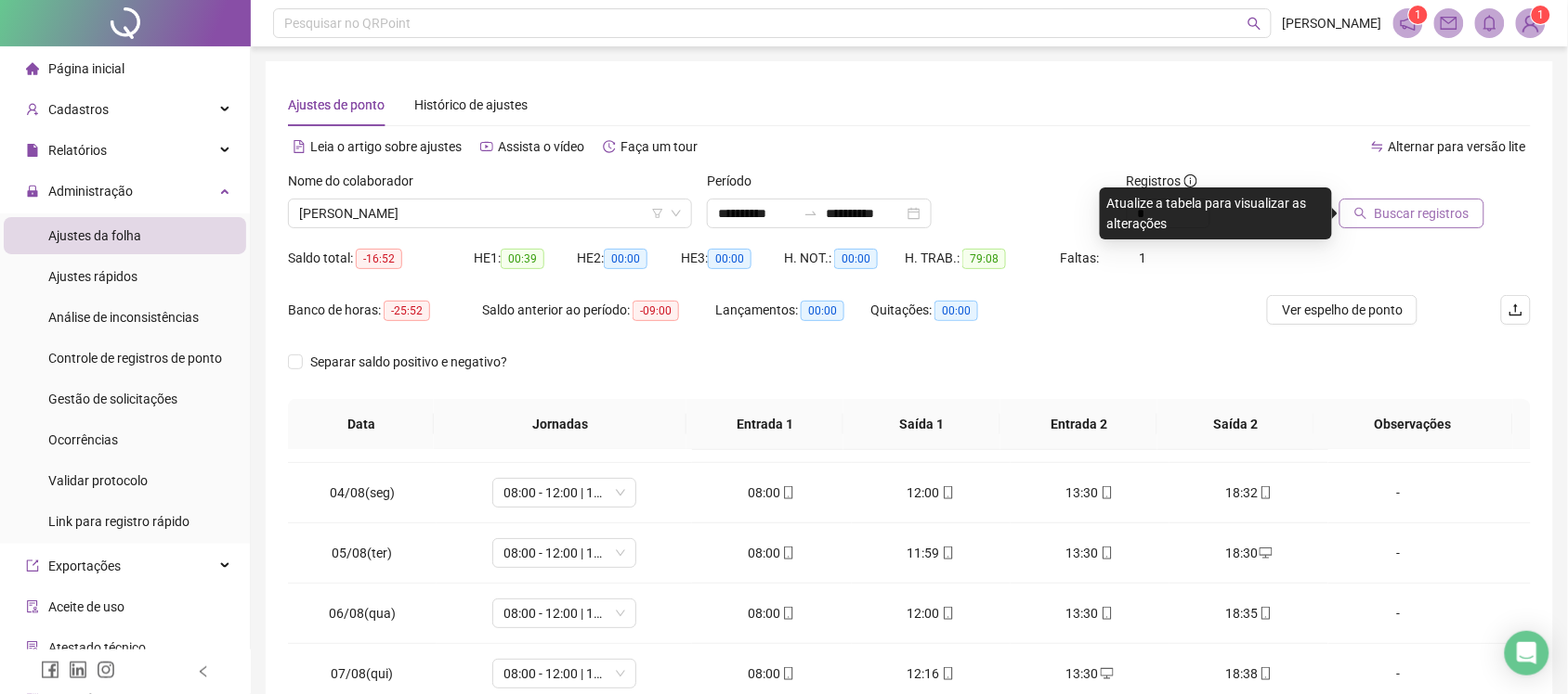
click at [1414, 214] on span "Buscar registros" at bounding box center [1422, 214] width 95 height 21
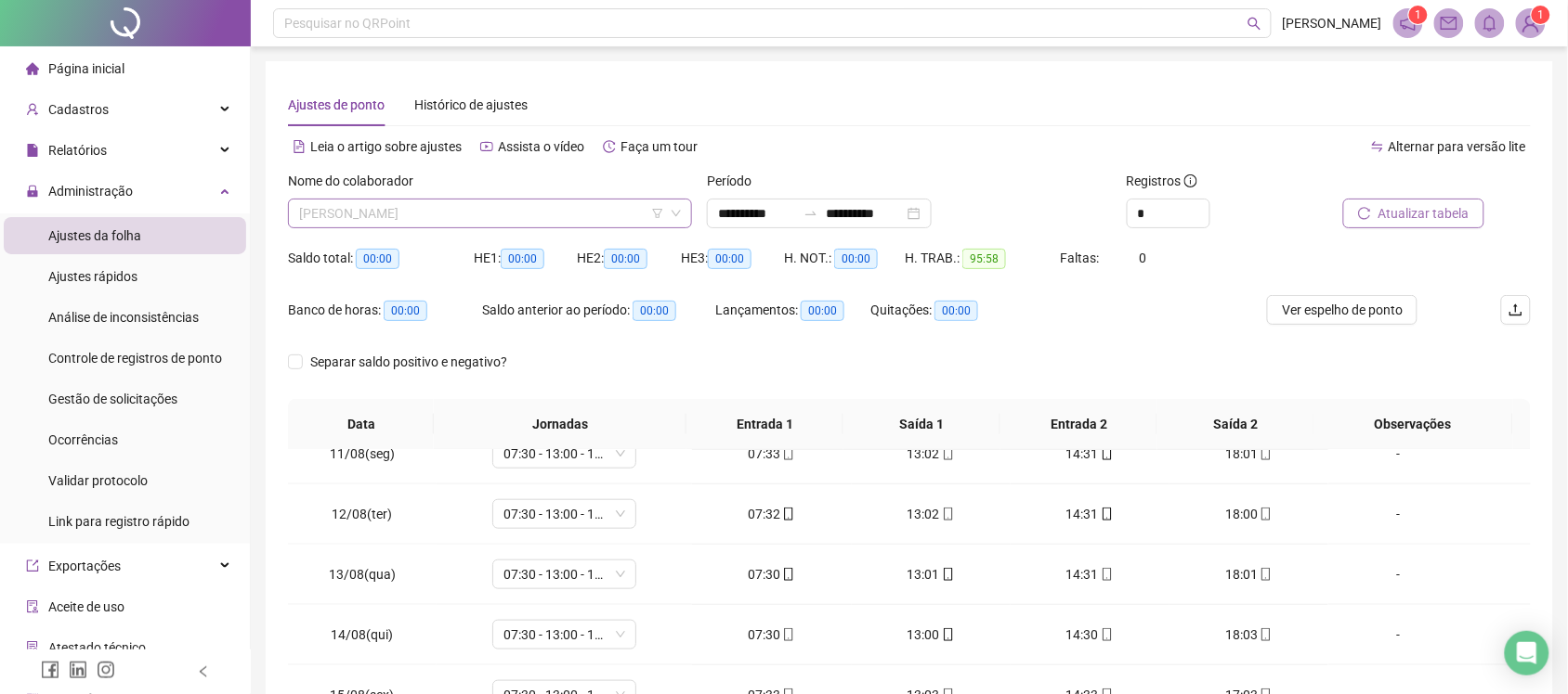
click at [513, 205] on span "HELENO JOSE DA SILVA JUNIOR" at bounding box center [490, 214] width 382 height 28
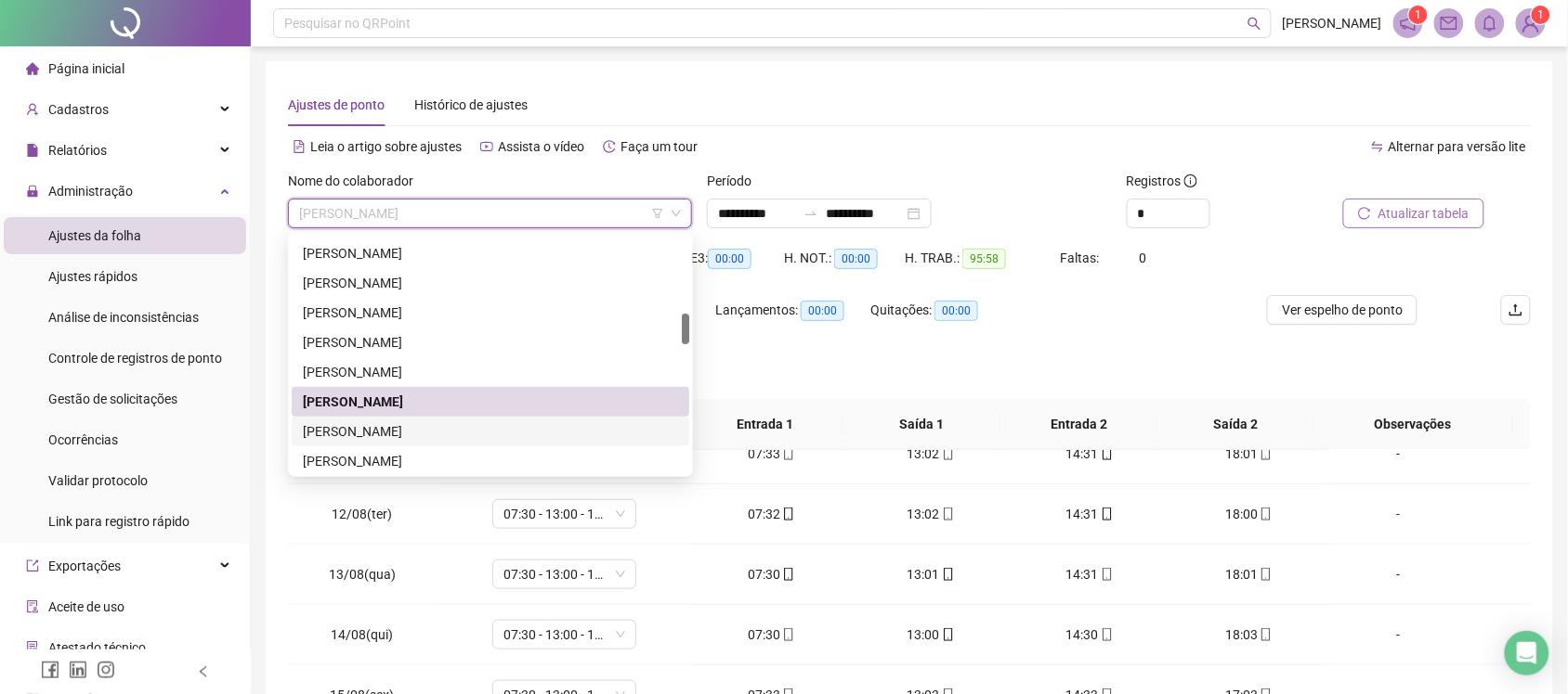
click at [432, 431] on div "IDAMARIA DA SILVA SANTOS" at bounding box center [490, 431] width 375 height 21
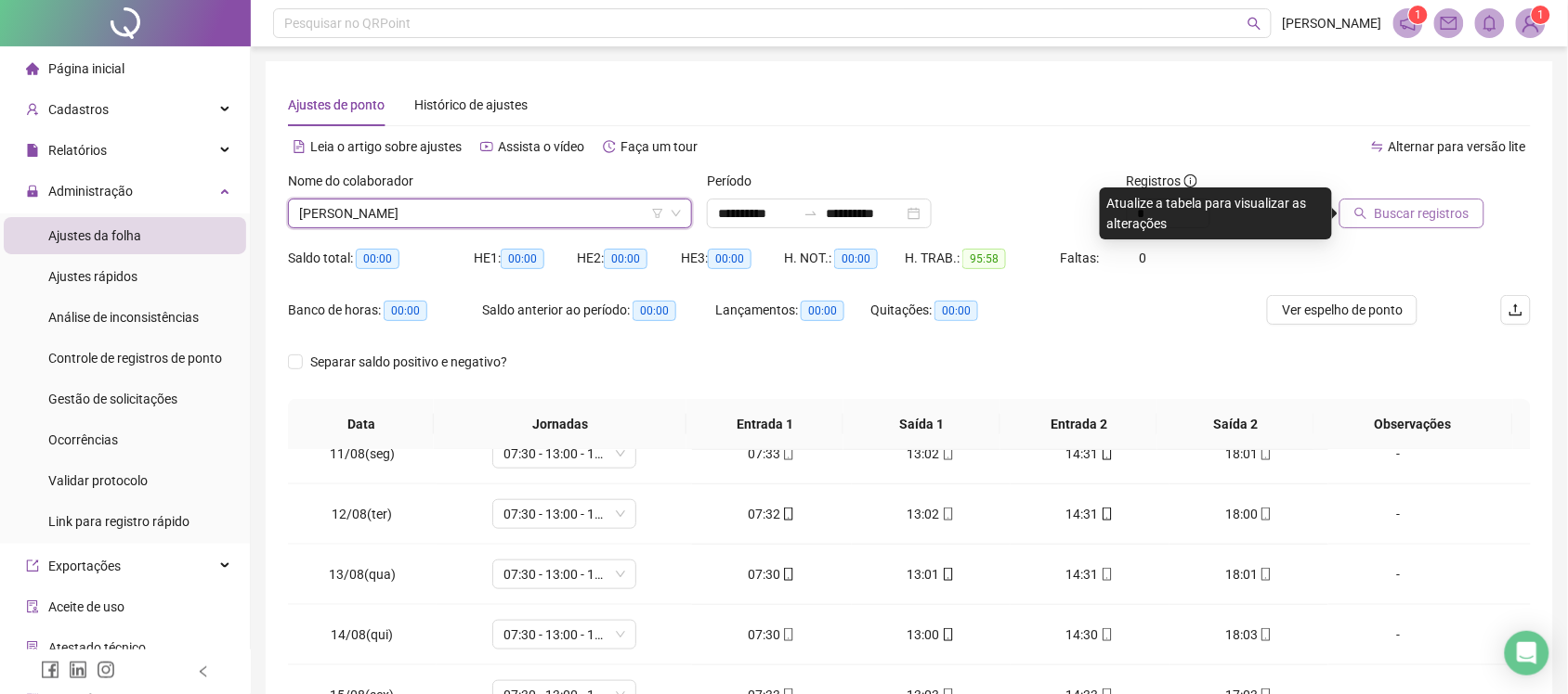
click at [1445, 210] on span "Buscar registros" at bounding box center [1422, 214] width 95 height 21
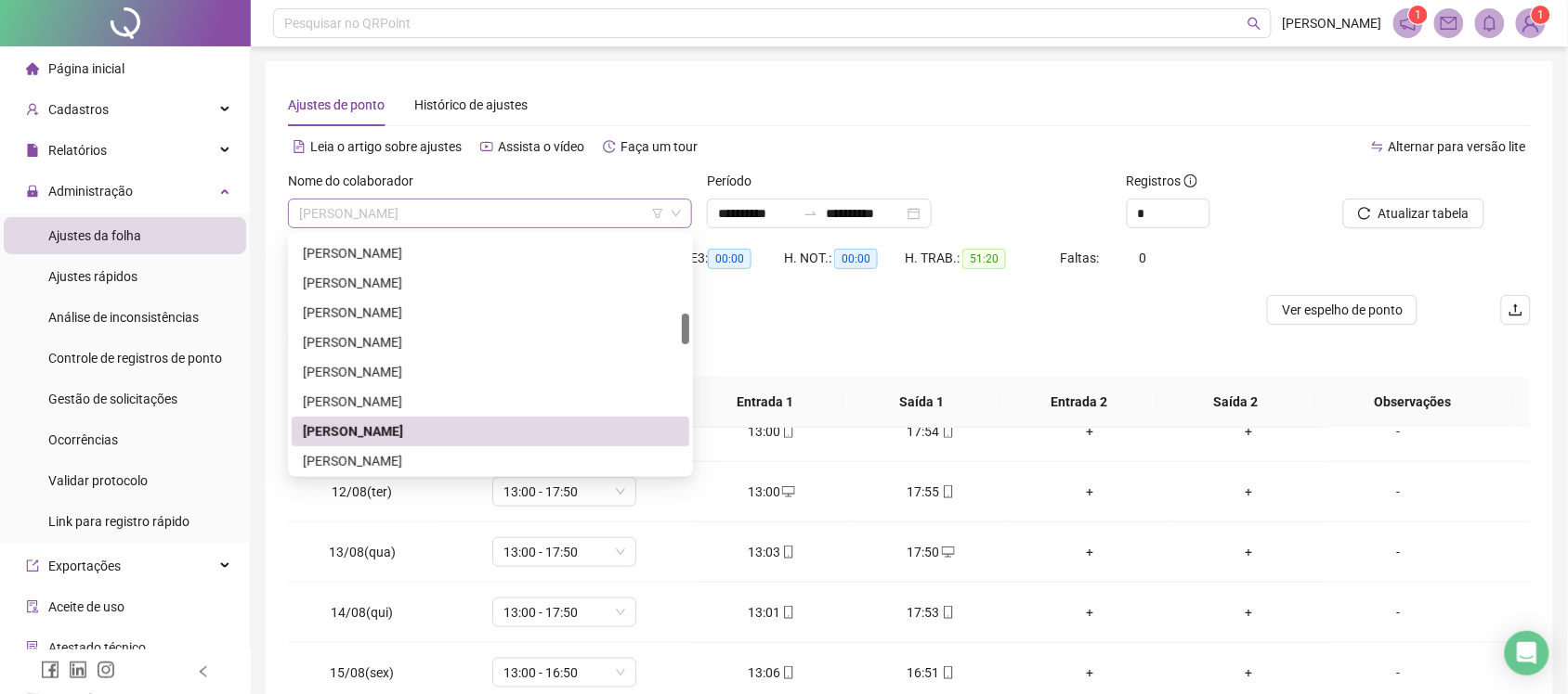
click at [517, 214] on span "IDAMARIA DA SILVA SANTOS" at bounding box center [490, 214] width 382 height 28
click at [382, 469] on div "ISABELA BOSCOLLI" at bounding box center [490, 462] width 398 height 30
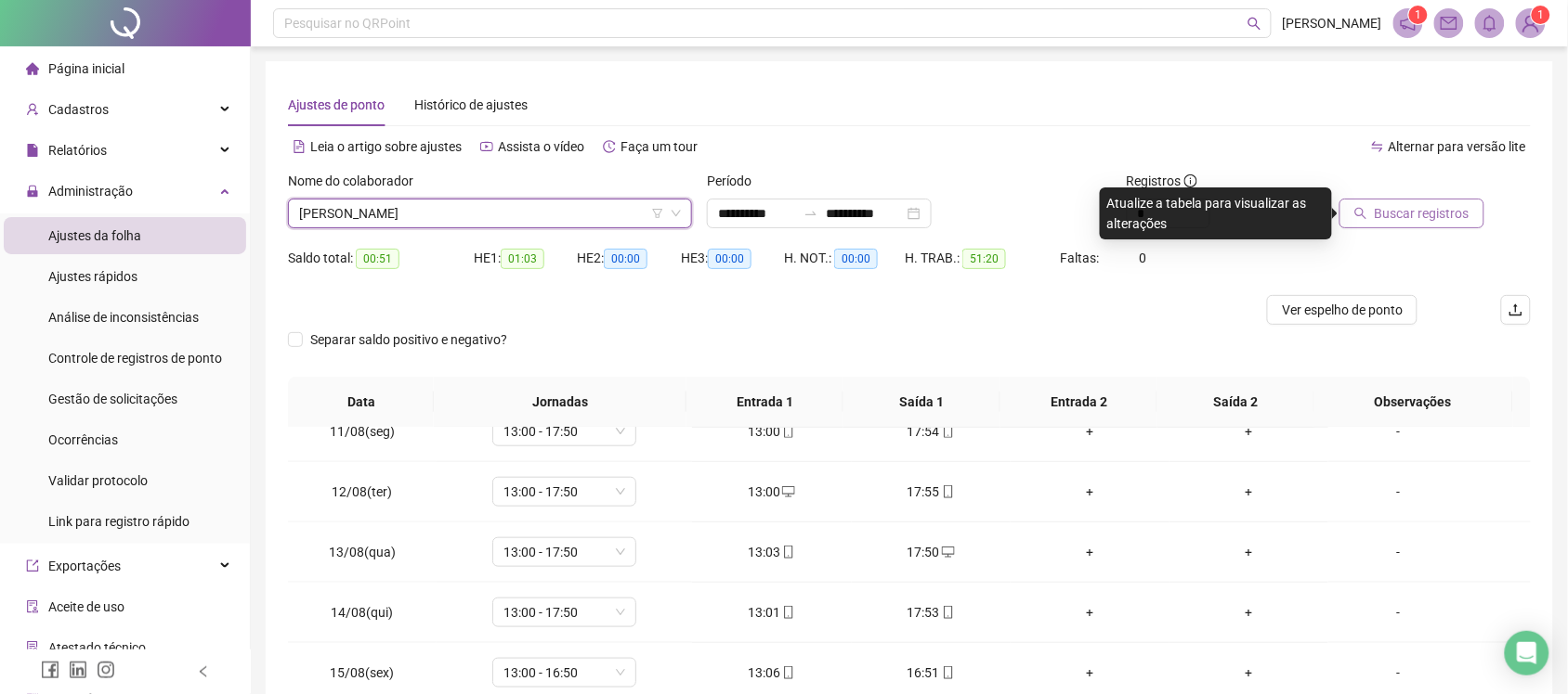
click at [1399, 217] on span "Buscar registros" at bounding box center [1422, 214] width 95 height 21
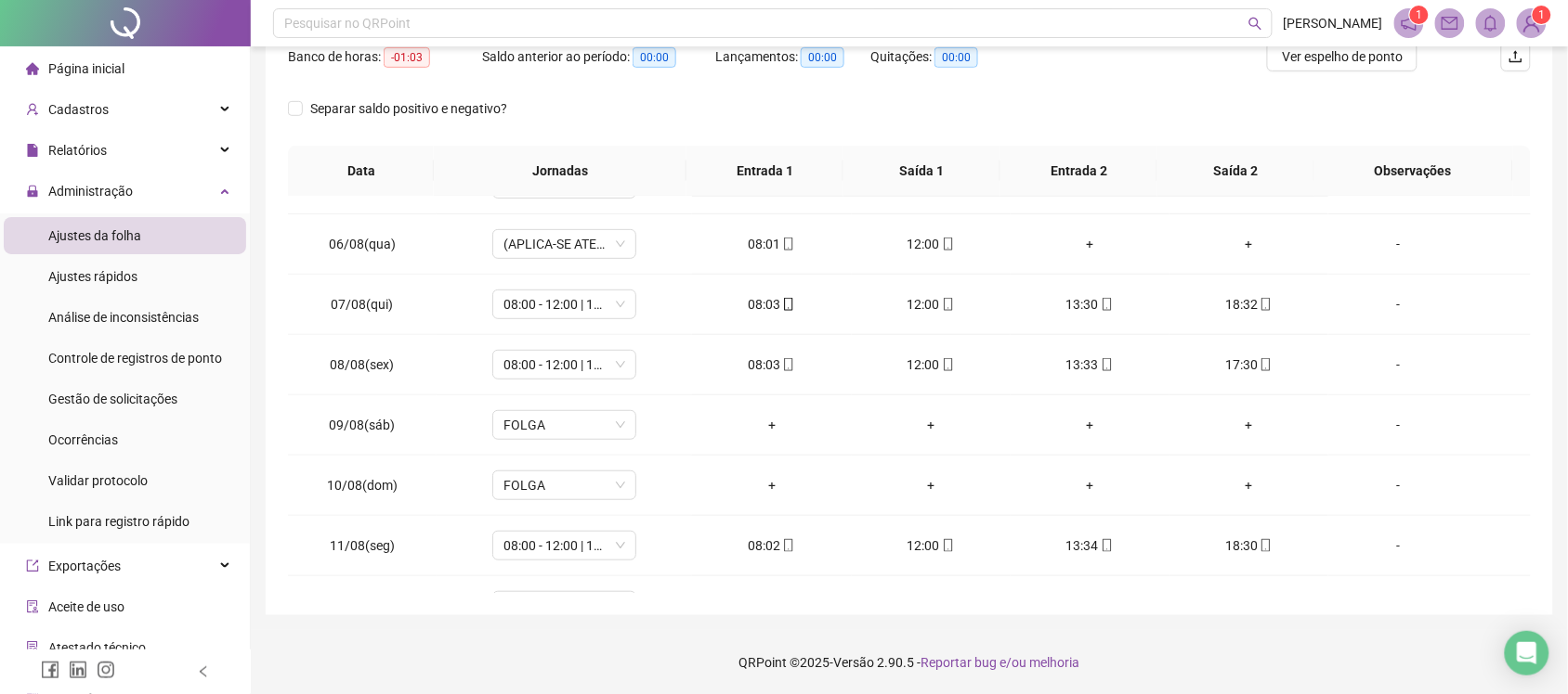
scroll to position [168, 0]
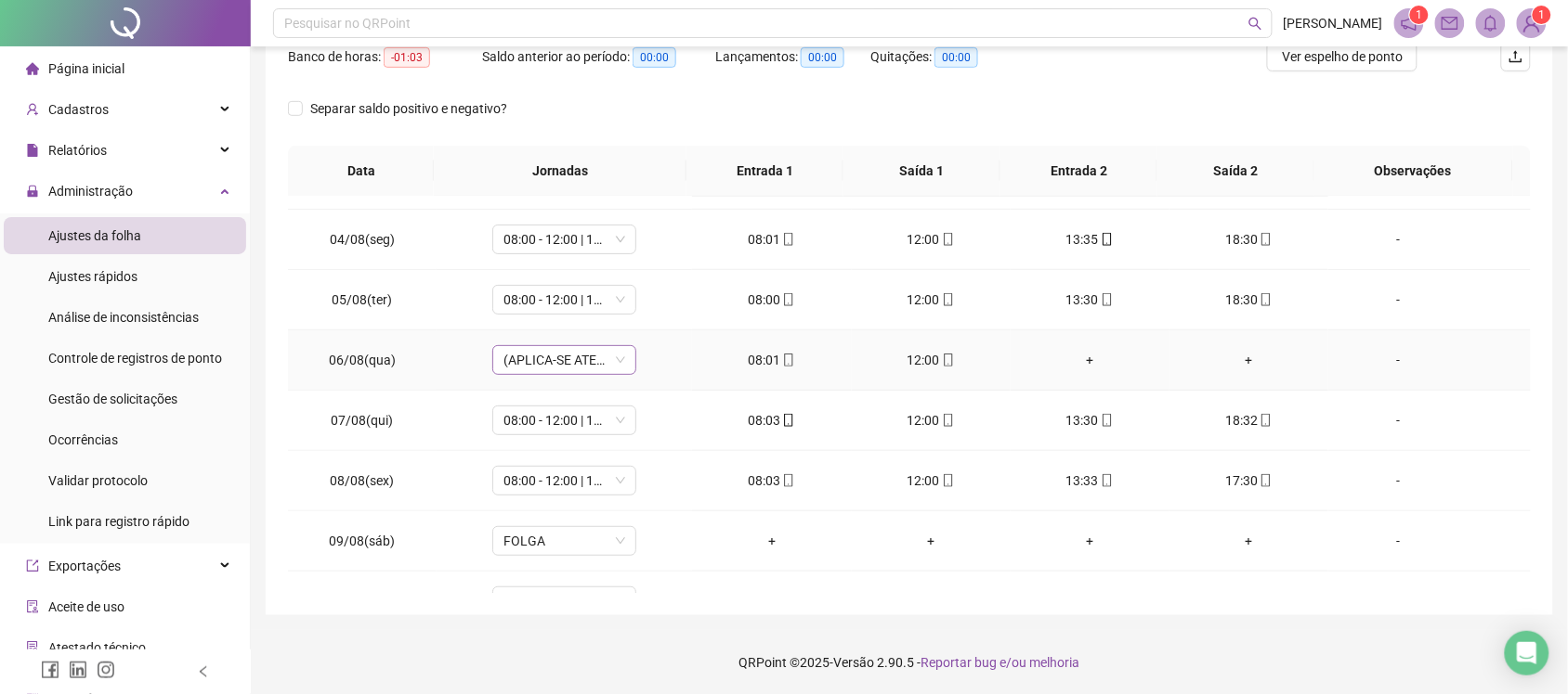
click at [568, 365] on span "(APLICA-SE ATESTADO)" at bounding box center [564, 360] width 122 height 28
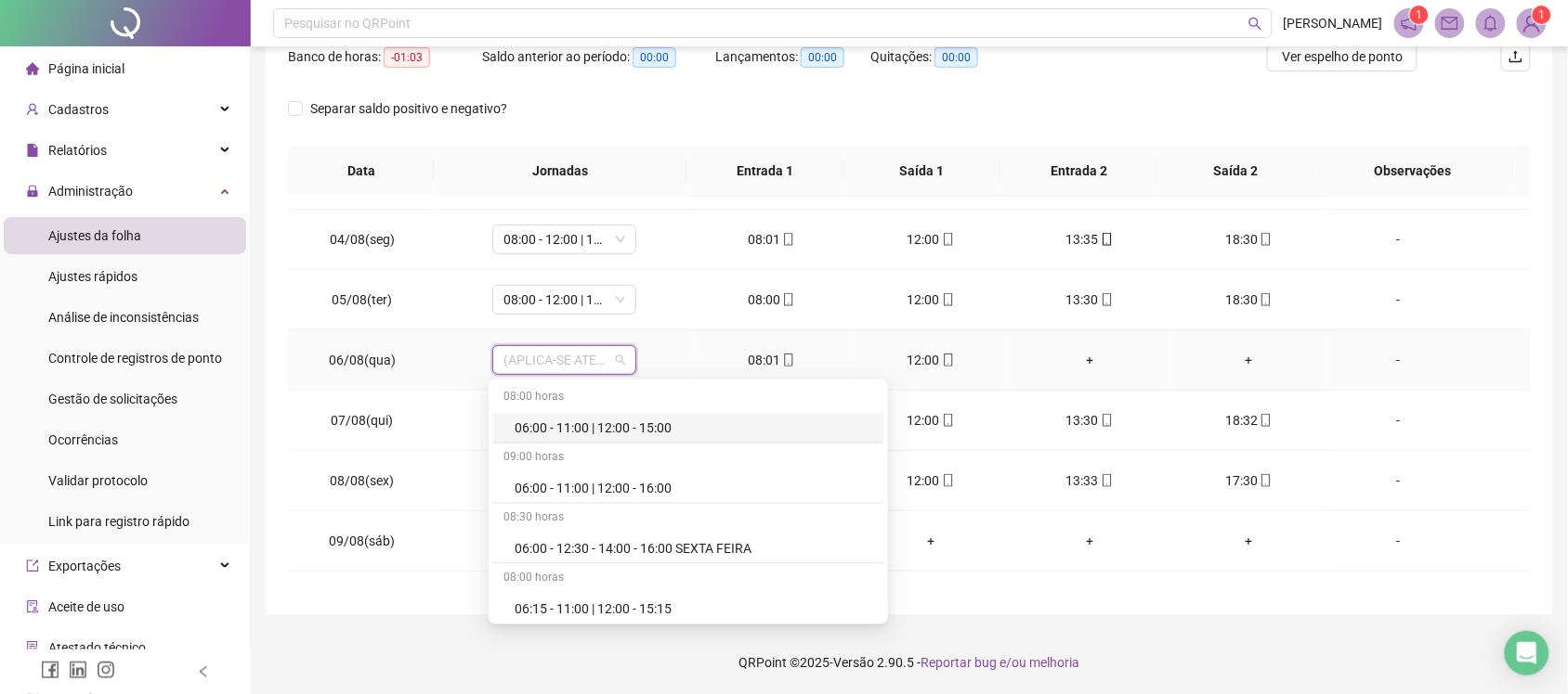
click at [1349, 376] on td "-" at bounding box center [1429, 360] width 203 height 60
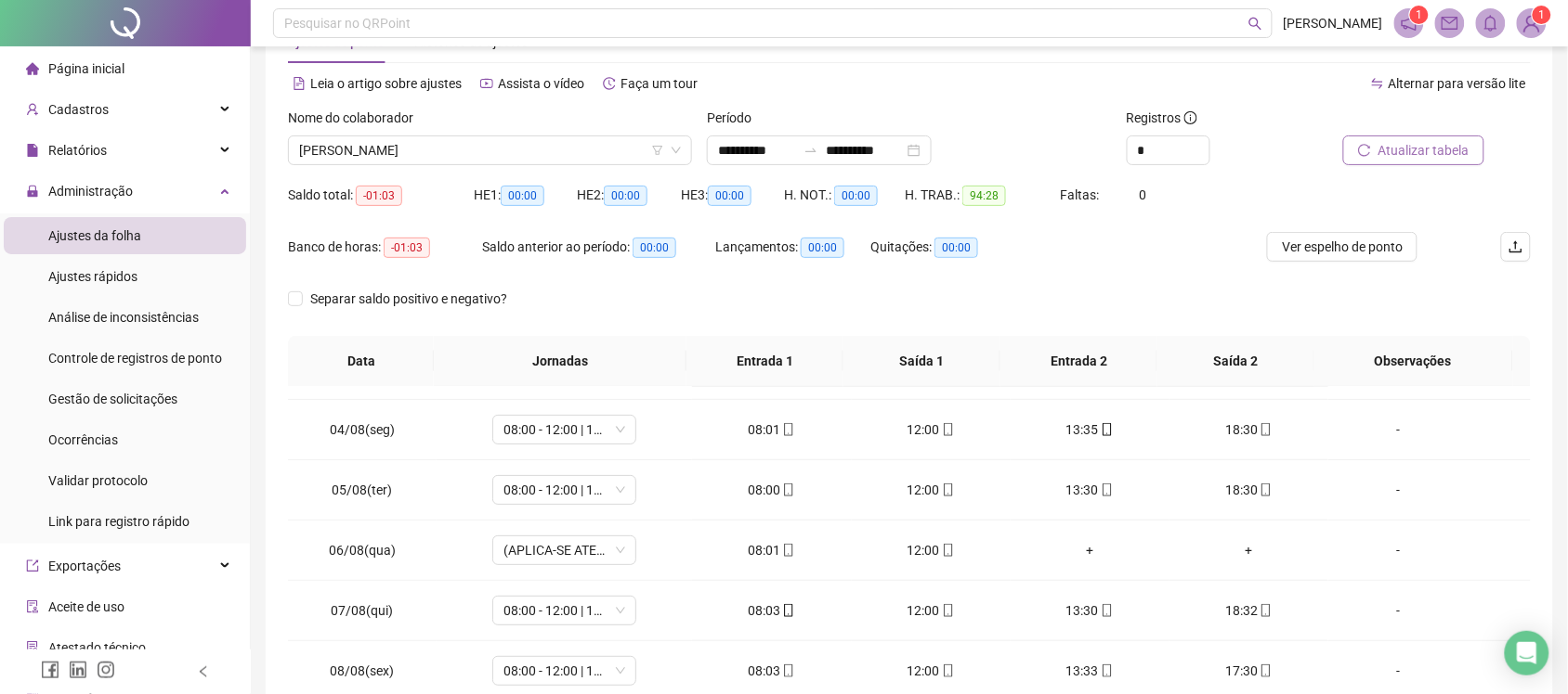
scroll to position [57, 0]
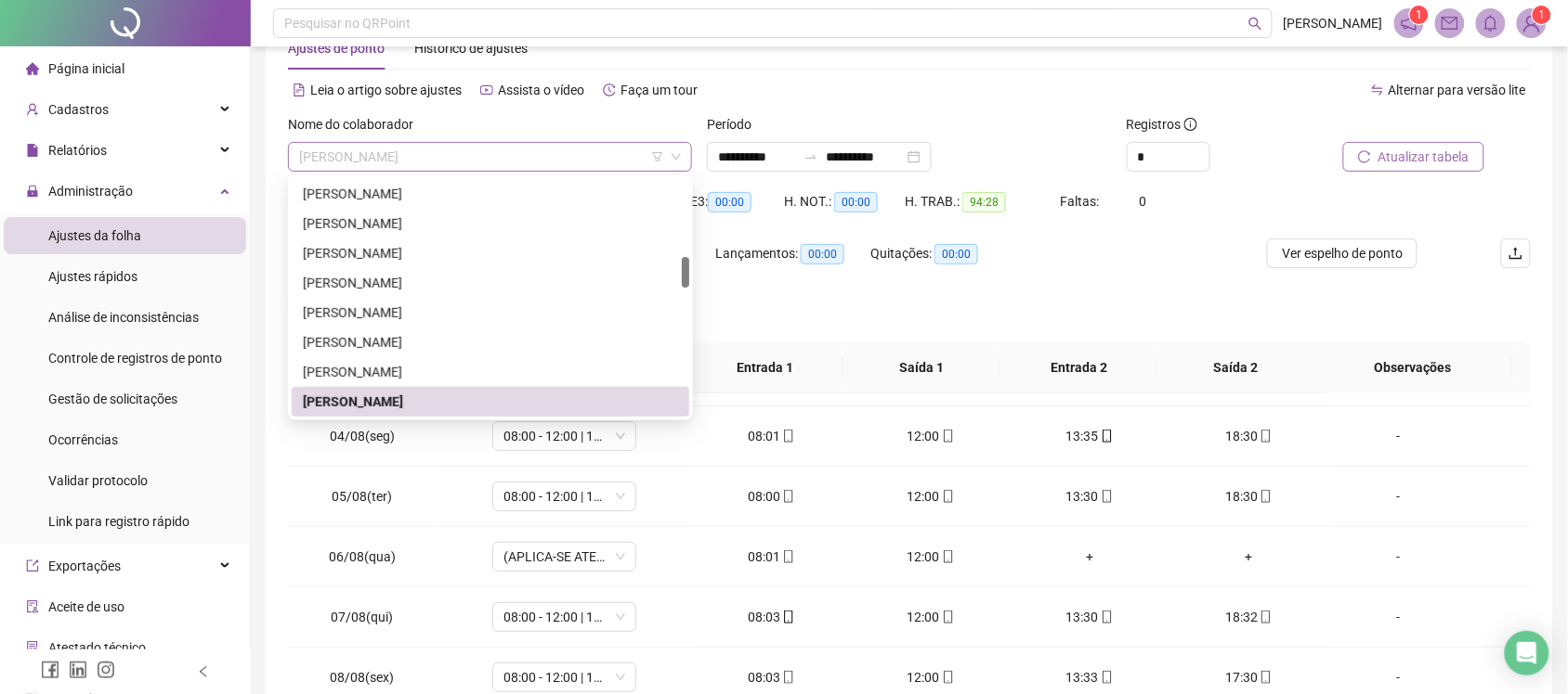
click at [559, 151] on span "ISABELA BOSCOLLI" at bounding box center [490, 157] width 382 height 28
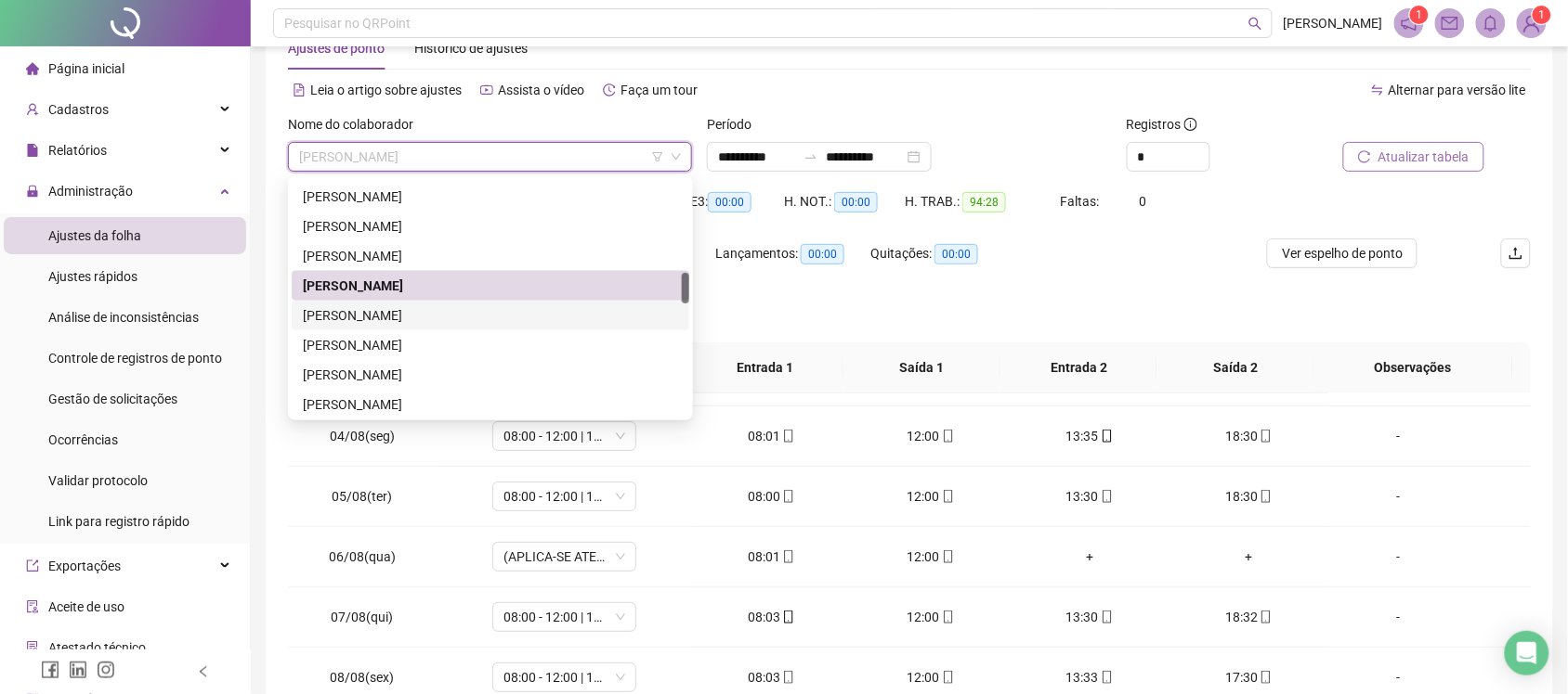
click at [359, 305] on div "JOCIEL DA SILVA SANTOS" at bounding box center [490, 315] width 375 height 21
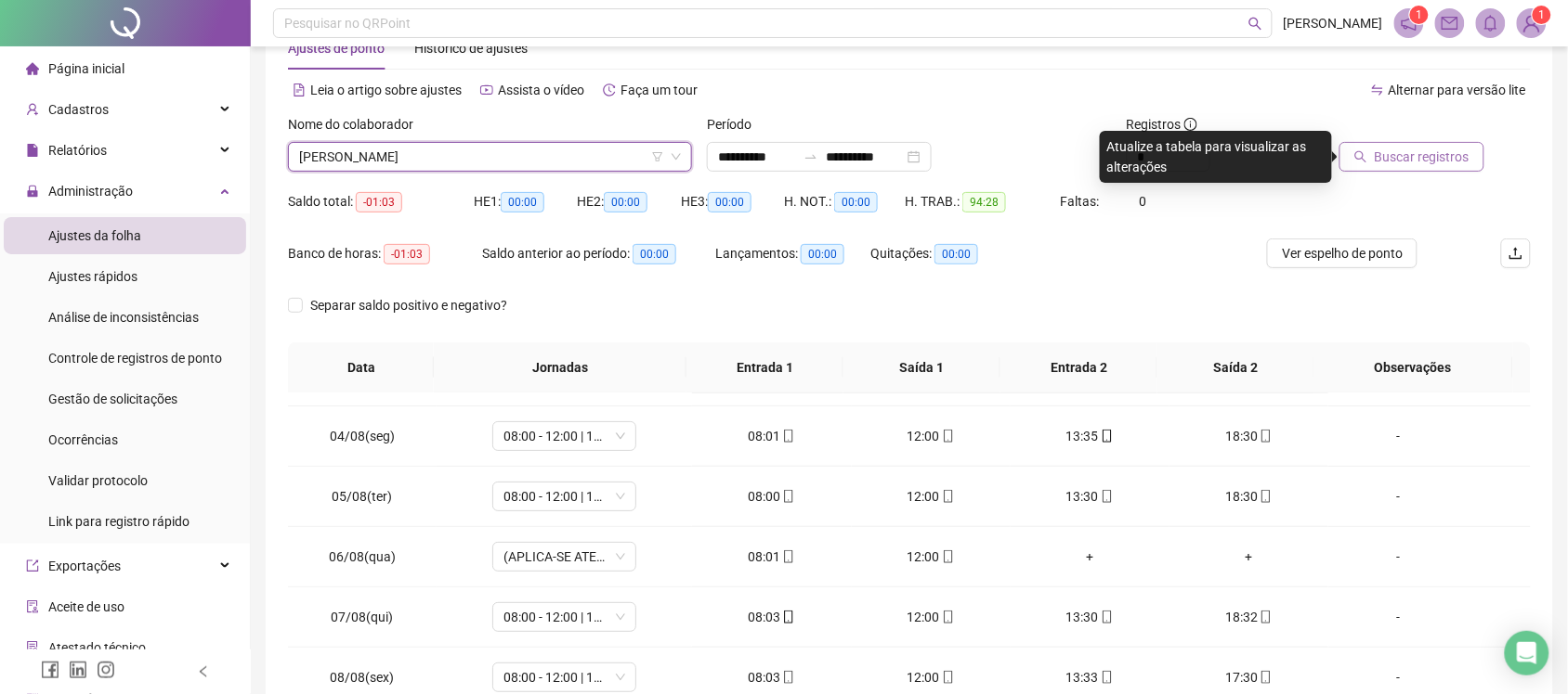
click at [1411, 155] on span "Buscar registros" at bounding box center [1422, 157] width 95 height 21
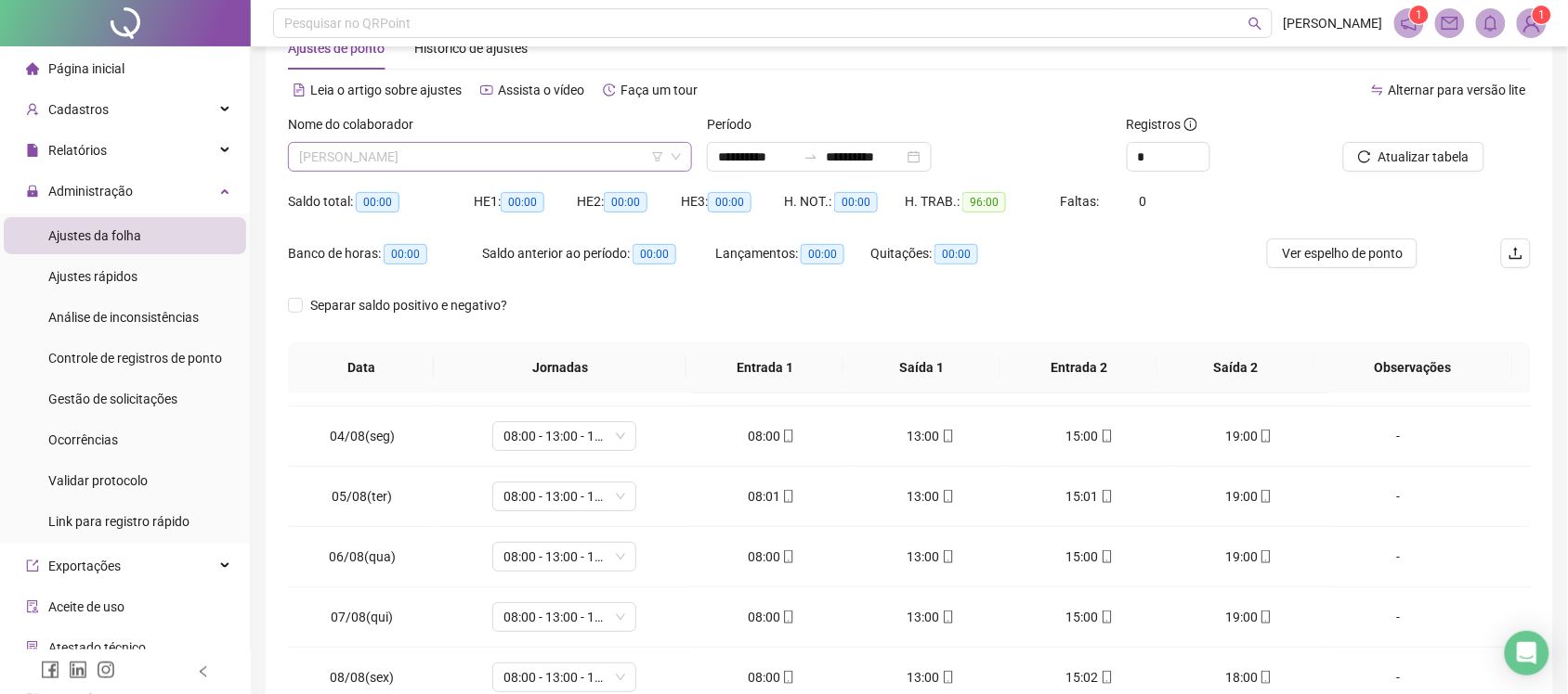
click at [532, 159] on span "JOCIEL DA SILVA SANTOS" at bounding box center [490, 157] width 382 height 28
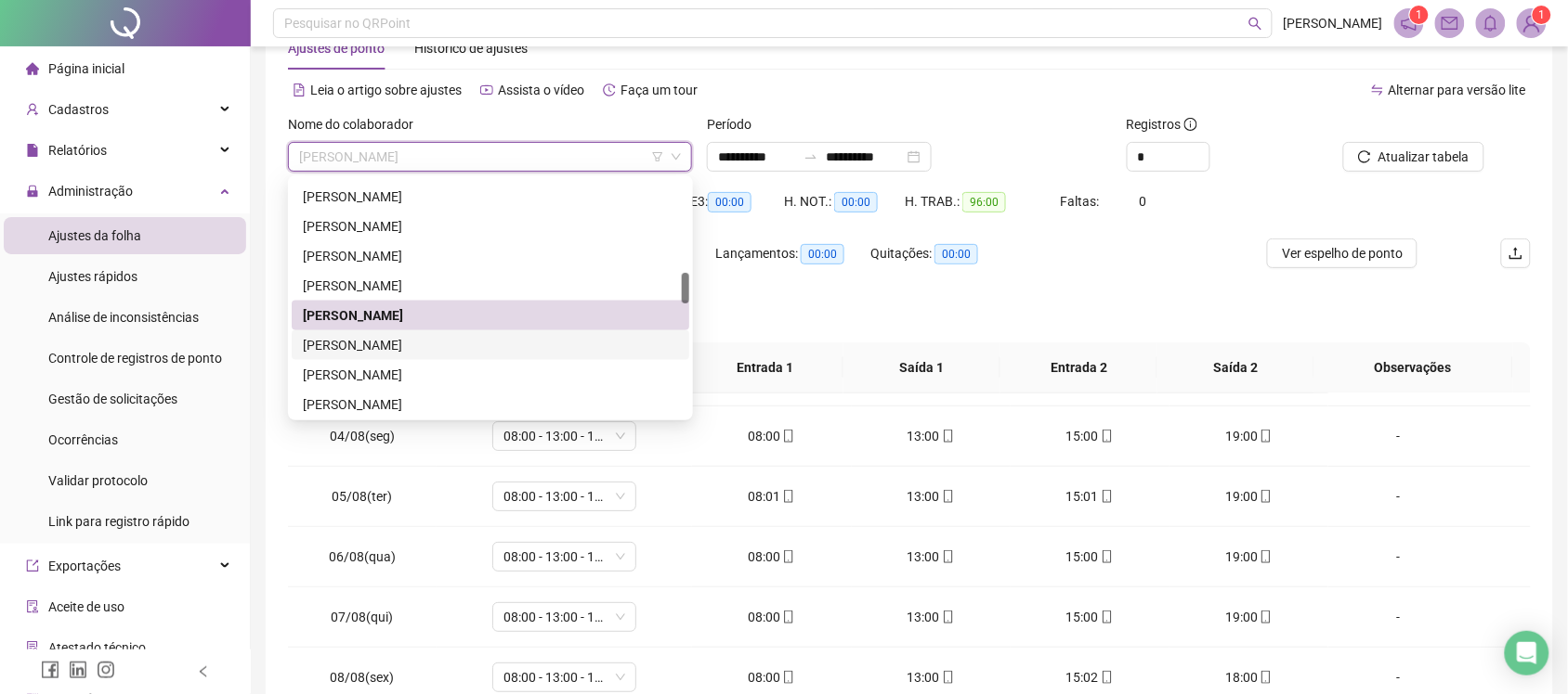
click at [438, 353] on div "JODAILMA SILVA BARBOZA MATOS" at bounding box center [490, 345] width 375 height 21
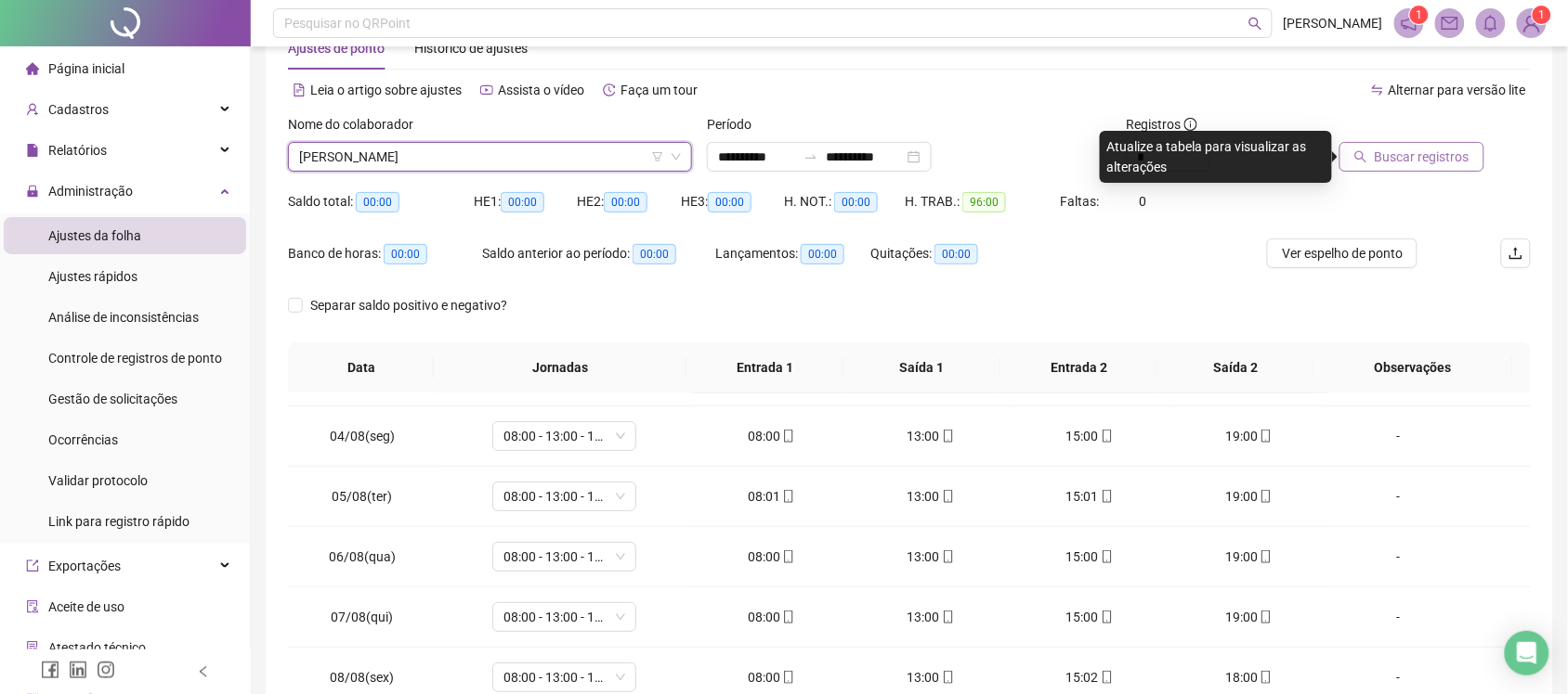
click at [1412, 155] on span "Buscar registros" at bounding box center [1422, 157] width 95 height 21
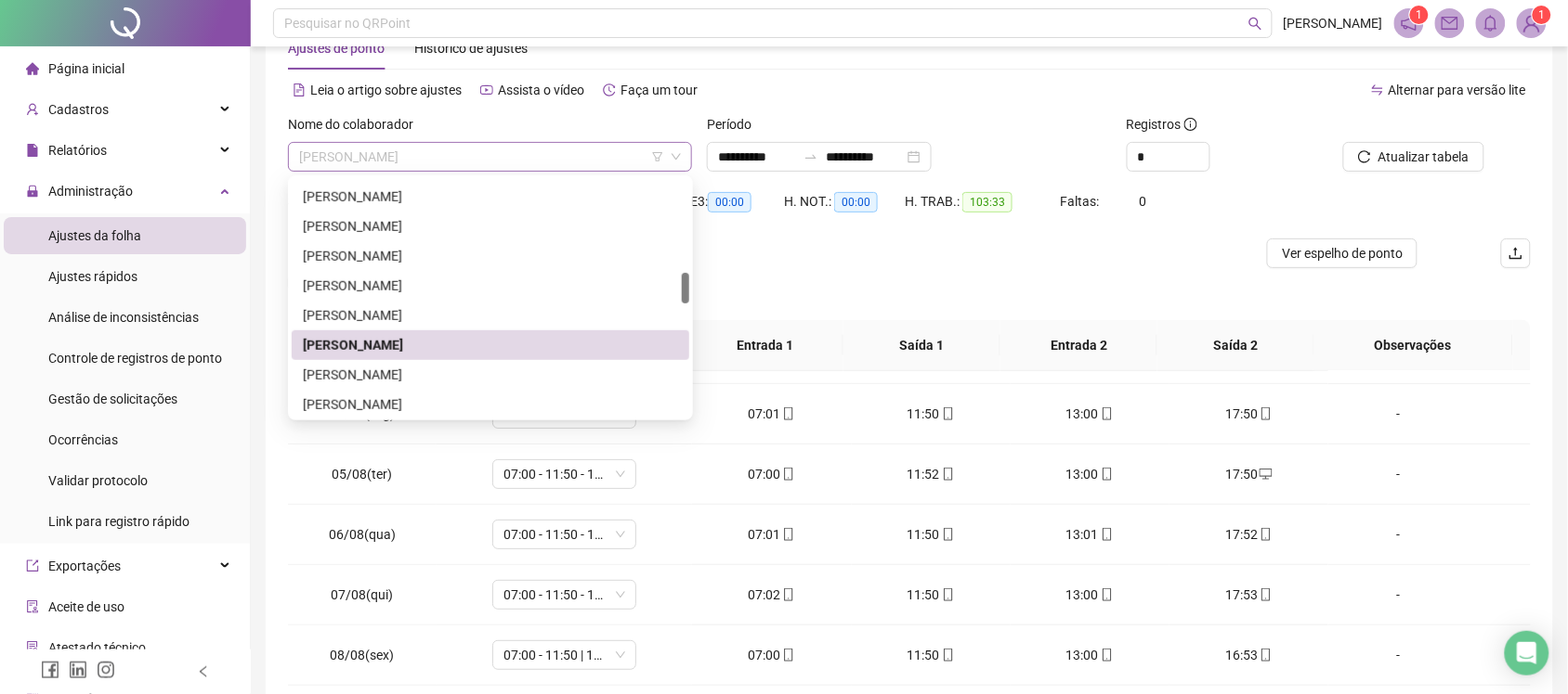
click at [558, 159] on span "JODAILMA SILVA BARBOZA MATOS" at bounding box center [490, 157] width 382 height 28
click at [414, 369] on div "JULLY MIRLEY DA SILVEIRA PEDROZA" at bounding box center [490, 375] width 375 height 21
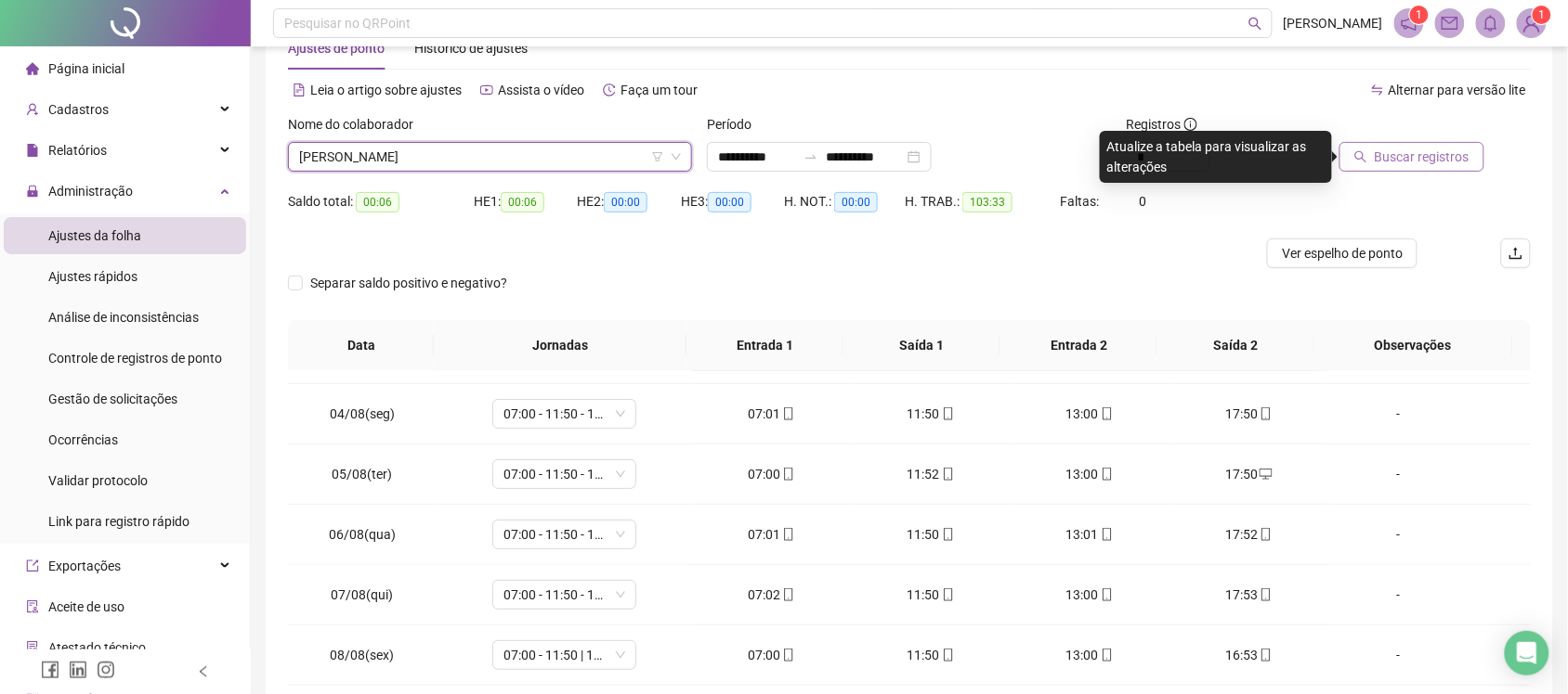
click at [1449, 163] on span "Buscar registros" at bounding box center [1422, 157] width 95 height 21
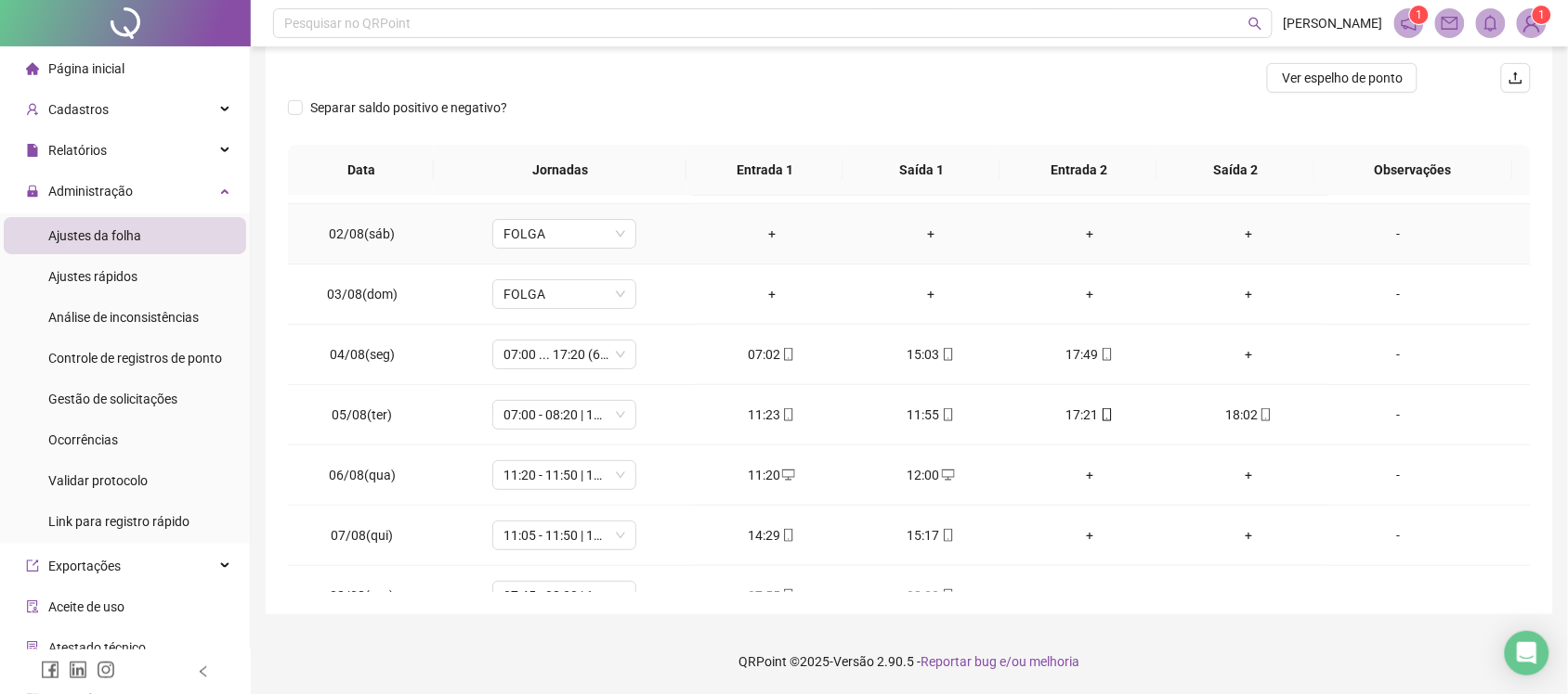
scroll to position [0, 0]
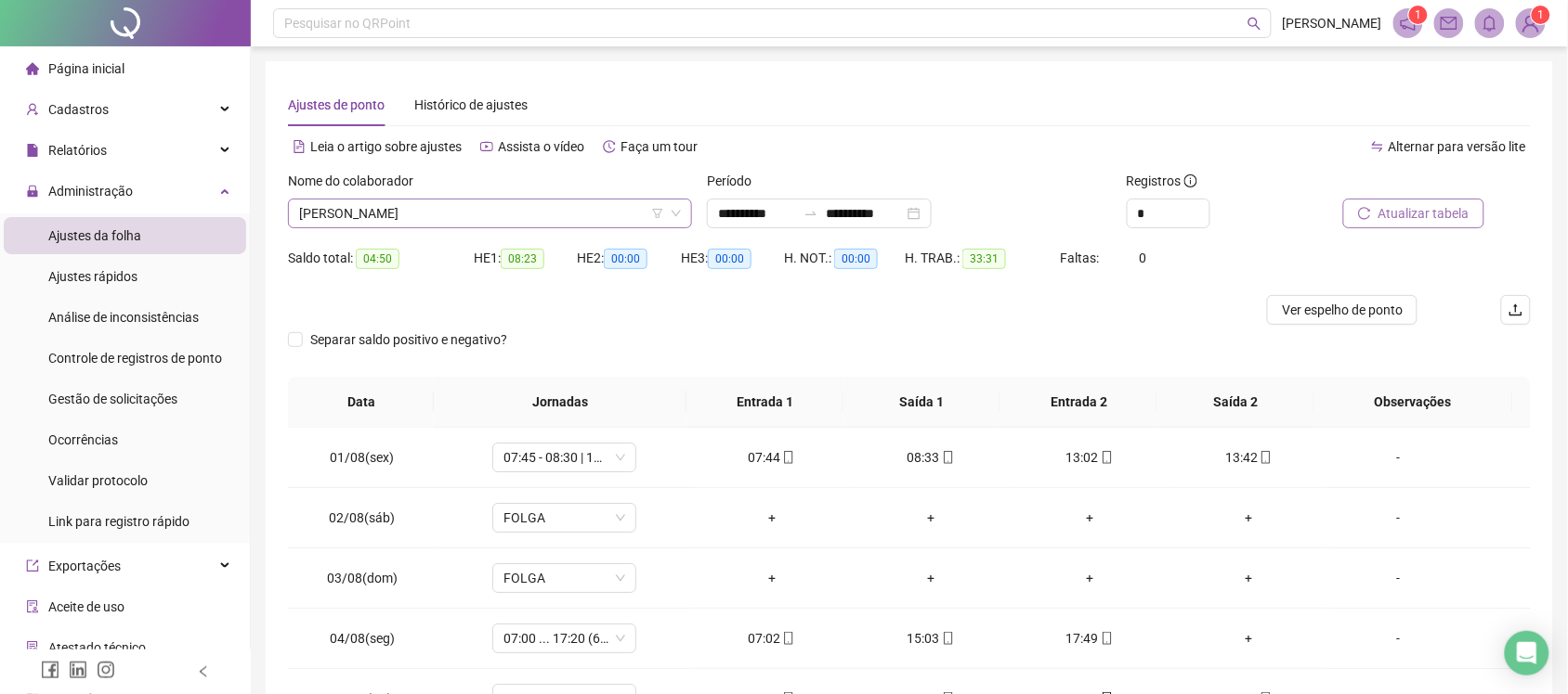
click at [571, 219] on span "JULLY MIRLEY DA SILVEIRA PEDROZA" at bounding box center [490, 214] width 382 height 28
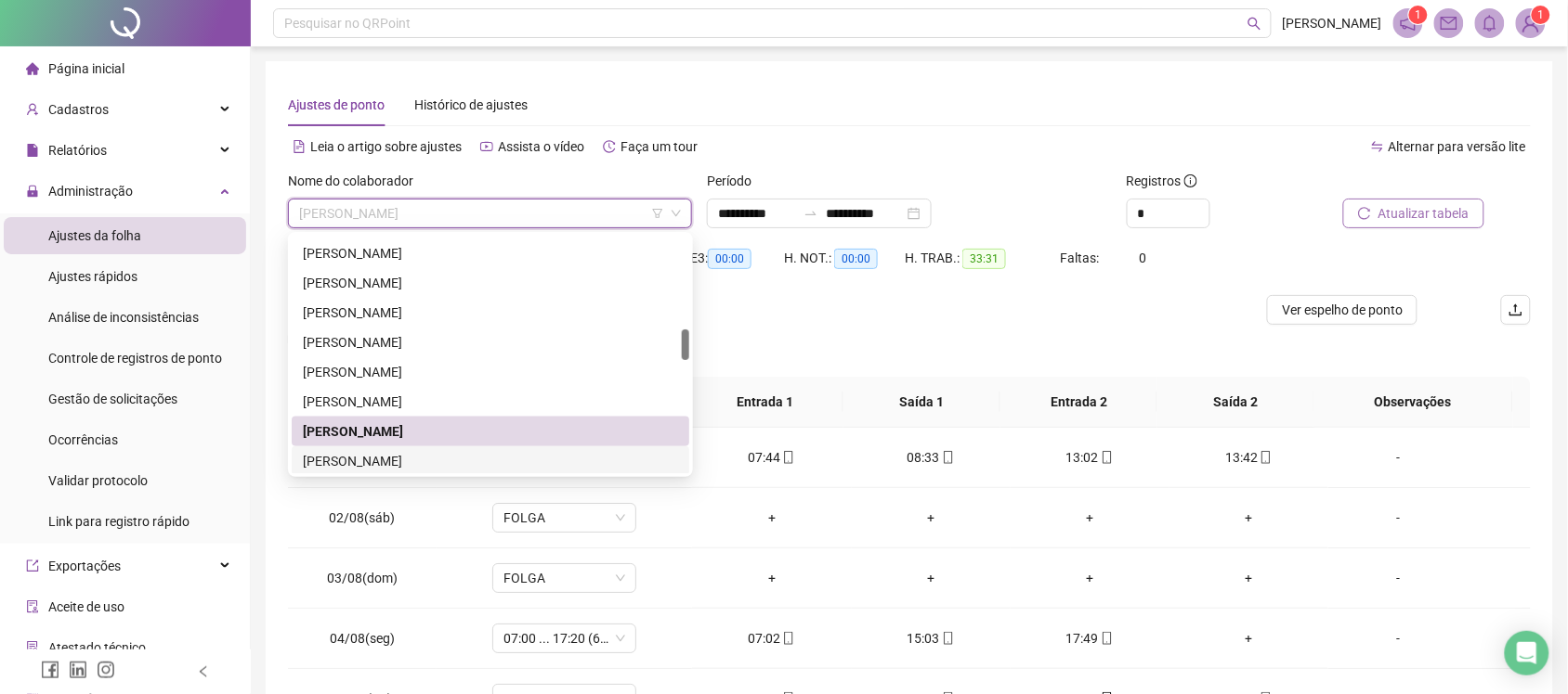
click at [479, 466] on div "LAIANNE GOMES RODRIGUES MENDES" at bounding box center [490, 461] width 375 height 21
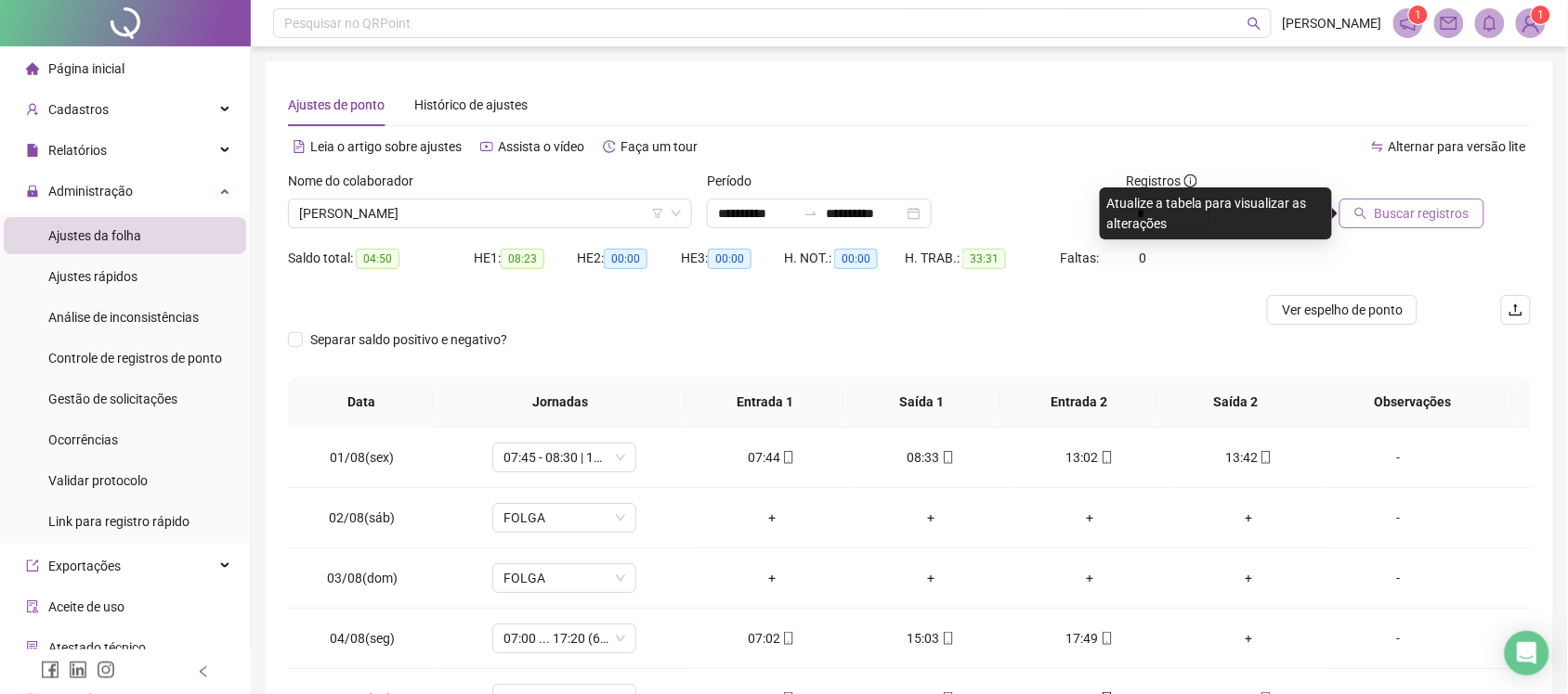
click at [1399, 209] on span "Buscar registros" at bounding box center [1422, 214] width 95 height 21
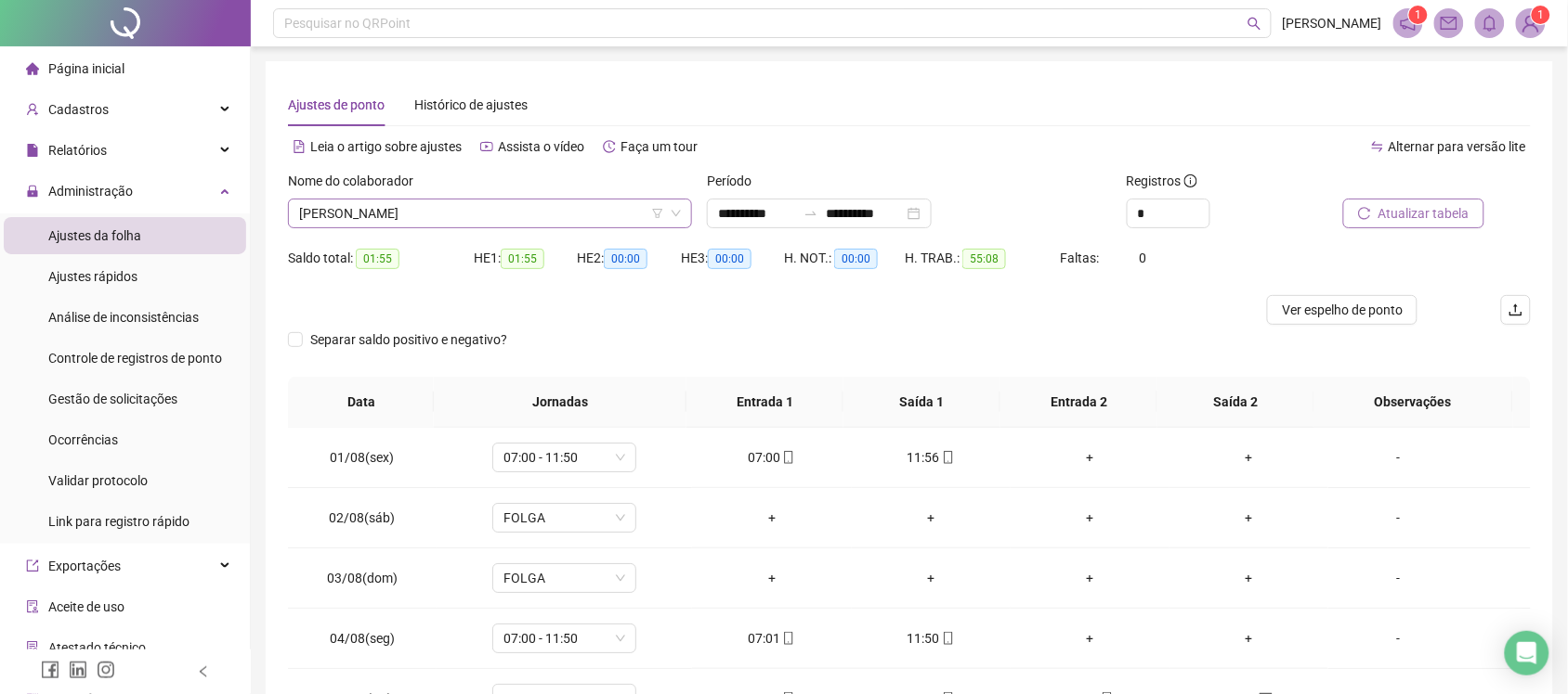
click at [551, 220] on span "LAIANNE GOMES RODRIGUES MENDES" at bounding box center [490, 214] width 382 height 28
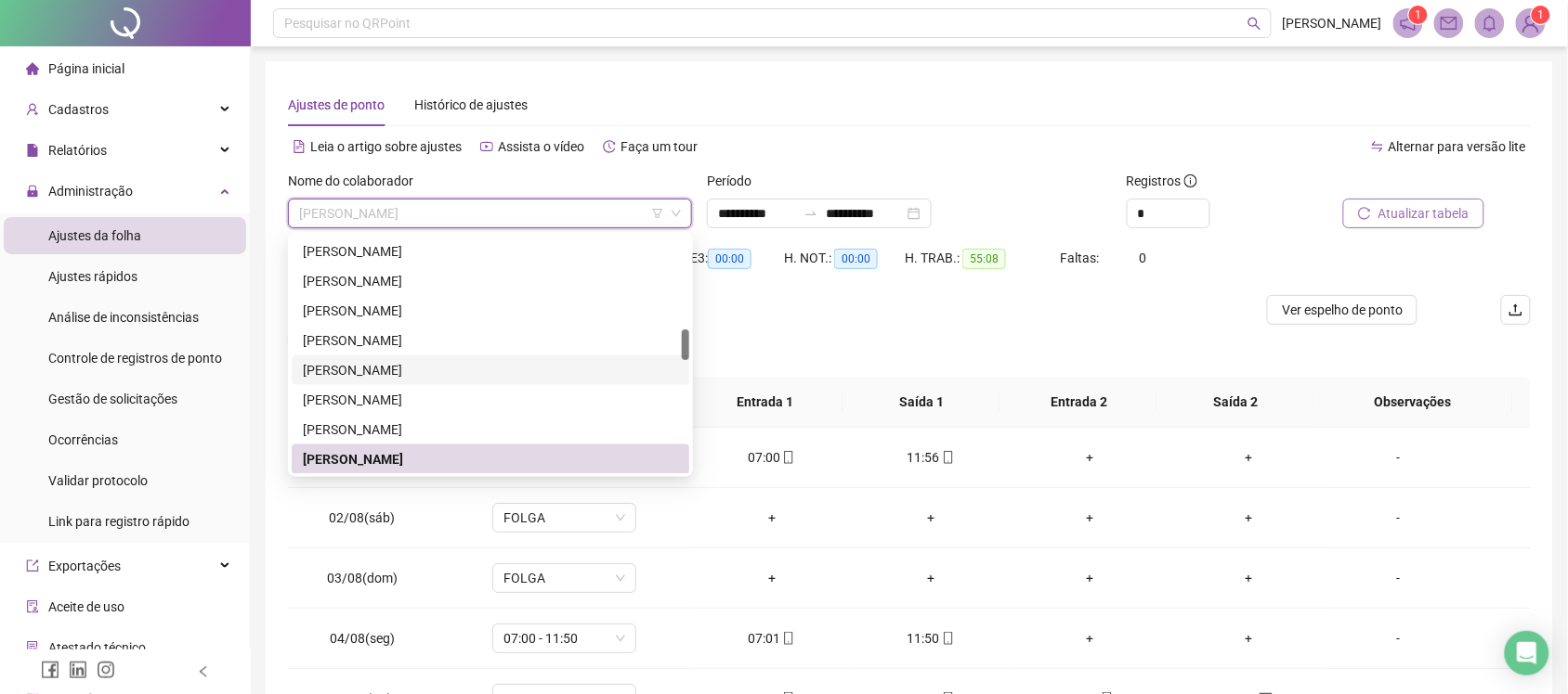
scroll to position [828, 0]
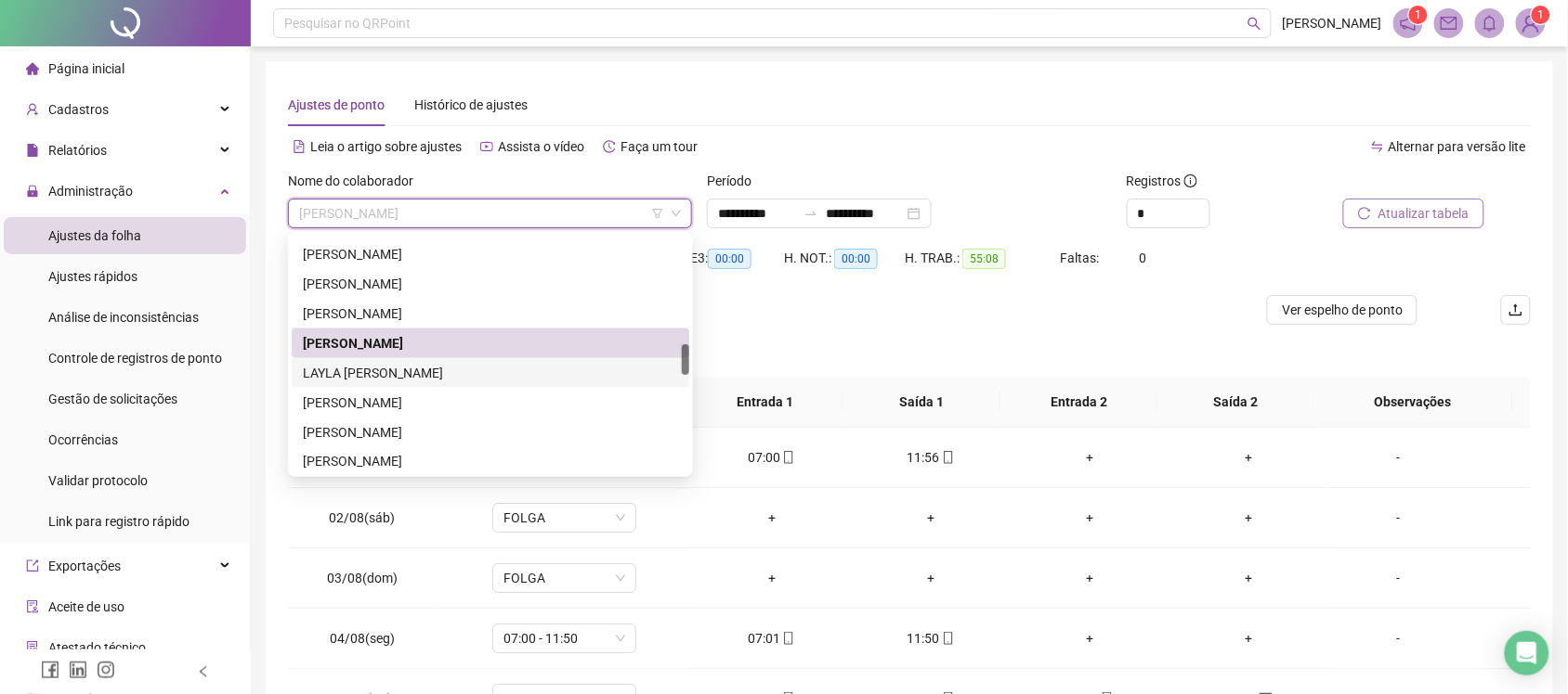
click at [414, 381] on div "LAYLA RAQUEL BARBOSA LINO" at bounding box center [490, 373] width 375 height 21
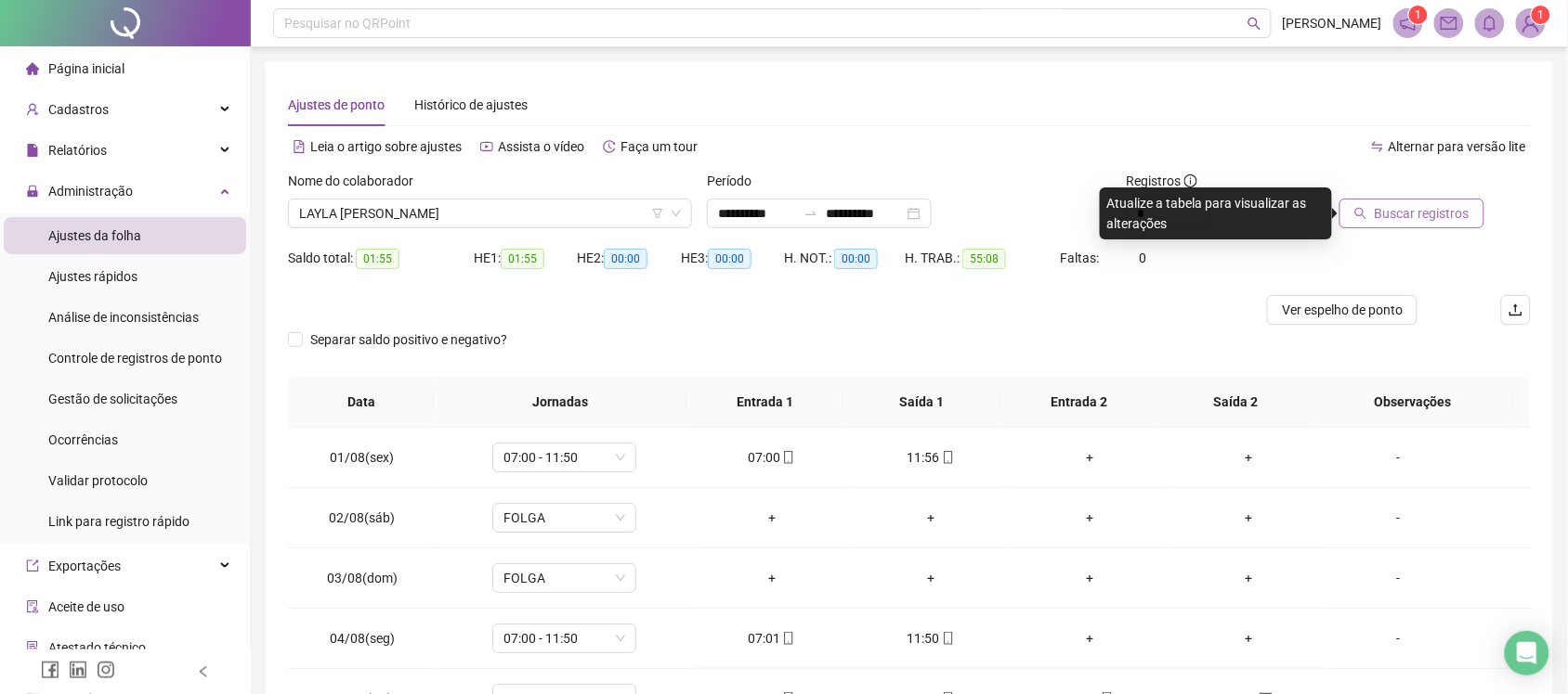
click at [1427, 211] on span "Buscar registros" at bounding box center [1422, 214] width 95 height 21
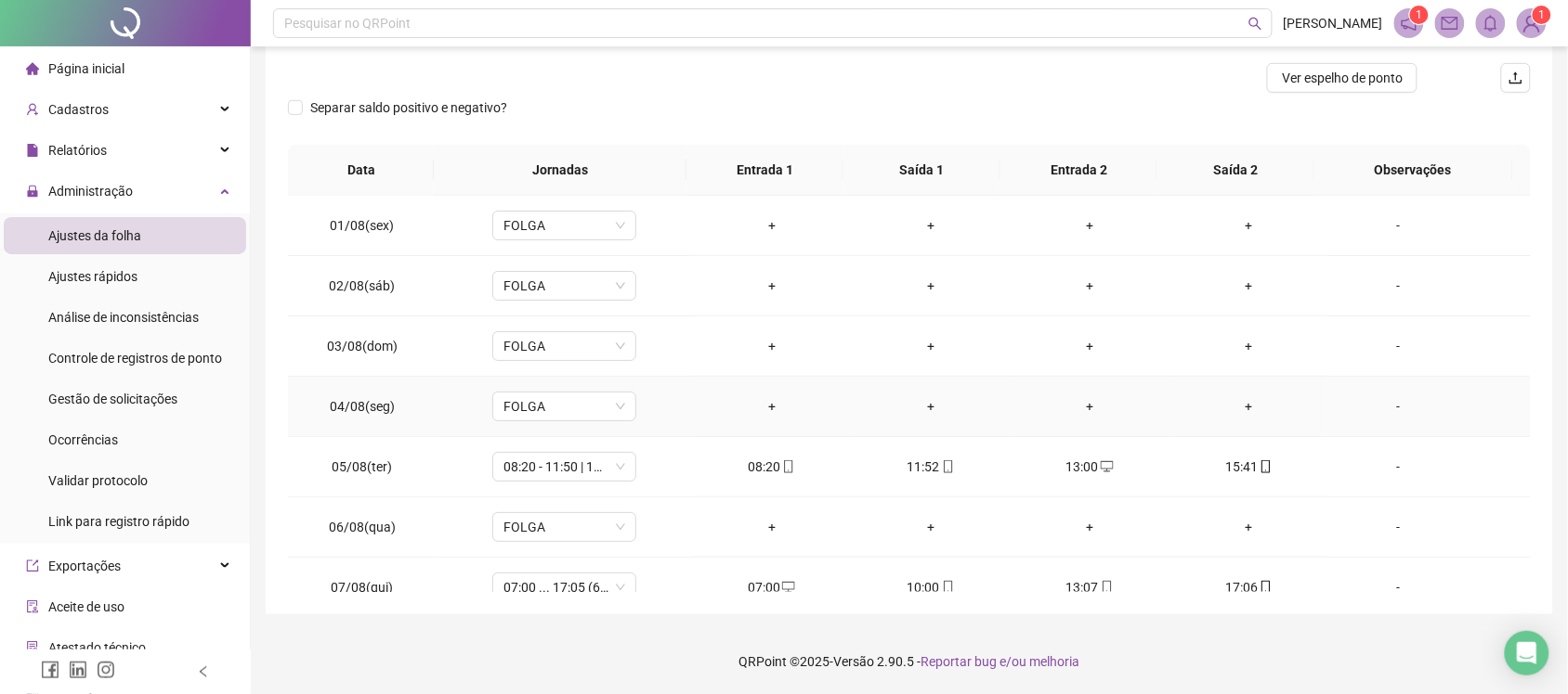
scroll to position [0, 0]
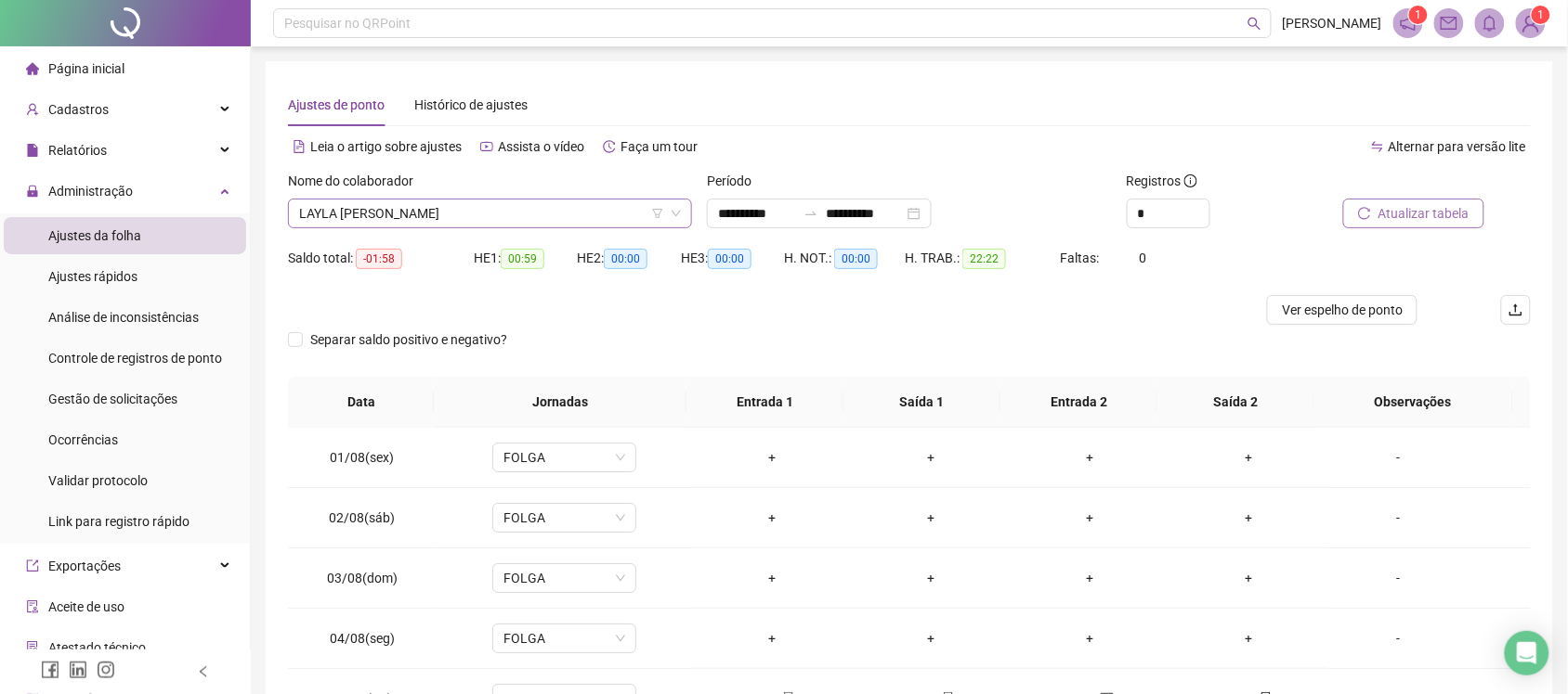
click at [474, 219] on span "LAYLA RAQUEL BARBOSA LINO" at bounding box center [490, 214] width 382 height 28
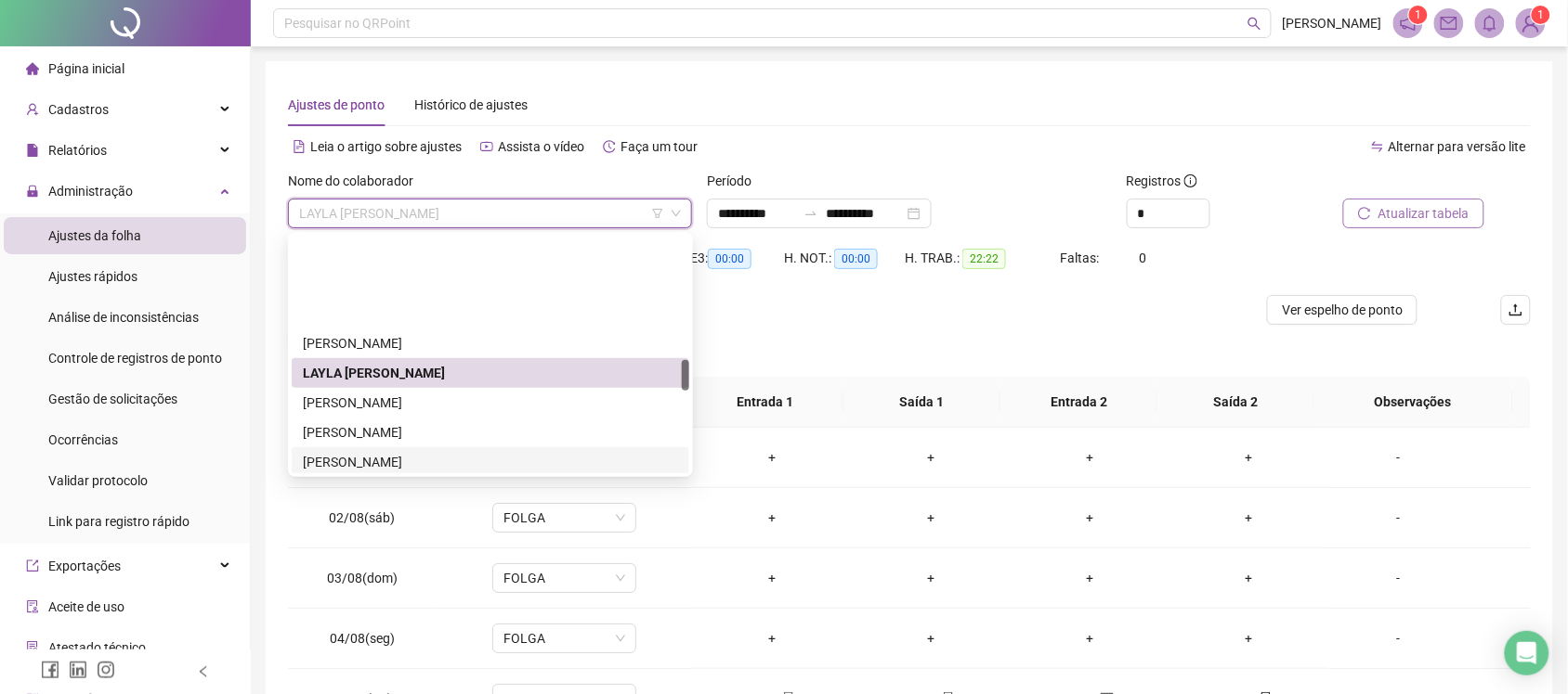
scroll to position [1060, 0]
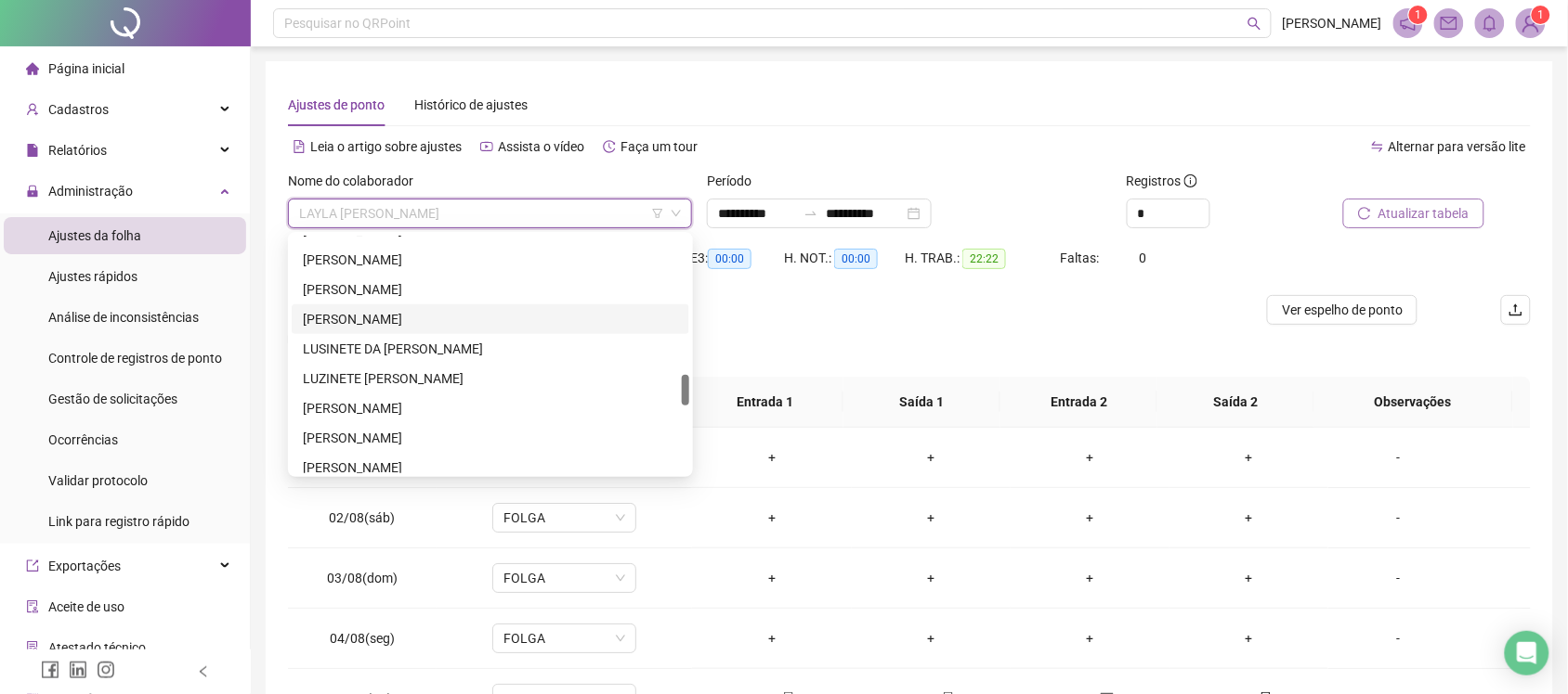
click at [386, 320] on div "LUCINEIDE SOUZA CARDOSO ALVES" at bounding box center [490, 319] width 375 height 21
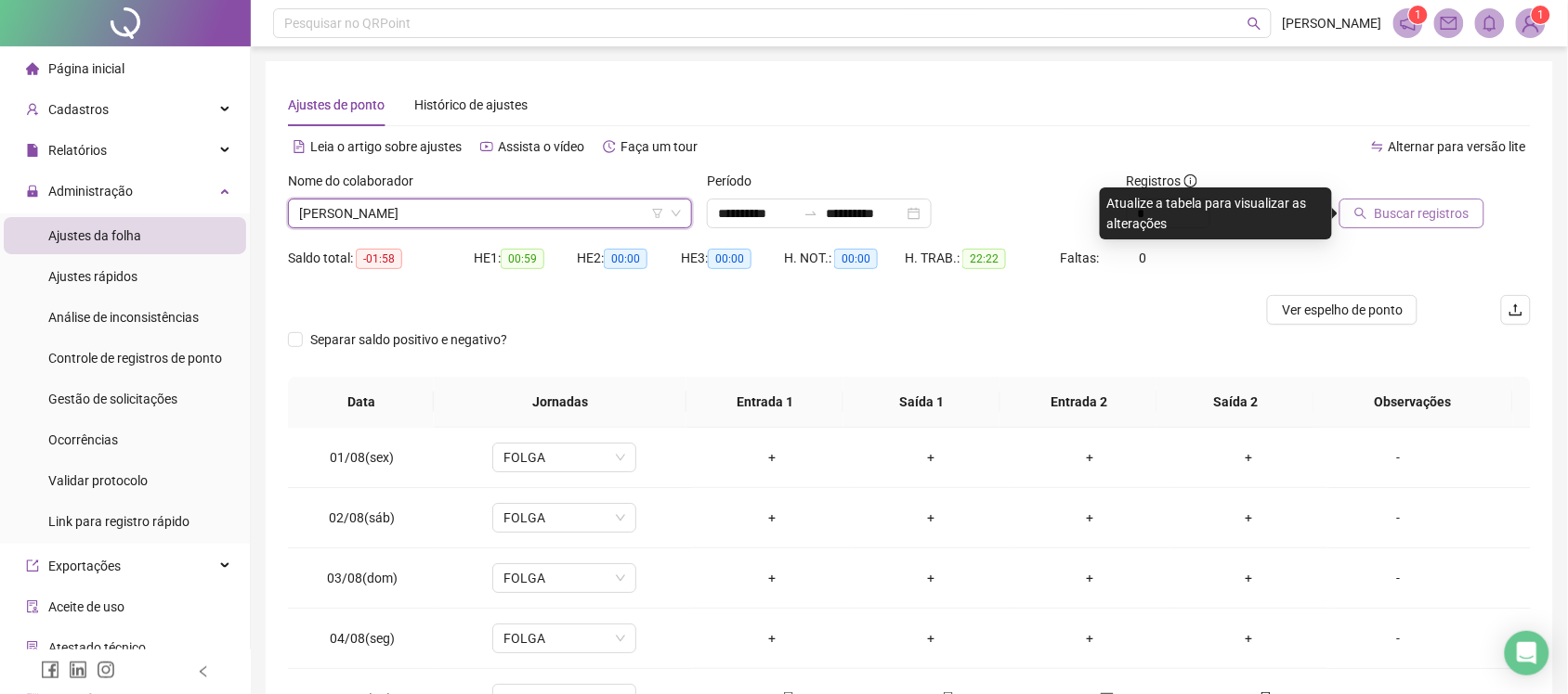
click at [1431, 212] on span "Buscar registros" at bounding box center [1422, 214] width 95 height 21
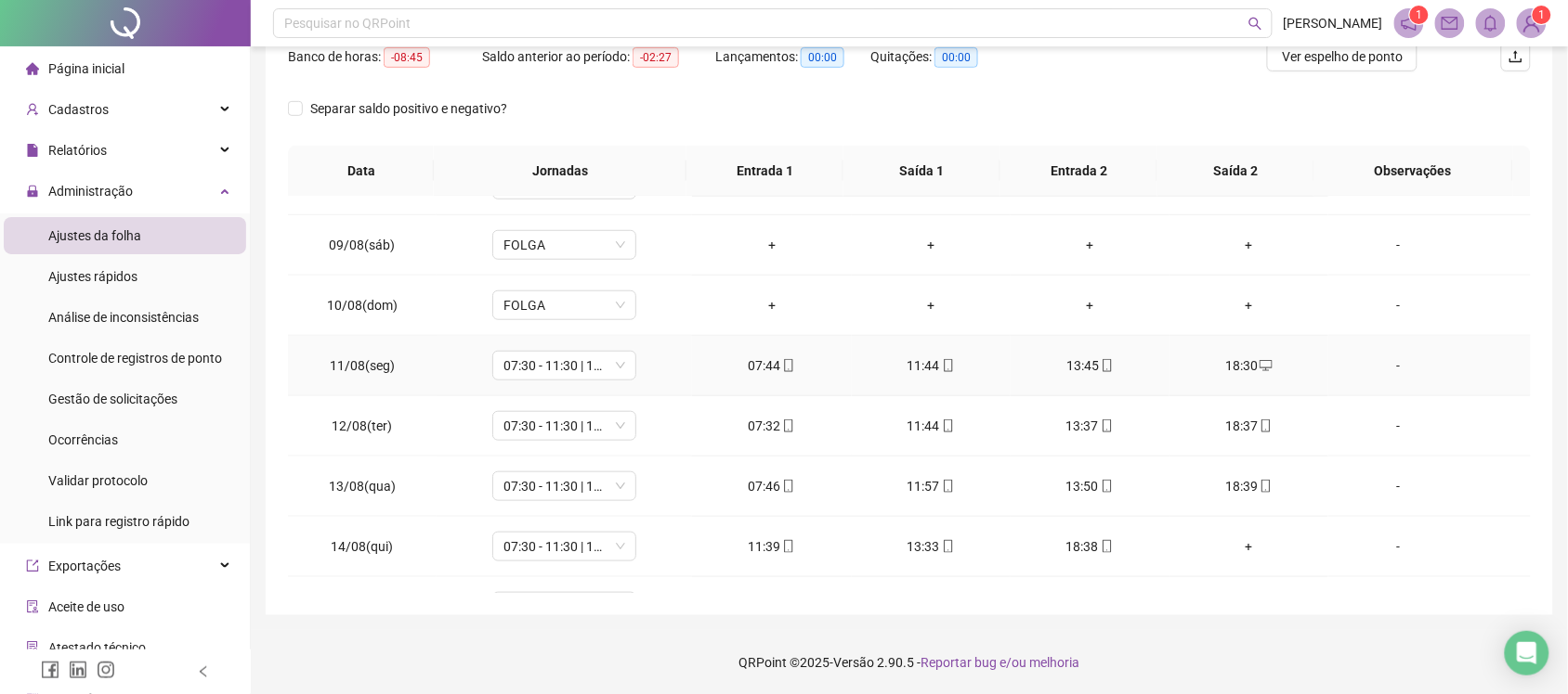
scroll to position [632, 0]
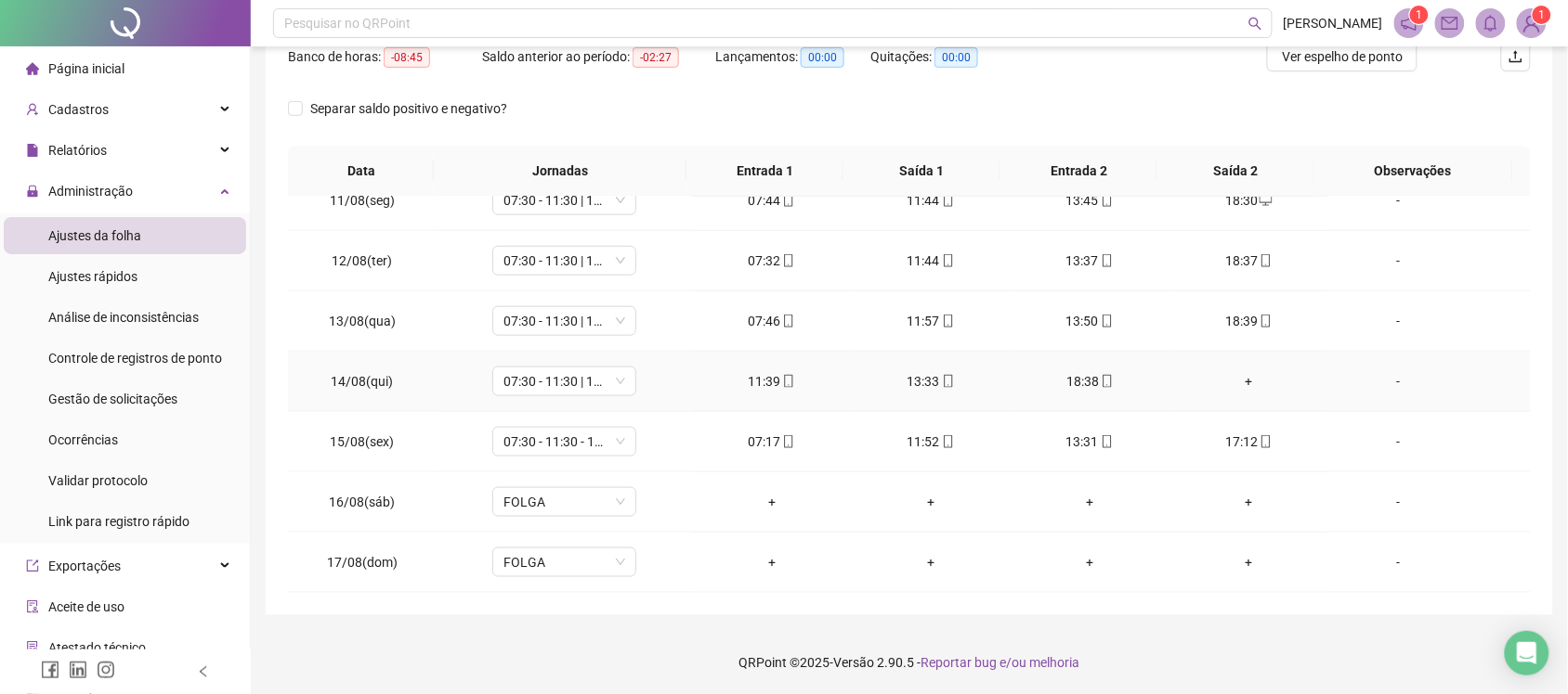
click at [1237, 381] on div "+" at bounding box center [1248, 381] width 129 height 21
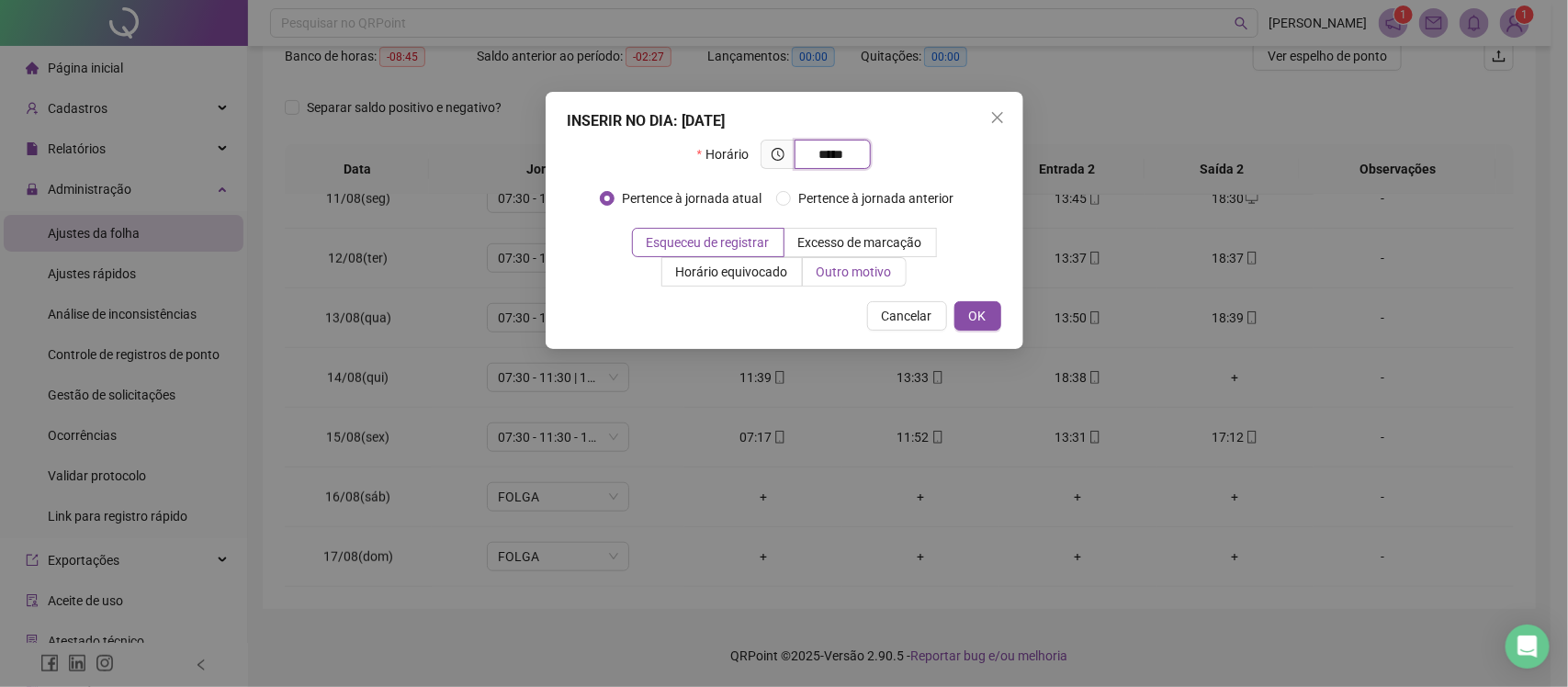
type input "*****"
drag, startPoint x: 845, startPoint y: 274, endPoint x: 845, endPoint y: 291, distance: 17.0
click at [845, 276] on span "Outro motivo" at bounding box center [853, 272] width 75 height 15
click at [845, 319] on div "Cancelar OK" at bounding box center [784, 316] width 433 height 29
click at [836, 282] on label "Outro motivo" at bounding box center [854, 272] width 104 height 29
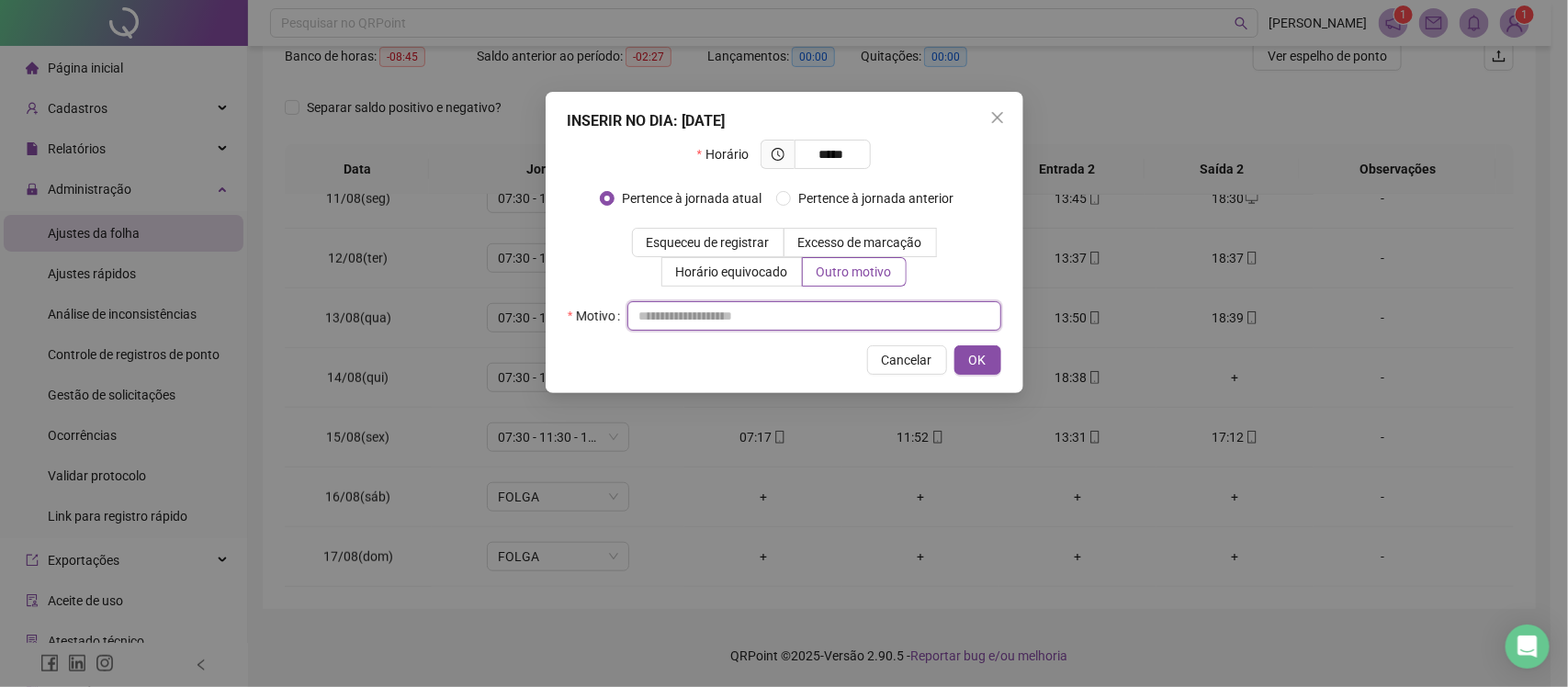
click at [782, 319] on input "text" at bounding box center [814, 316] width 374 height 29
type input "*"
click at [974, 362] on span "OK" at bounding box center [978, 360] width 18 height 20
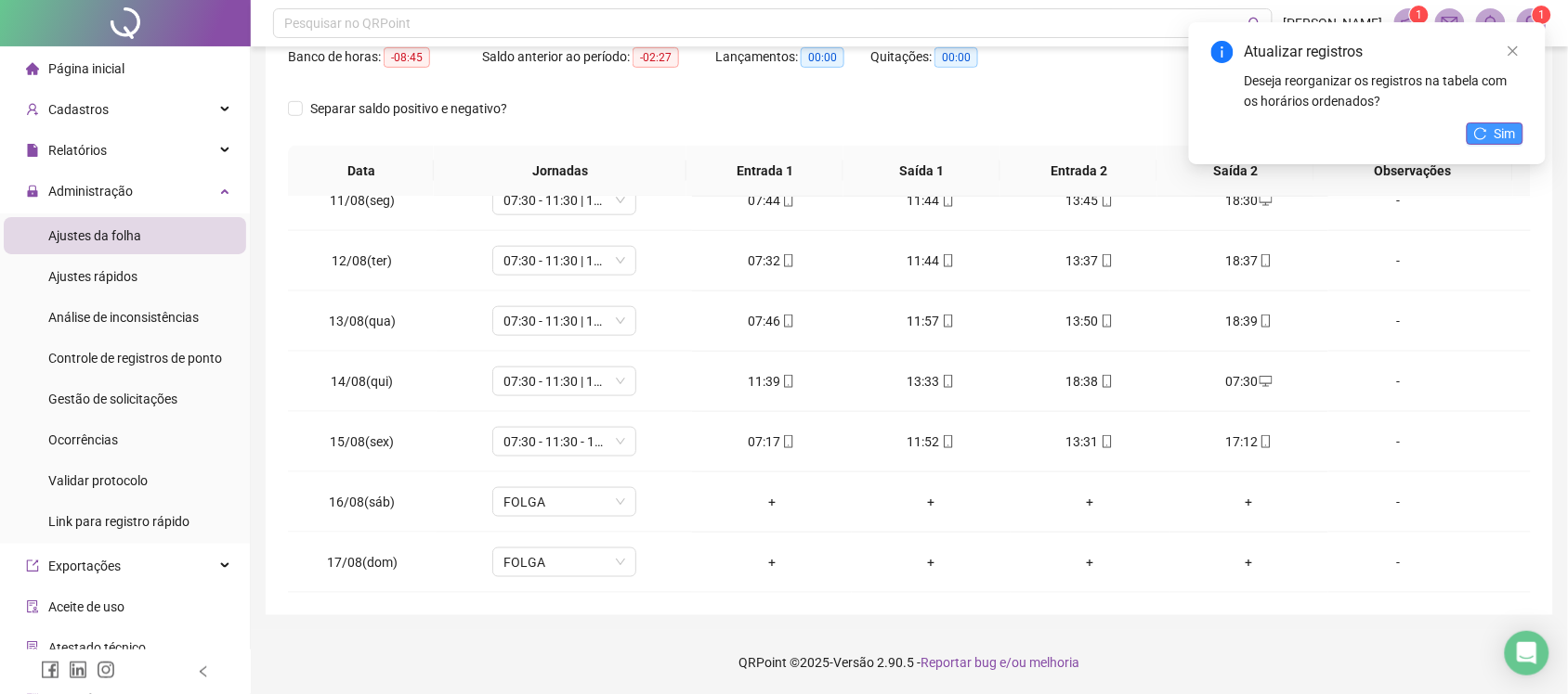
drag, startPoint x: 1491, startPoint y: 150, endPoint x: 1484, endPoint y: 142, distance: 10.6
click at [1489, 151] on div "Atualizar registros Deseja reorganizar os registros na tabela com os horários o…" at bounding box center [1367, 94] width 357 height 142
click at [1483, 137] on icon "reload" at bounding box center [1479, 133] width 13 height 13
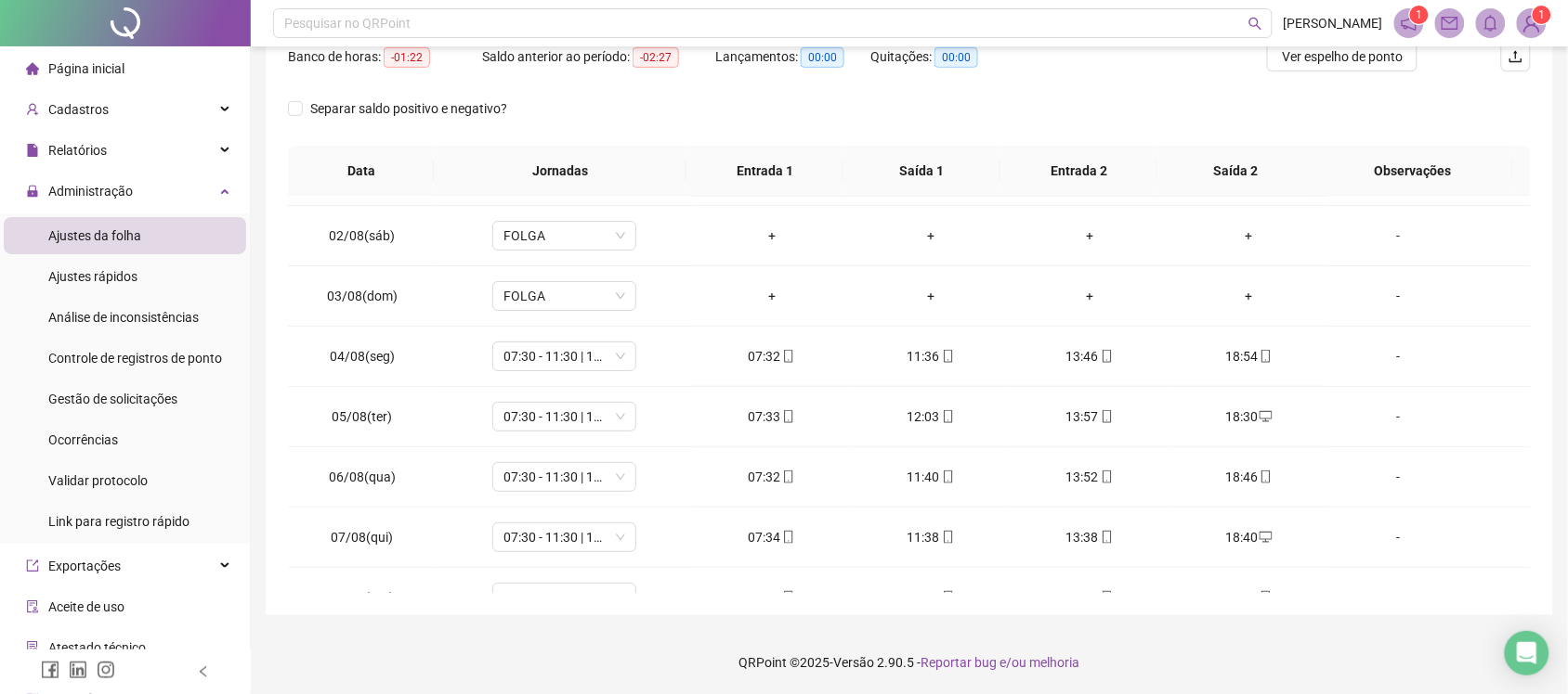
scroll to position [0, 0]
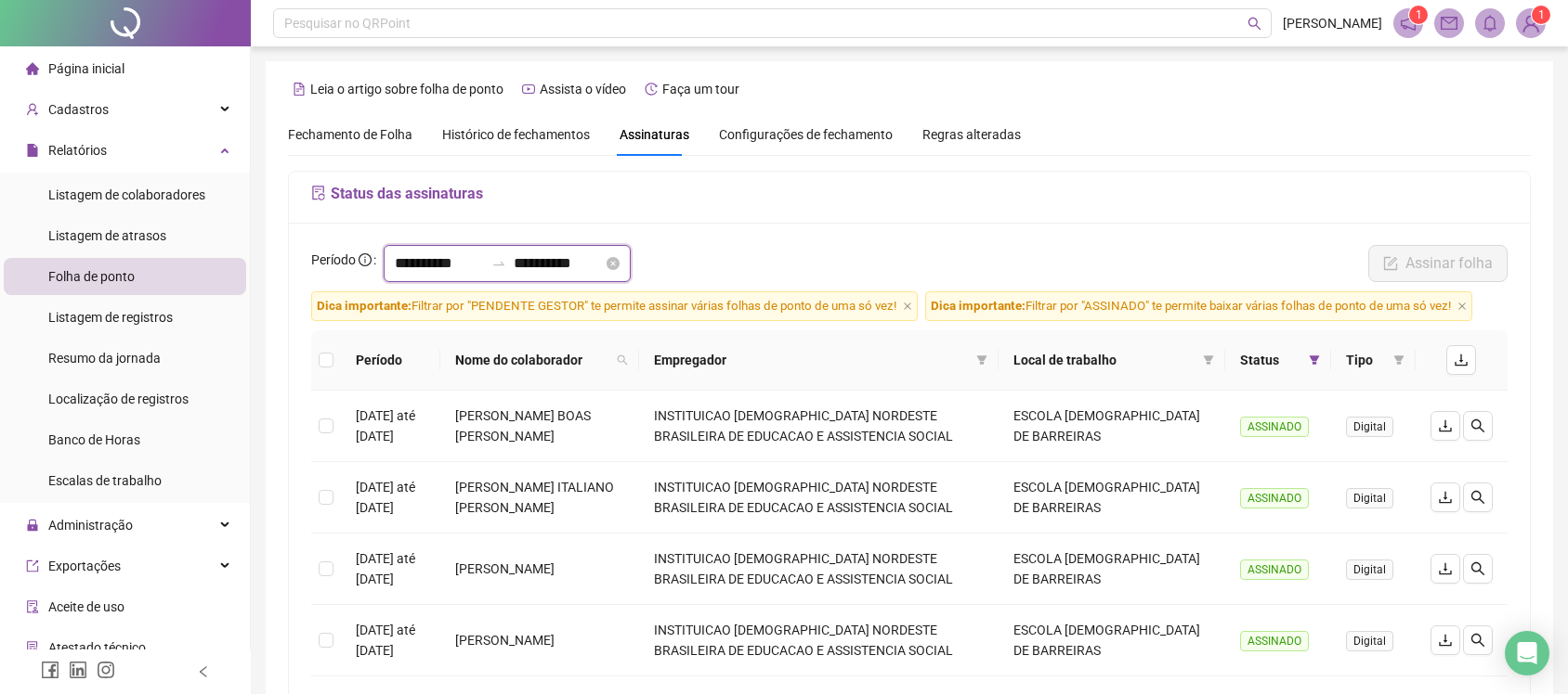
click at [585, 262] on input "**********" at bounding box center [557, 263] width 90 height 23
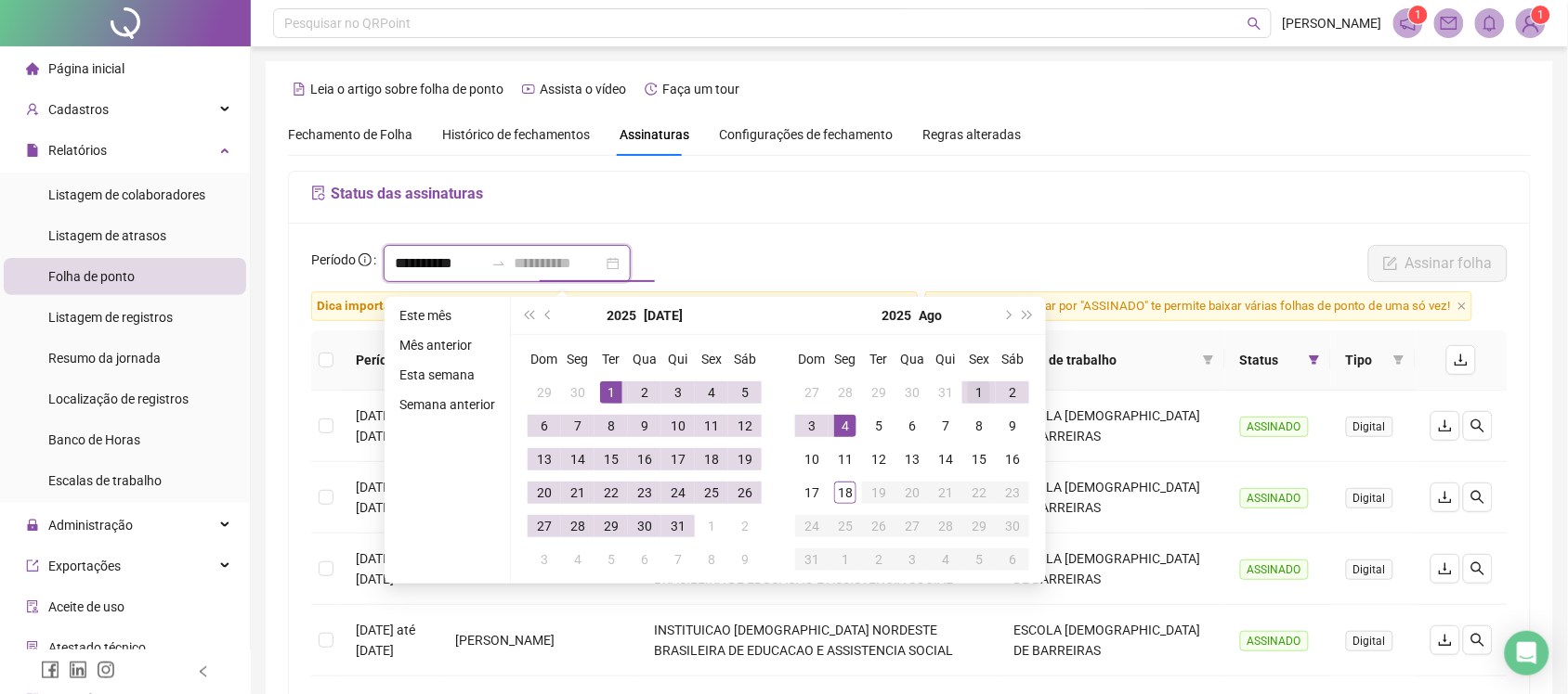
type input "**********"
click at [977, 399] on div "1" at bounding box center [979, 393] width 23 height 23
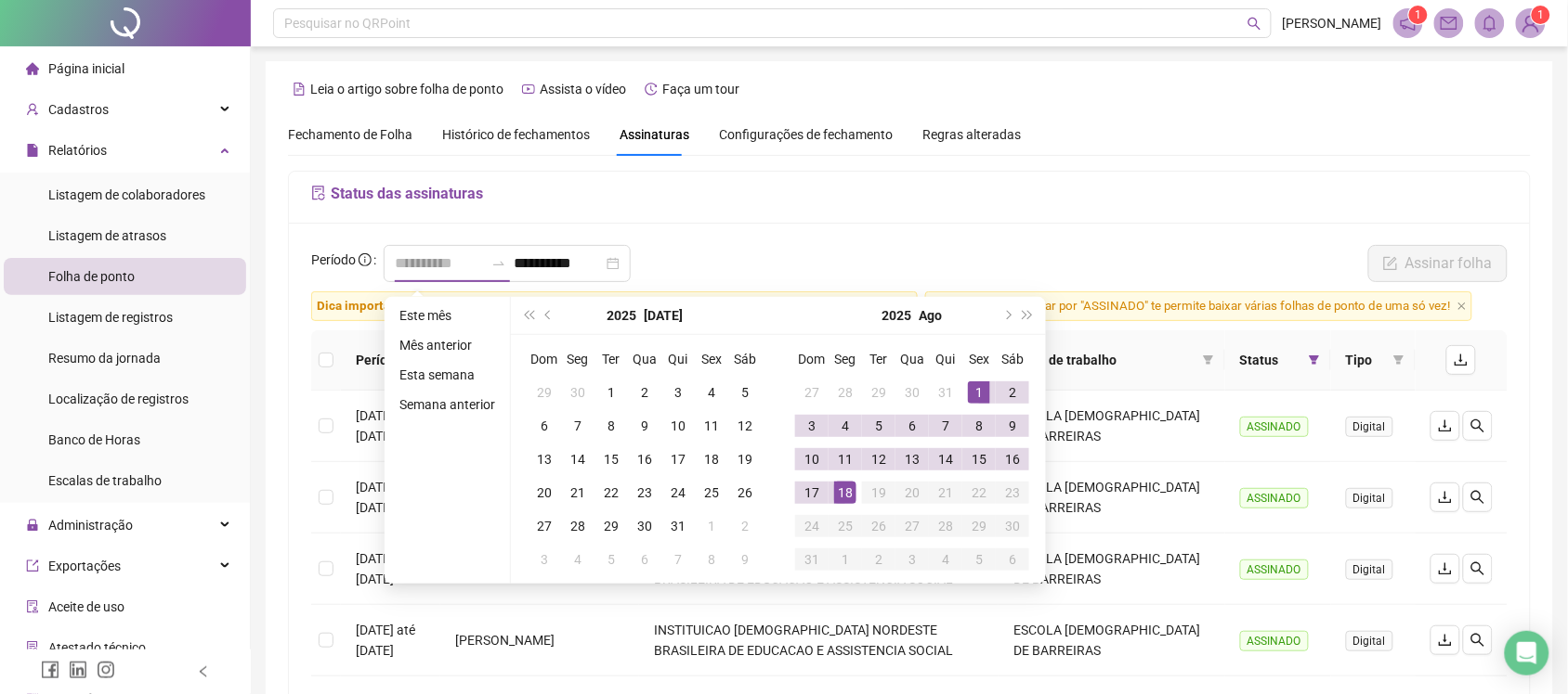
click at [852, 493] on div "18" at bounding box center [845, 492] width 23 height 23
type input "**********"
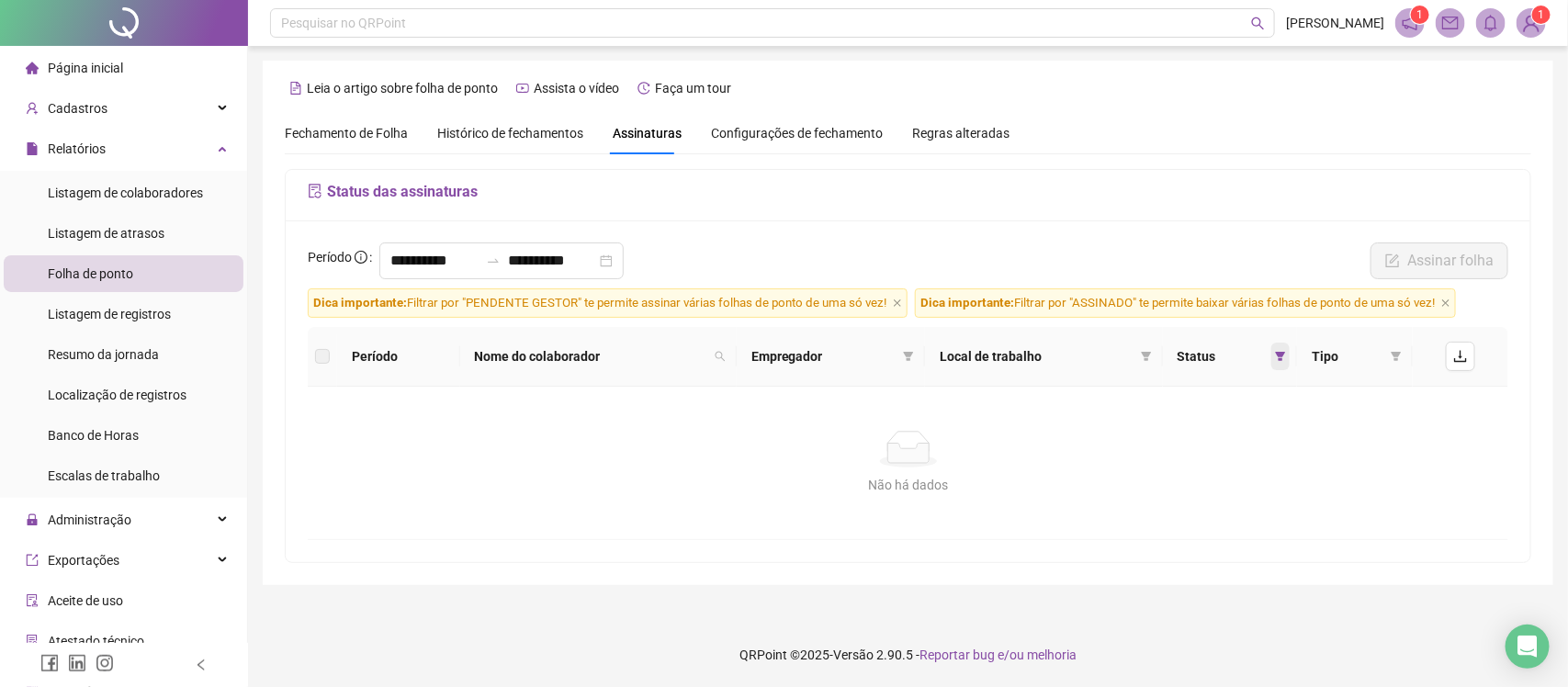
click at [1275, 360] on icon "filter" at bounding box center [1280, 356] width 11 height 11
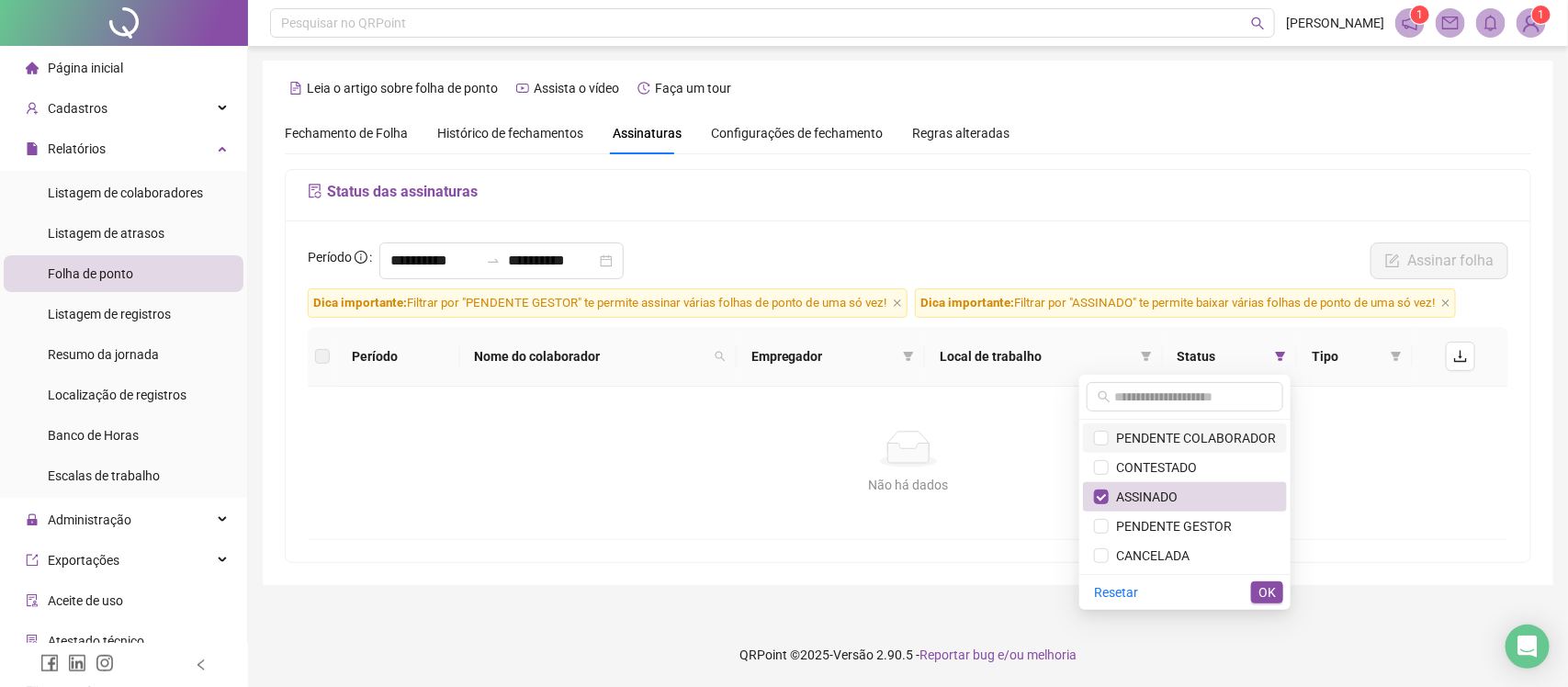
click at [1216, 433] on span "PENDENTE COLABORADOR" at bounding box center [1192, 438] width 168 height 15
click at [1091, 503] on li "ASSINADO" at bounding box center [1184, 497] width 204 height 29
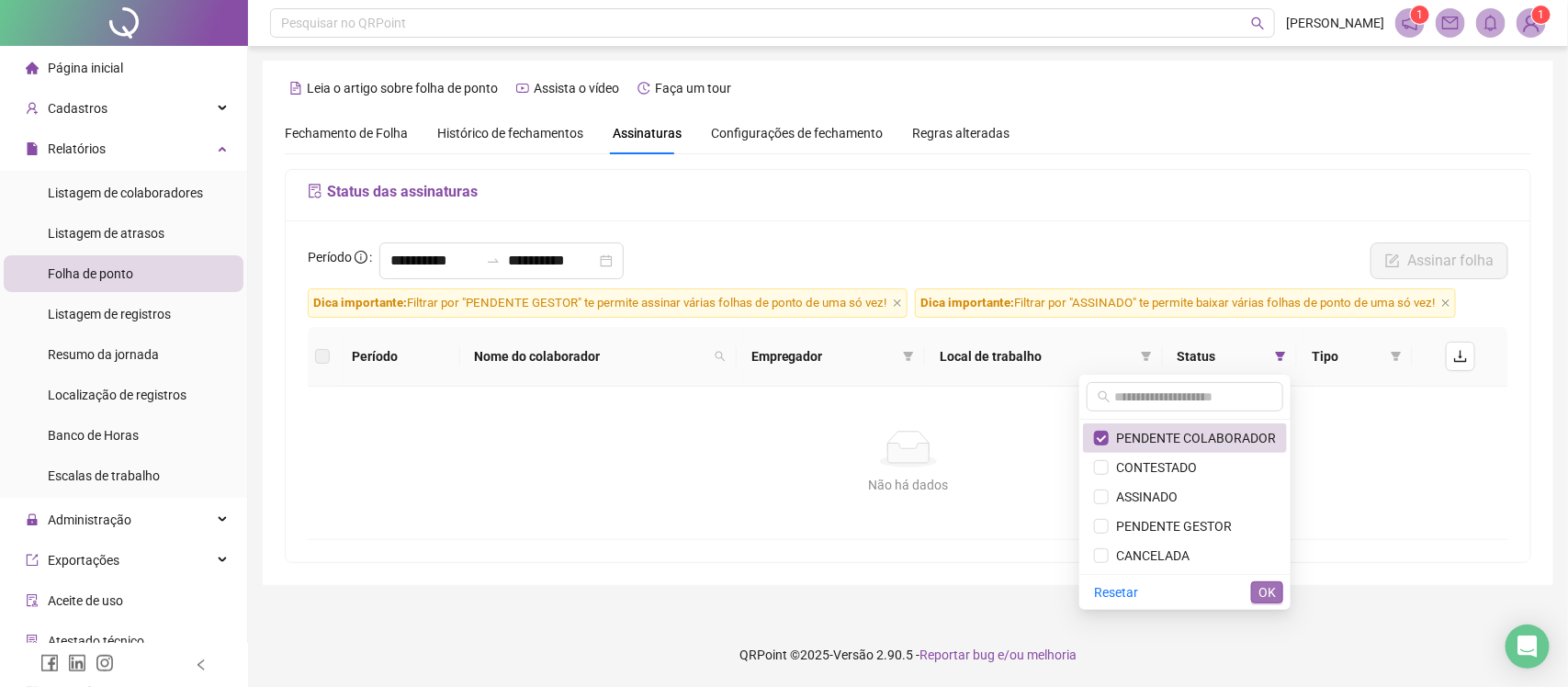
click at [1277, 594] on button "OK" at bounding box center [1266, 592] width 32 height 22
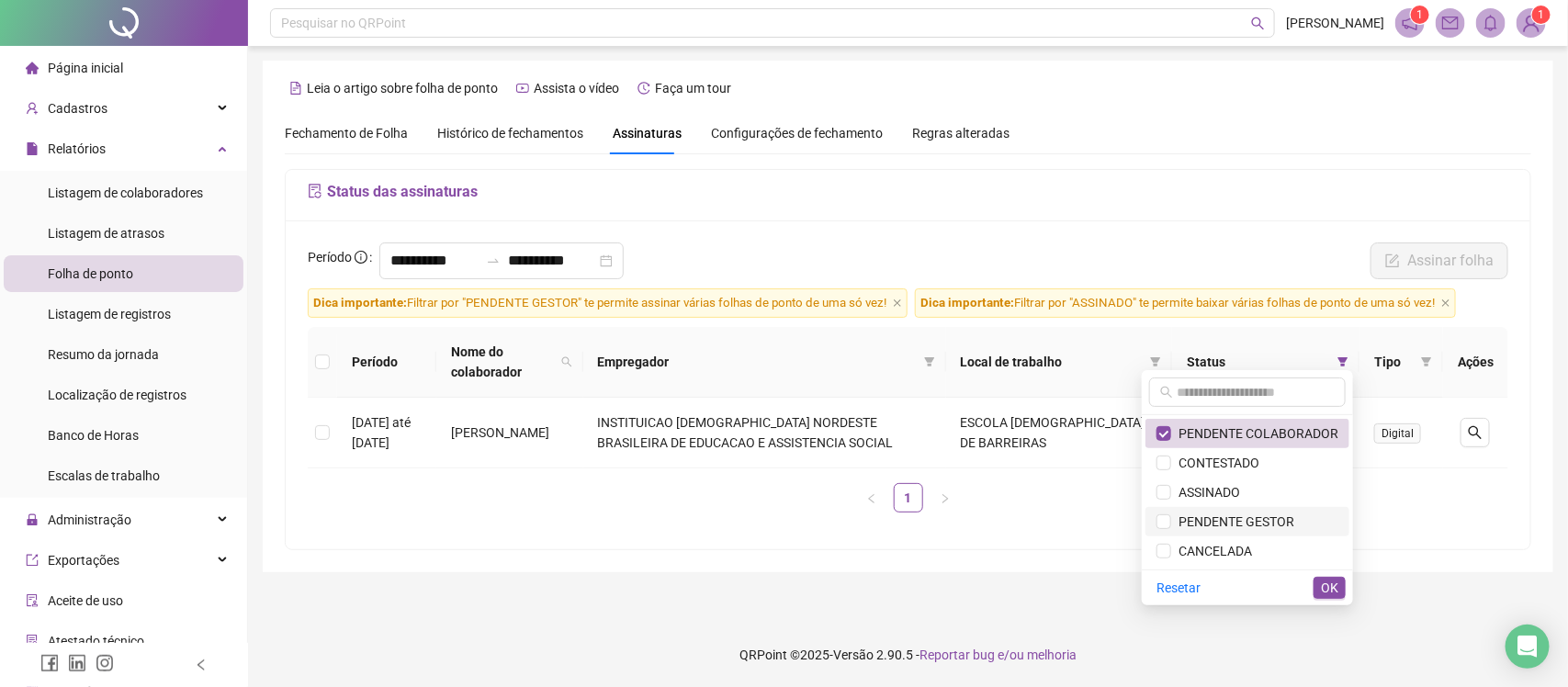
click at [1231, 523] on span "PENDENTE GESTOR" at bounding box center [1232, 521] width 123 height 15
click at [1213, 437] on span "PENDENTE COLABORADOR" at bounding box center [1254, 434] width 168 height 15
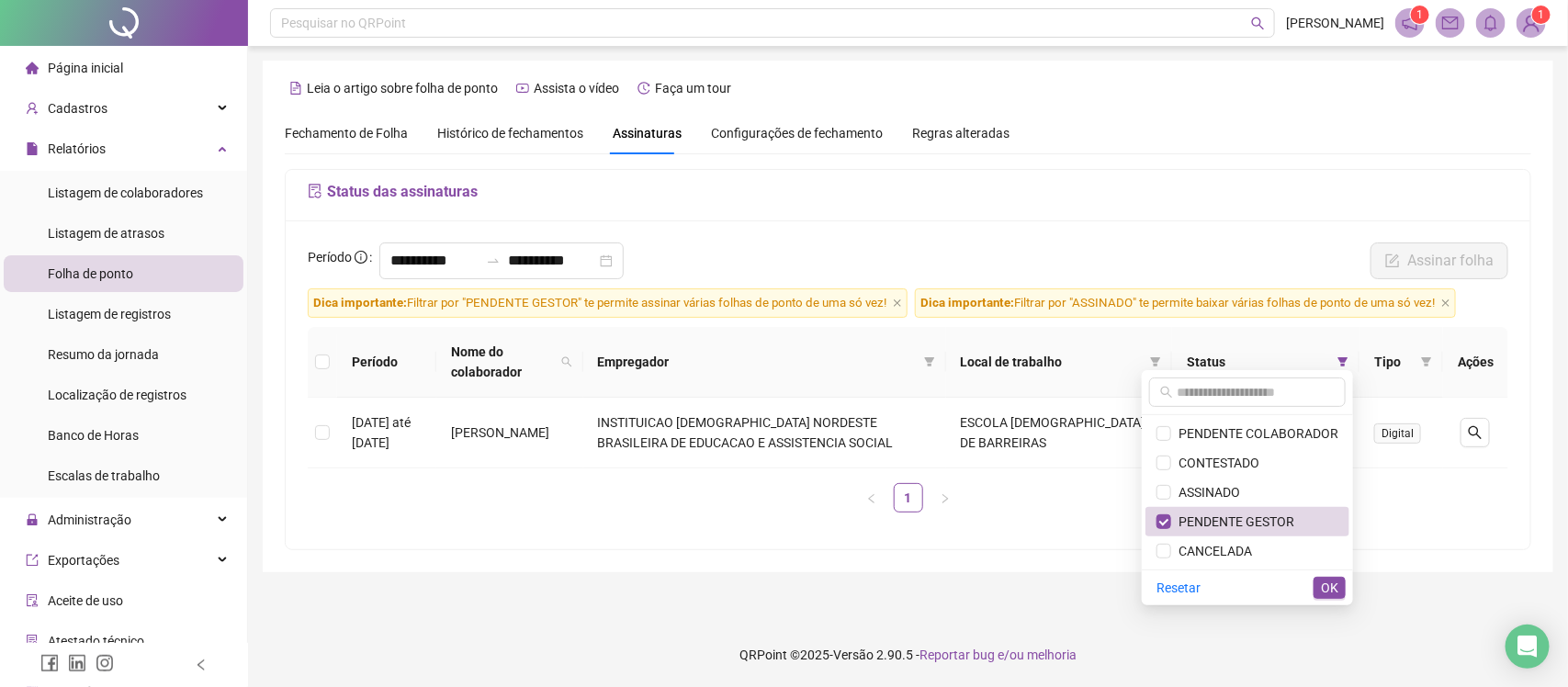
click at [1336, 591] on span "OK" at bounding box center [1329, 588] width 18 height 20
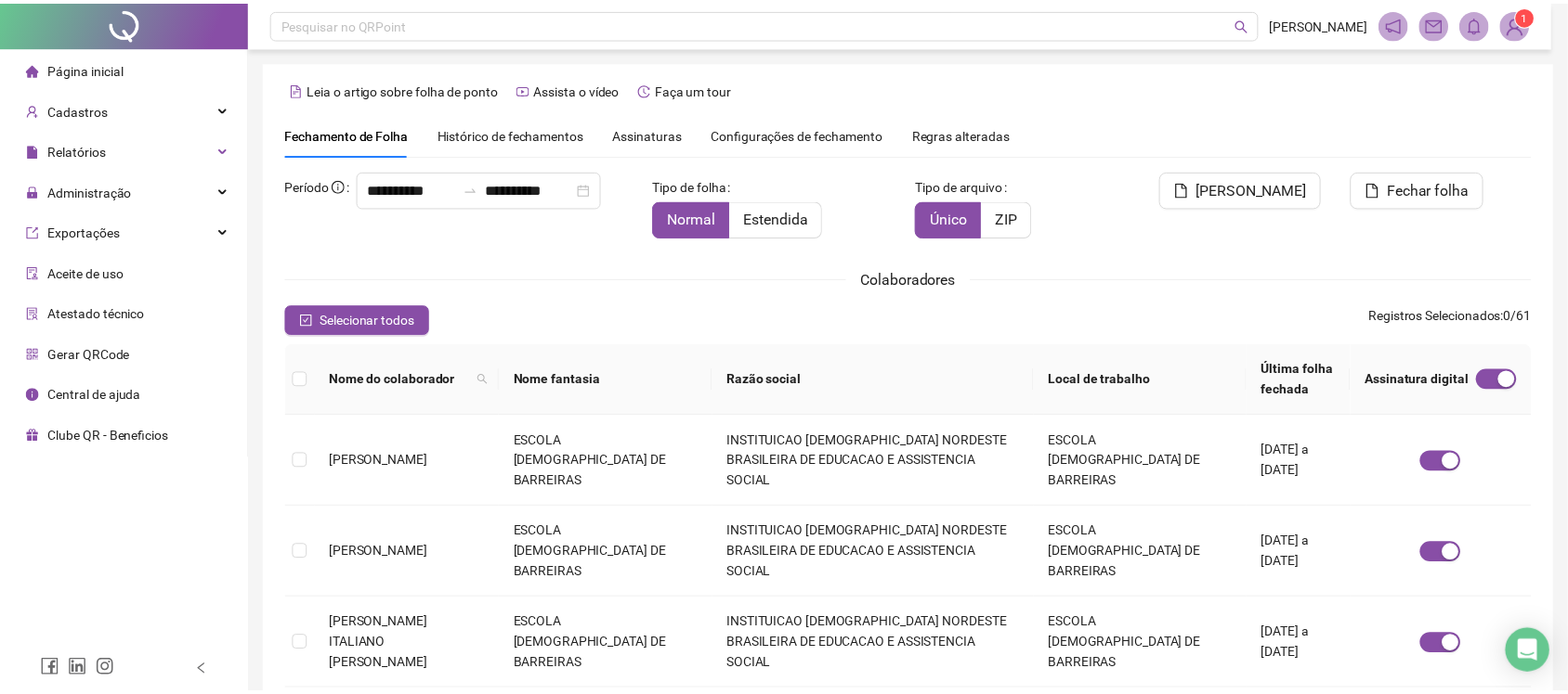
scroll to position [33, 0]
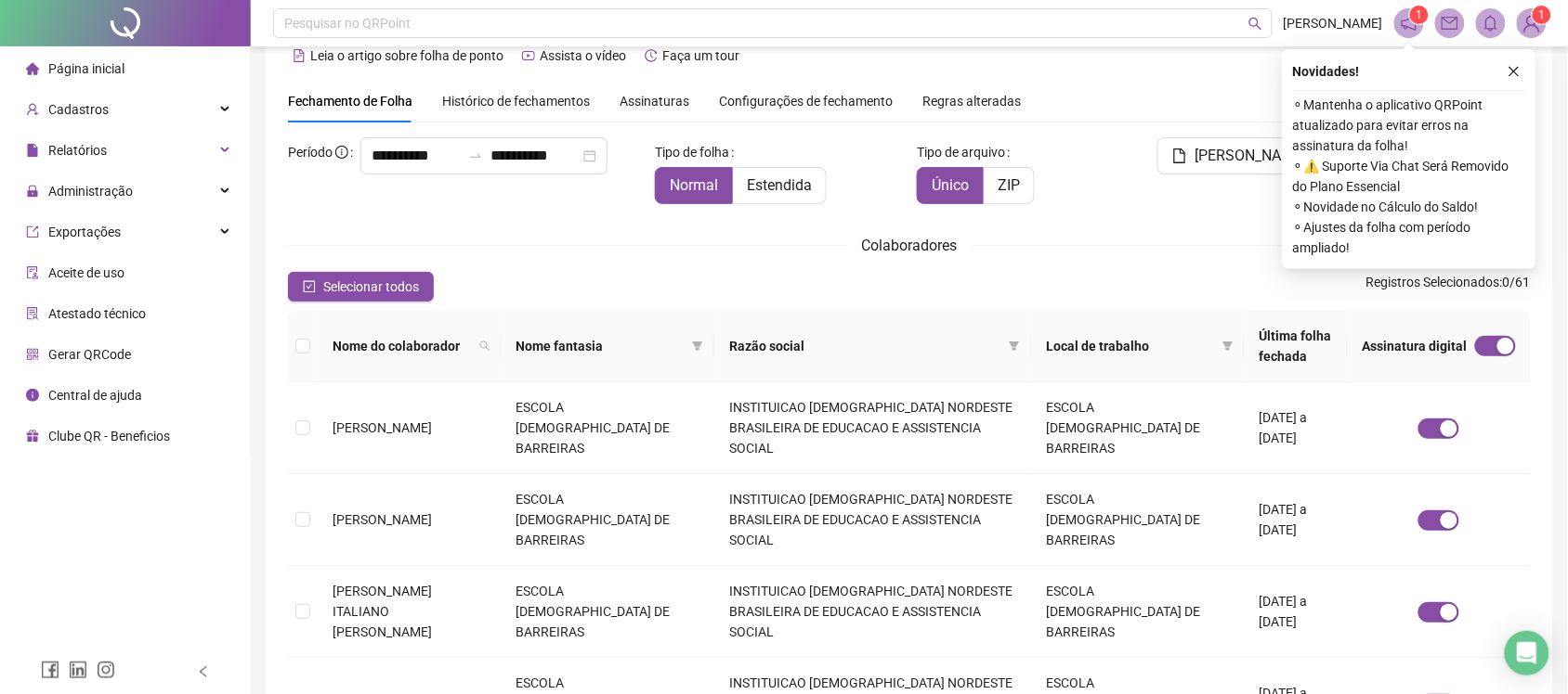
click at [750, 102] on span "Configurações de fechamento" at bounding box center [806, 100] width 173 height 13
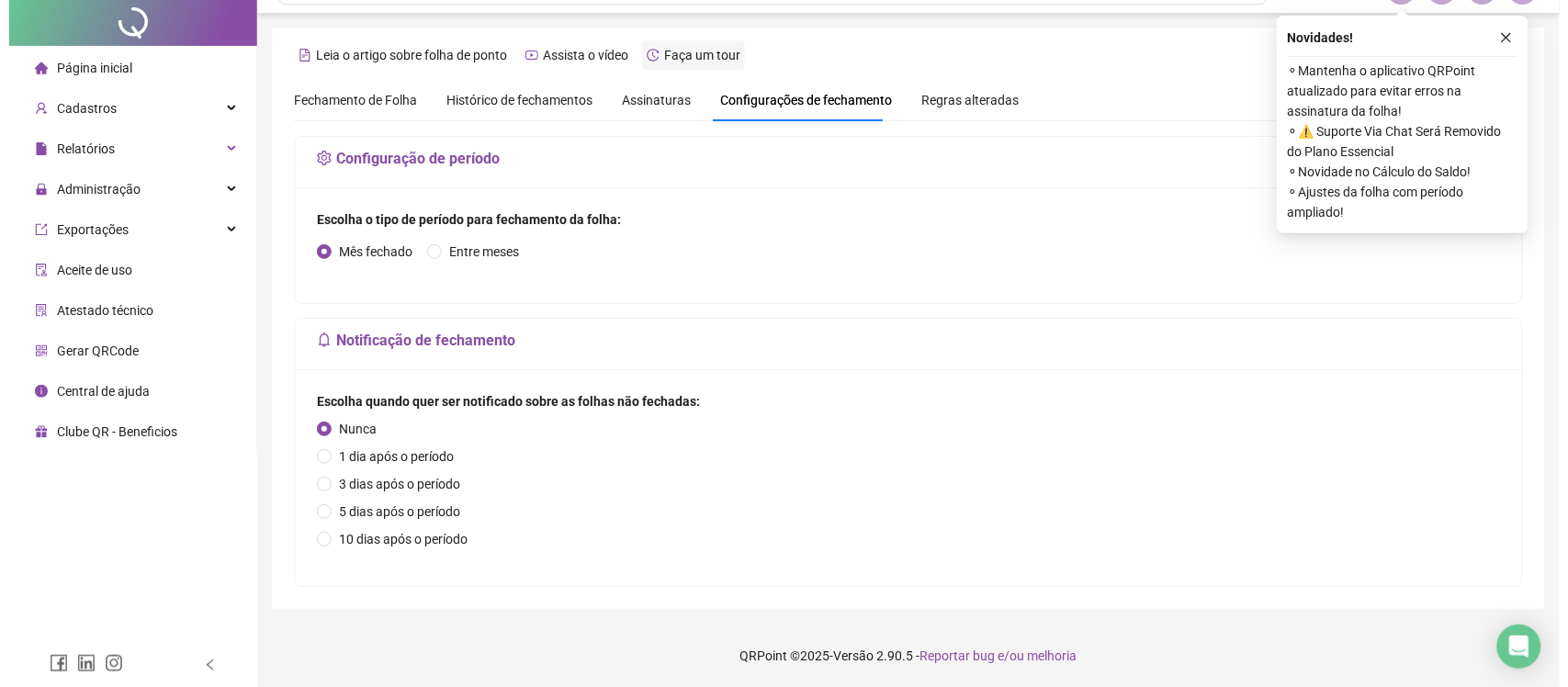
scroll to position [0, 0]
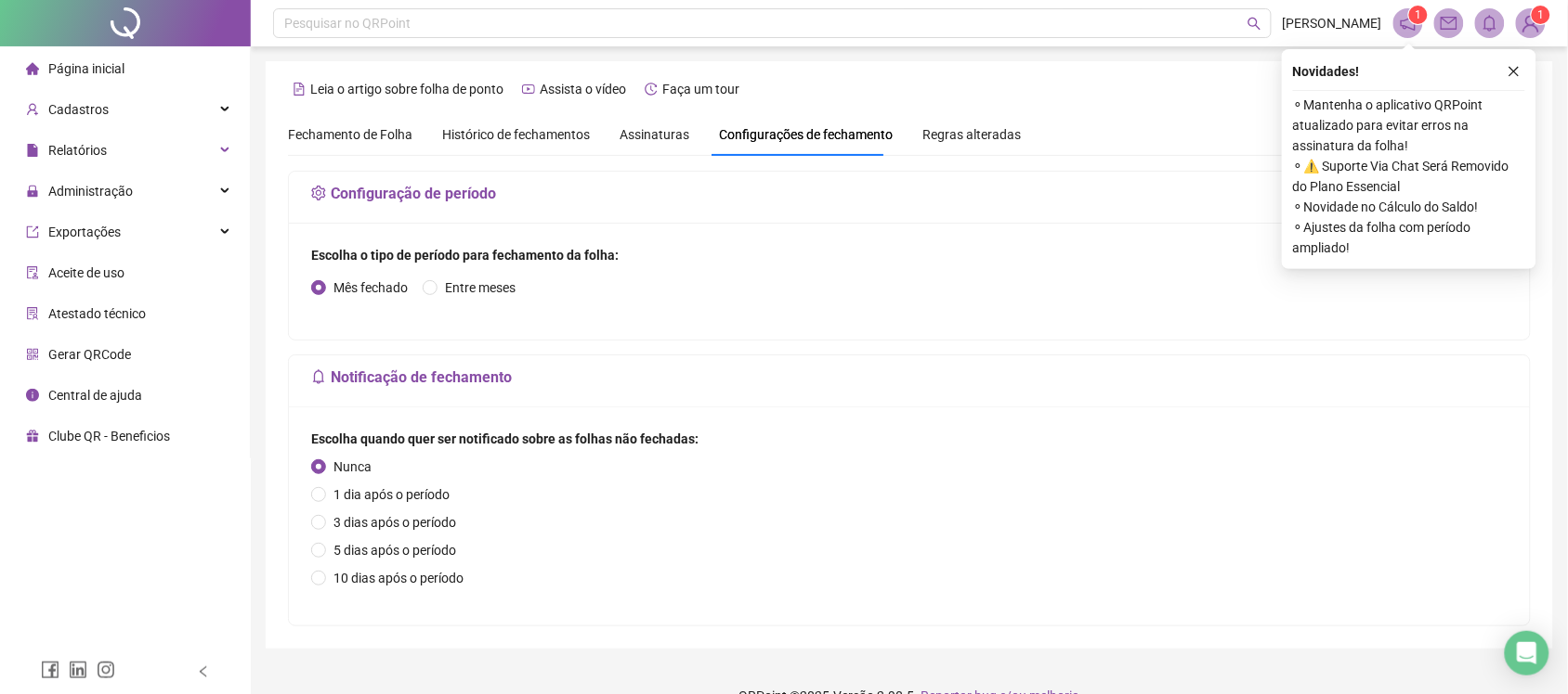
click at [685, 122] on div "Fechamento de Folha Histórico de fechamentos Assinaturas Configurações de fecha…" at bounding box center [654, 134] width 733 height 42
click at [664, 130] on span "Assinaturas" at bounding box center [654, 134] width 70 height 13
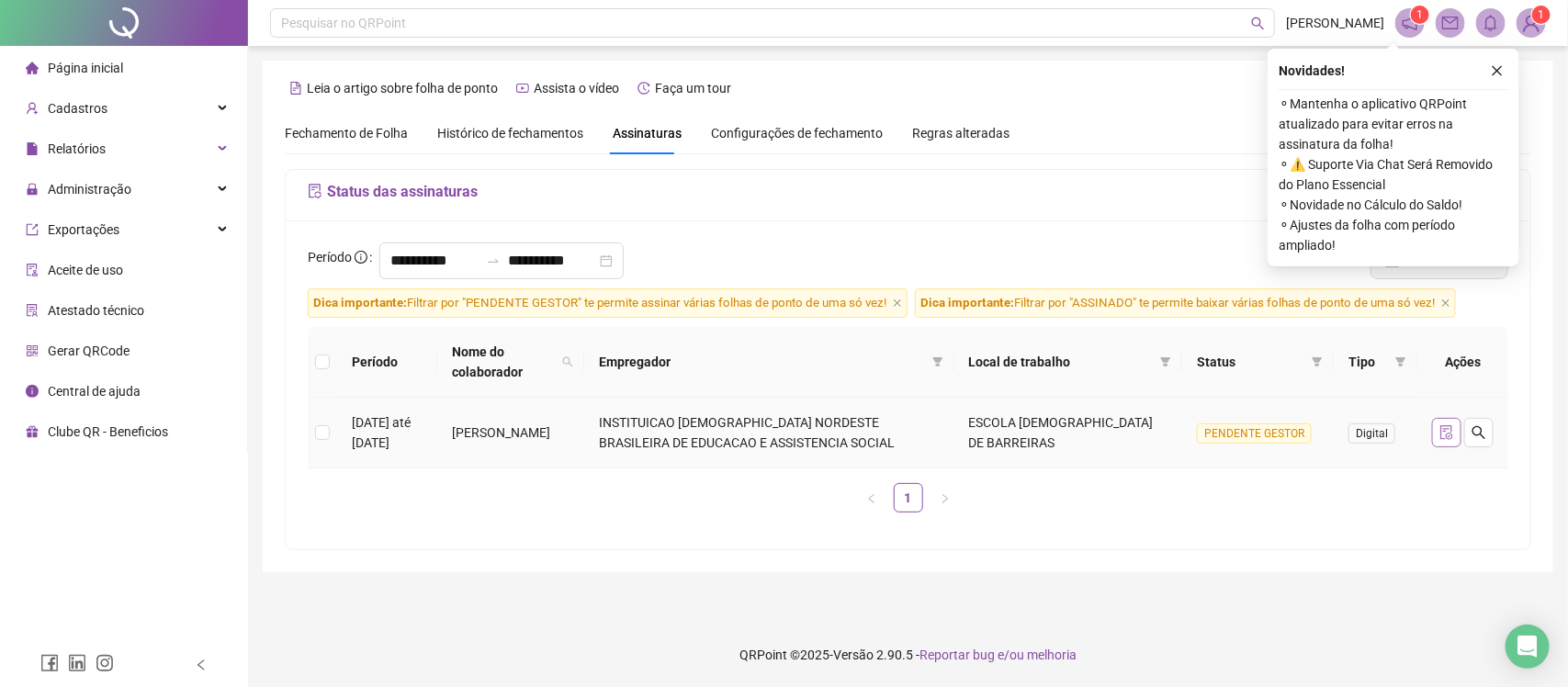
click at [1451, 426] on icon "file-done" at bounding box center [1446, 433] width 15 height 15
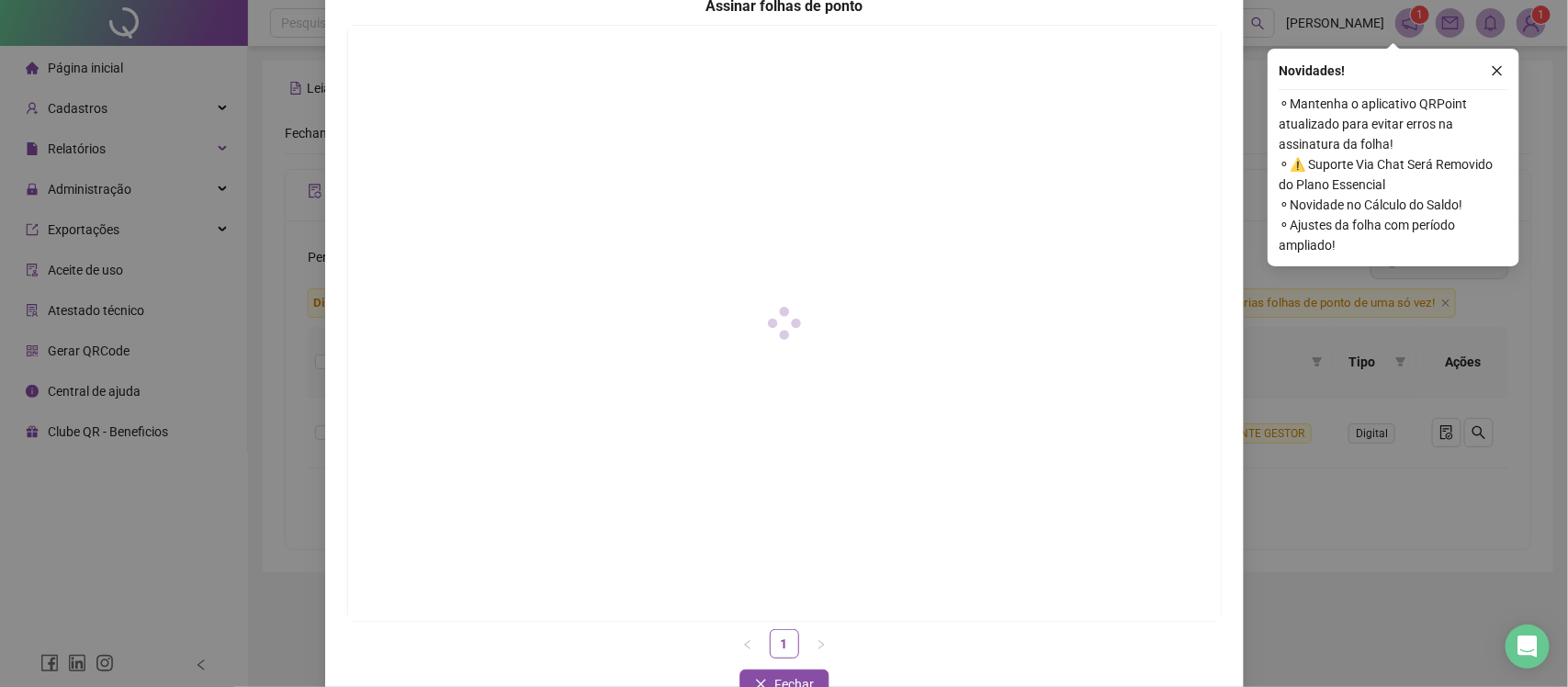
scroll to position [167, 0]
